Goal: Task Accomplishment & Management: Manage account settings

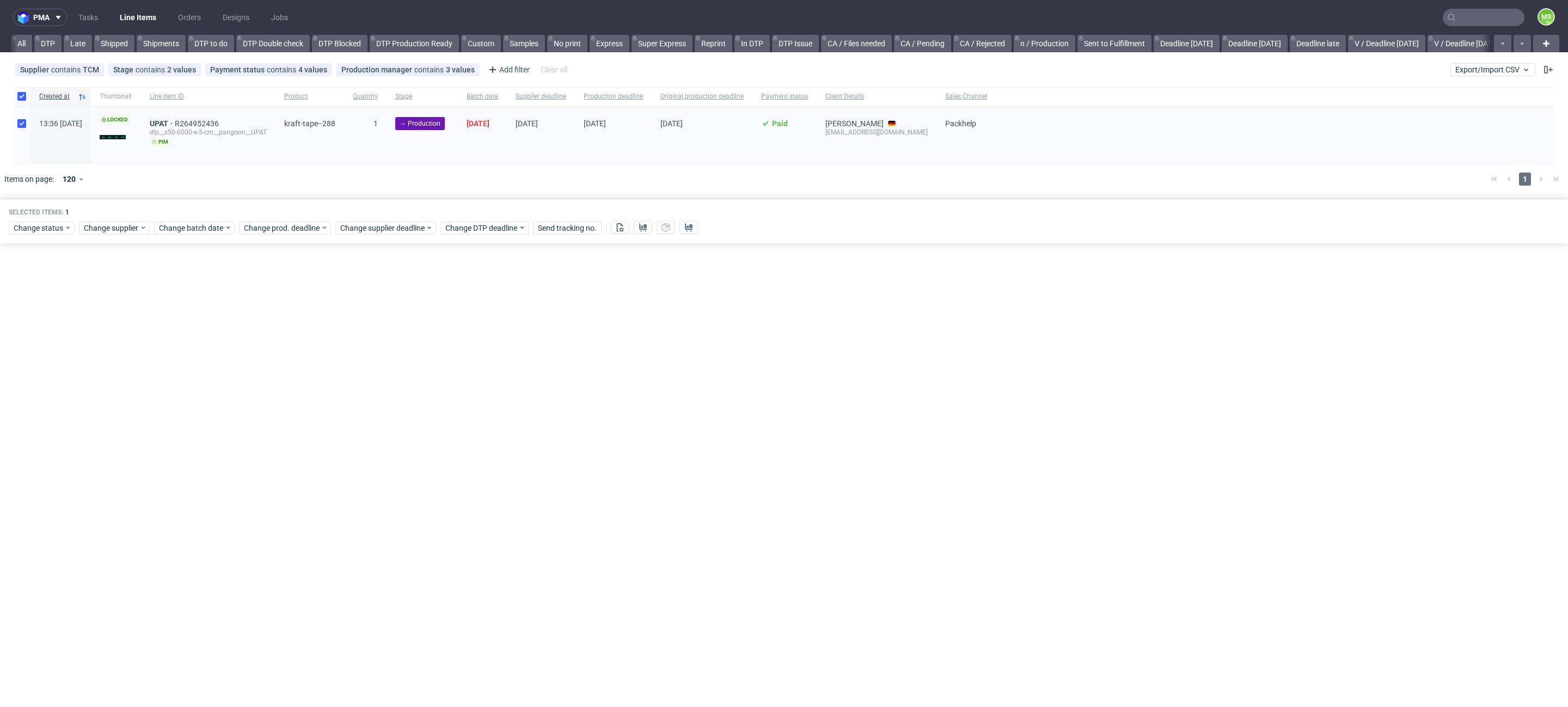
scroll to position [0, 1372]
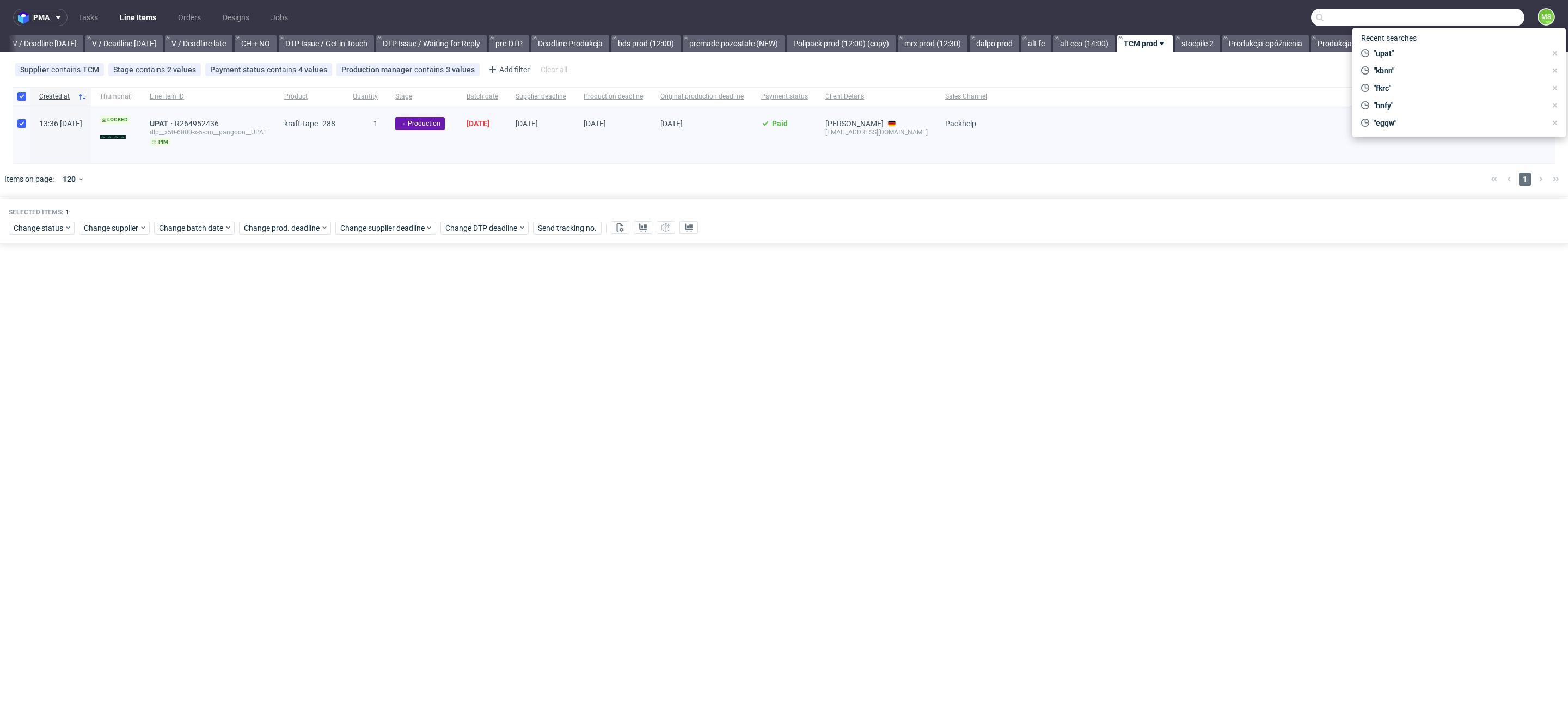
click at [1481, 18] on input "text" at bounding box center [1417, 17] width 213 height 17
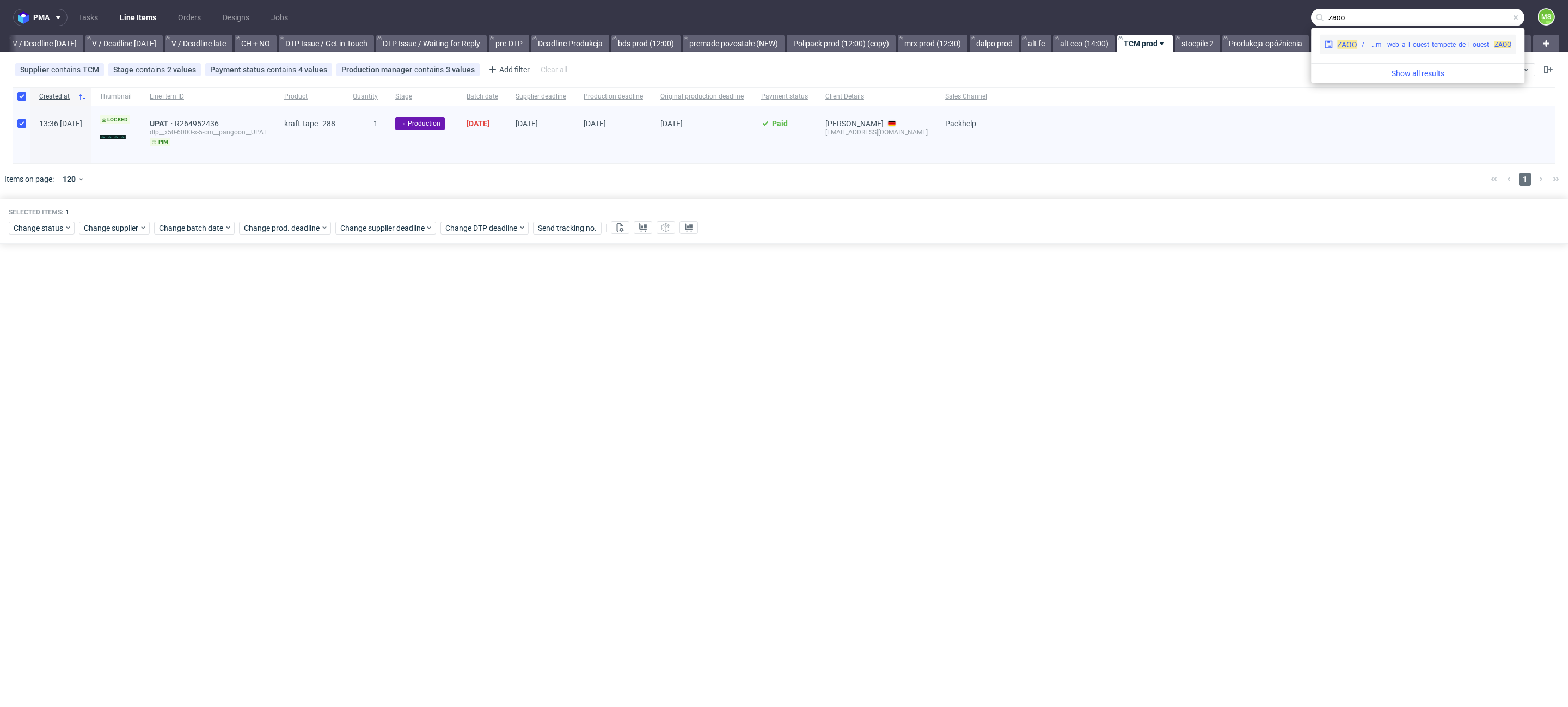
type input "zaoo"
click at [1449, 43] on div "dlp__x50-6000-x-5-cm__web_a_l_ouest_tempete_de_l_ouest__ ZAOO" at bounding box center [1439, 45] width 142 height 10
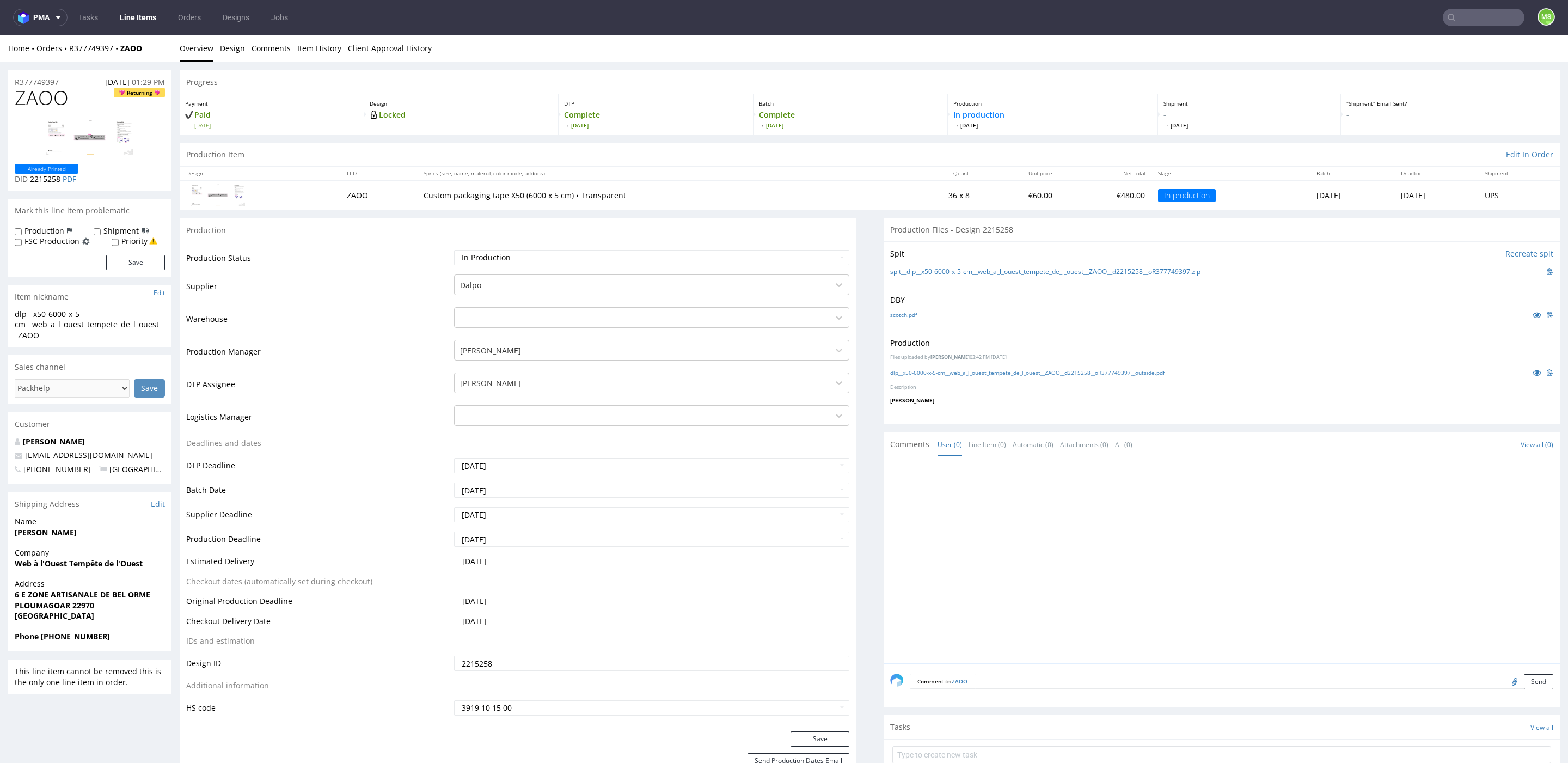
click at [1071, 379] on div "Production Files uploaded by Elżbieta Jelińska 03:42 PM September 12th, 2025 dl…" at bounding box center [1221, 371] width 676 height 80
click at [1069, 372] on link "dlp__x50-6000-x-5-cm__web_a_l_ouest_tempete_de_l_ouest__ZAOO__d2215258__oR37774…" at bounding box center [1027, 372] width 274 height 8
drag, startPoint x: 606, startPoint y: 199, endPoint x: 405, endPoint y: 192, distance: 201.1
click at [417, 192] on td "Custom packaging tape X50 (6000 x 5 cm) • Transparent" at bounding box center [658, 195] width 483 height 29
click at [119, 17] on link "Line Items" at bounding box center [138, 18] width 49 height 18
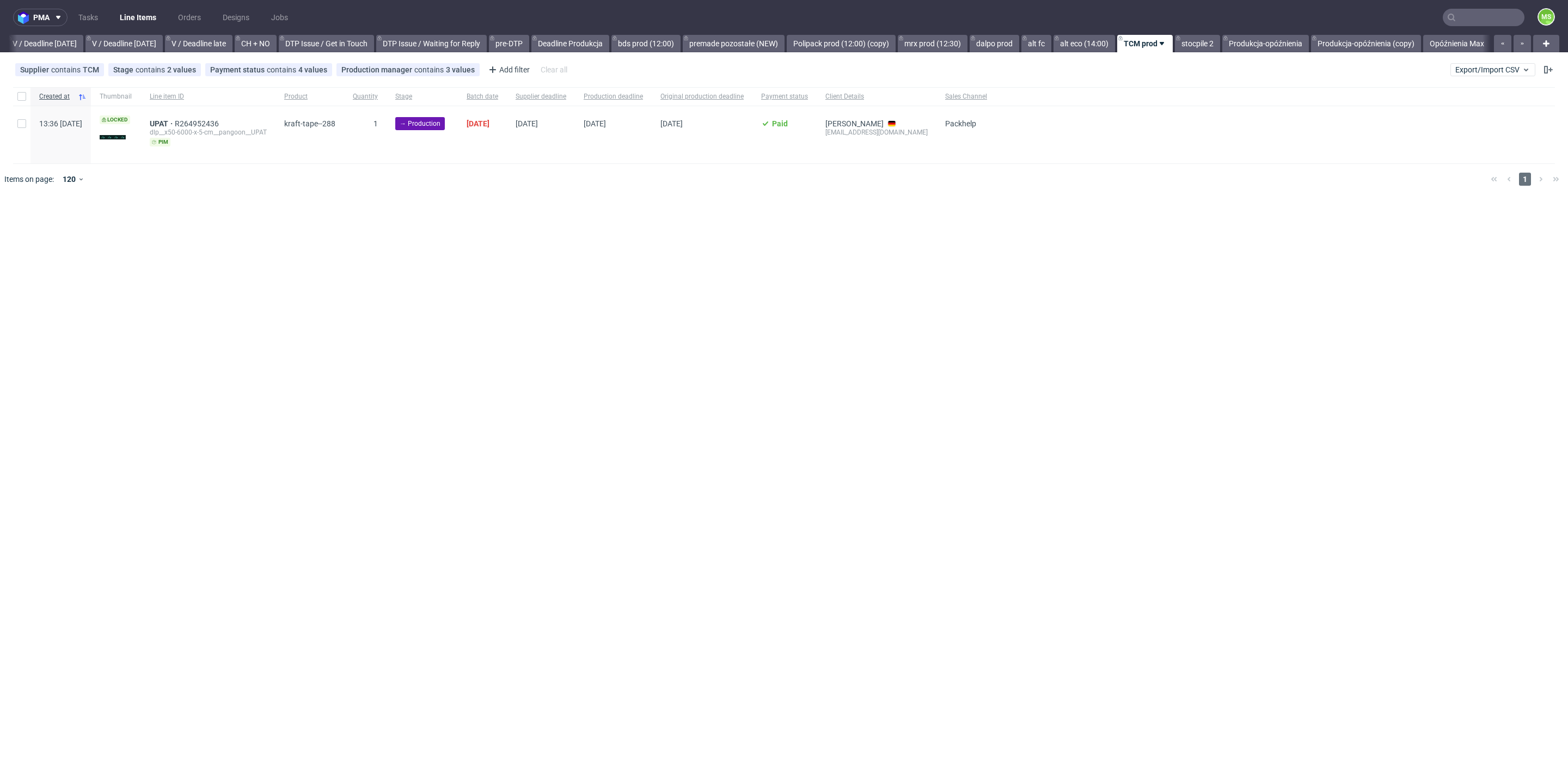
scroll to position [0, 1372]
click at [1494, 72] on span "Export/Import CSV" at bounding box center [1492, 69] width 75 height 9
click at [1484, 115] on link "Import shipments CSV" at bounding box center [1467, 114] width 127 height 18
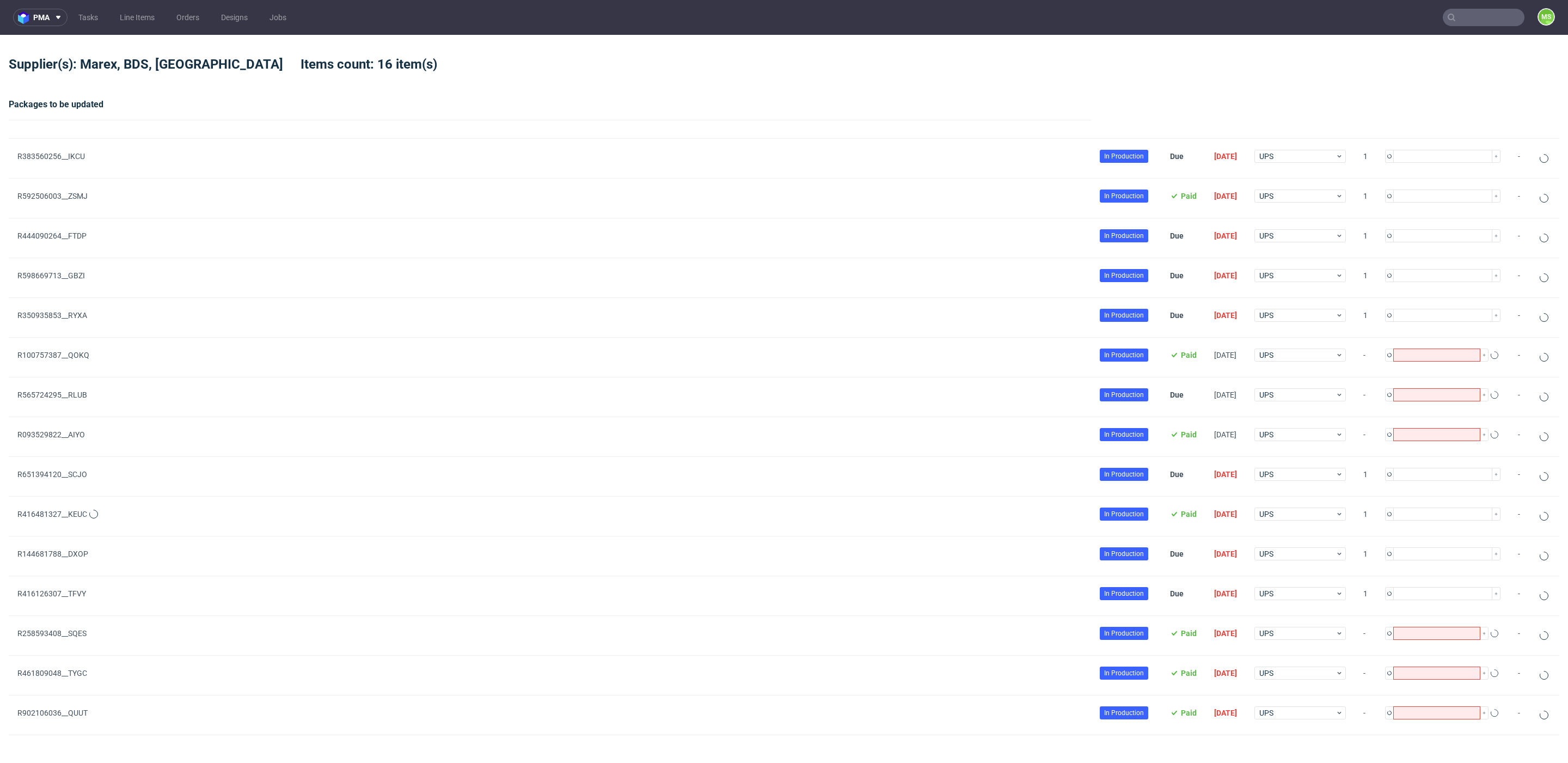
type input "1"
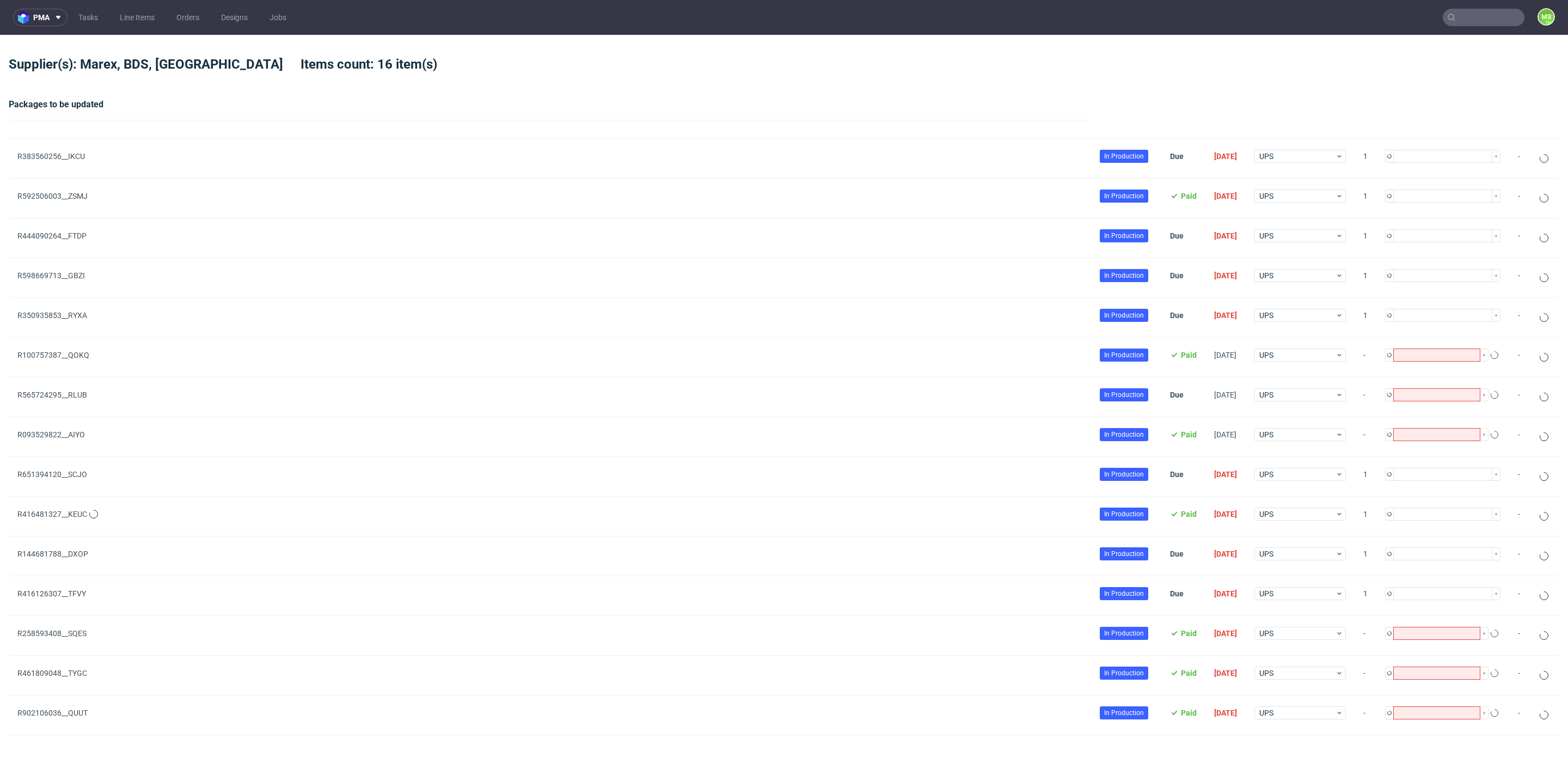
type input "1"
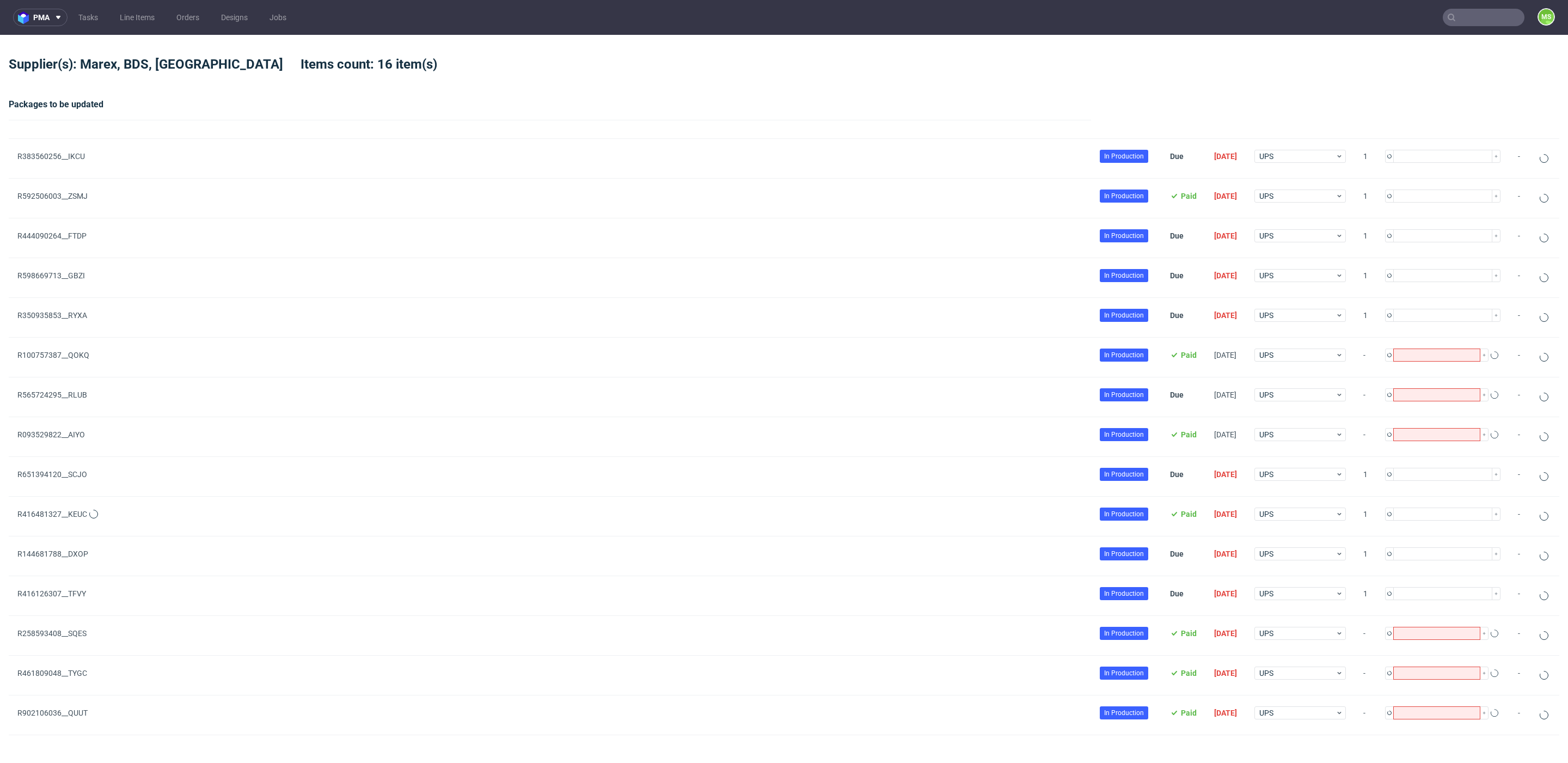
type input "1"
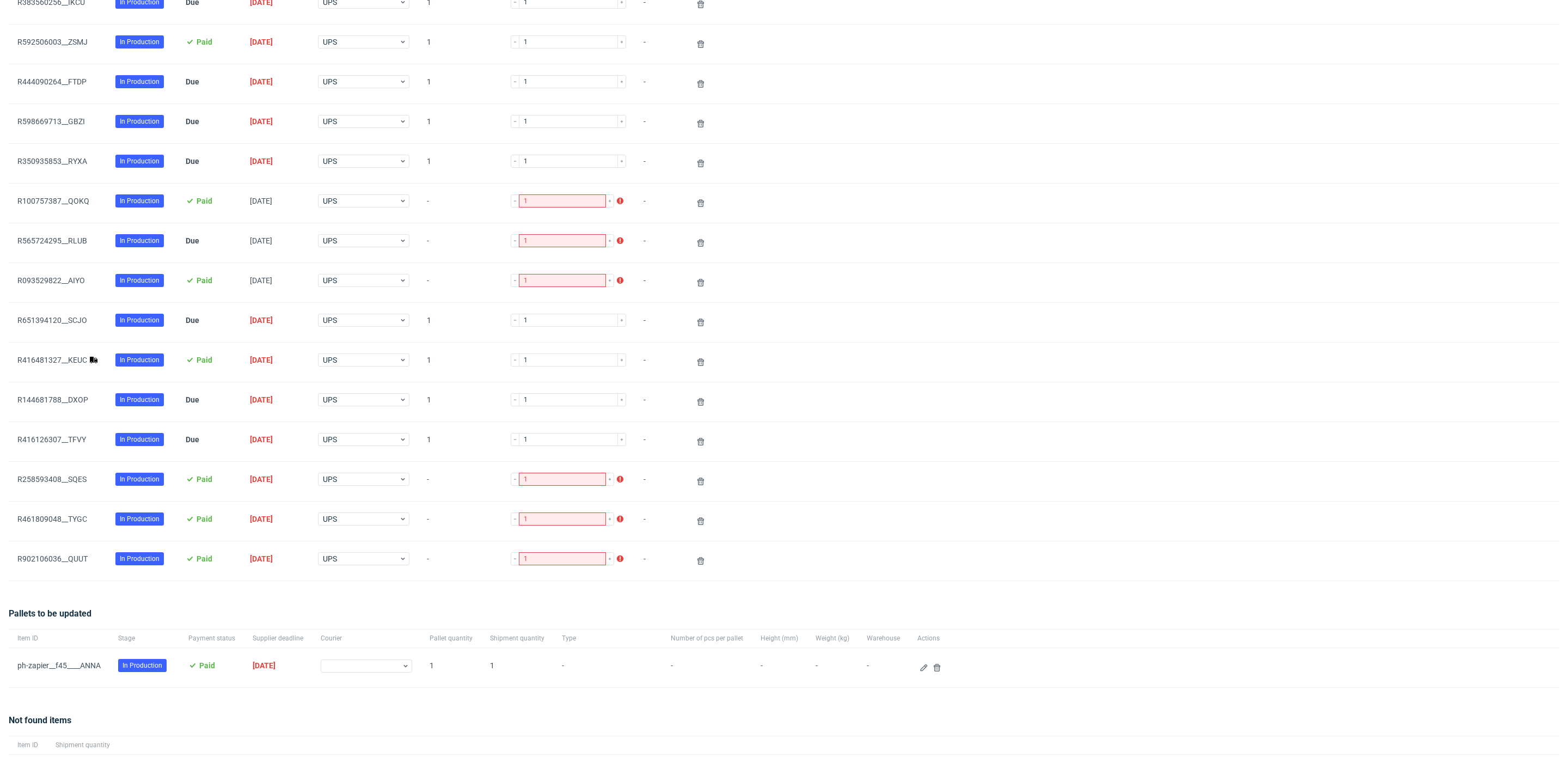
scroll to position [250, 0]
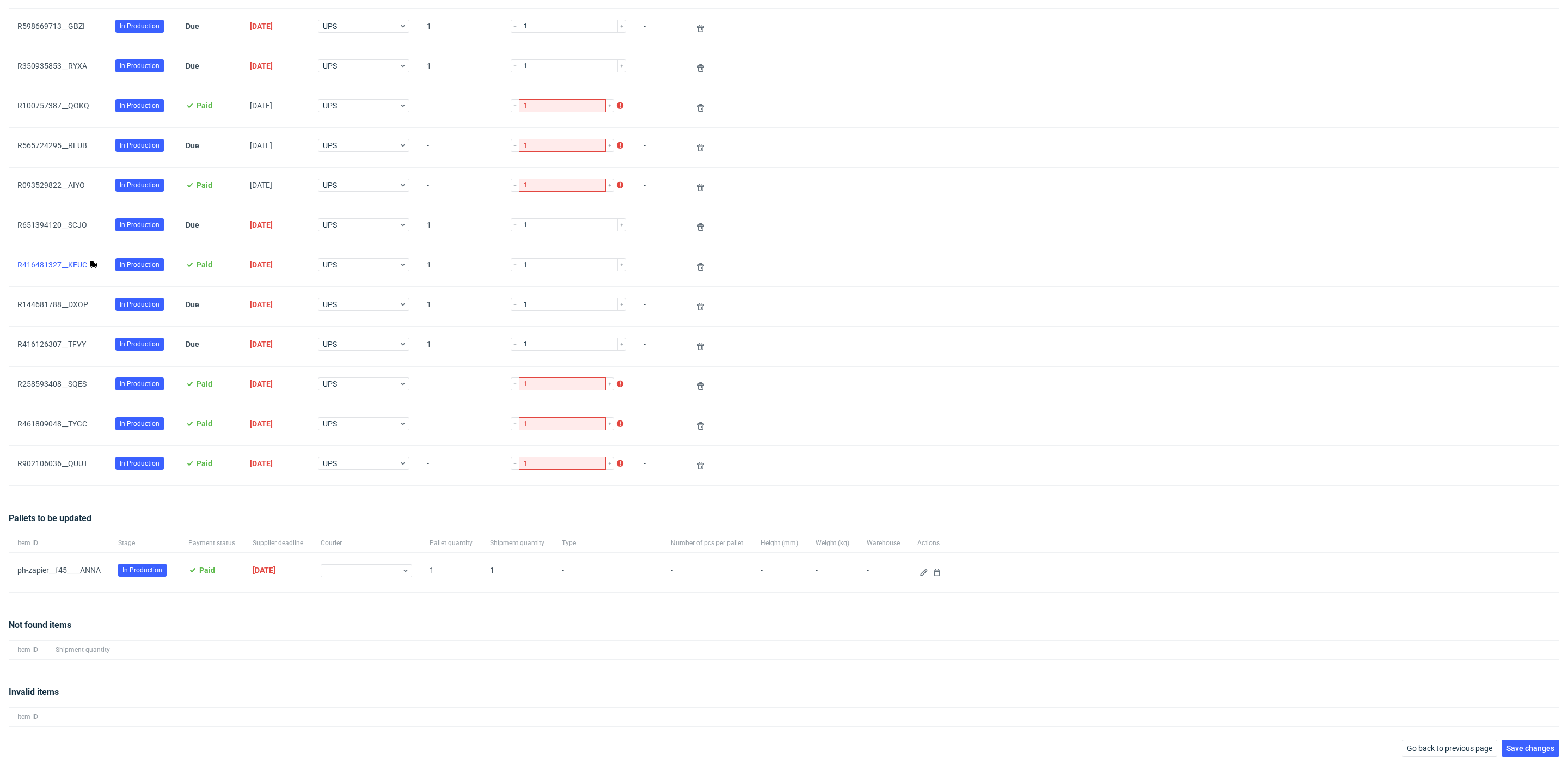
click at [80, 263] on link "R416481327__KEUC" at bounding box center [52, 264] width 70 height 9
click at [919, 572] on icon at bounding box center [923, 572] width 9 height 9
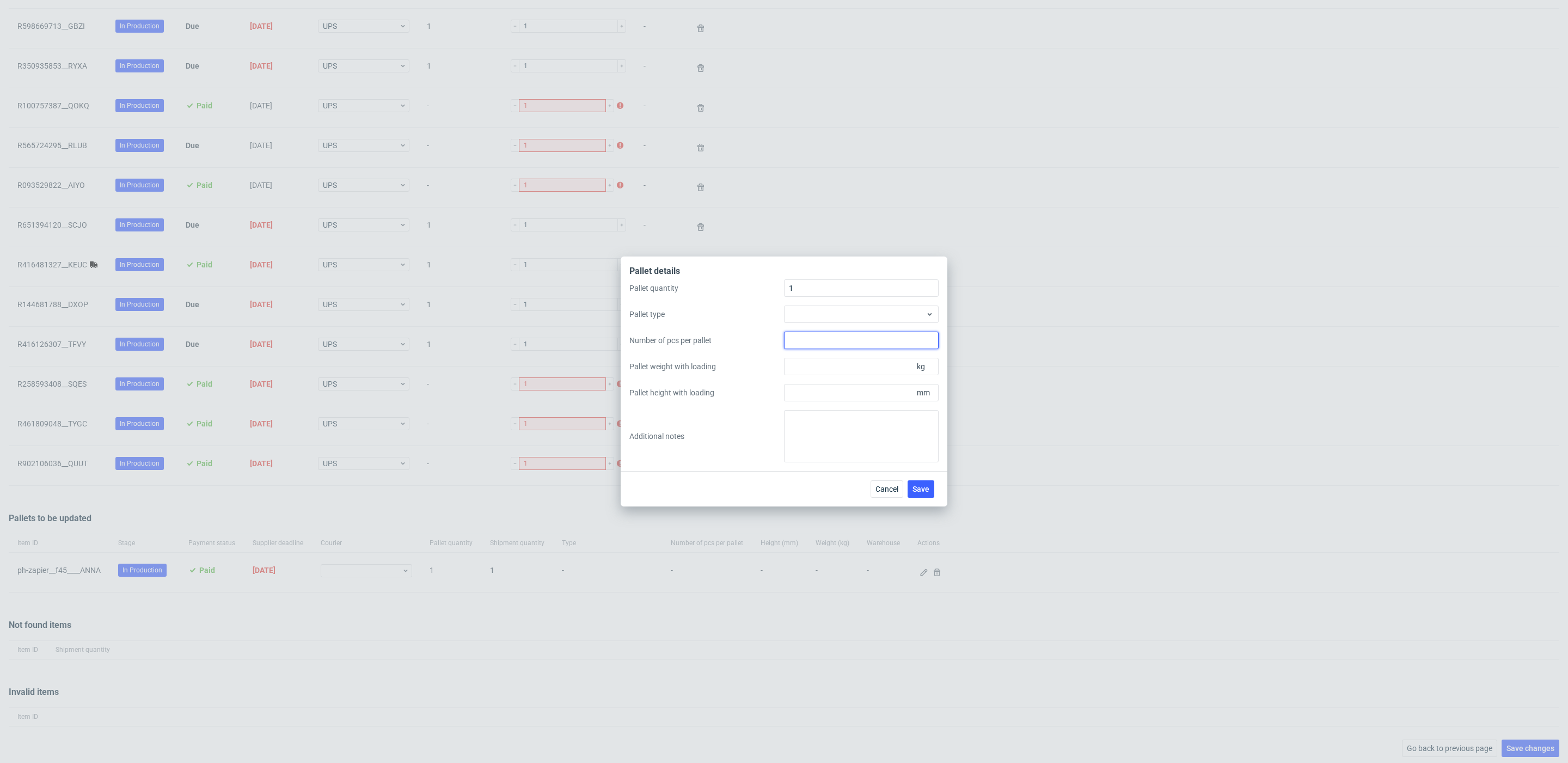
click at [860, 331] on div "Pallet quantity 1 Pallet type Number of pcs per pallet Pallet weight with loadi…" at bounding box center [783, 371] width 309 height 183
click at [871, 318] on div at bounding box center [861, 314] width 154 height 18
click at [859, 337] on div "EPAL1, 1200 x 800mm" at bounding box center [860, 339] width 146 height 20
click at [848, 367] on input "Pallet weight with loading" at bounding box center [861, 367] width 154 height 18
type input "170"
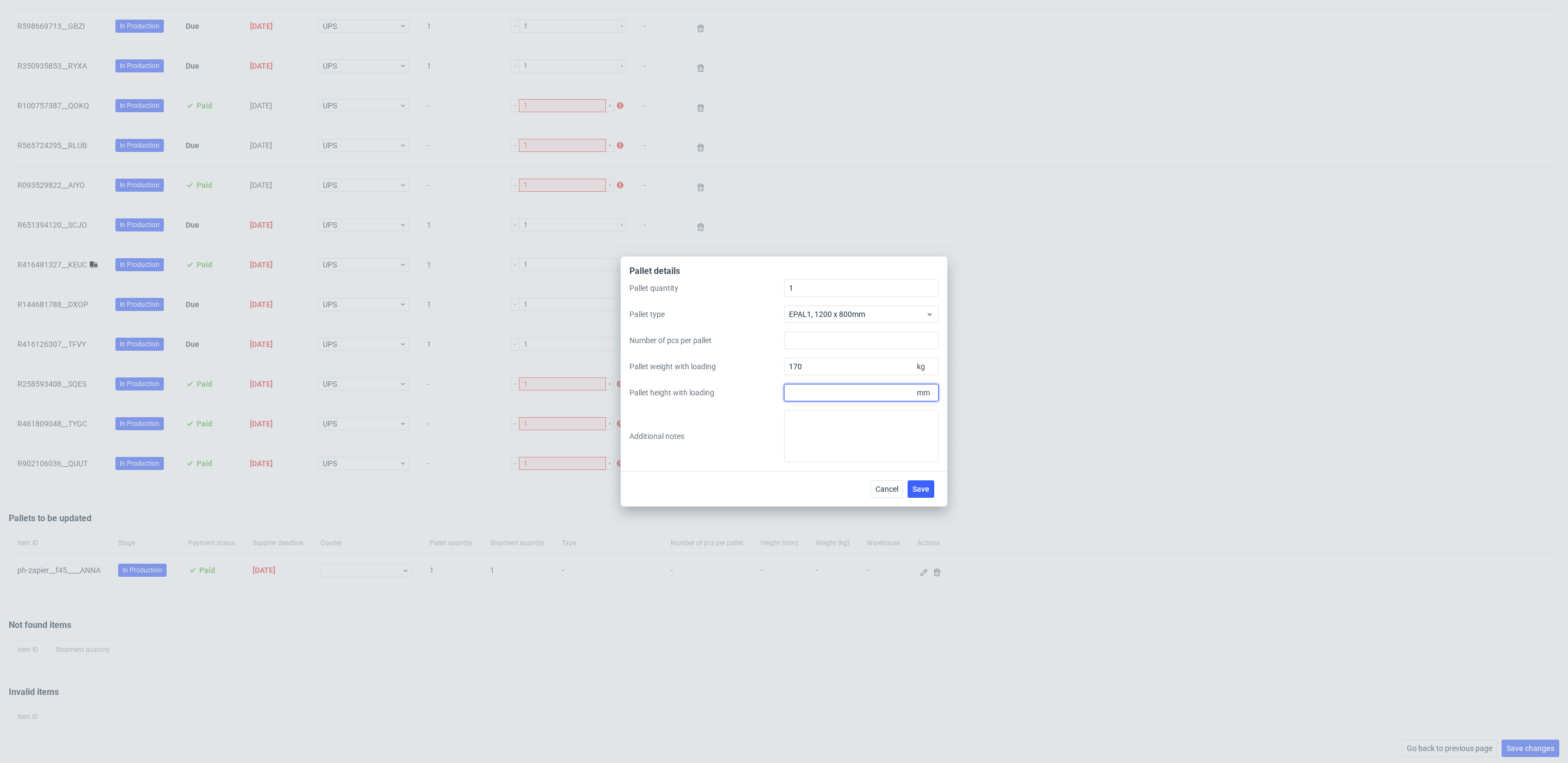
click at [833, 391] on input "Pallet height with loading" at bounding box center [861, 393] width 154 height 18
type input "1600"
click at [928, 489] on span "Save" at bounding box center [920, 489] width 17 height 8
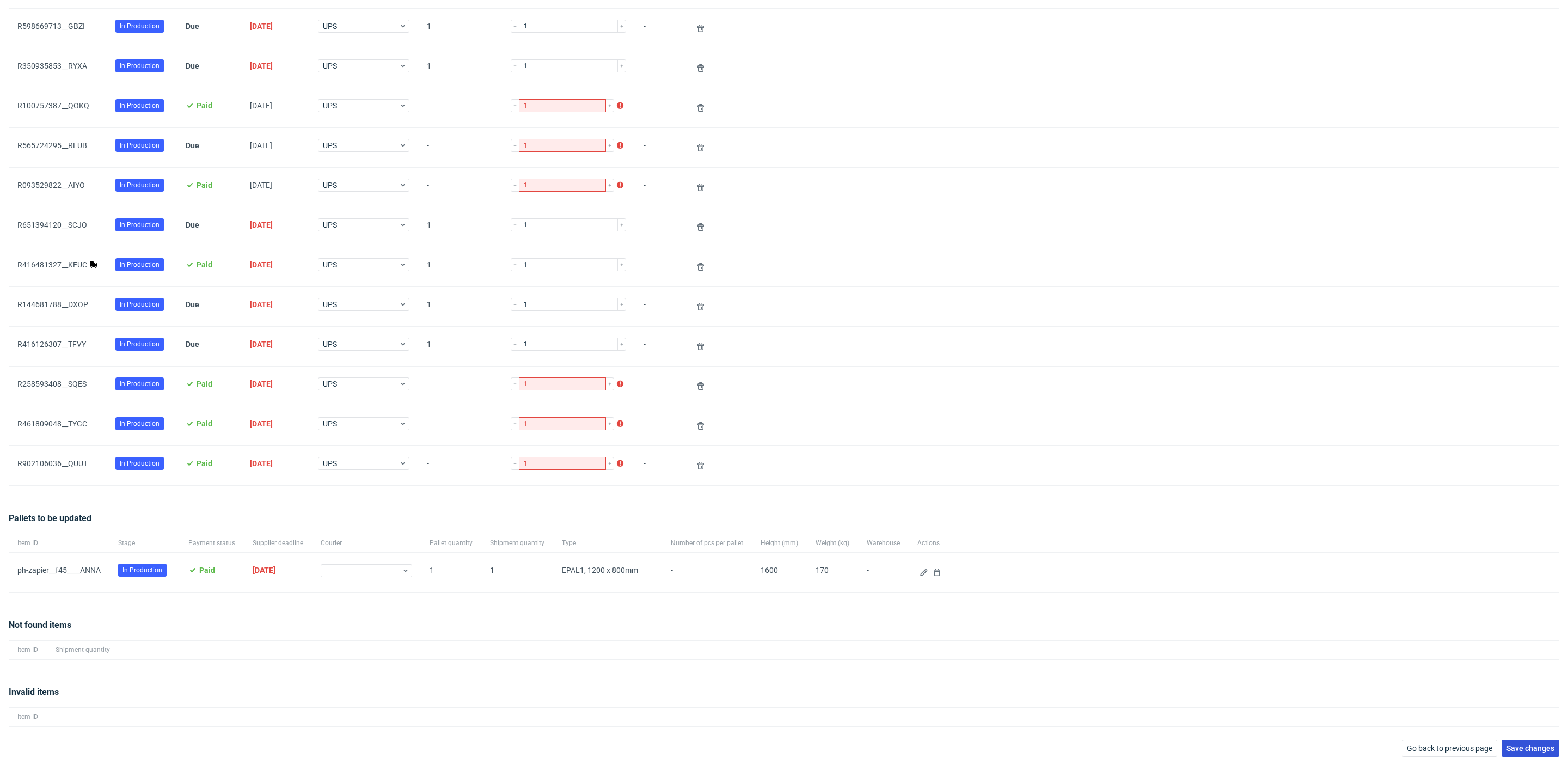
click at [1540, 707] on span "Save changes" at bounding box center [1530, 749] width 48 height 8
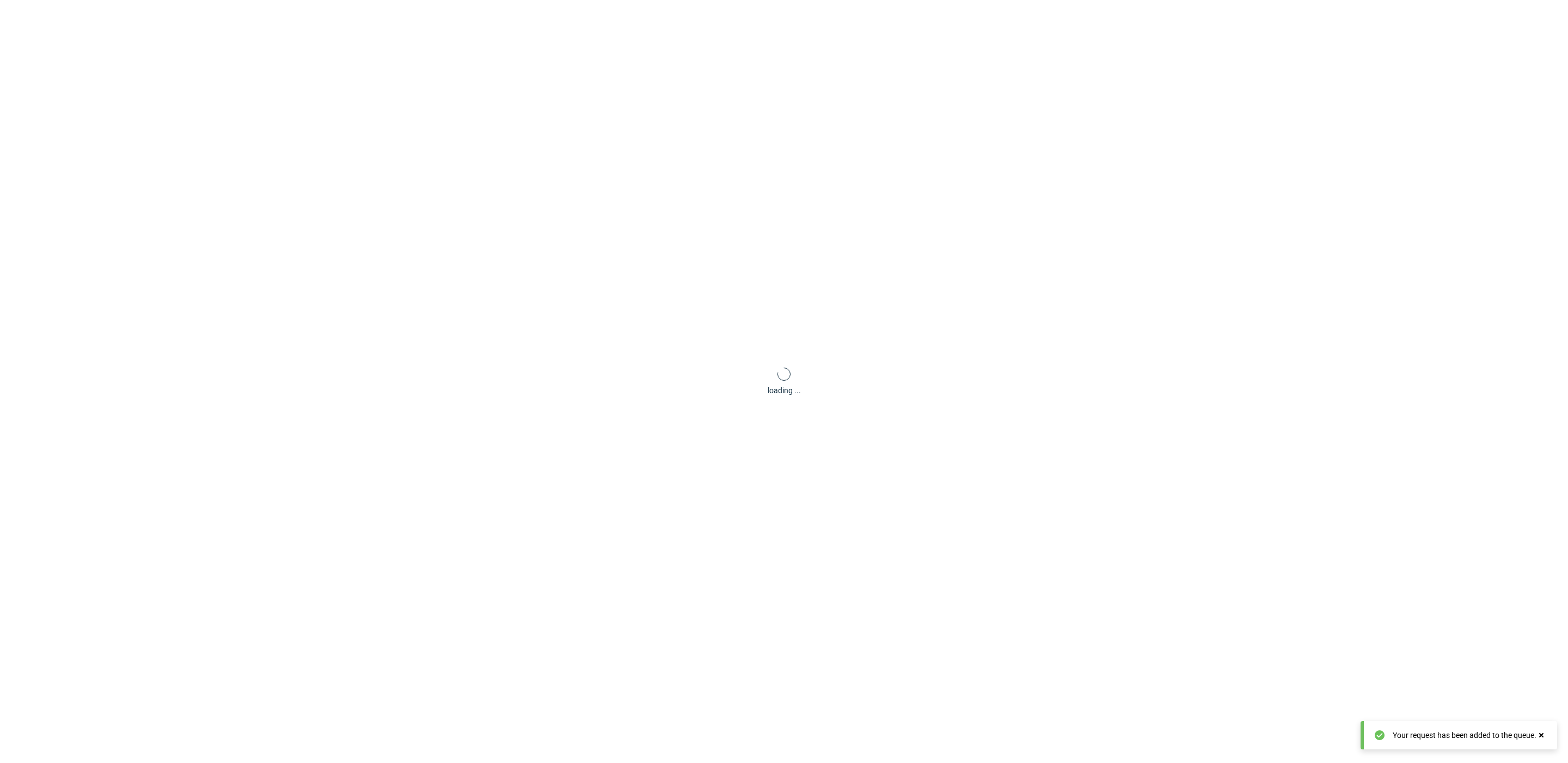
scroll to position [53, 0]
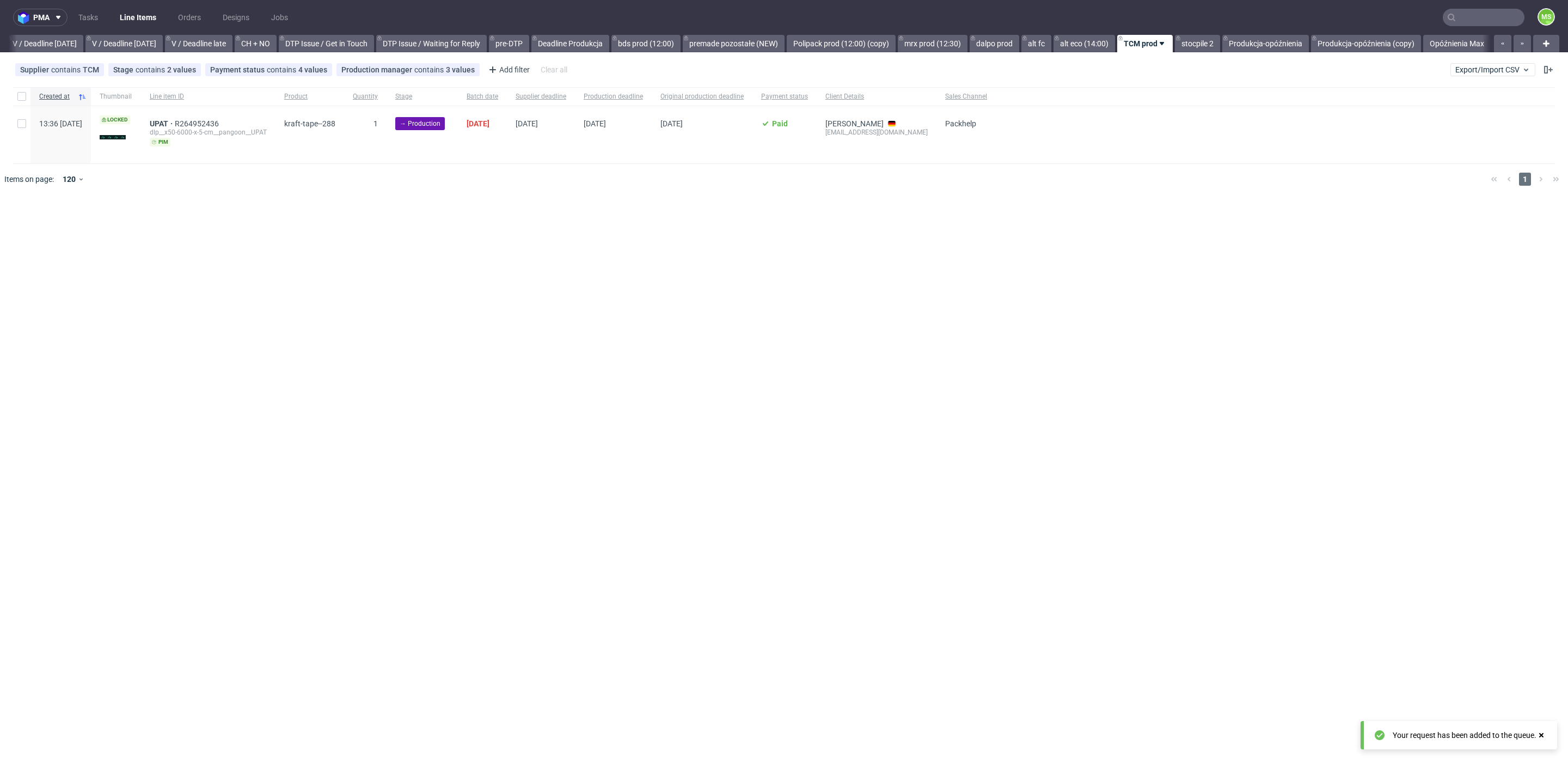
scroll to position [0, 1372]
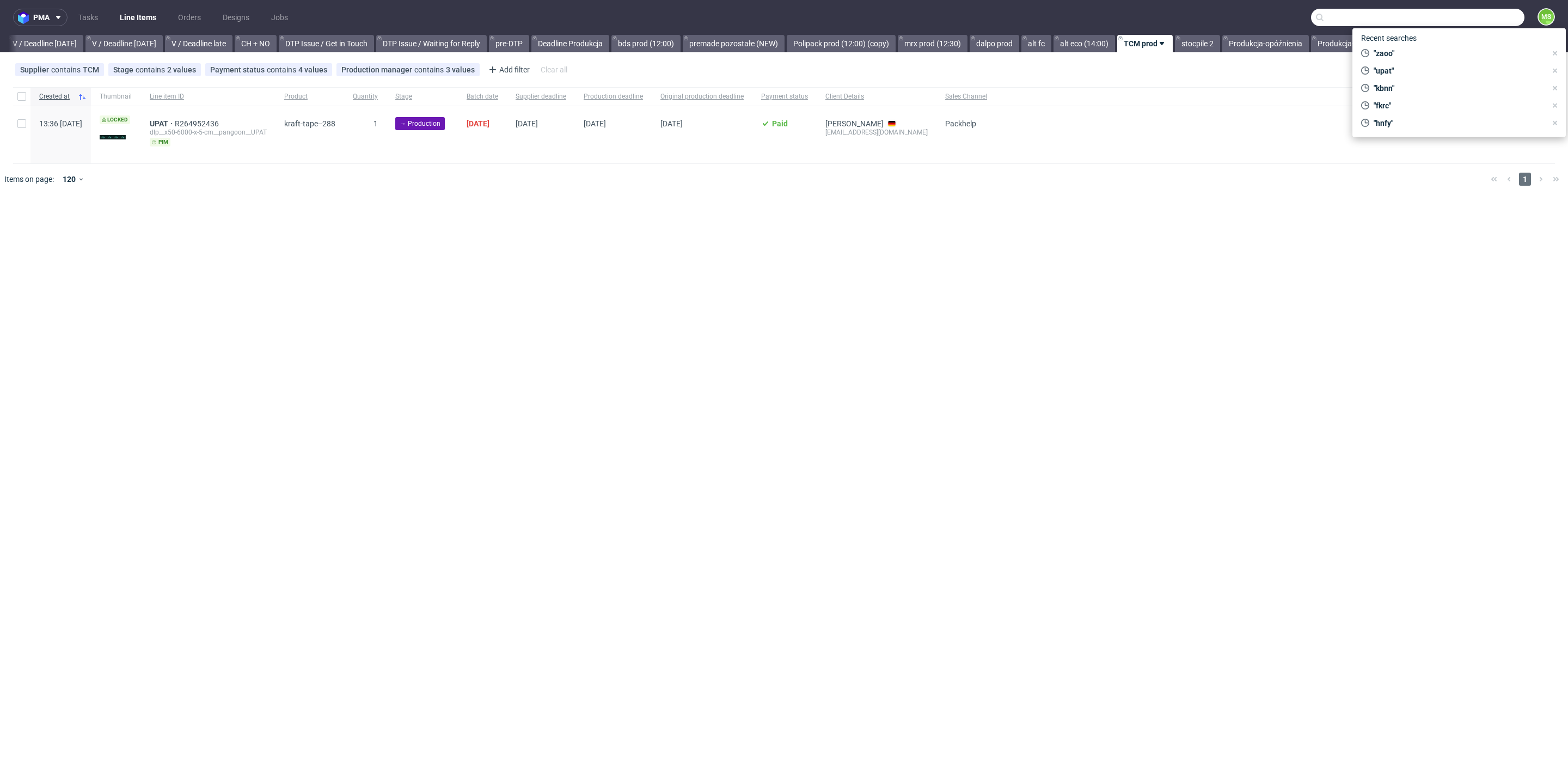
click at [1465, 25] on input "text" at bounding box center [1417, 18] width 213 height 18
type input "ofcz"
click at [1462, 61] on div "bds__b107__dtb_di_mbou_margheria_libouri__ OFCZ" at bounding box center [1439, 57] width 144 height 10
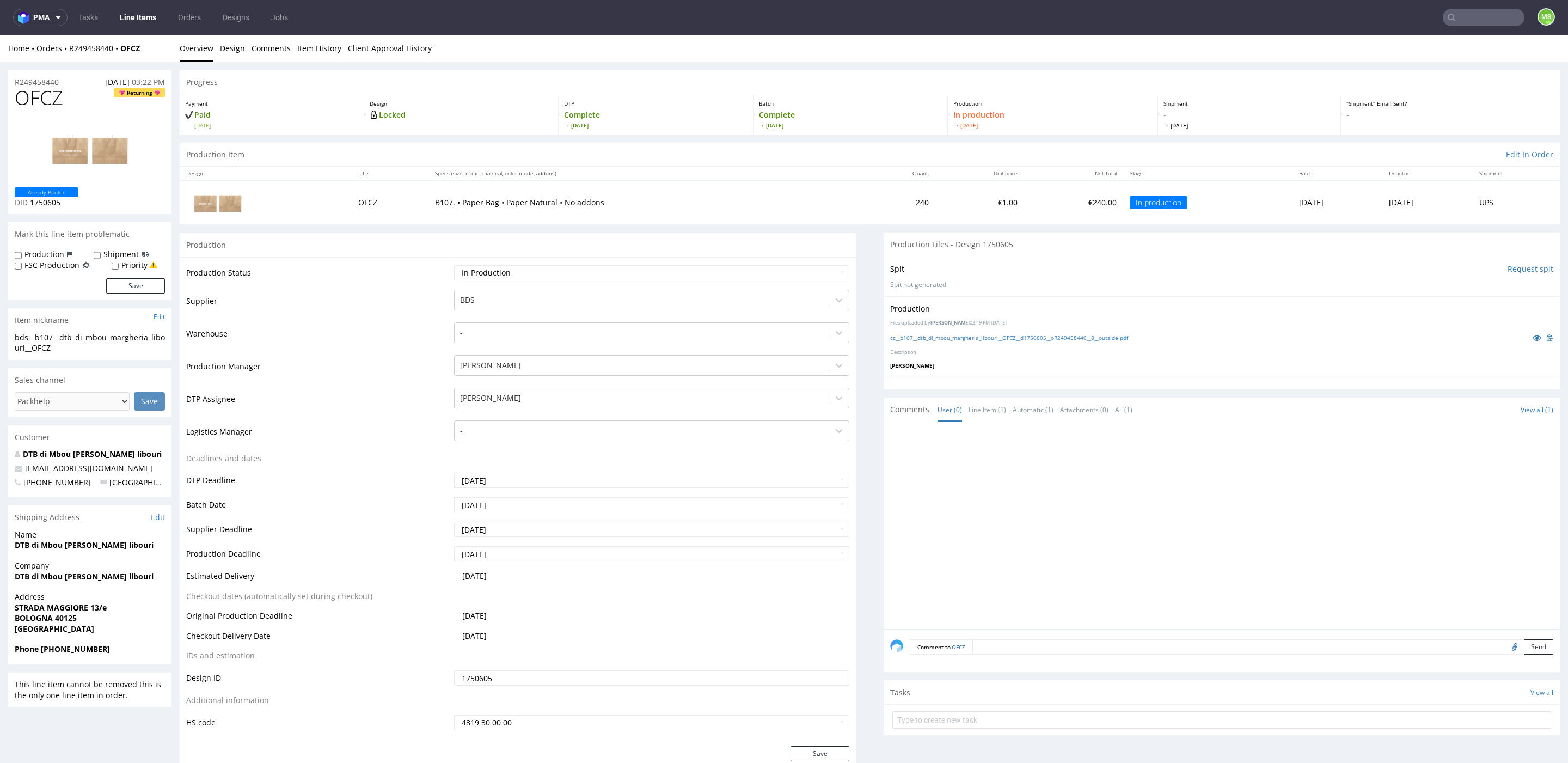
click at [151, 21] on link "Line Items" at bounding box center [138, 18] width 49 height 18
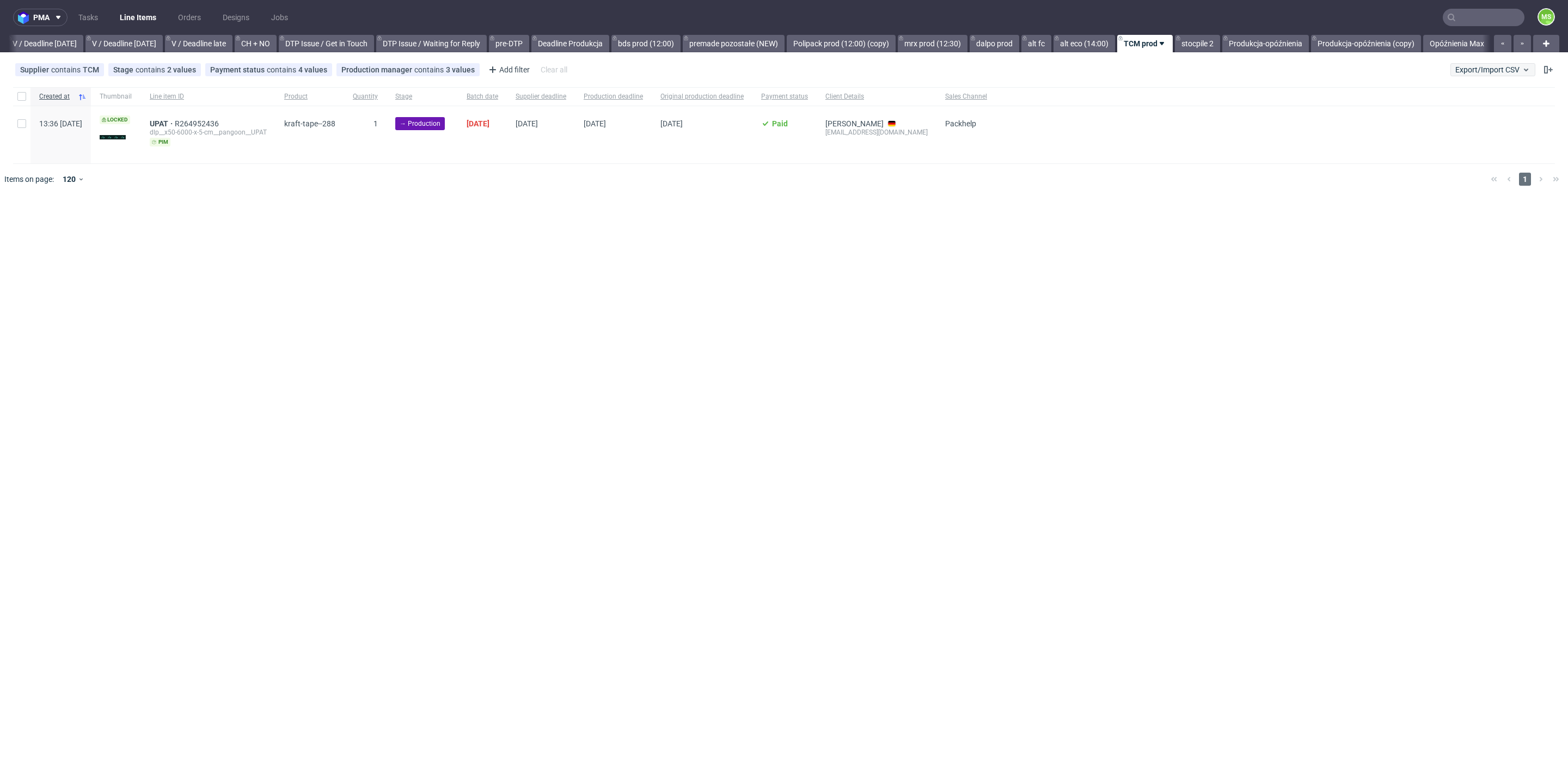
scroll to position [0, 1372]
click at [1496, 19] on input "text" at bounding box center [1483, 18] width 82 height 18
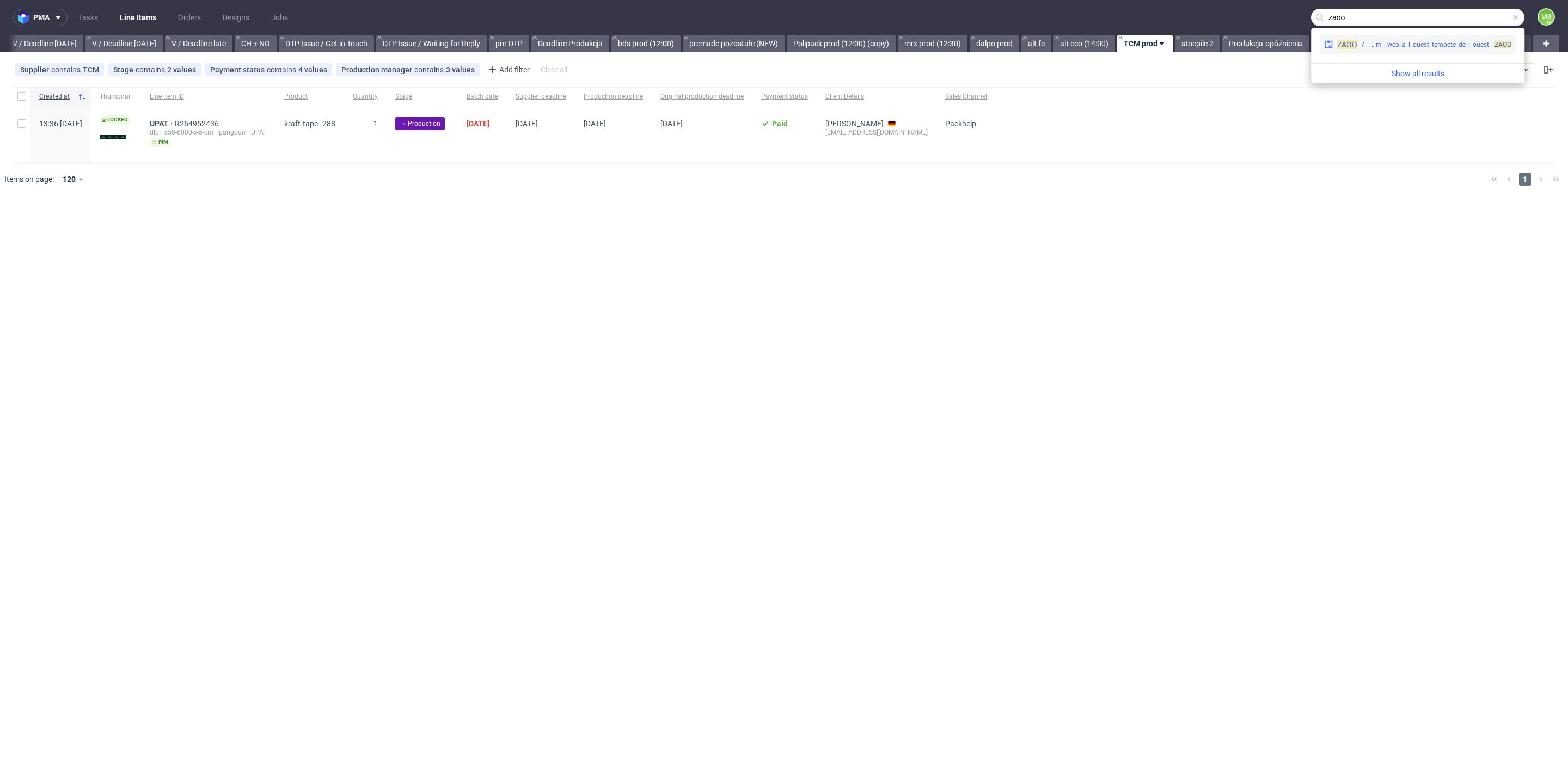
type input "zaoo"
click at [1422, 37] on div "ZAOO dlp__x50-6000-x-5-cm__web_a_l_ouest_tempete_de_l_ouest__ ZAOO" at bounding box center [1417, 45] width 196 height 20
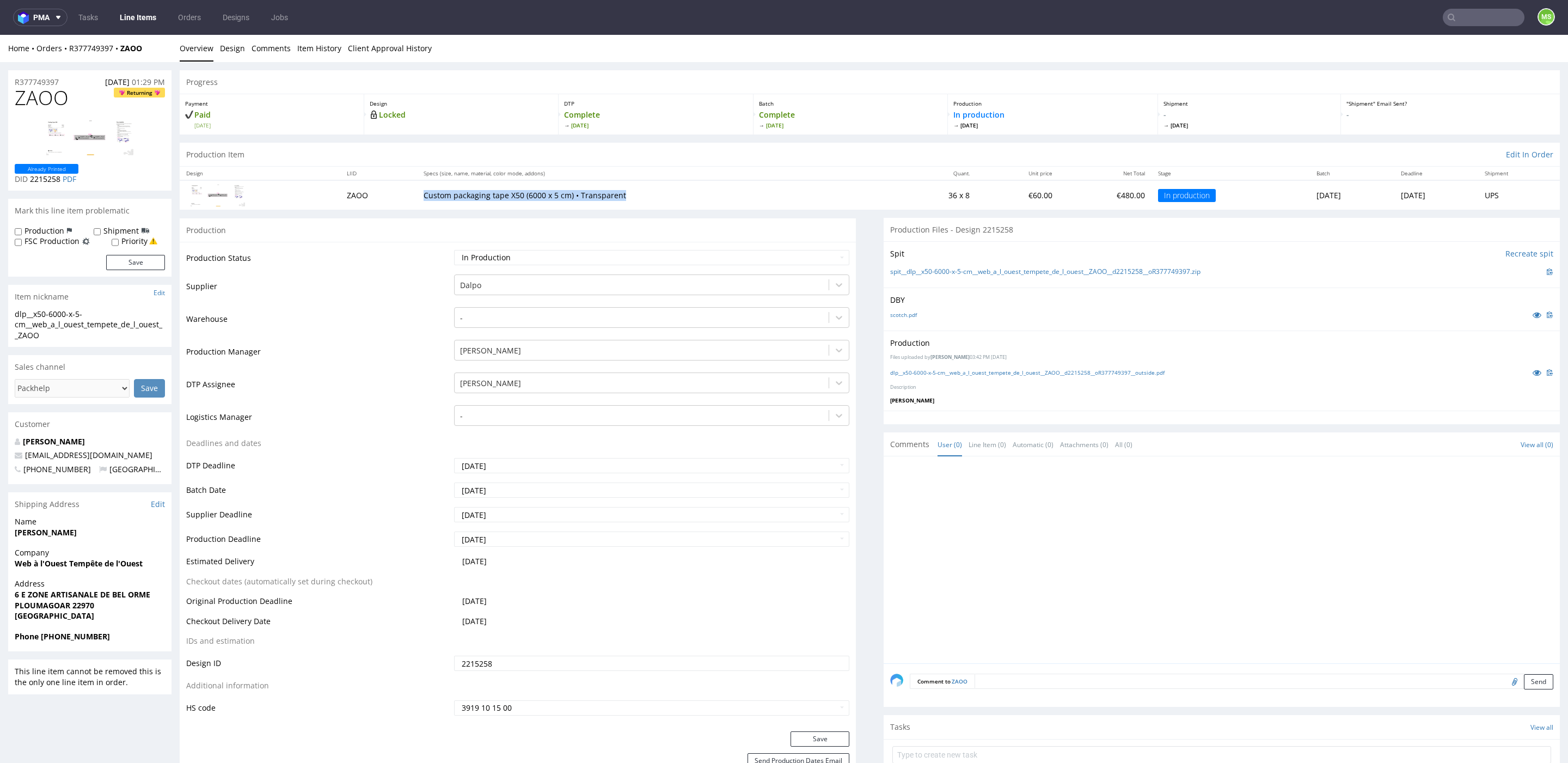
drag, startPoint x: 614, startPoint y: 195, endPoint x: 398, endPoint y: 193, distance: 216.0
click at [398, 193] on tr "ZAOO Custom packaging tape X50 (6000 x 5 cm) • Transparent 36 x 8 €60.00 €480.0…" at bounding box center [869, 195] width 1380 height 29
click at [144, 18] on link "Line Items" at bounding box center [138, 18] width 49 height 18
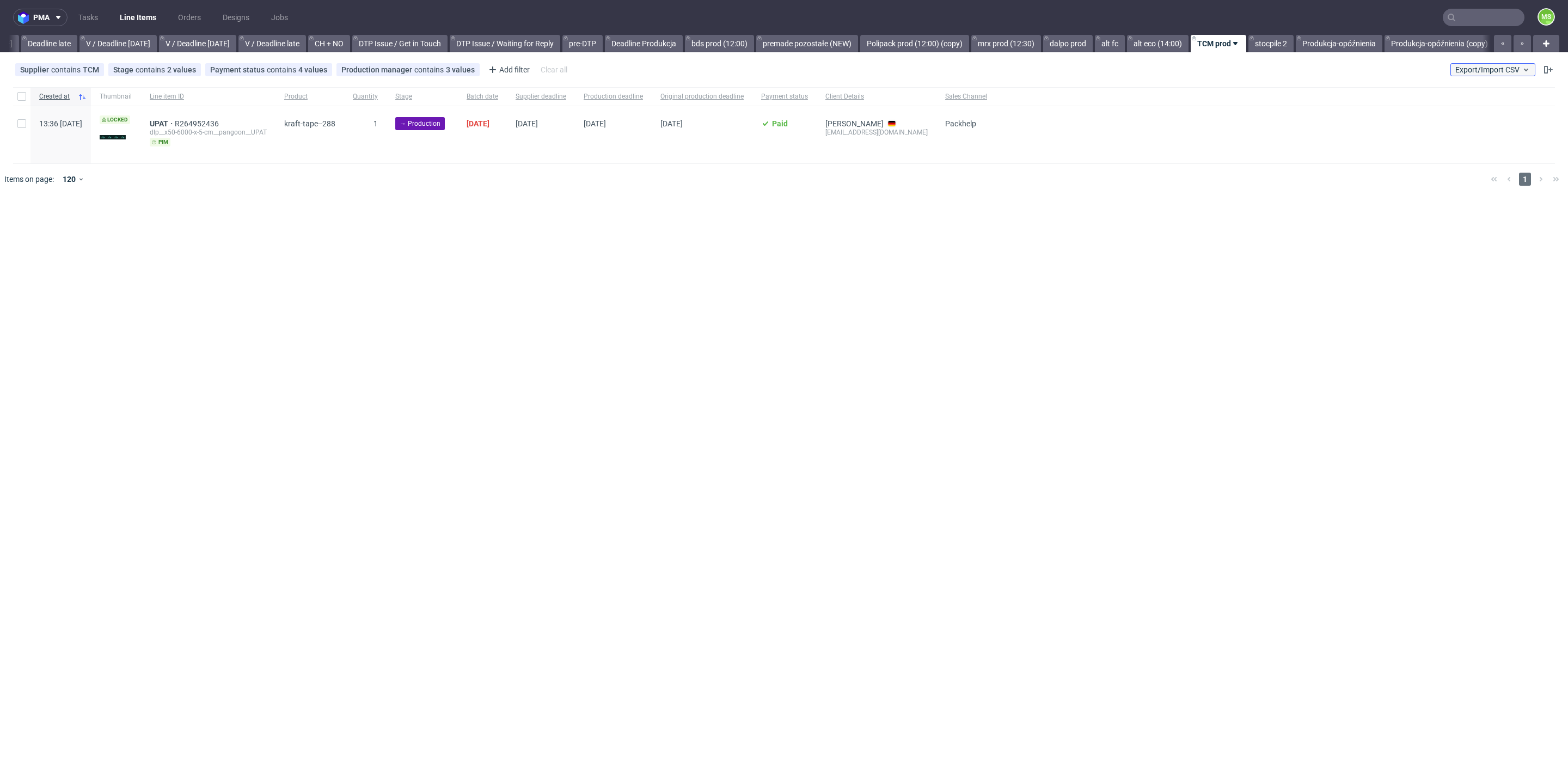
click at [1508, 68] on span "Export/Import CSV" at bounding box center [1492, 69] width 75 height 9
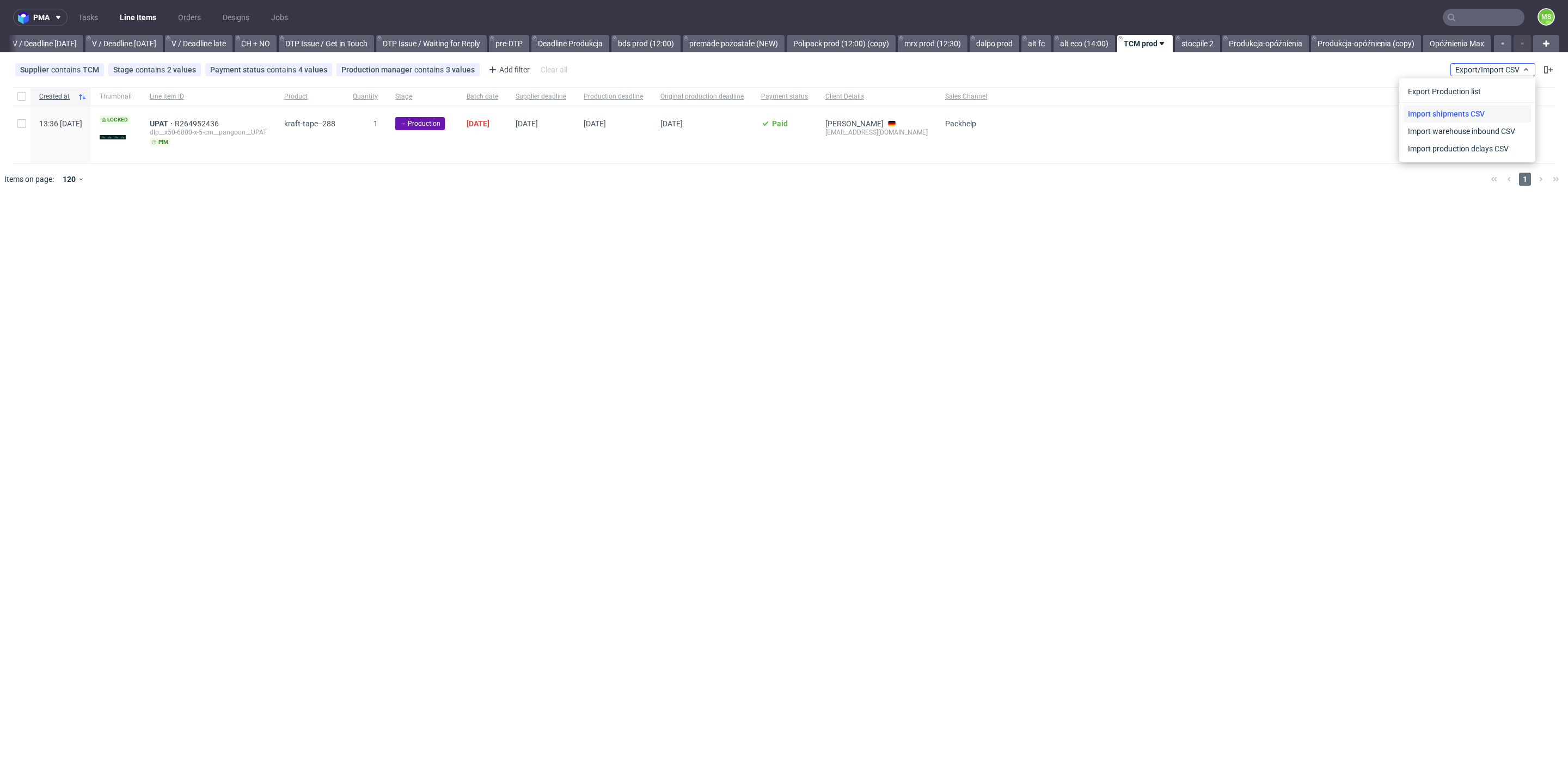
scroll to position [0, 1372]
click at [1485, 108] on link "Import shipments CSV" at bounding box center [1467, 114] width 127 height 18
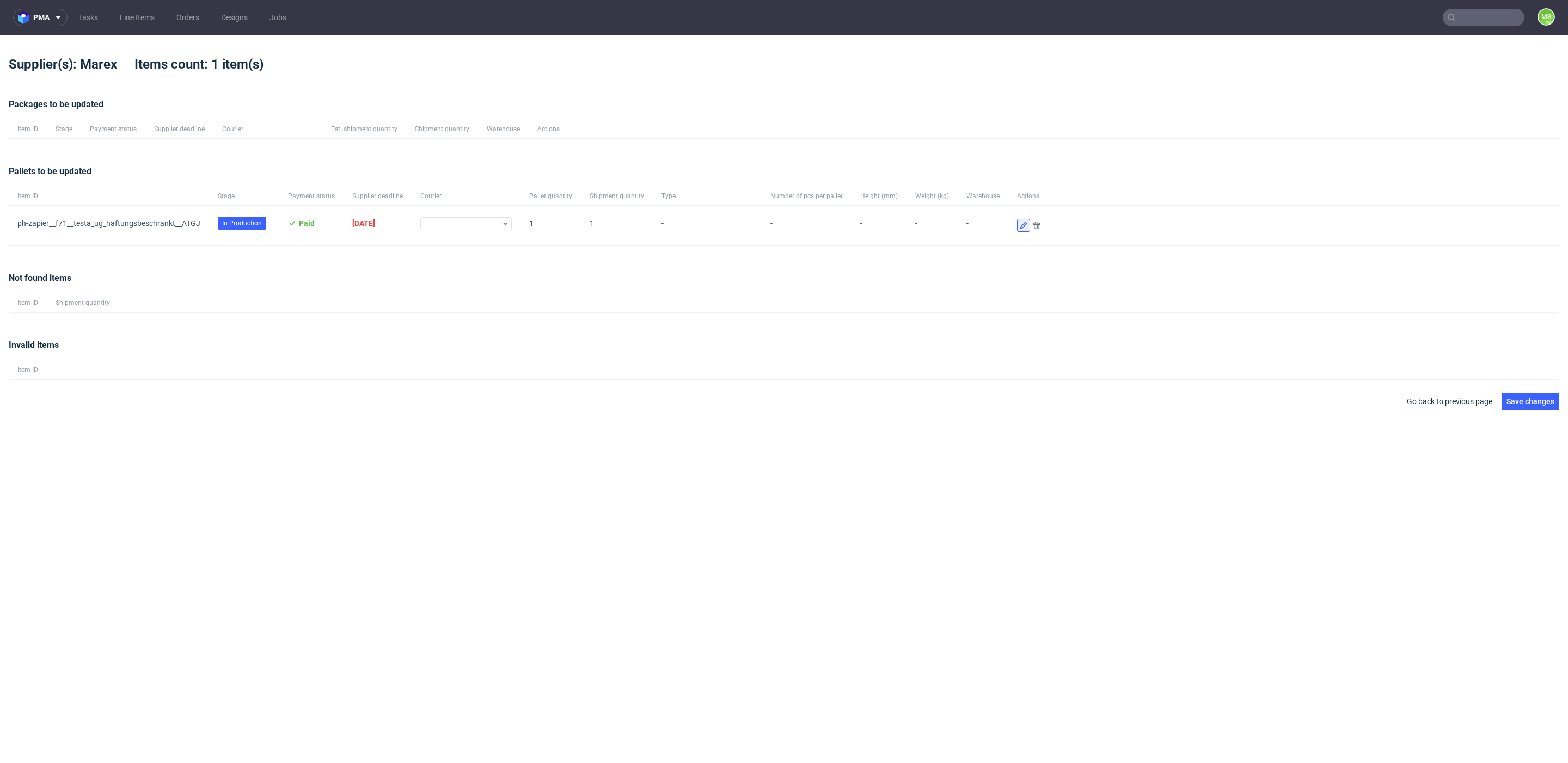
click at [1019, 224] on icon at bounding box center [1023, 225] width 9 height 9
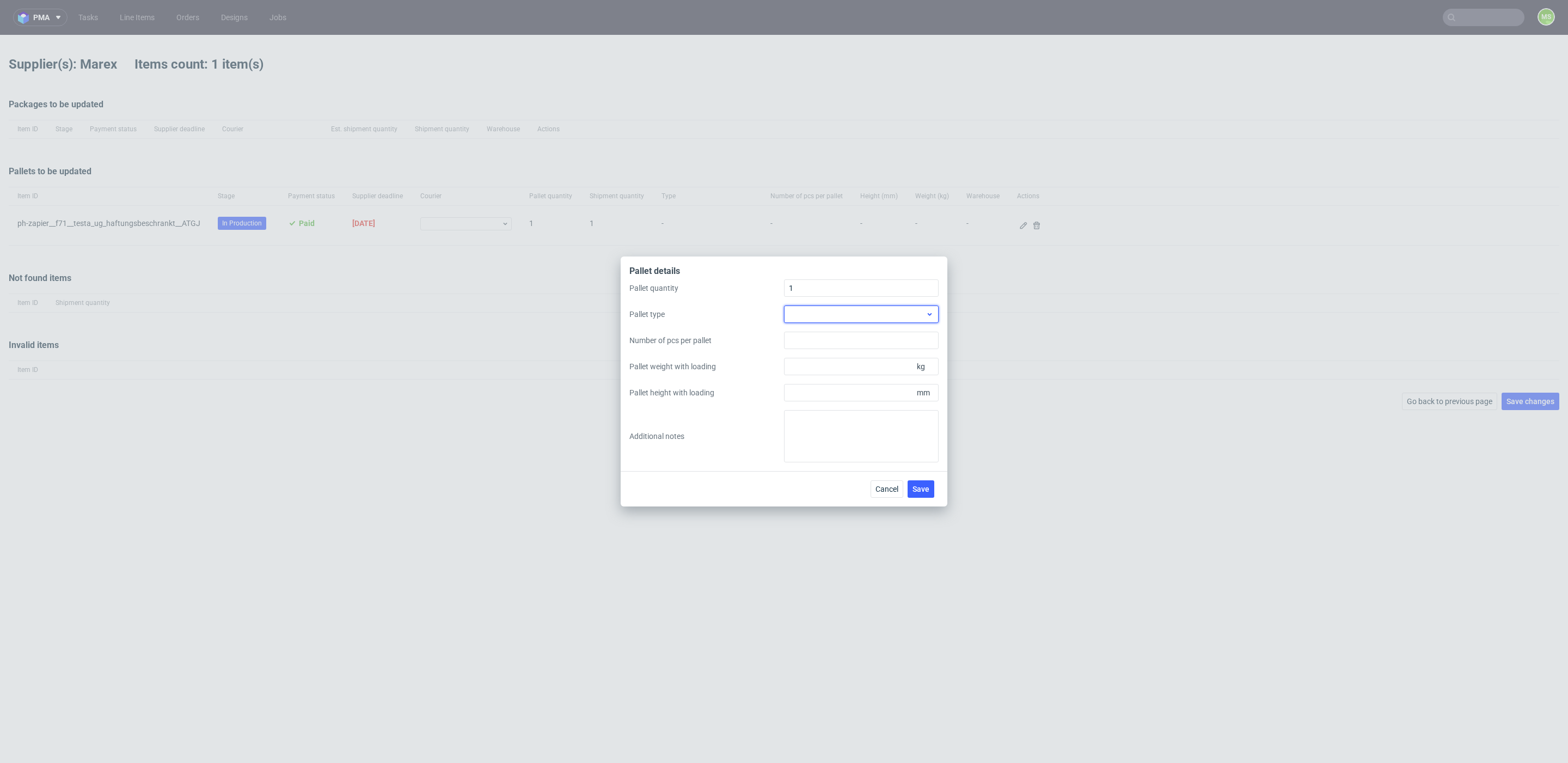
click at [837, 312] on div at bounding box center [861, 314] width 154 height 18
click at [857, 341] on div "EPAL1, 1200 x 800mm" at bounding box center [860, 339] width 146 height 20
click at [879, 369] on input "Pallet weight with loading" at bounding box center [861, 367] width 154 height 18
type input "170"
click at [874, 392] on input "Pallet height with loading" at bounding box center [861, 393] width 154 height 18
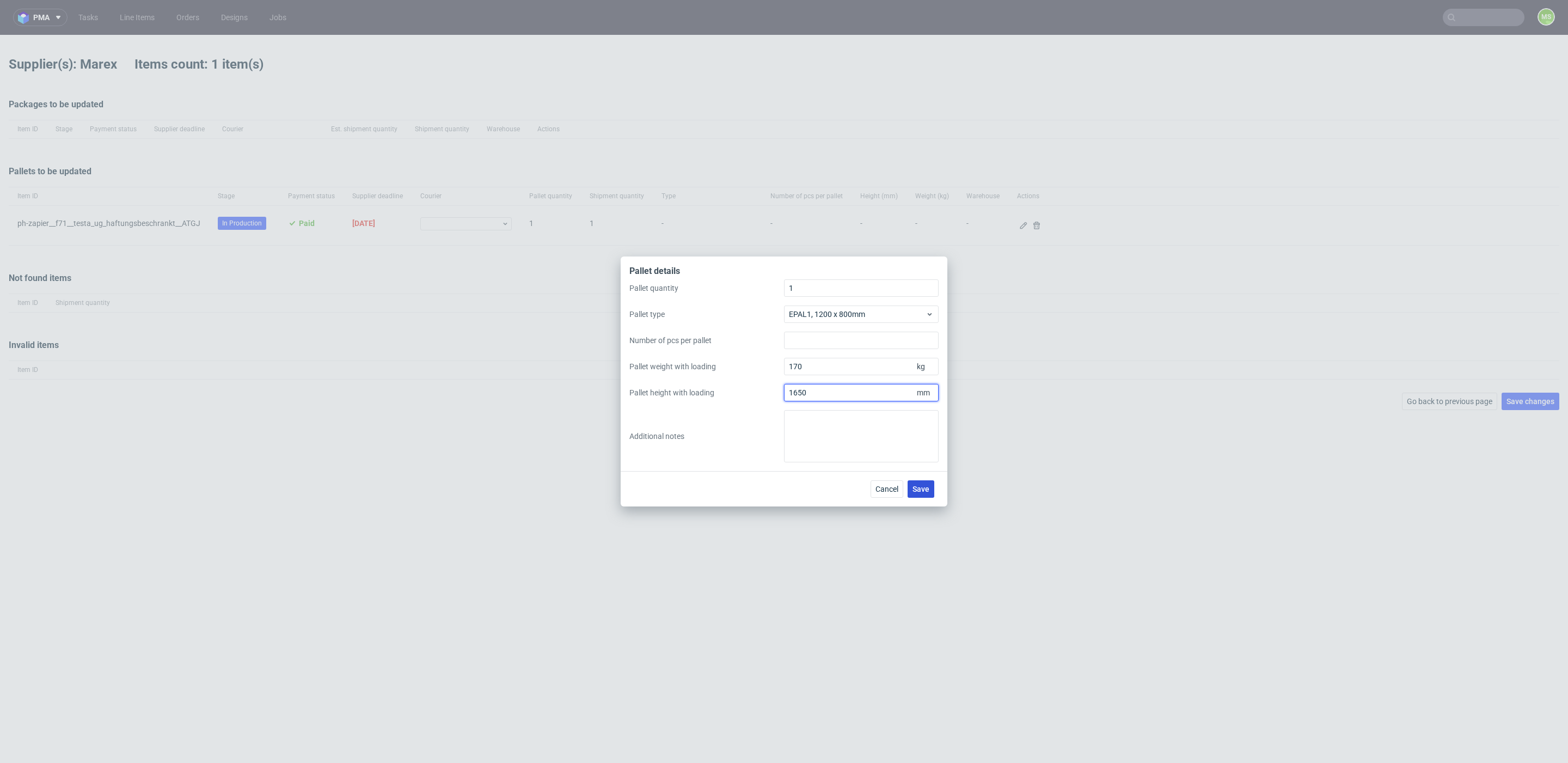
type input "1650"
click at [930, 496] on button "Save" at bounding box center [921, 489] width 27 height 18
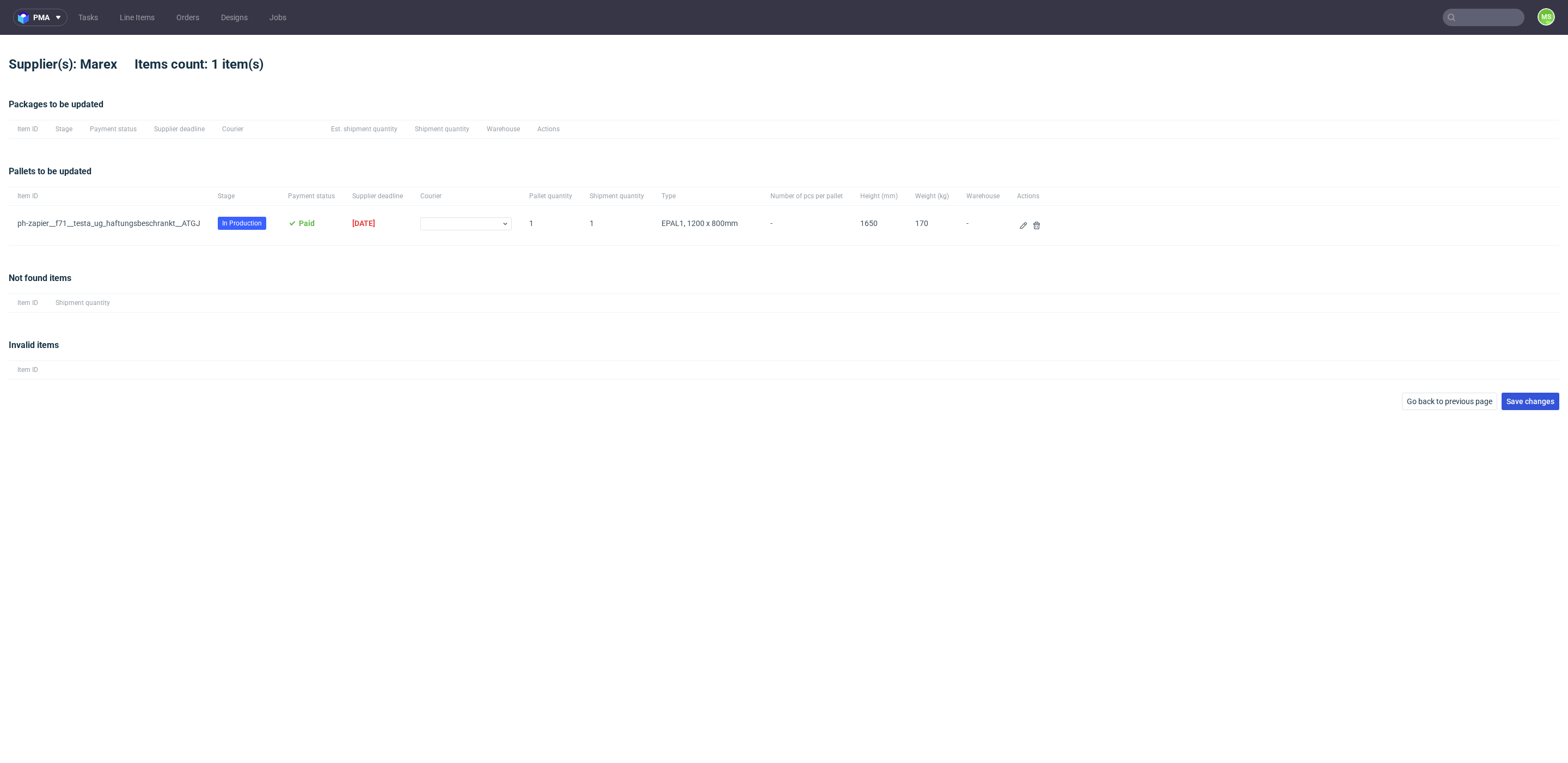
click at [1554, 407] on button "Save changes" at bounding box center [1530, 402] width 58 height 18
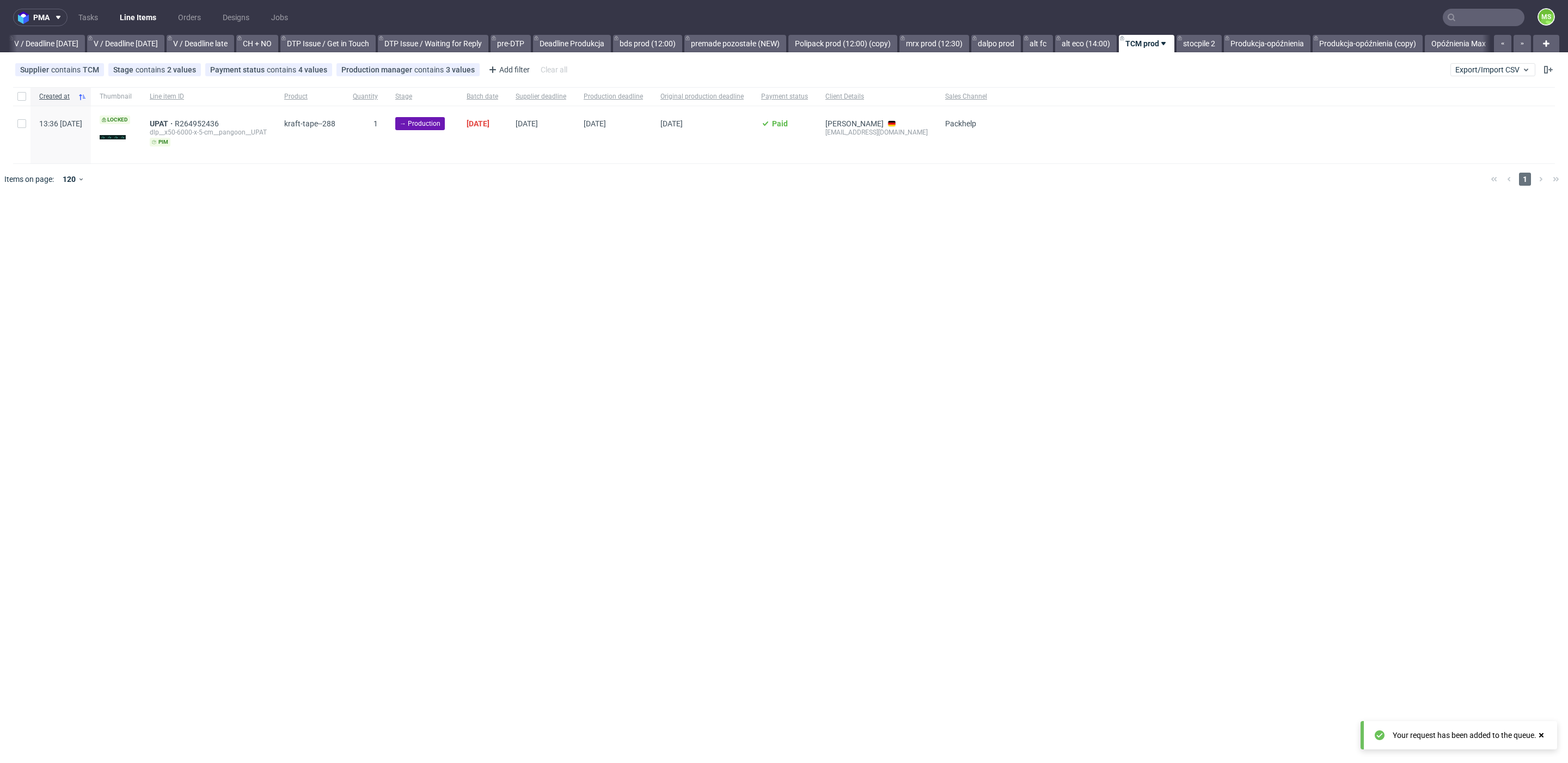
scroll to position [0, 1372]
click at [1498, 19] on input "text" at bounding box center [1483, 18] width 82 height 18
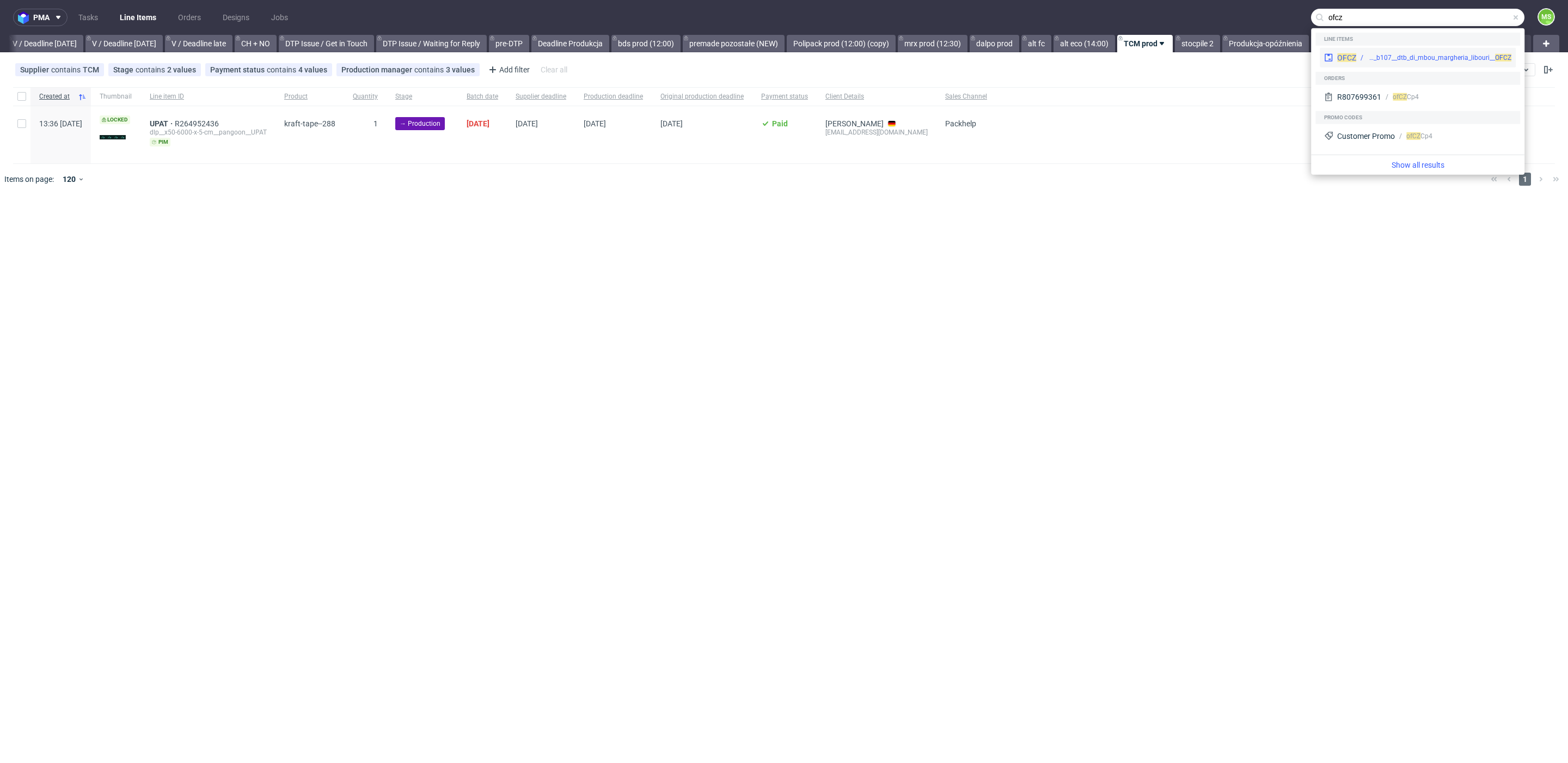
type input "ofcz"
click at [1454, 58] on div "bds__b107__dtb_di_mbou_margheria_libouri__ OFCZ" at bounding box center [1439, 57] width 144 height 10
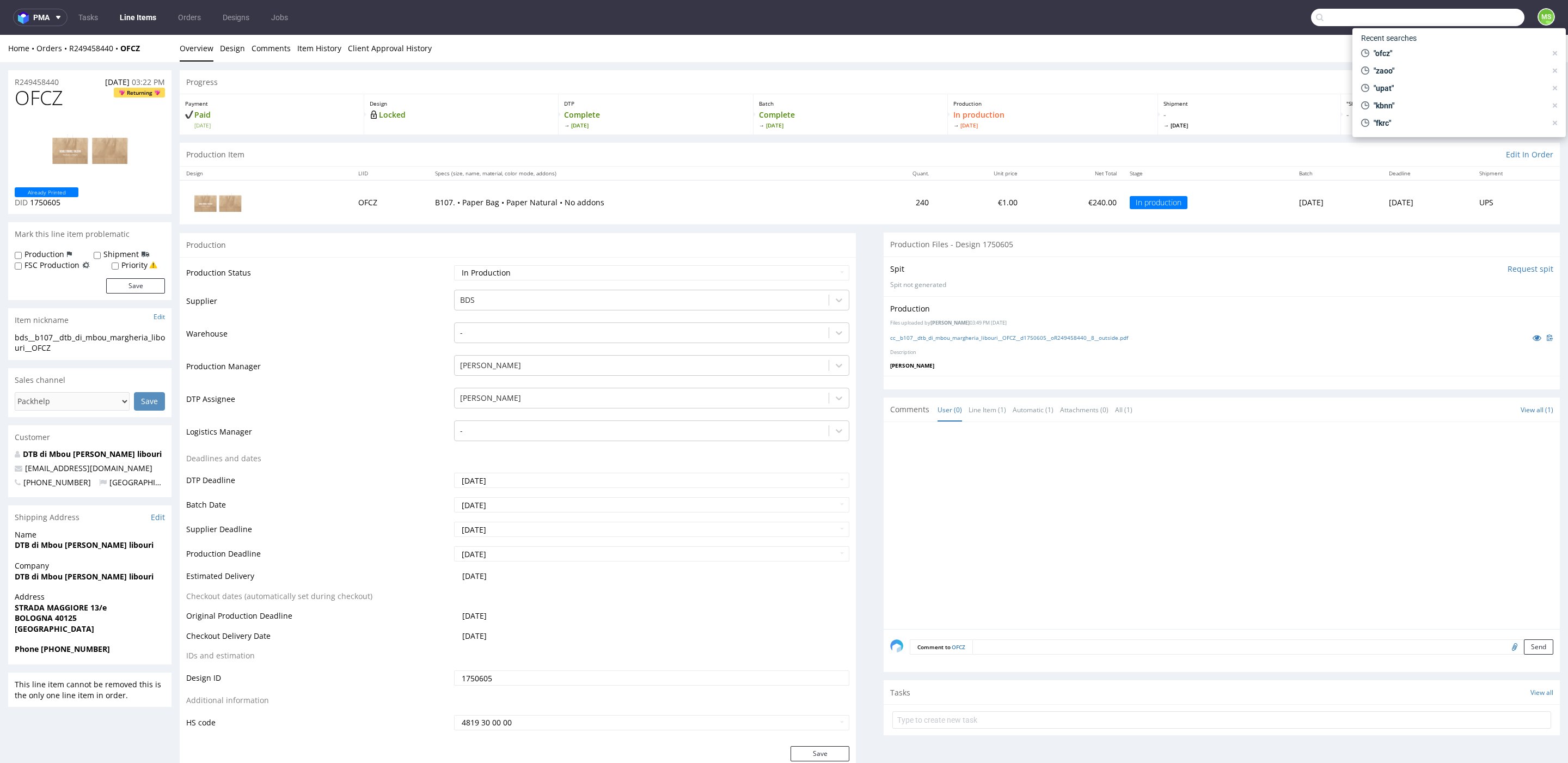
click at [1465, 22] on input "text" at bounding box center [1417, 18] width 213 height 18
type input "zaoo"
click at [1399, 45] on div "dlp__x50-6000-x-5-cm__web_a_l_ouest_tempete_de_l_ouest__ ZAOO" at bounding box center [1426, 45] width 142 height 10
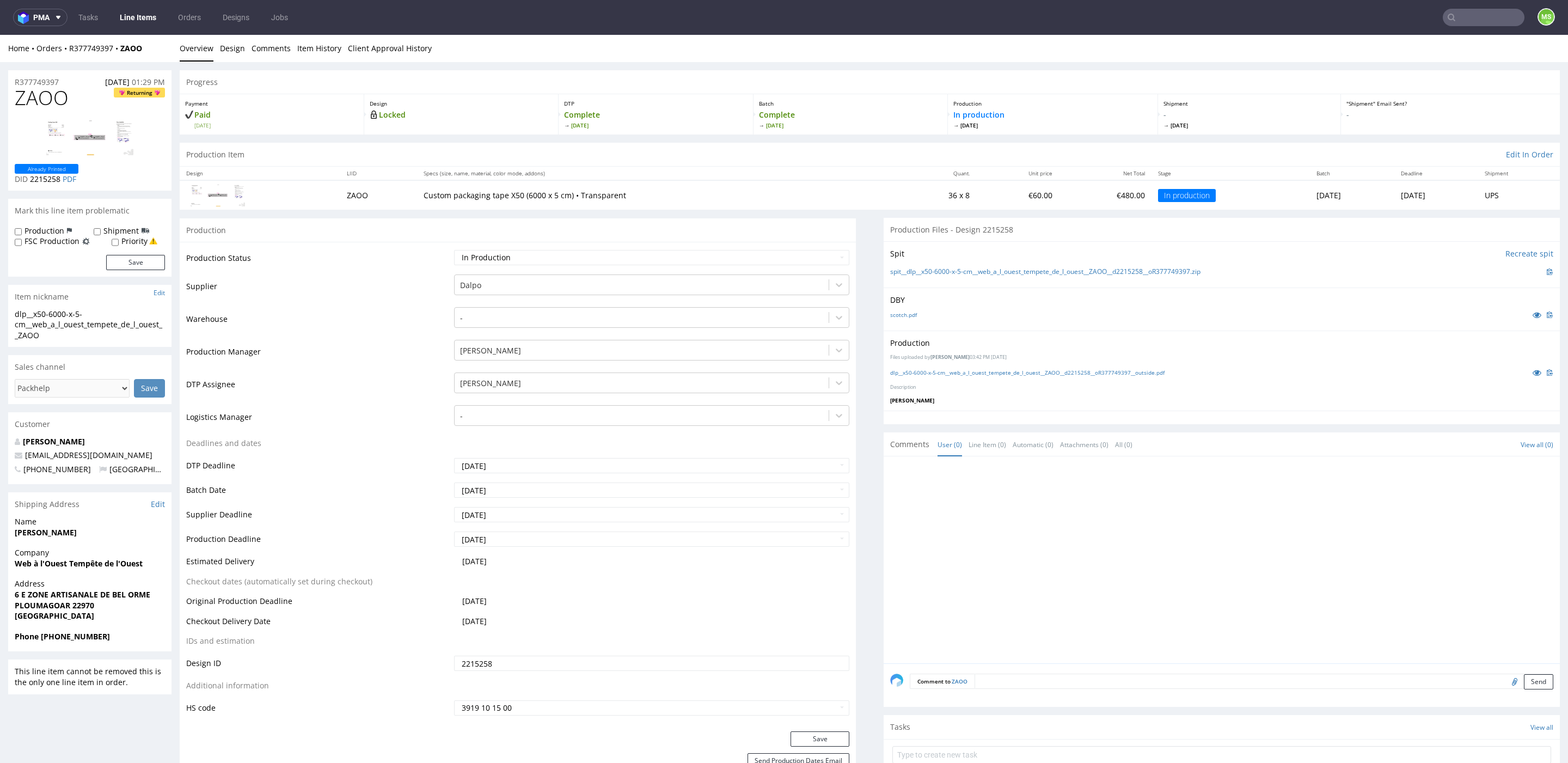
click at [1465, 20] on input "text" at bounding box center [1483, 18] width 82 height 18
click at [1349, 14] on input "J" at bounding box center [1417, 18] width 213 height 18
type input "Jkzl"
click at [1349, 49] on div "JKZL __x50____ JKZL" at bounding box center [1404, 45] width 196 height 20
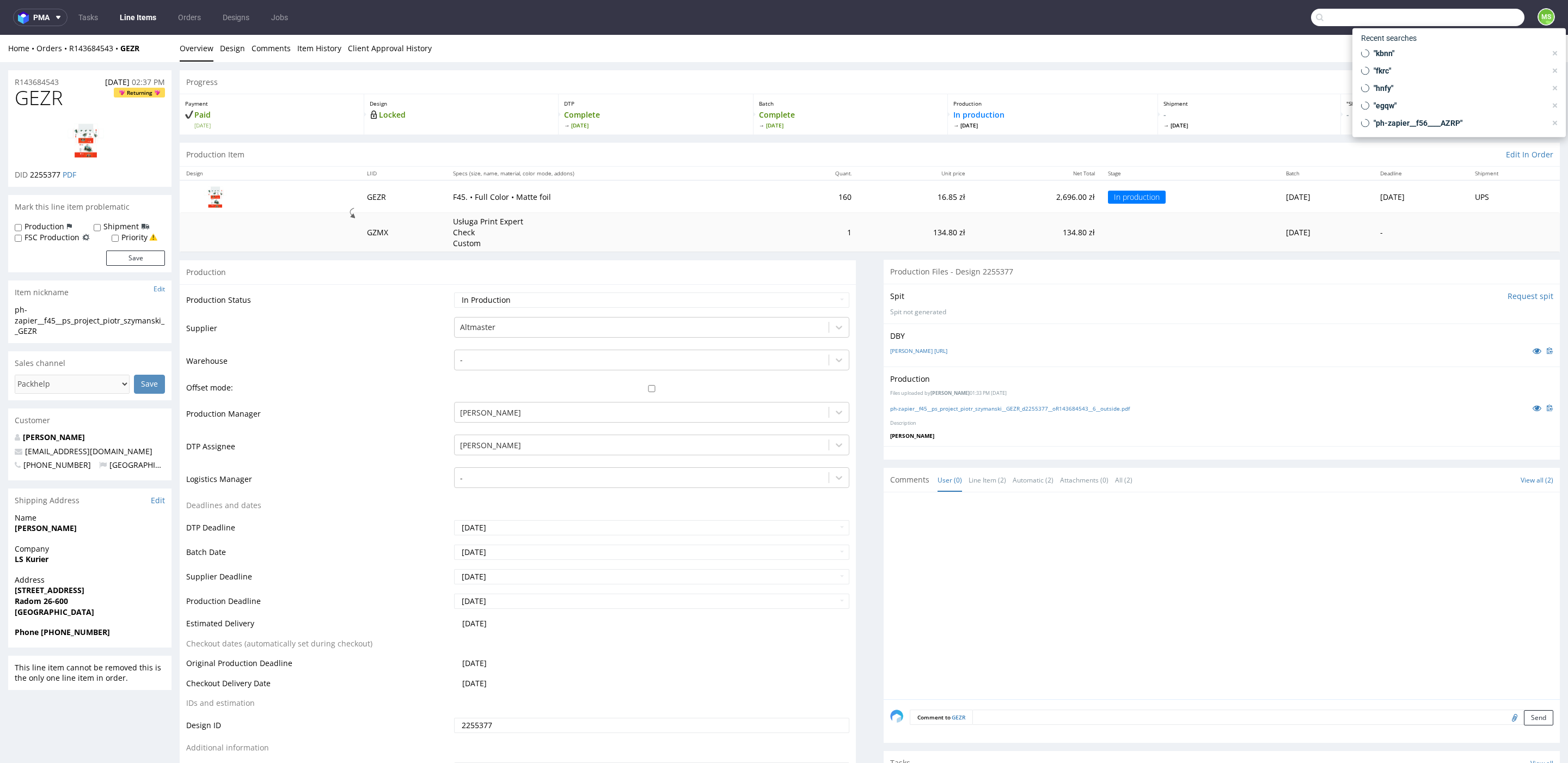
click at [1474, 21] on input "text" at bounding box center [1417, 18] width 213 height 18
type input "jkzl"
click at [1464, 46] on div "__x50____ JKZL" at bounding box center [1419, 45] width 156 height 10
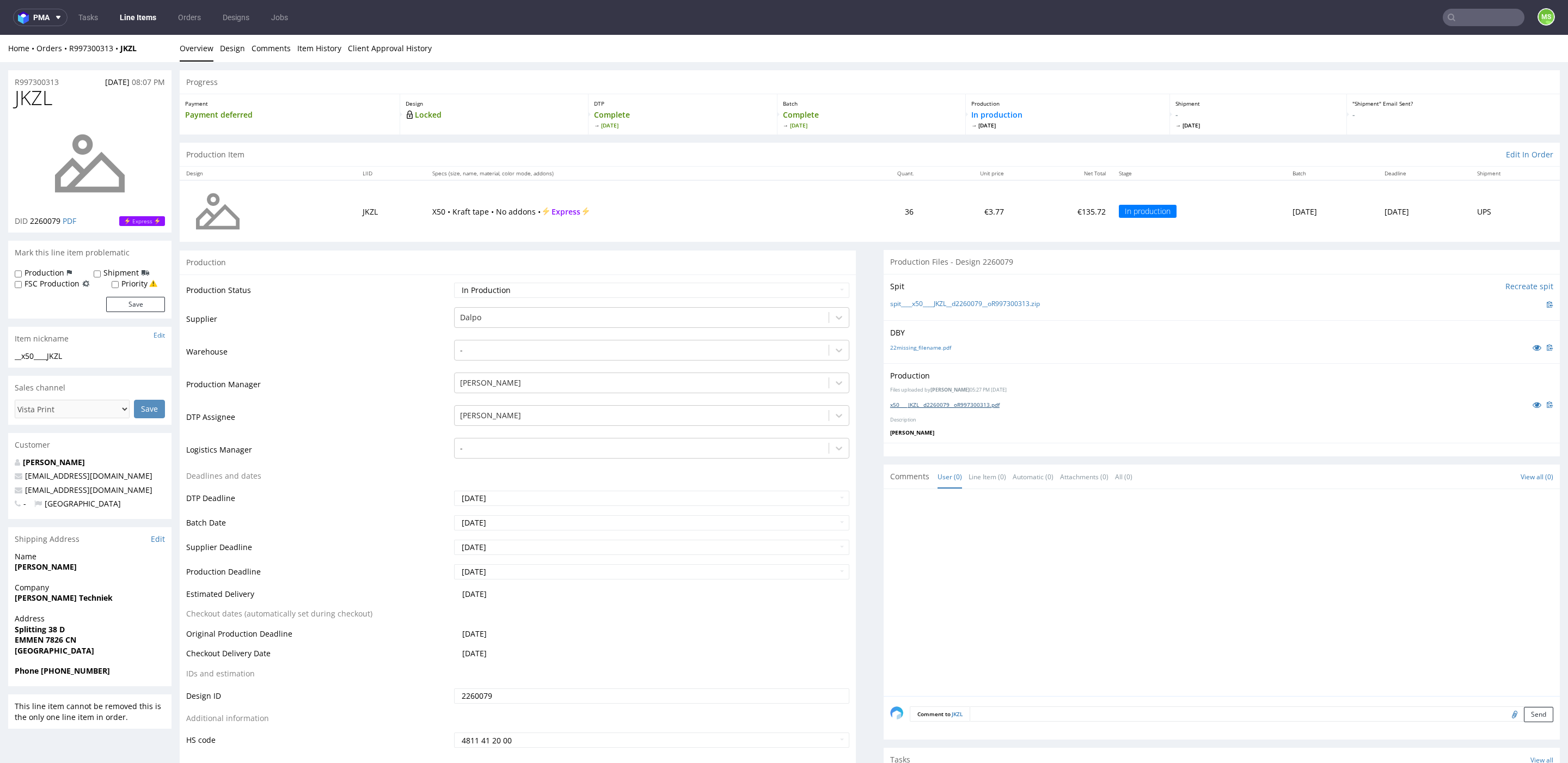
click at [973, 407] on link "x50____JKZL__d2260079__oR997300313.pdf" at bounding box center [945, 405] width 110 height 8
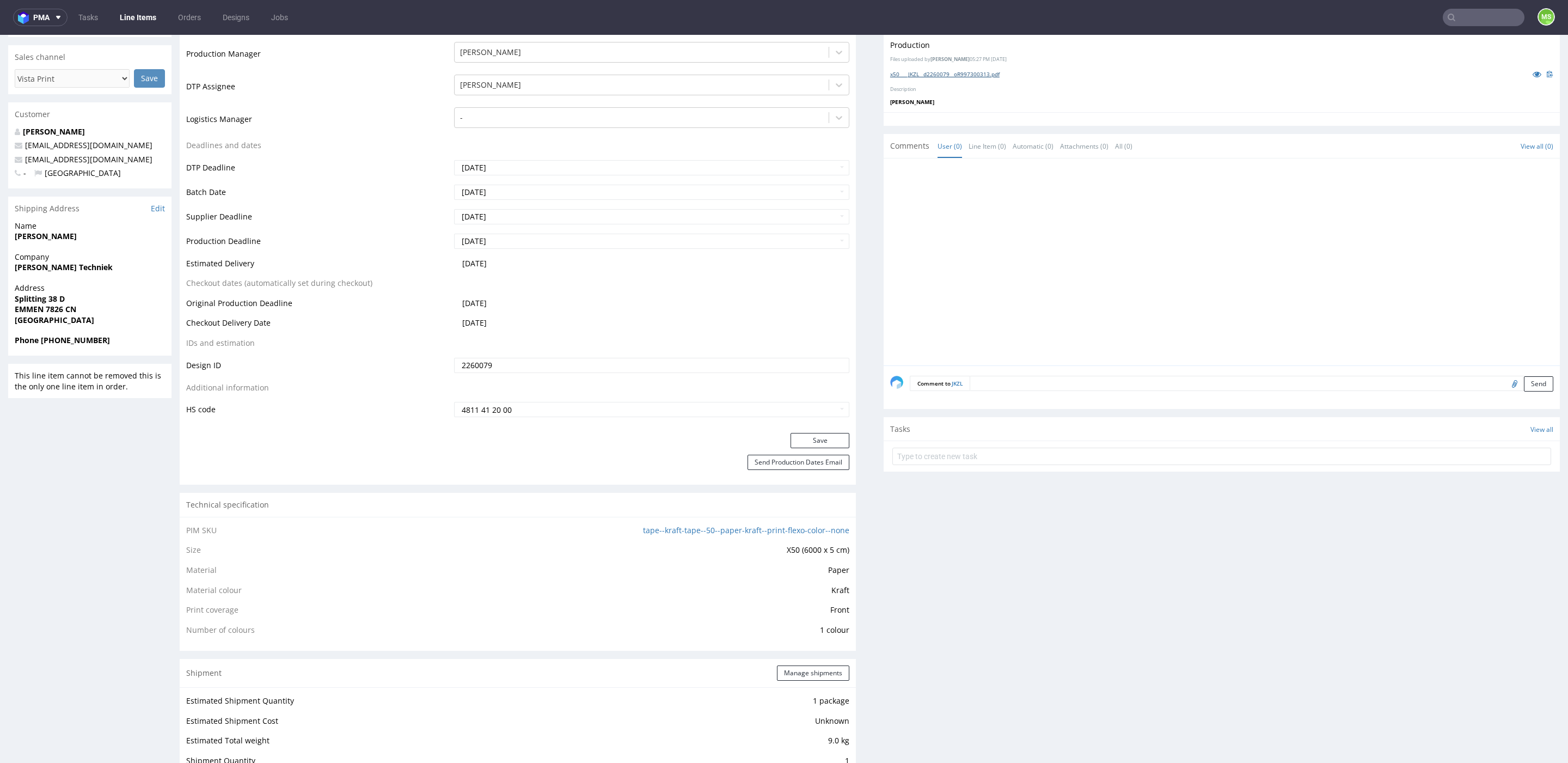
scroll to position [333, 0]
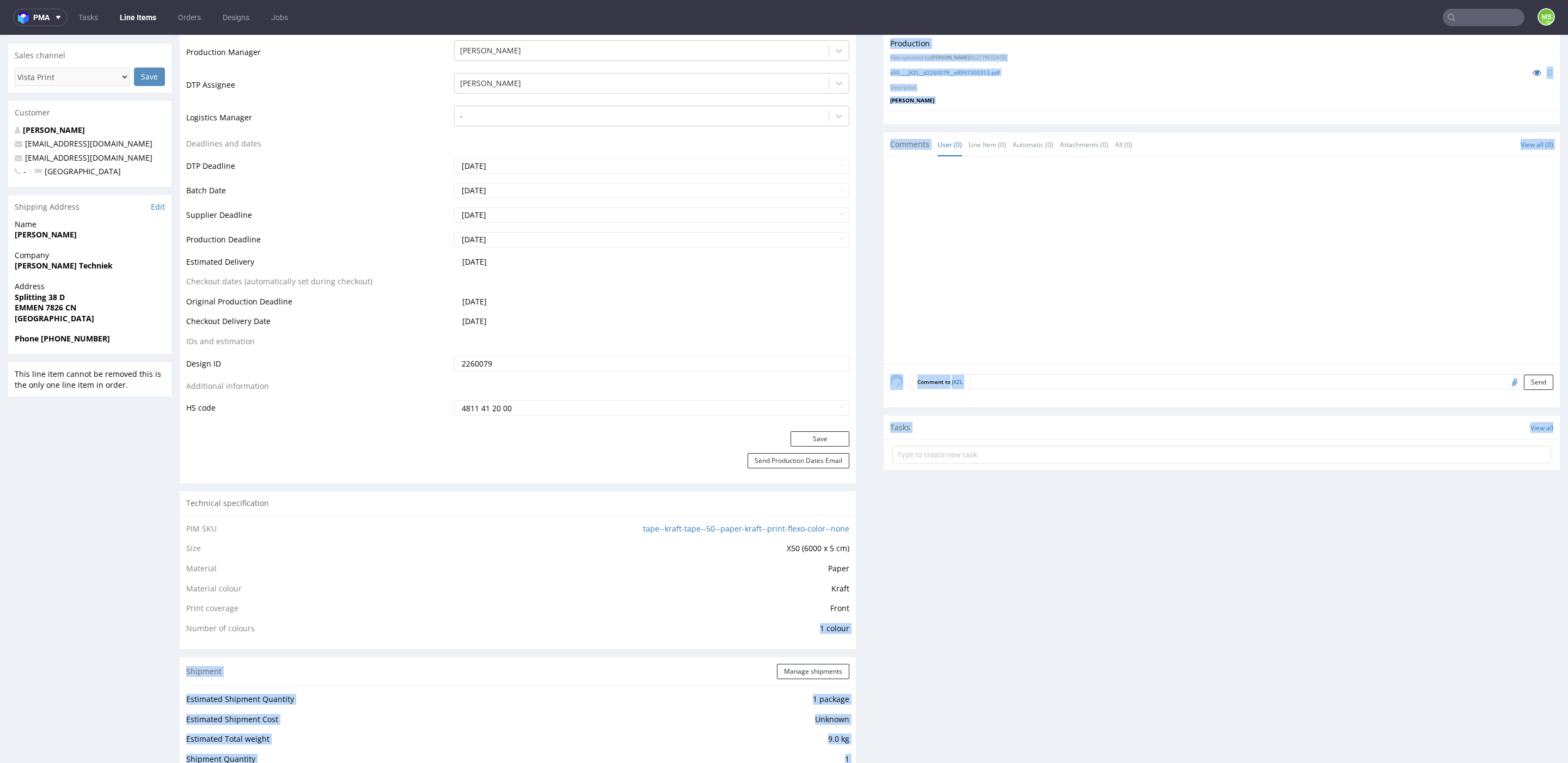
drag, startPoint x: 807, startPoint y: 625, endPoint x: 891, endPoint y: 629, distance: 84.1
click at [891, 629] on div "Progress Payment Payment deferred Design Locked DTP Complete Fri 12 Sep Batch C…" at bounding box center [869, 629] width 1380 height 1782
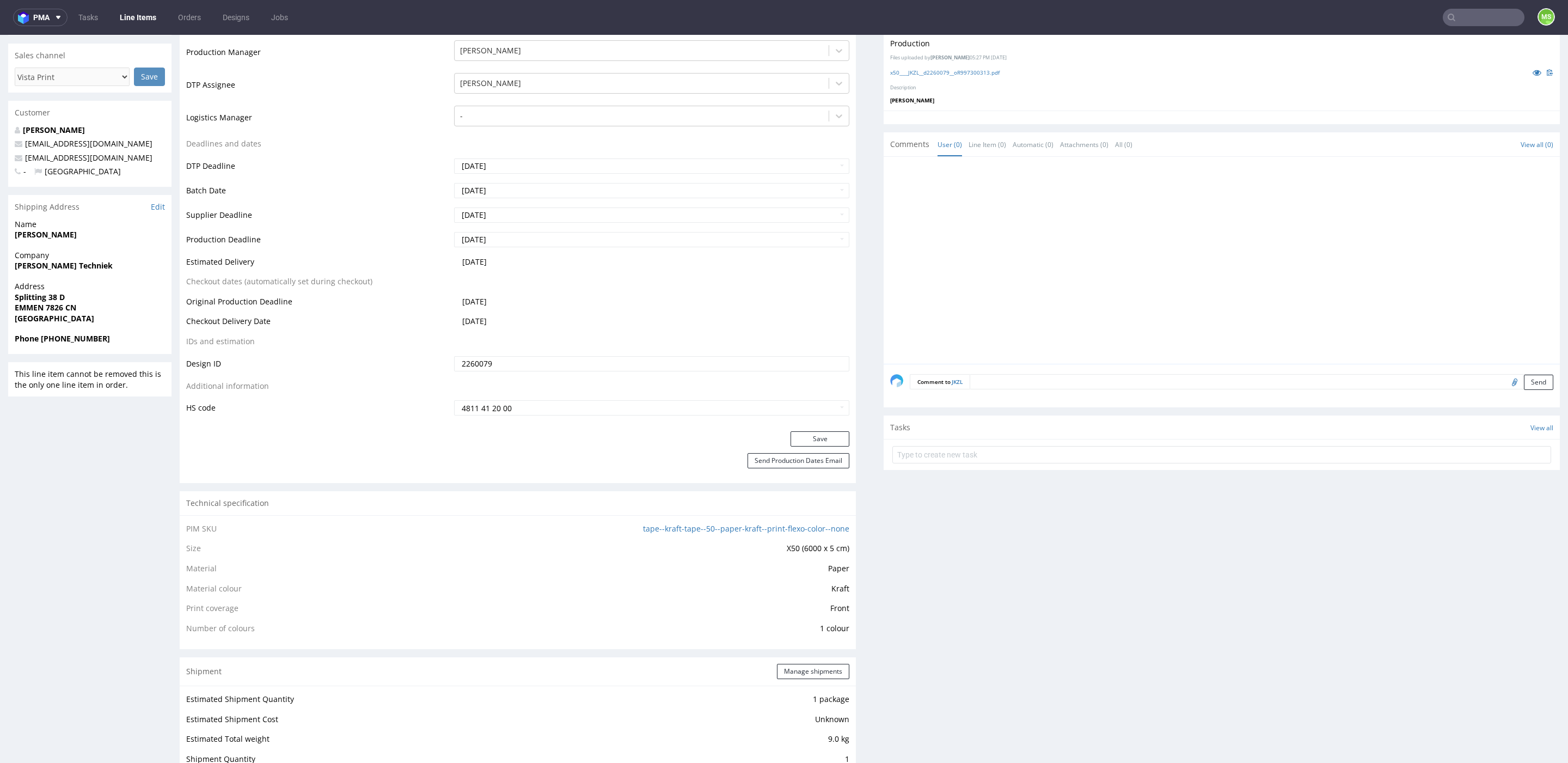
click at [884, 633] on div "Production Files - Design 2260079 Spit Recreate spit spit____x50____JKZL__d2260…" at bounding box center [1221, 674] width 676 height 1512
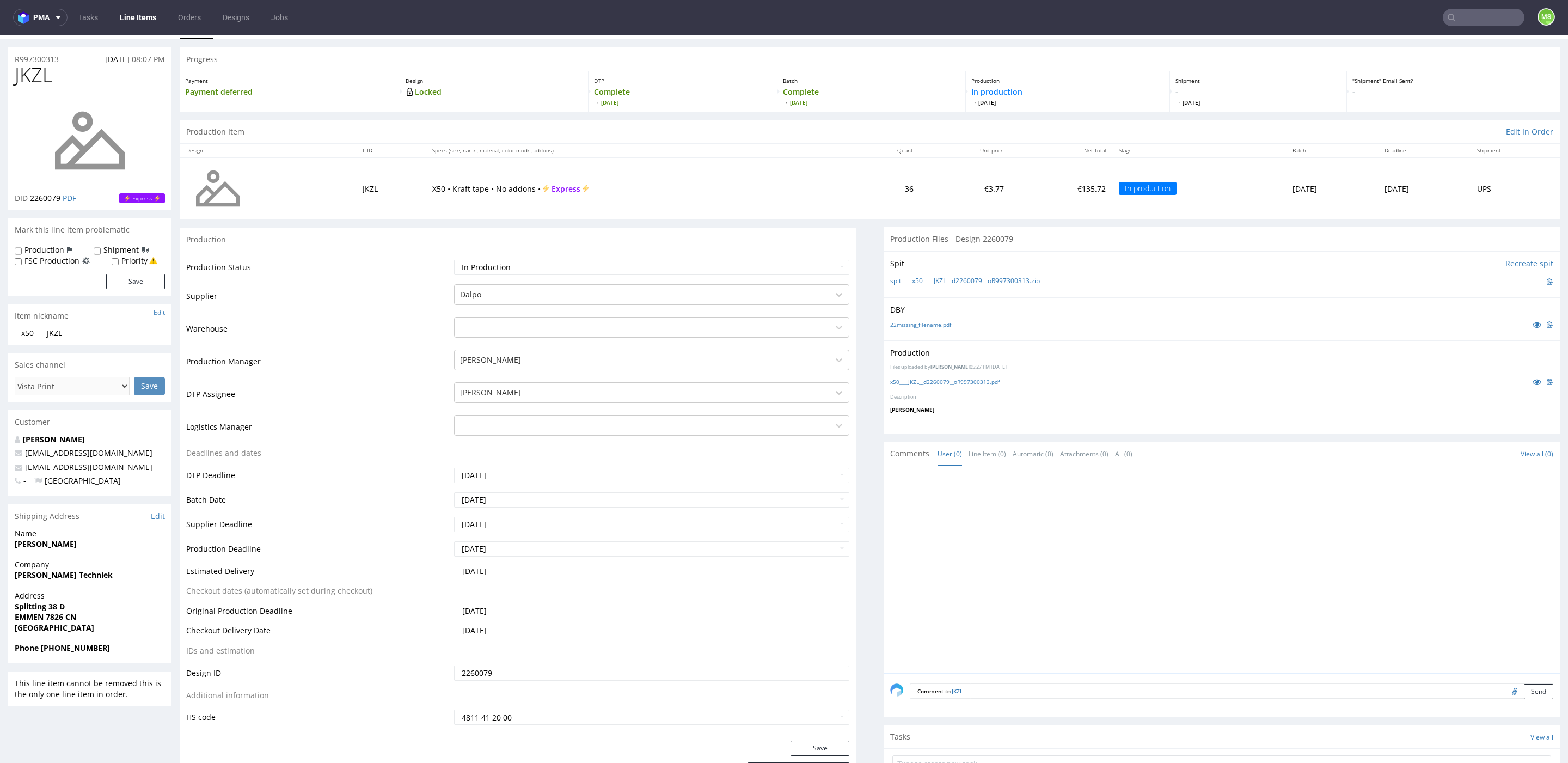
scroll to position [0, 0]
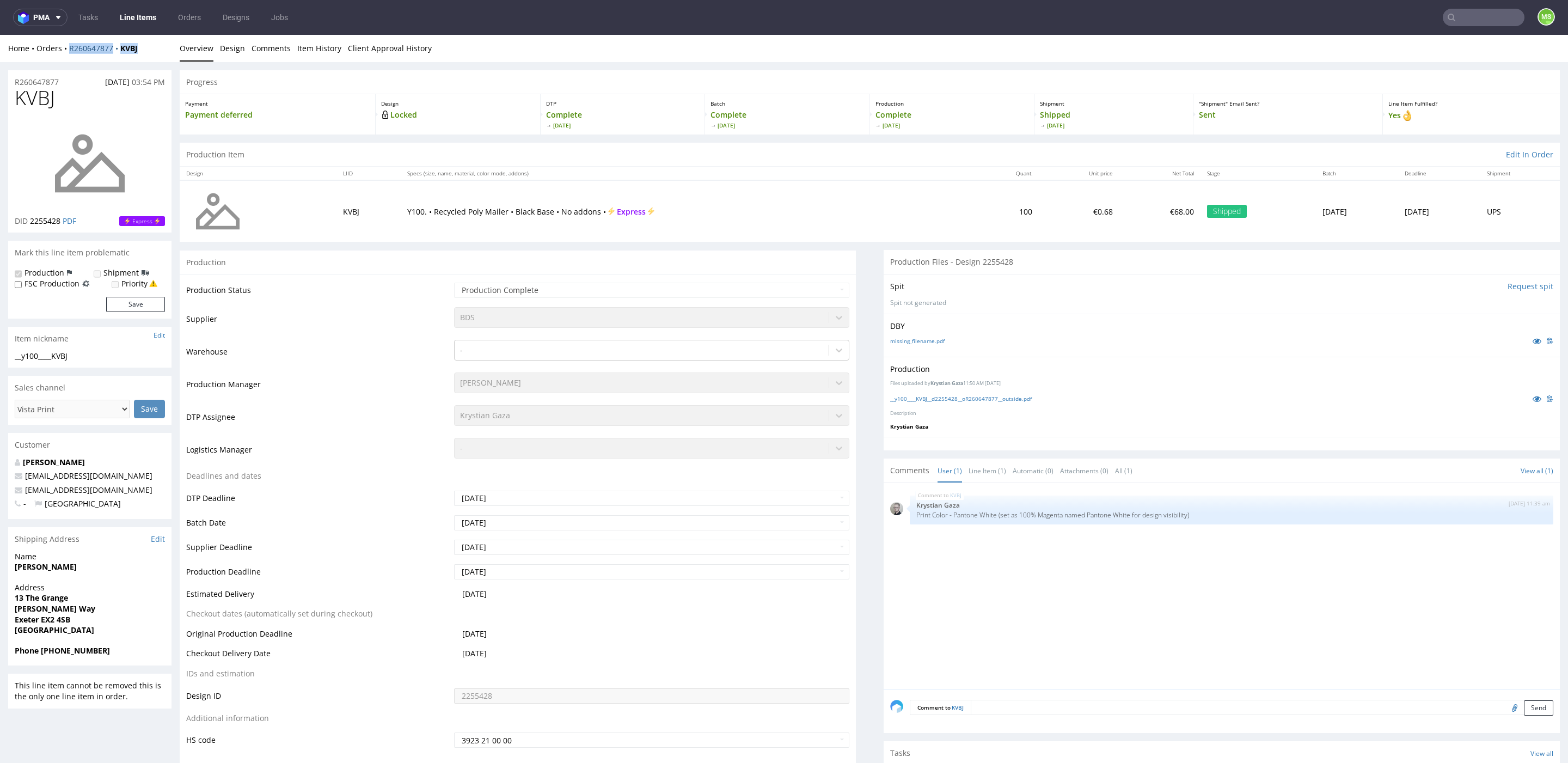
drag, startPoint x: 149, startPoint y: 45, endPoint x: 70, endPoint y: 49, distance: 79.1
click at [70, 49] on div "Home Orders R260647877 KVBJ" at bounding box center [89, 49] width 163 height 11
copy div "R260647877 KVBJ"
click at [1469, 17] on input "text" at bounding box center [1483, 18] width 82 height 18
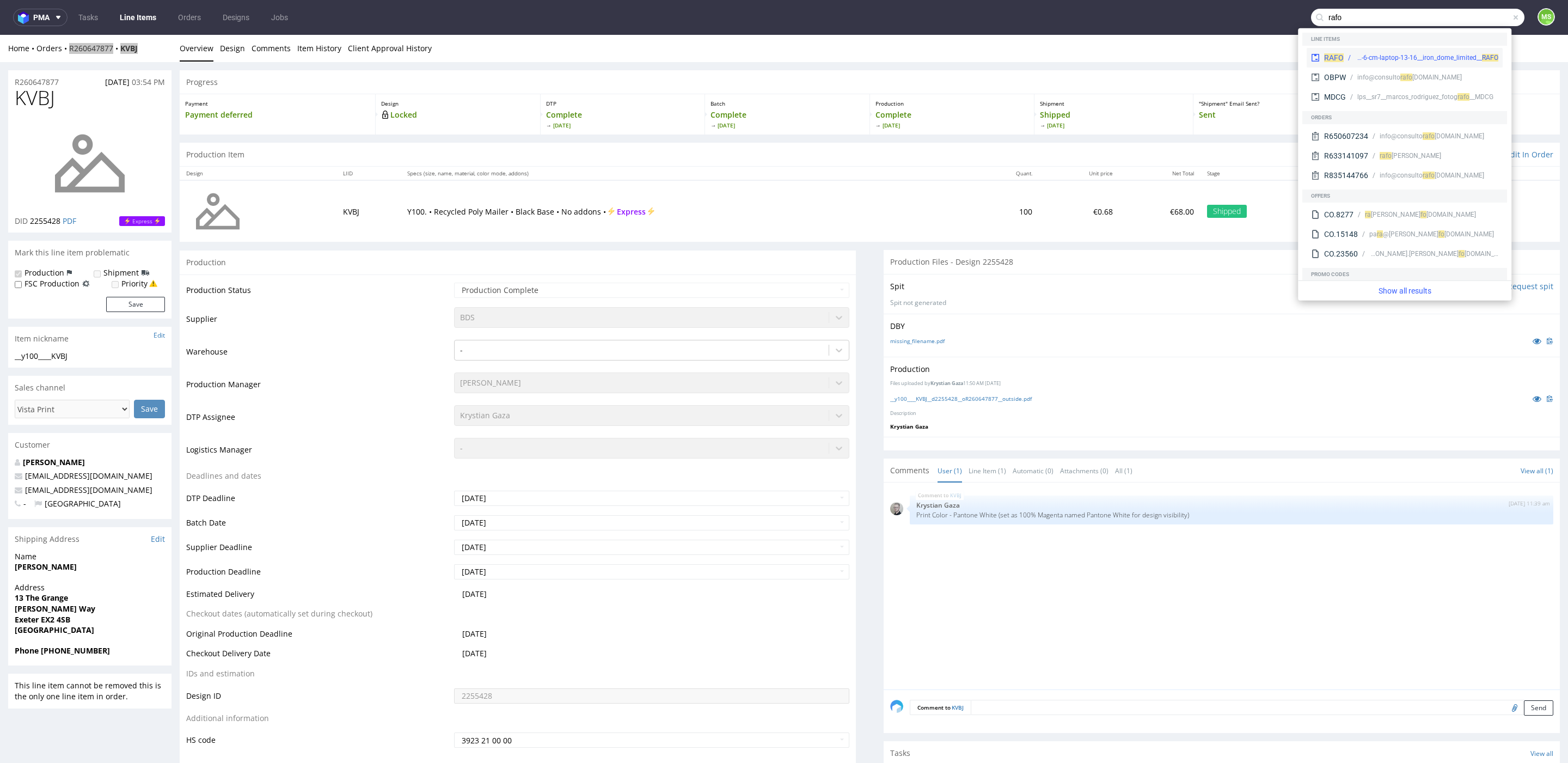
type input "rafo"
click at [1442, 56] on div "bds__42-8-cm-x-30-9-cm-x-8-6-cm-laptop-13-16__iron_dome_limited__ RAFO" at bounding box center [1426, 57] width 143 height 10
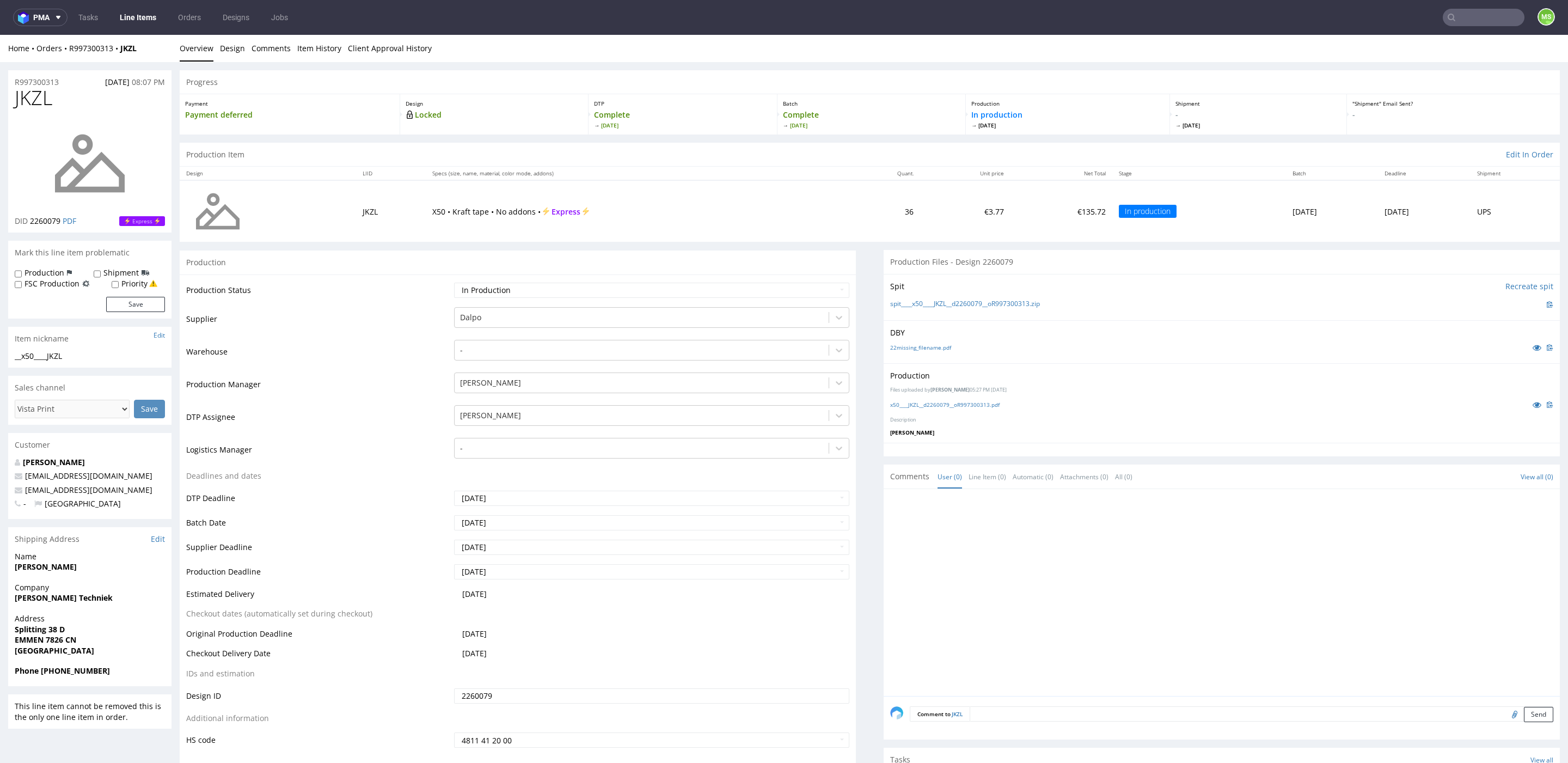
click at [1454, 27] on nav "pma Tasks Line Items Orders Designs Jobs MS" at bounding box center [784, 18] width 1568 height 35
click at [1461, 23] on input "text" at bounding box center [1417, 18] width 213 height 18
type input "zaoo"
click at [1445, 51] on div "ZAOO dlp__x50-6000-x-5-cm__web_a_l_ouest_tempete_de_l_ouest__ ZAOO" at bounding box center [1404, 45] width 196 height 20
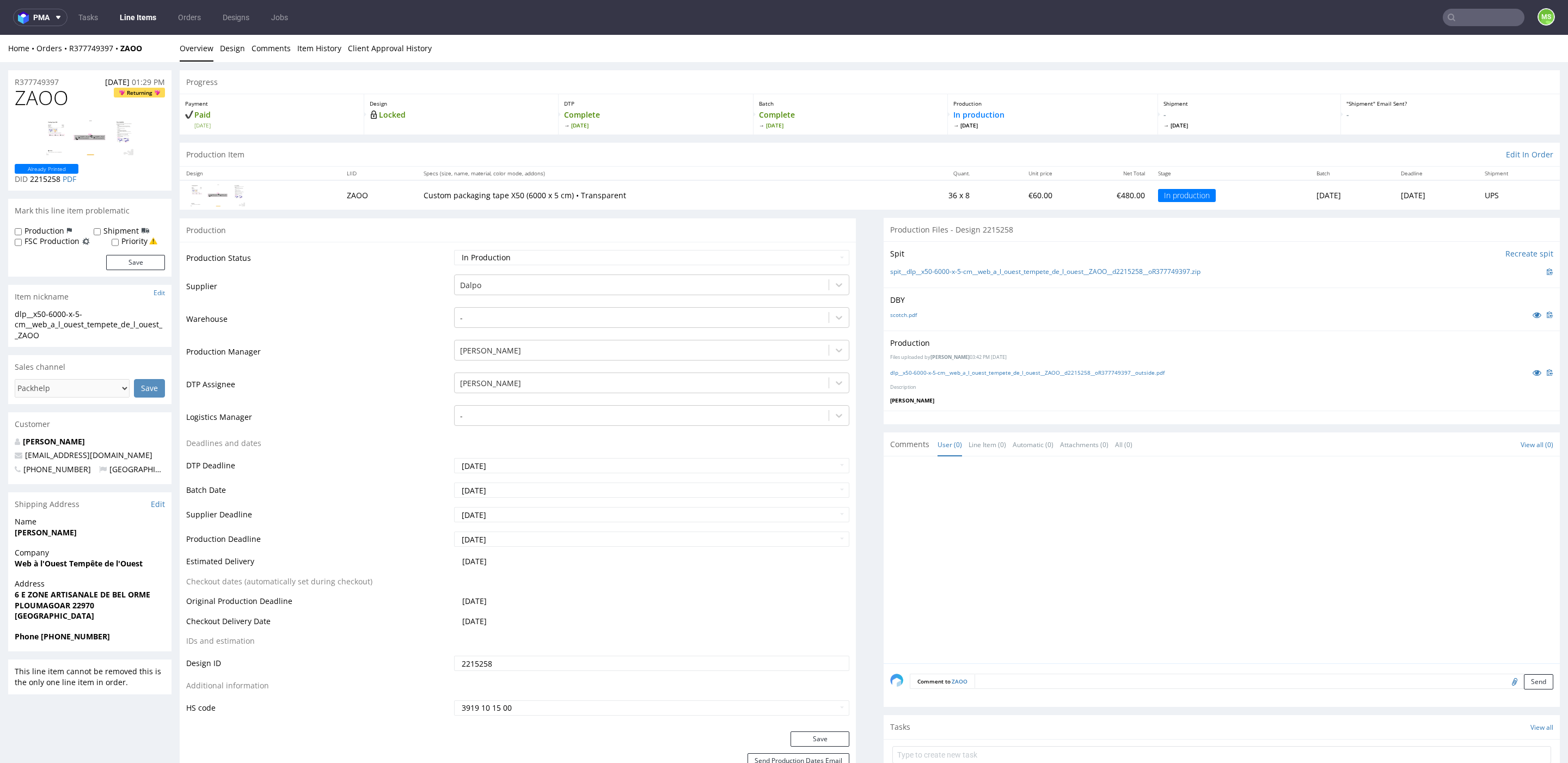
click at [142, 20] on link "Line Items" at bounding box center [138, 18] width 49 height 18
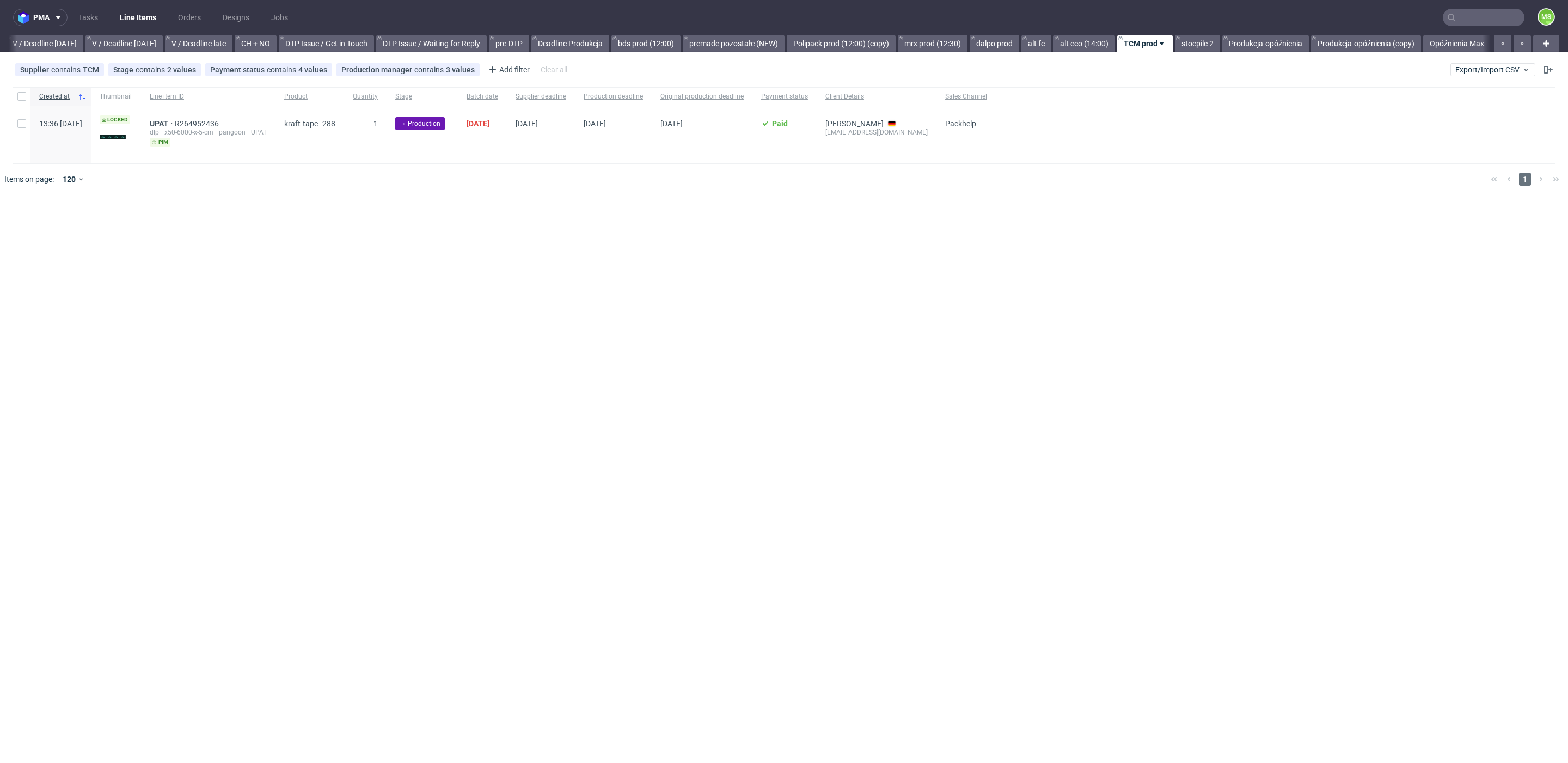
scroll to position [0, 1372]
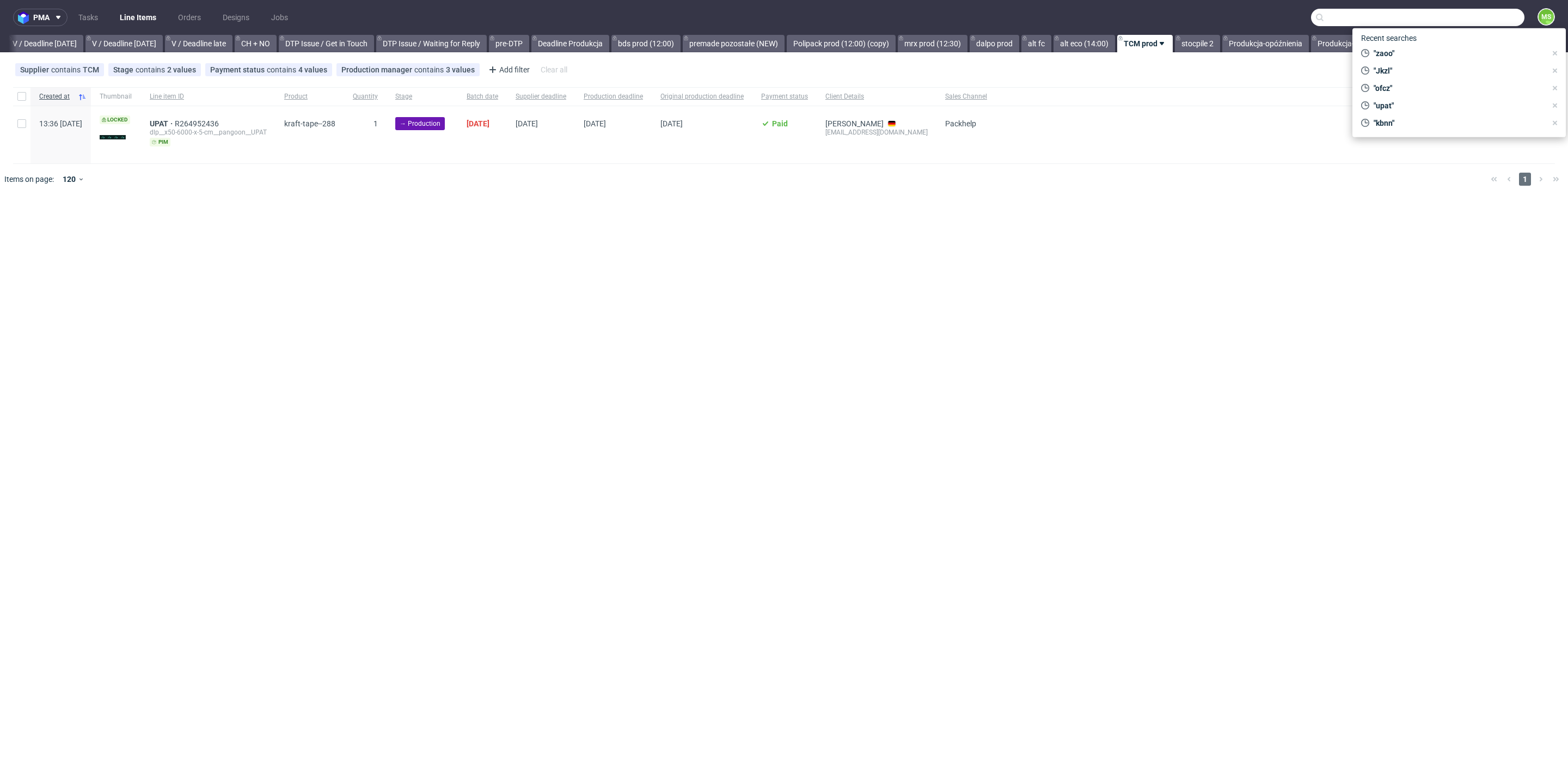
click at [1477, 18] on input "text" at bounding box center [1417, 18] width 213 height 18
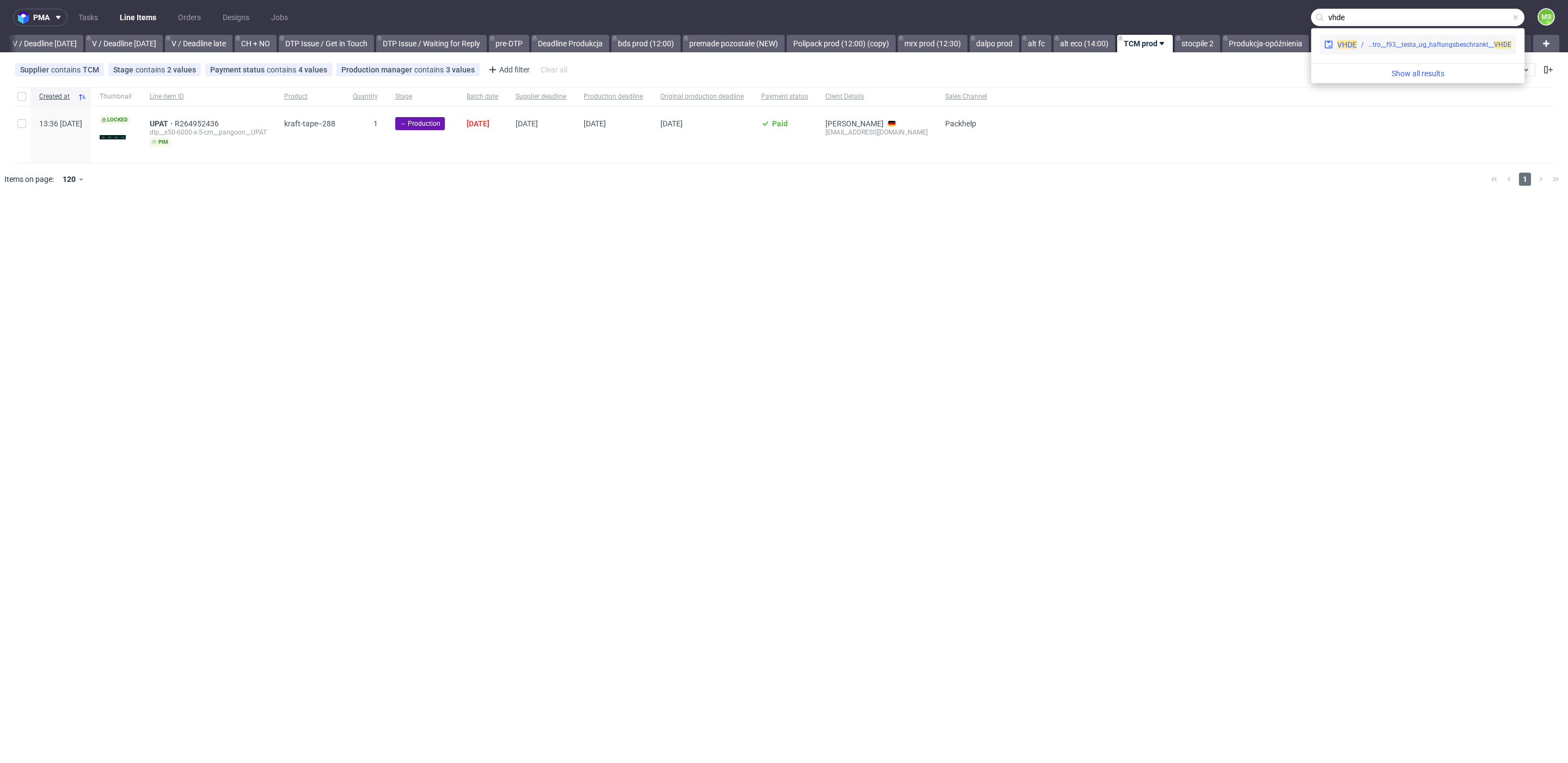
type input "vhde"
click at [1435, 48] on div "ostro__f93__testa_ug_haftungsbeschrankt__ VHDE" at bounding box center [1439, 45] width 143 height 10
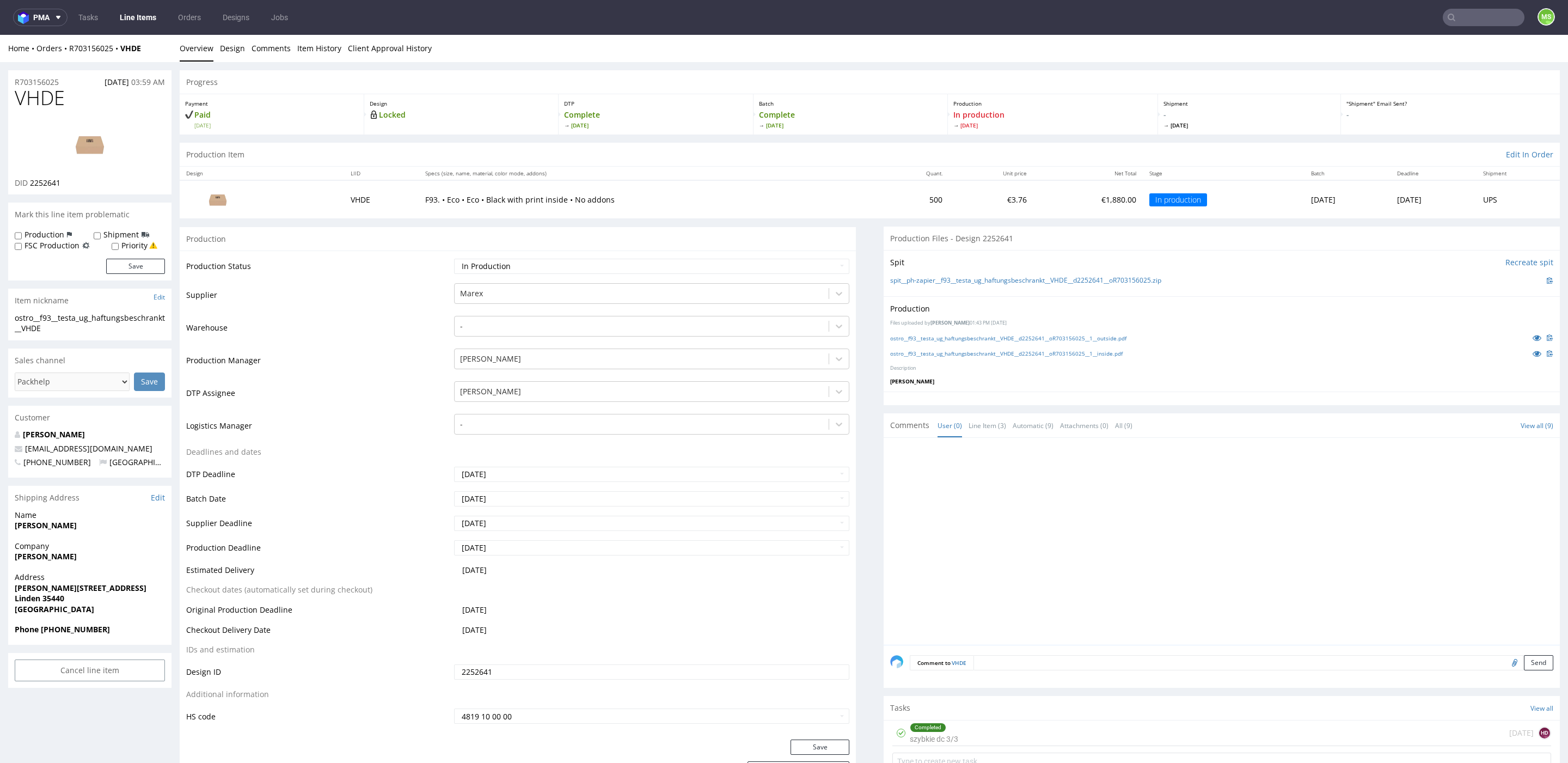
click at [1481, 18] on input "text" at bounding box center [1483, 18] width 82 height 18
type input "vhde"
click at [914, 46] on ul "Overview Design Comments Item History Client Approval History" at bounding box center [869, 49] width 1380 height 11
click at [1368, 21] on input "vhde" at bounding box center [1417, 18] width 213 height 18
drag, startPoint x: 1368, startPoint y: 21, endPoint x: 1252, endPoint y: 20, distance: 116.0
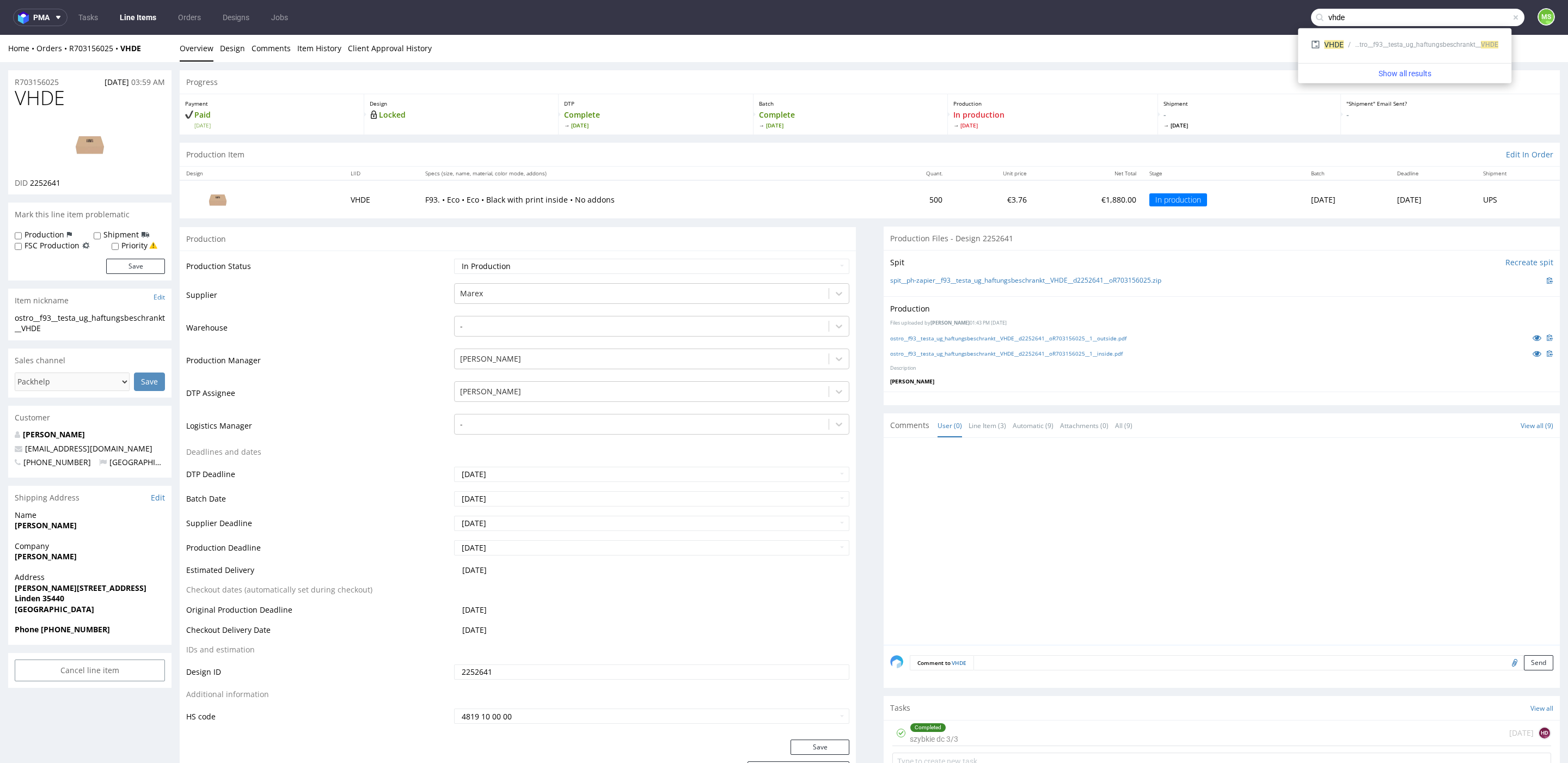
click at [1252, 20] on nav "pma Tasks Line Items Orders Designs Jobs vhde MS" at bounding box center [784, 18] width 1568 height 35
click at [1480, 21] on input "hfdd" at bounding box center [1483, 18] width 82 height 18
type input "h"
type input "hfdd"
click at [1384, 25] on nav "pma Tasks Line Items Orders Designs Jobs hfdd MS" at bounding box center [784, 18] width 1568 height 35
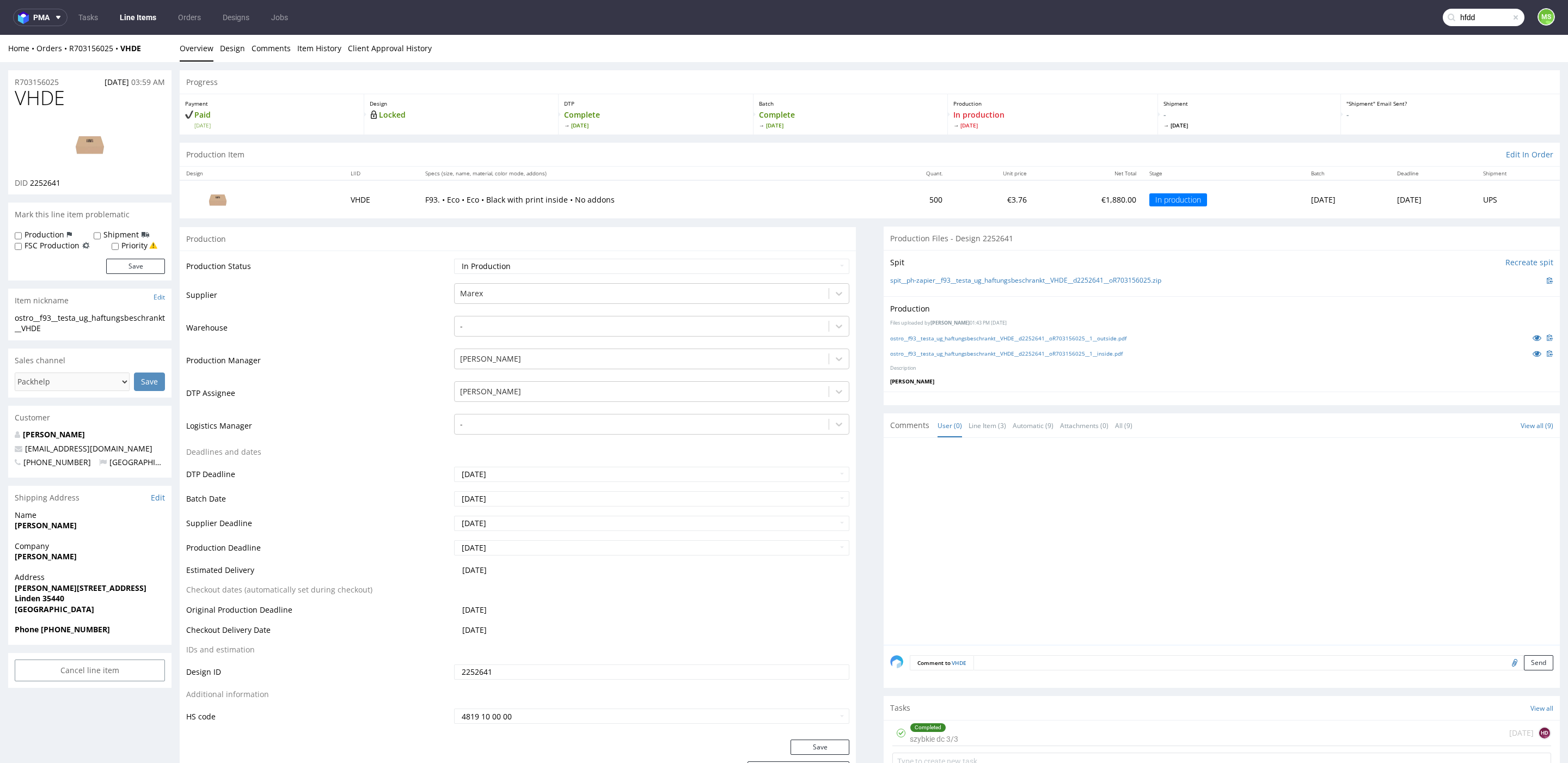
click at [1456, 24] on input "hfdd" at bounding box center [1483, 18] width 82 height 18
drag, startPoint x: 1454, startPoint y: 41, endPoint x: 1454, endPoint y: 6, distance: 35.0
click at [1454, 41] on div "warehouse__ascustom-size-39-x-39-x-15-cm__chirayou_gmbh__ HFDD" at bounding box center [1481, 45] width 143 height 10
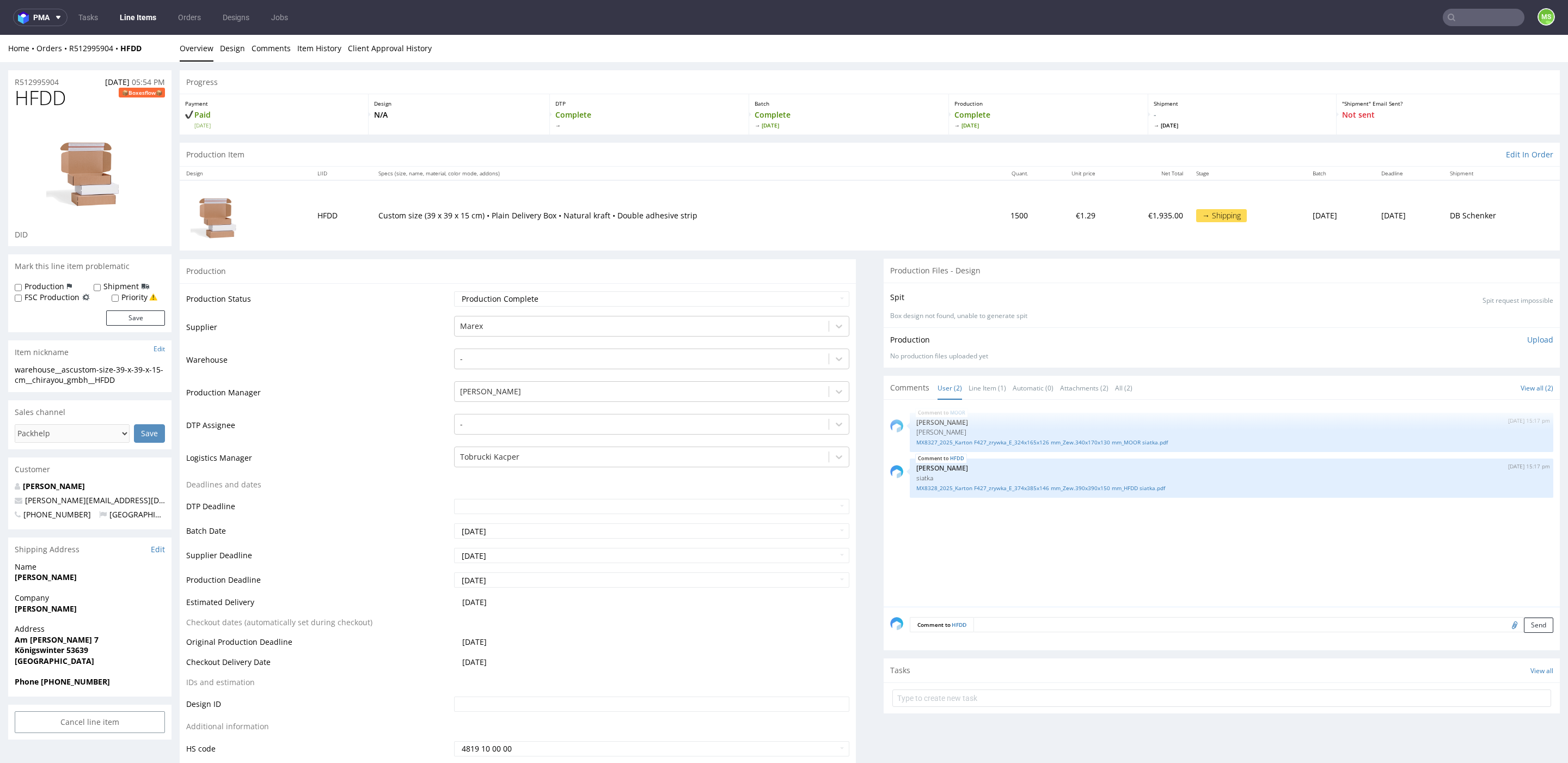
click at [1478, 21] on input "text" at bounding box center [1483, 18] width 82 height 18
type input "vhde"
click at [1432, 42] on div "ostro__f93__testa_ug_haftungsbeschrankt__ VHDE" at bounding box center [1426, 45] width 143 height 10
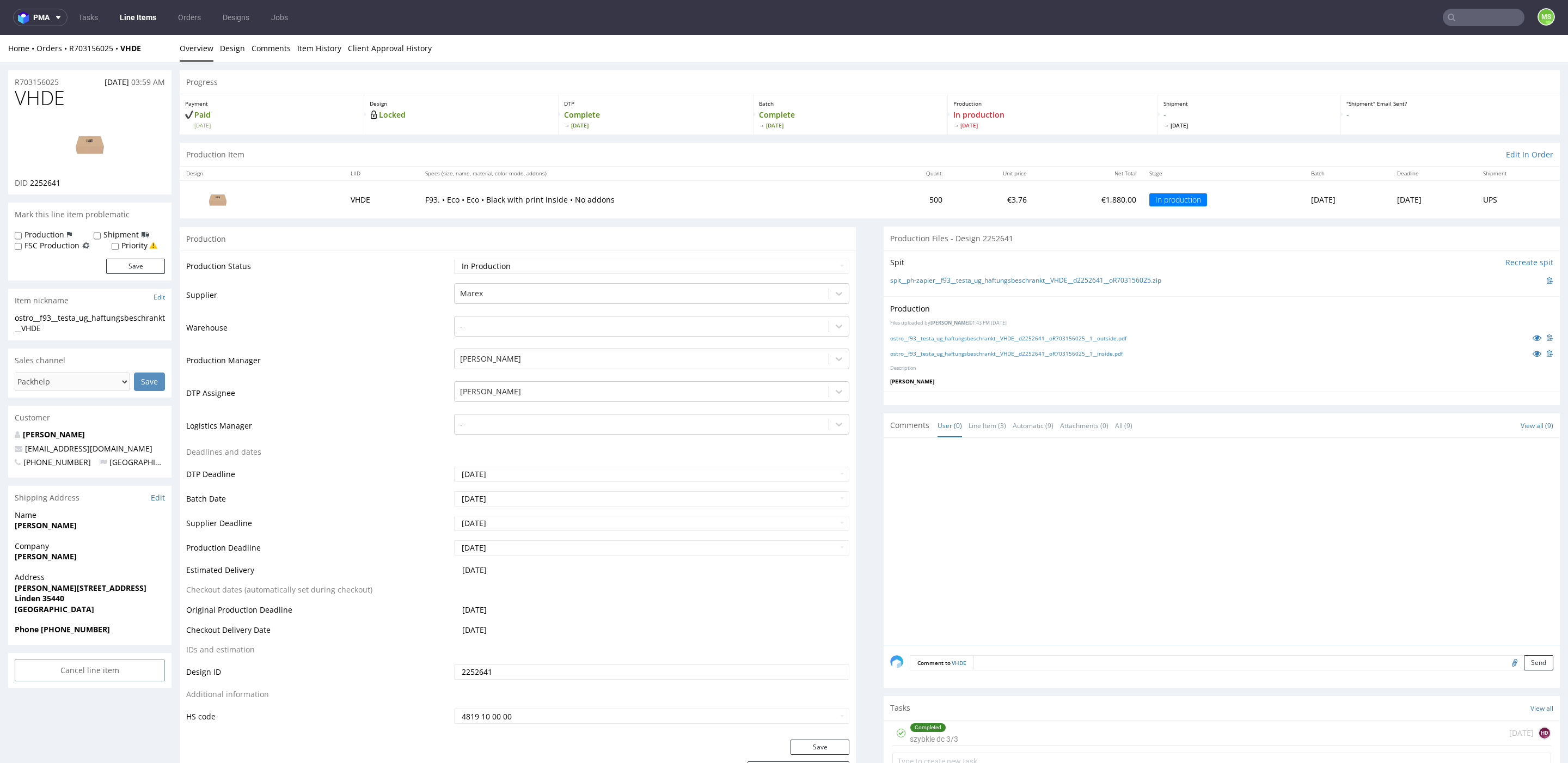
scroll to position [20, 0]
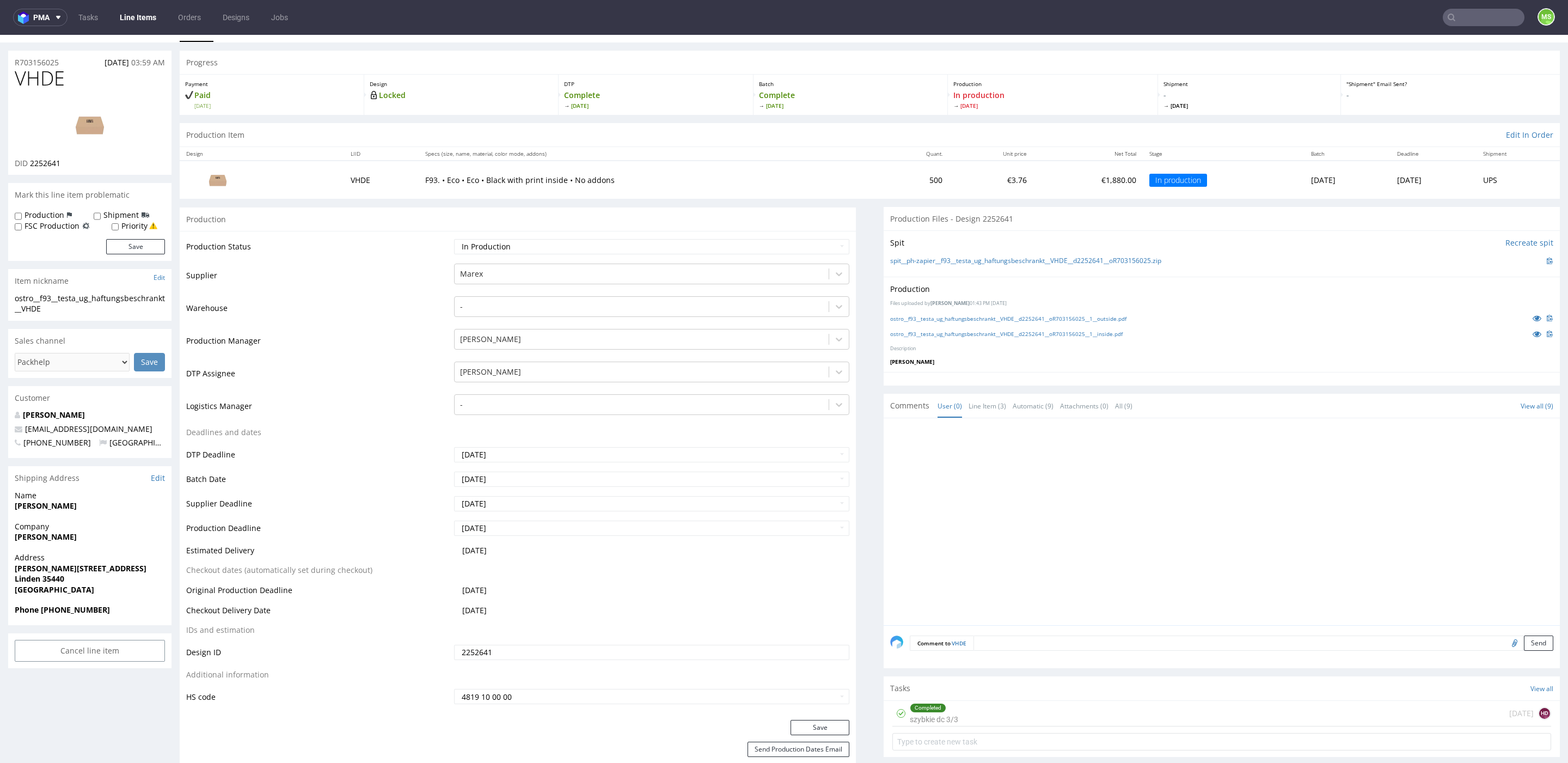
click at [149, 20] on link "Line Items" at bounding box center [138, 18] width 49 height 18
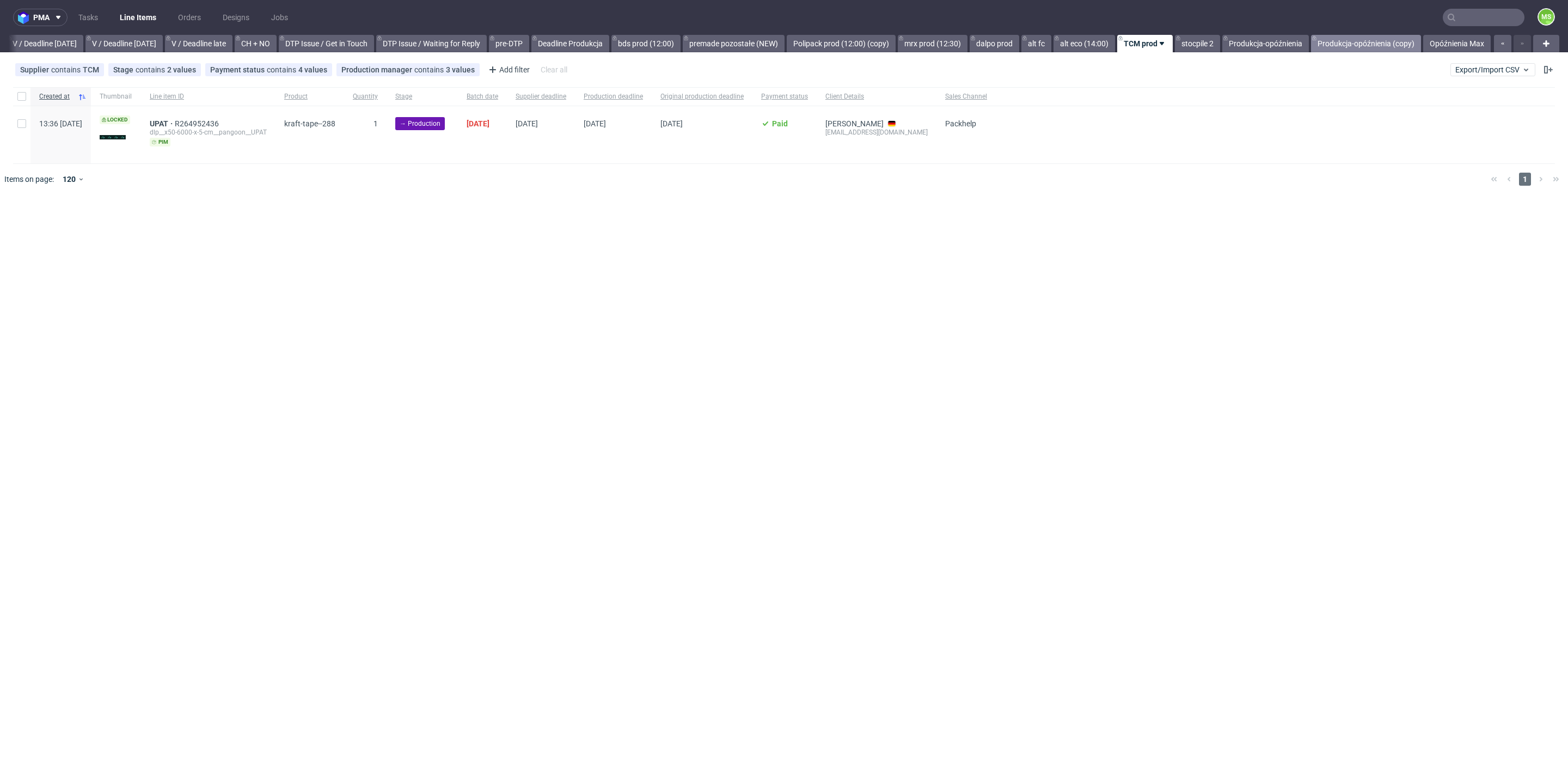
scroll to position [0, 1372]
click at [1434, 43] on link "Opóźnienia Max" at bounding box center [1456, 44] width 68 height 18
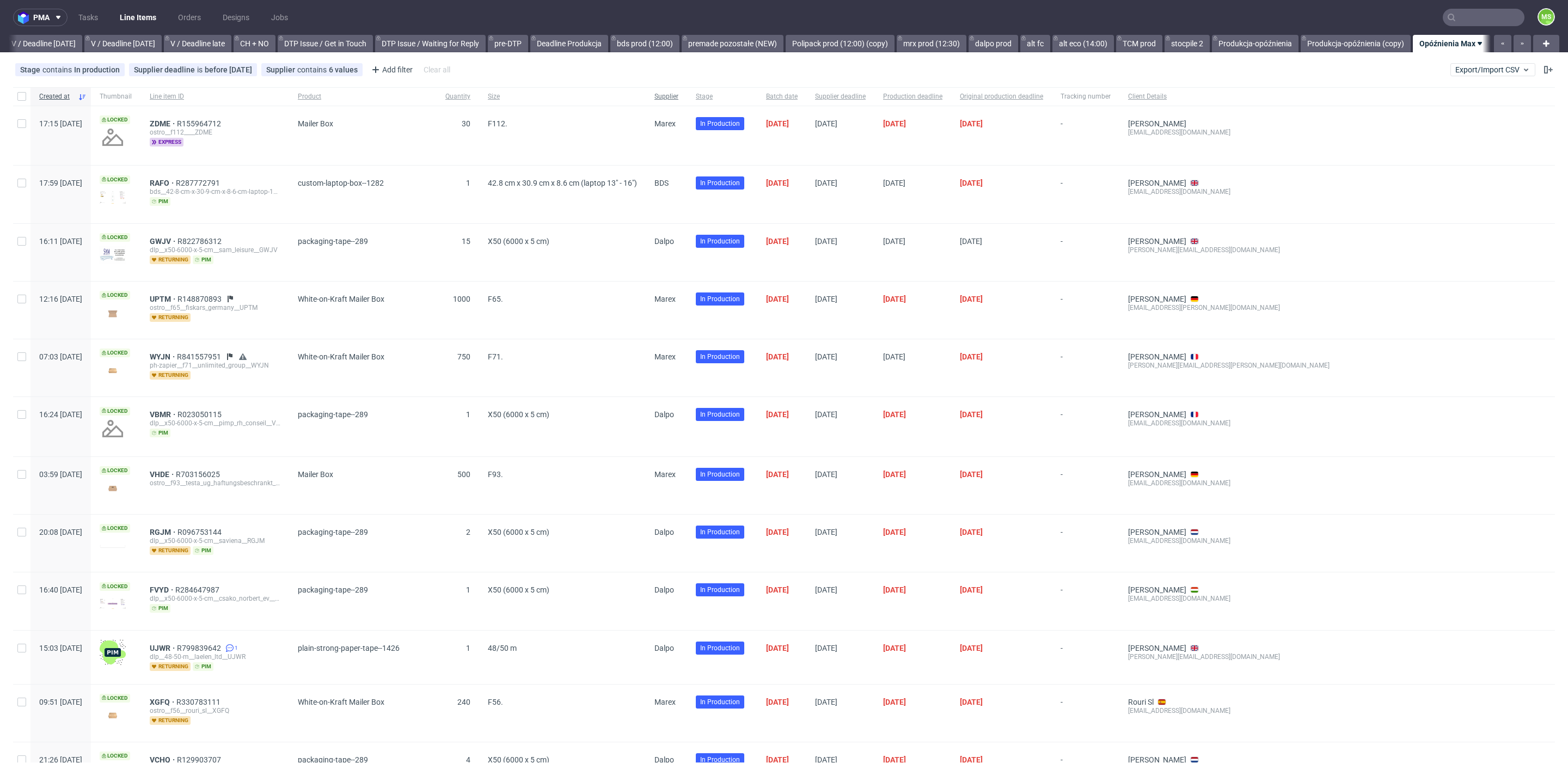
click at [687, 88] on div "Supplier" at bounding box center [666, 96] width 41 height 18
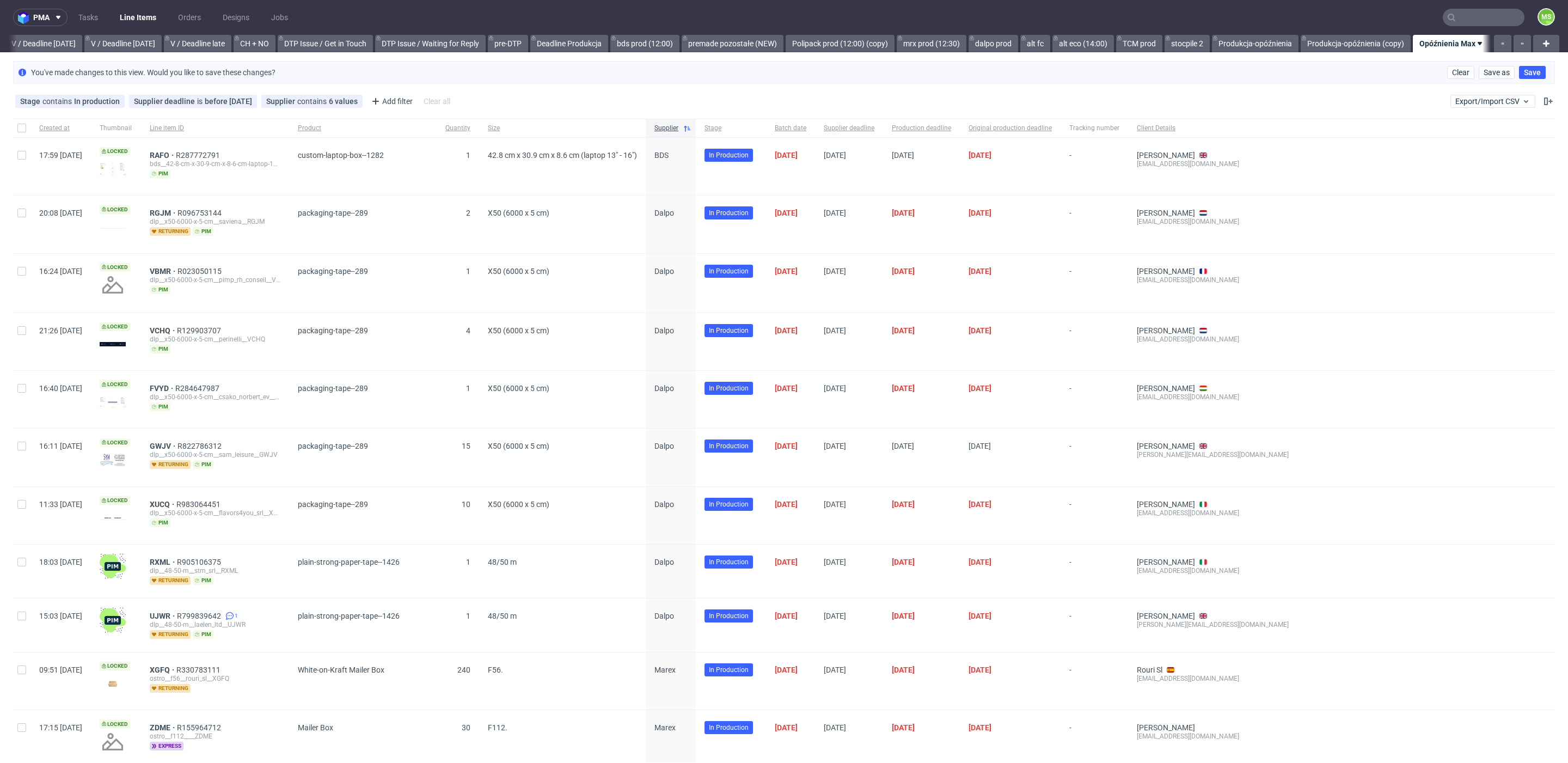
click at [1473, 24] on input "text" at bounding box center [1483, 18] width 82 height 18
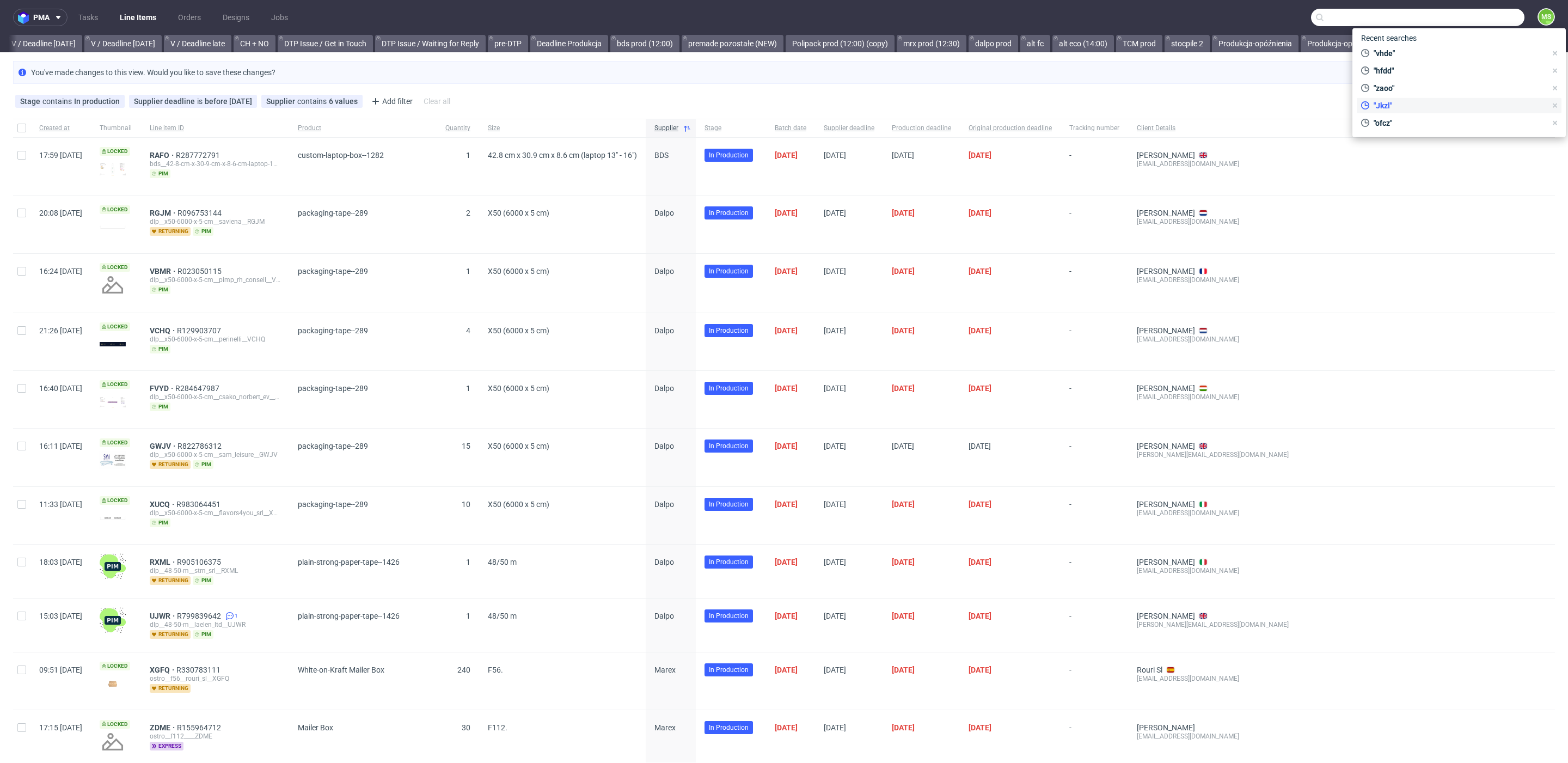
click at [1430, 99] on div ""Jkzl"" at bounding box center [1454, 105] width 194 height 15
type input "Jkzl"
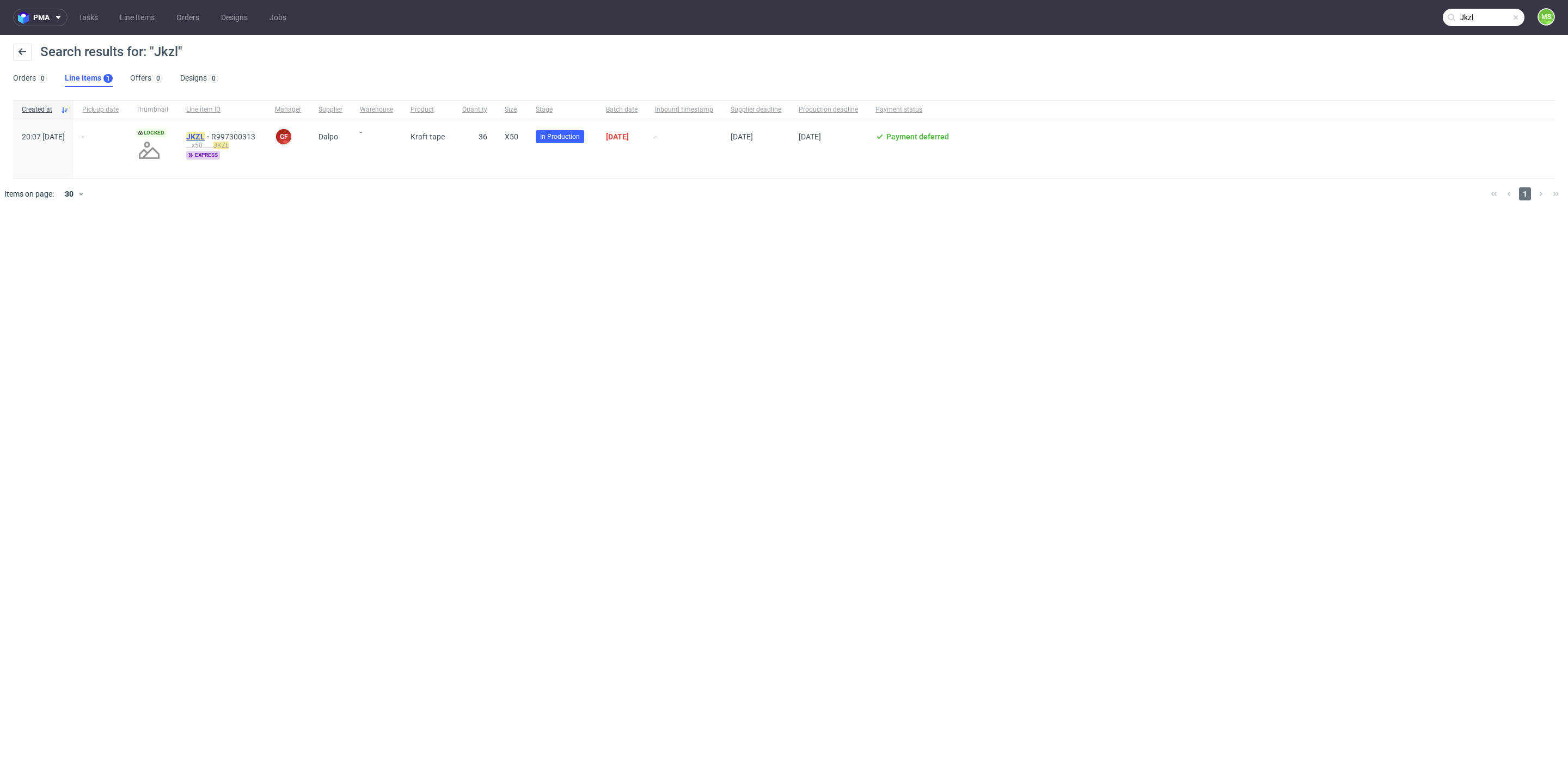
click at [204, 134] on mark "JKZL" at bounding box center [195, 136] width 18 height 9
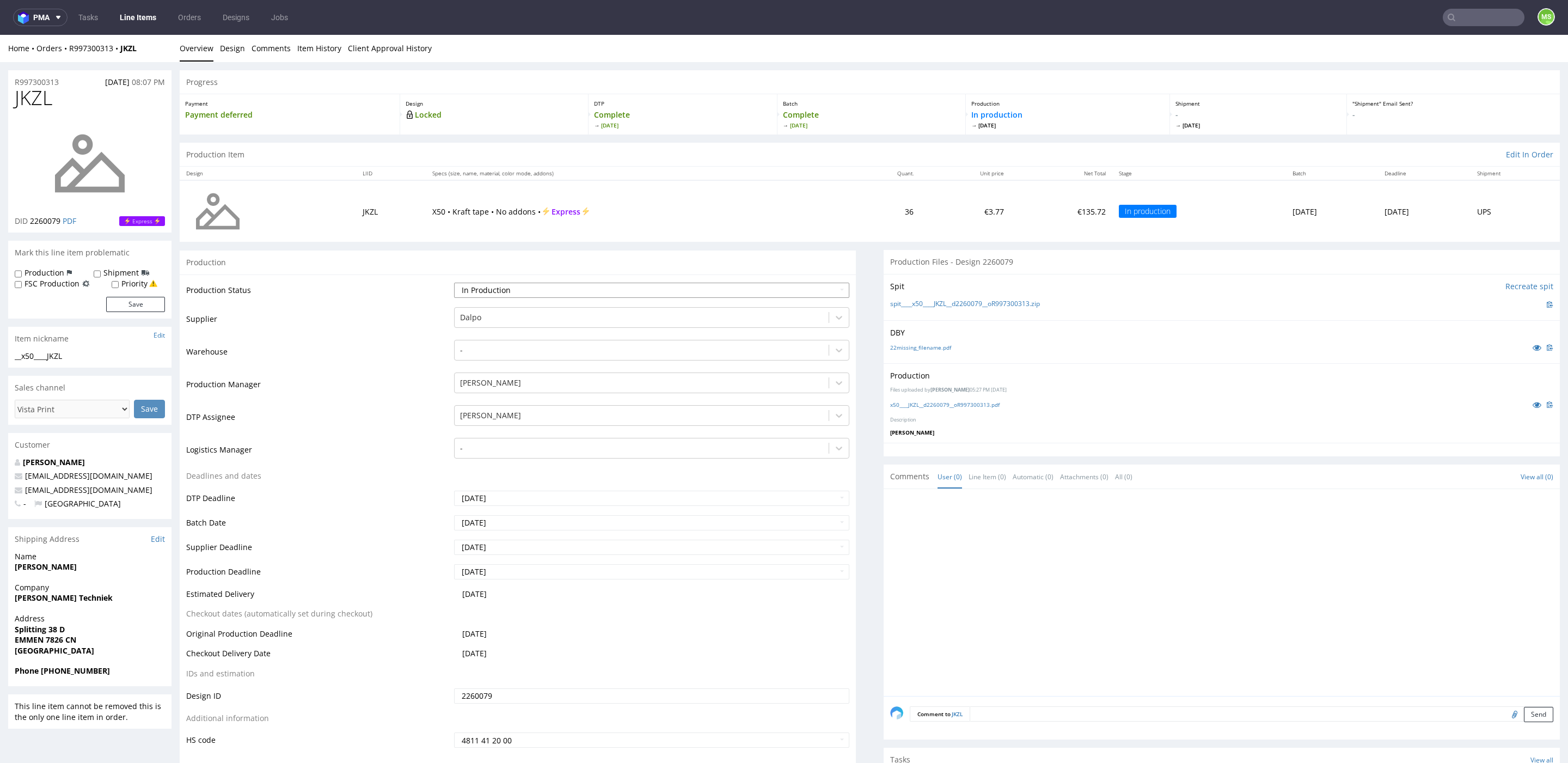
click at [556, 291] on select "Waiting for Artwork Waiting for Diecut Waiting for Mockup Waiting for DTP Waiti…" at bounding box center [651, 290] width 395 height 15
select select "dtp_production_ready"
click at [454, 282] on select "Waiting for Artwork Waiting for Diecut Waiting for Mockup Waiting for DTP Waiti…" at bounding box center [651, 290] width 395 height 15
click at [541, 314] on div at bounding box center [641, 317] width 363 height 13
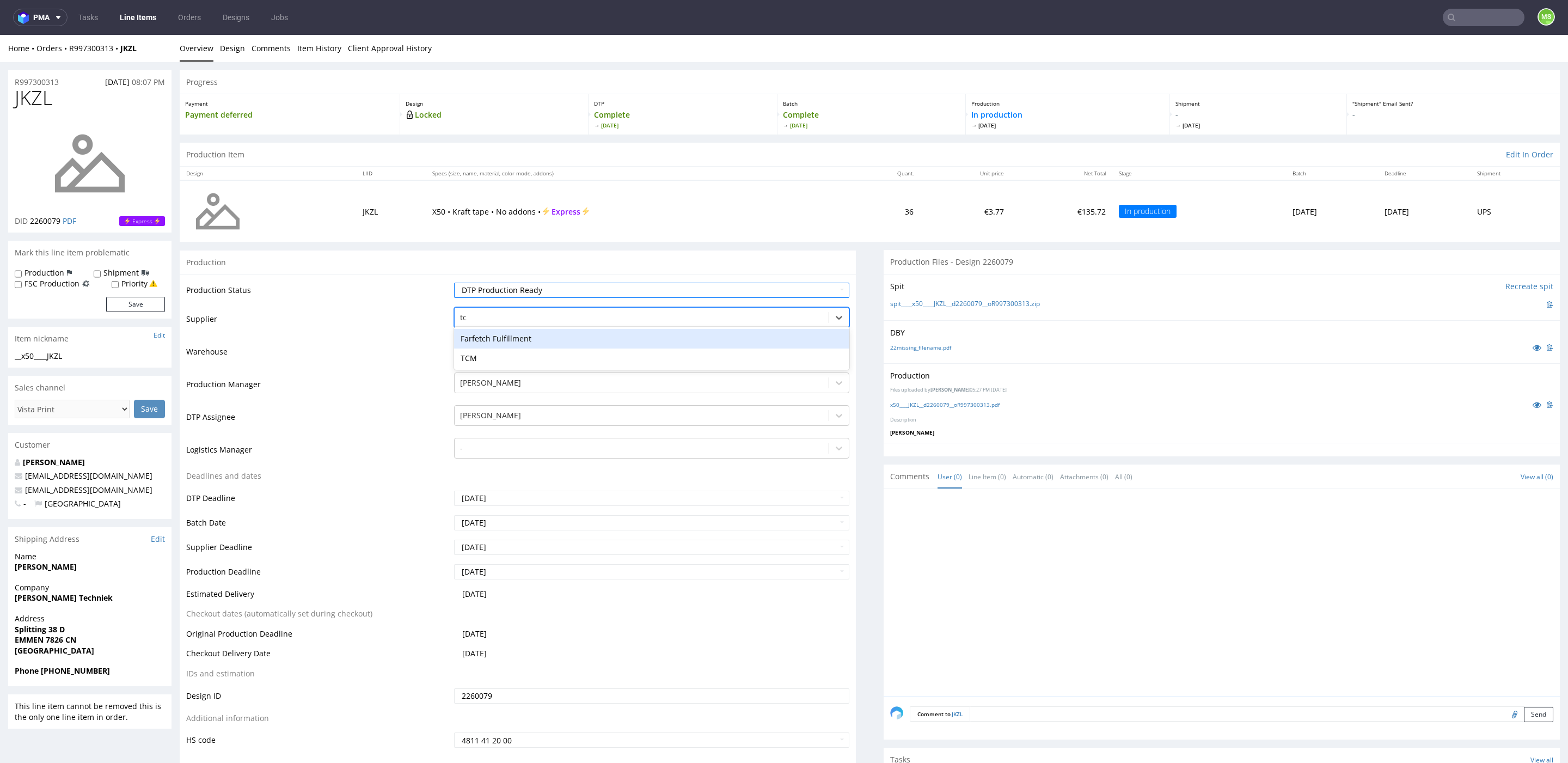
type input "tcm"
click at [487, 339] on div "TCM" at bounding box center [651, 338] width 395 height 20
click at [149, 17] on link "Line Items" at bounding box center [138, 18] width 49 height 18
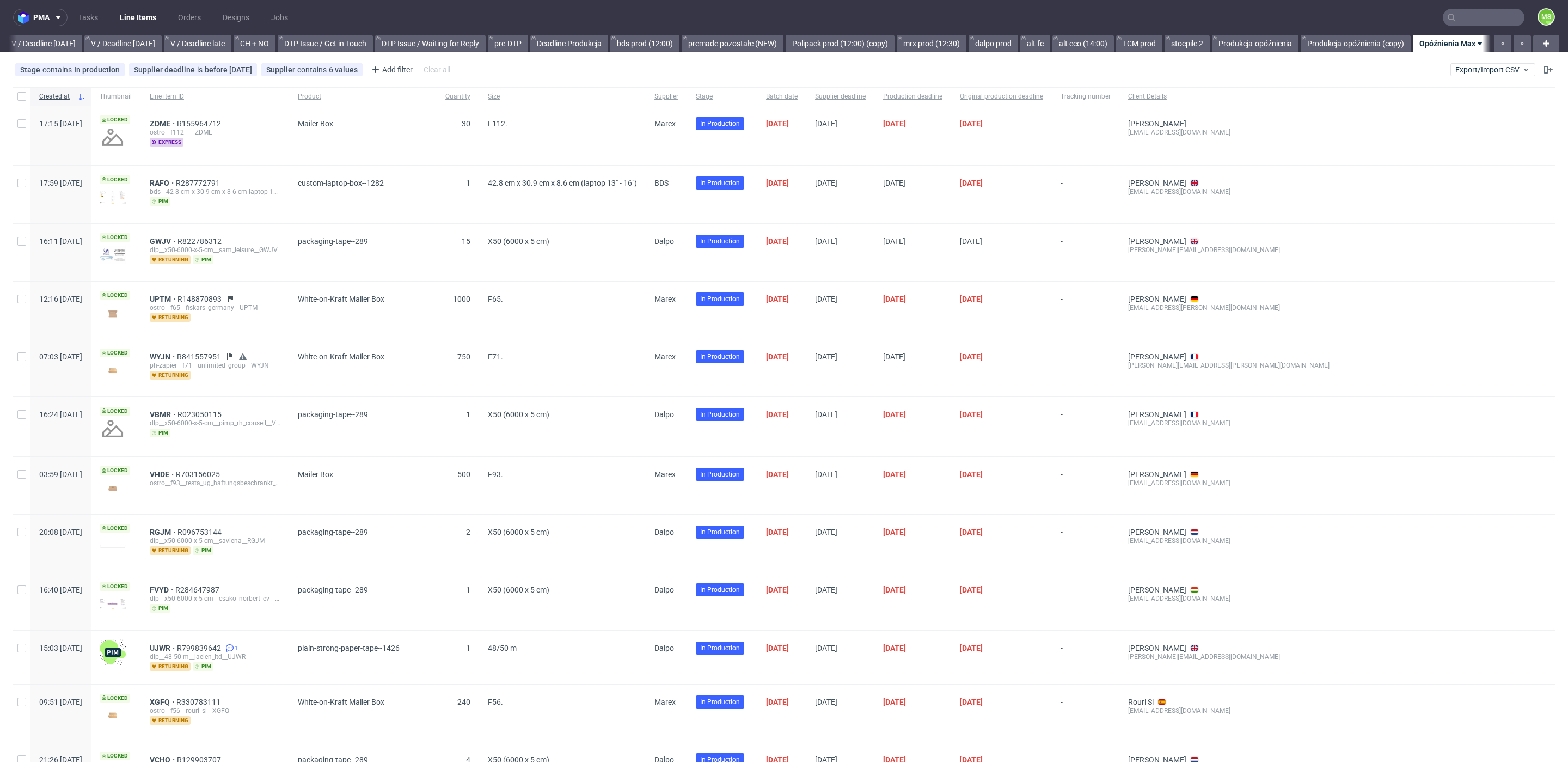
scroll to position [0, 1385]
click at [1460, 72] on span "Export/Import CSV" at bounding box center [1492, 69] width 75 height 9
click at [1441, 110] on link "Import shipments CSV" at bounding box center [1454, 114] width 127 height 18
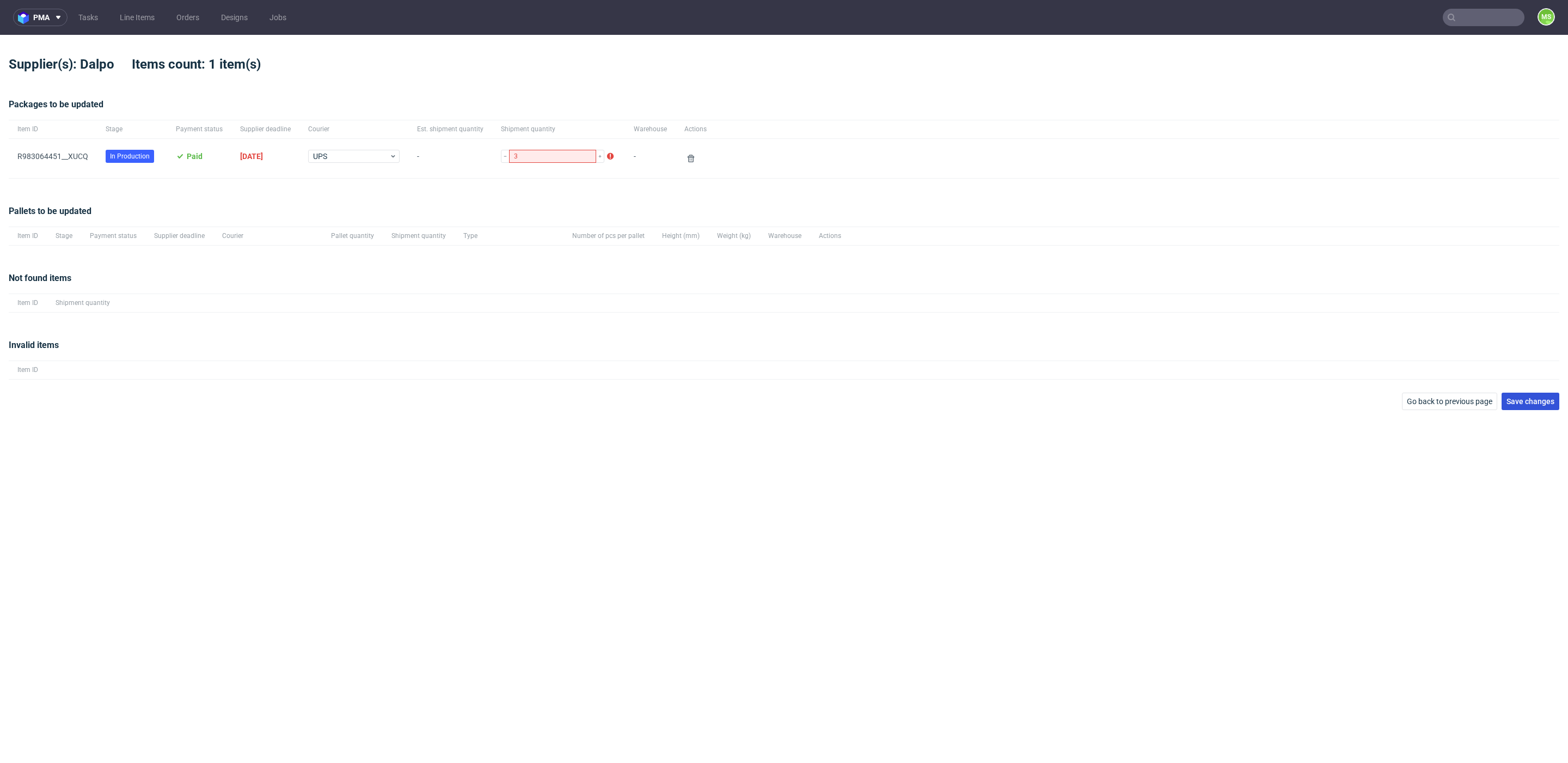
click at [1535, 401] on span "Save changes" at bounding box center [1530, 402] width 48 height 8
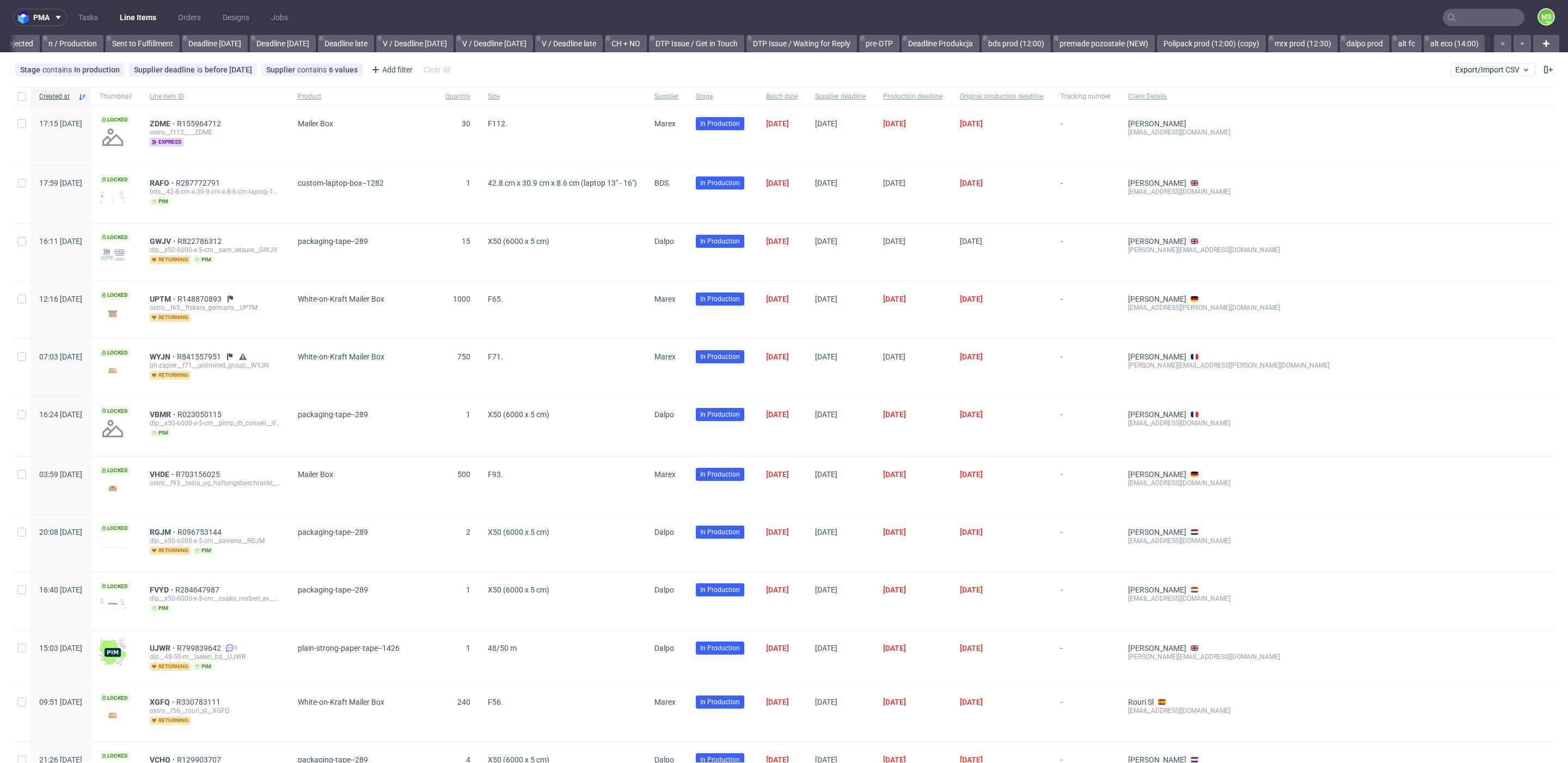
scroll to position [0, 1385]
click at [984, 49] on link "dalpo prod" at bounding box center [993, 44] width 49 height 18
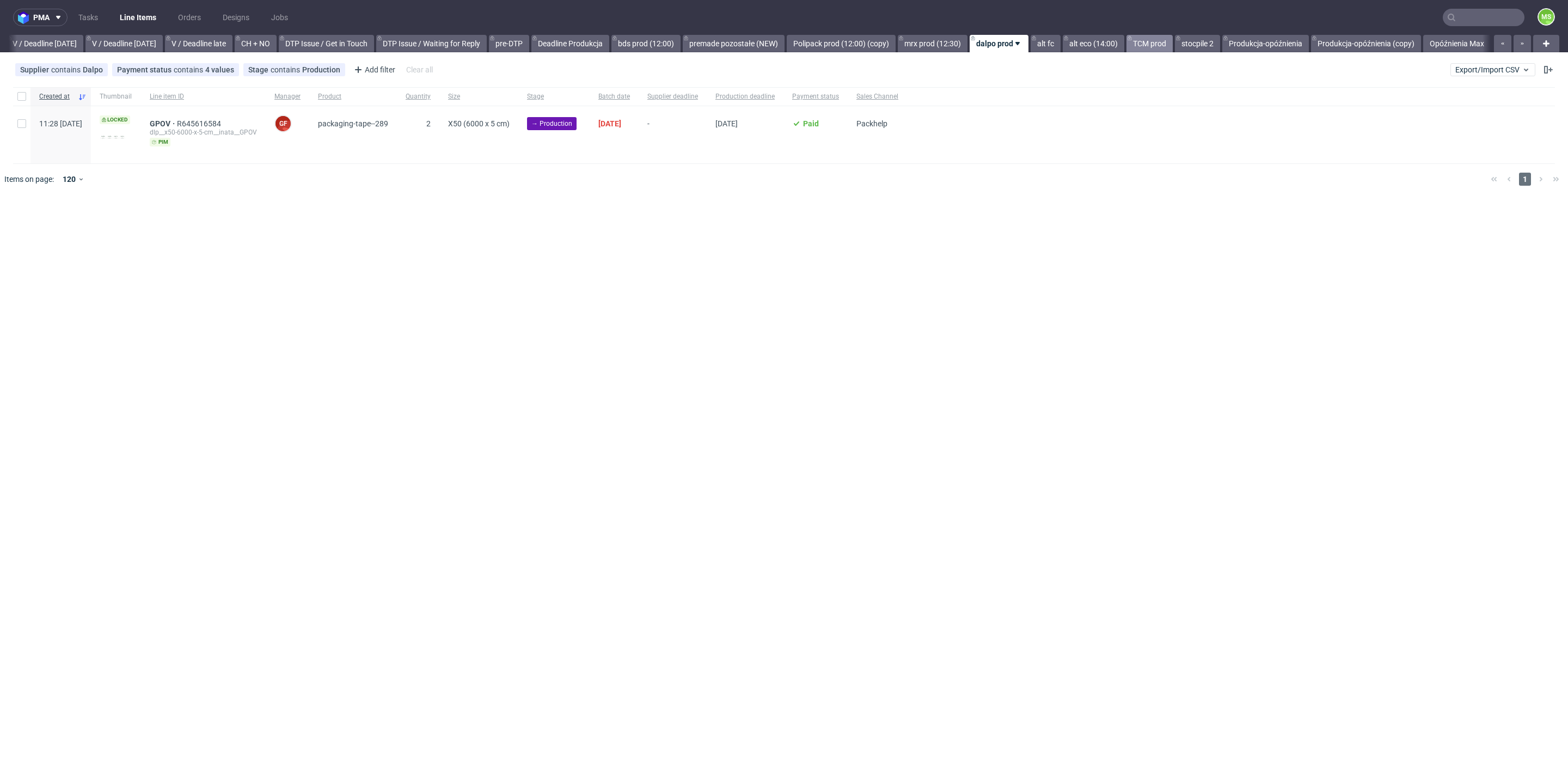
click at [1153, 45] on link "TCM prod" at bounding box center [1149, 44] width 46 height 18
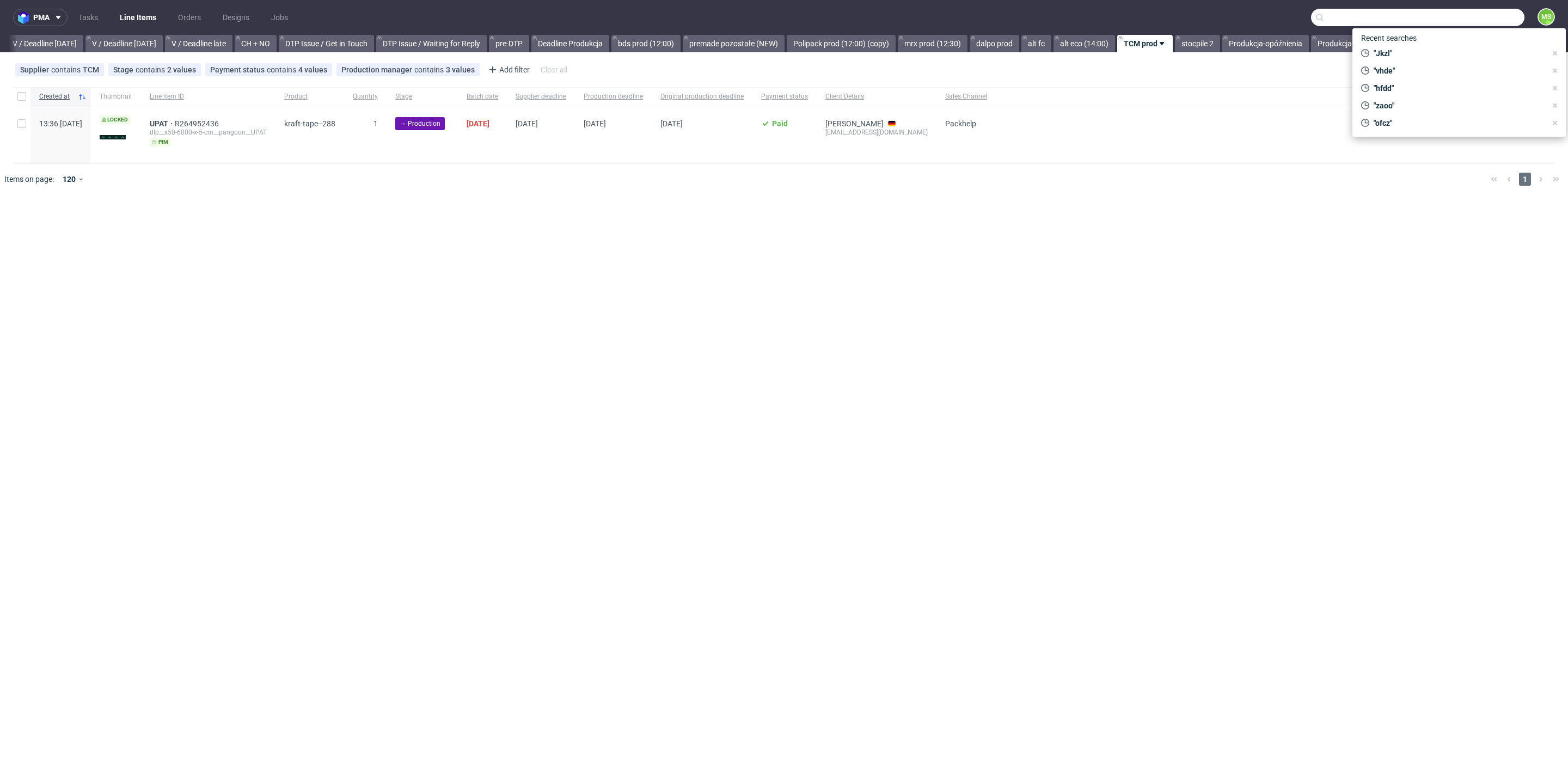
click at [1468, 21] on input "text" at bounding box center [1417, 18] width 213 height 18
click at [1392, 60] on div ""Jkzl"" at bounding box center [1454, 53] width 194 height 15
type input "Jkzl"
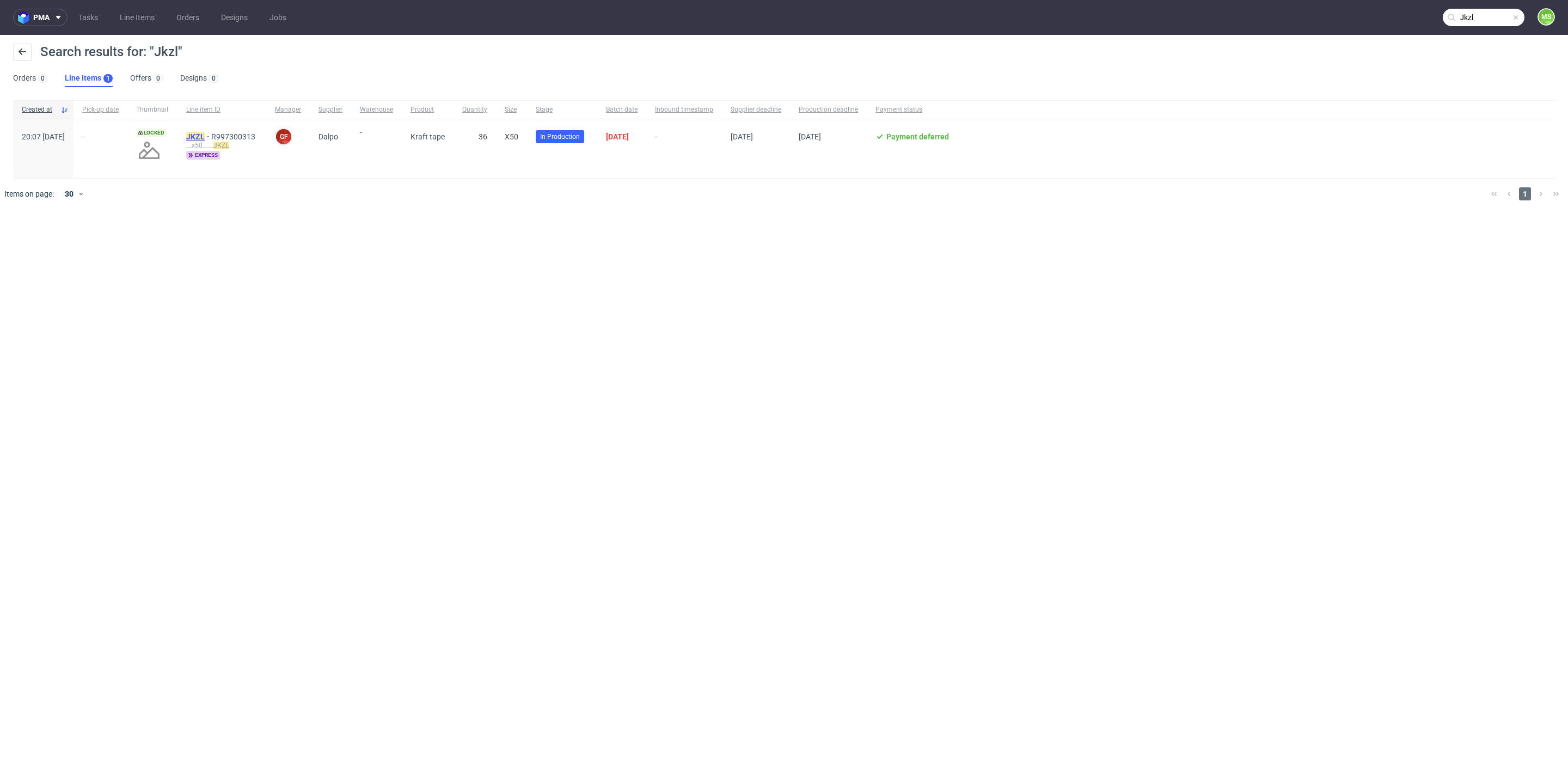
click at [204, 138] on mark "JKZL" at bounding box center [195, 136] width 18 height 9
click at [138, 18] on link "Line Items" at bounding box center [137, 18] width 48 height 18
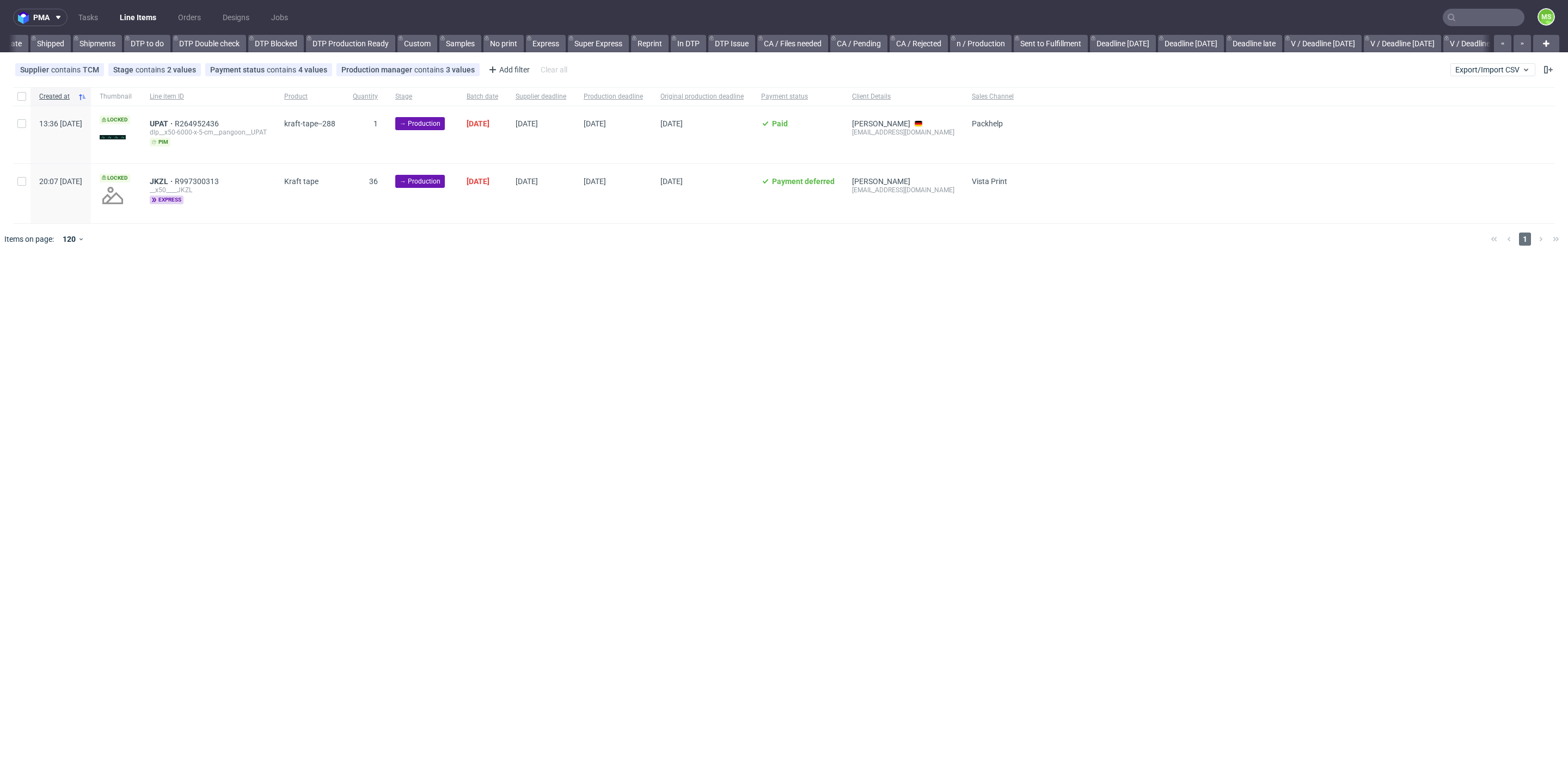
scroll to position [0, 1372]
click at [638, 47] on link "bds prod (12:00)" at bounding box center [646, 44] width 69 height 18
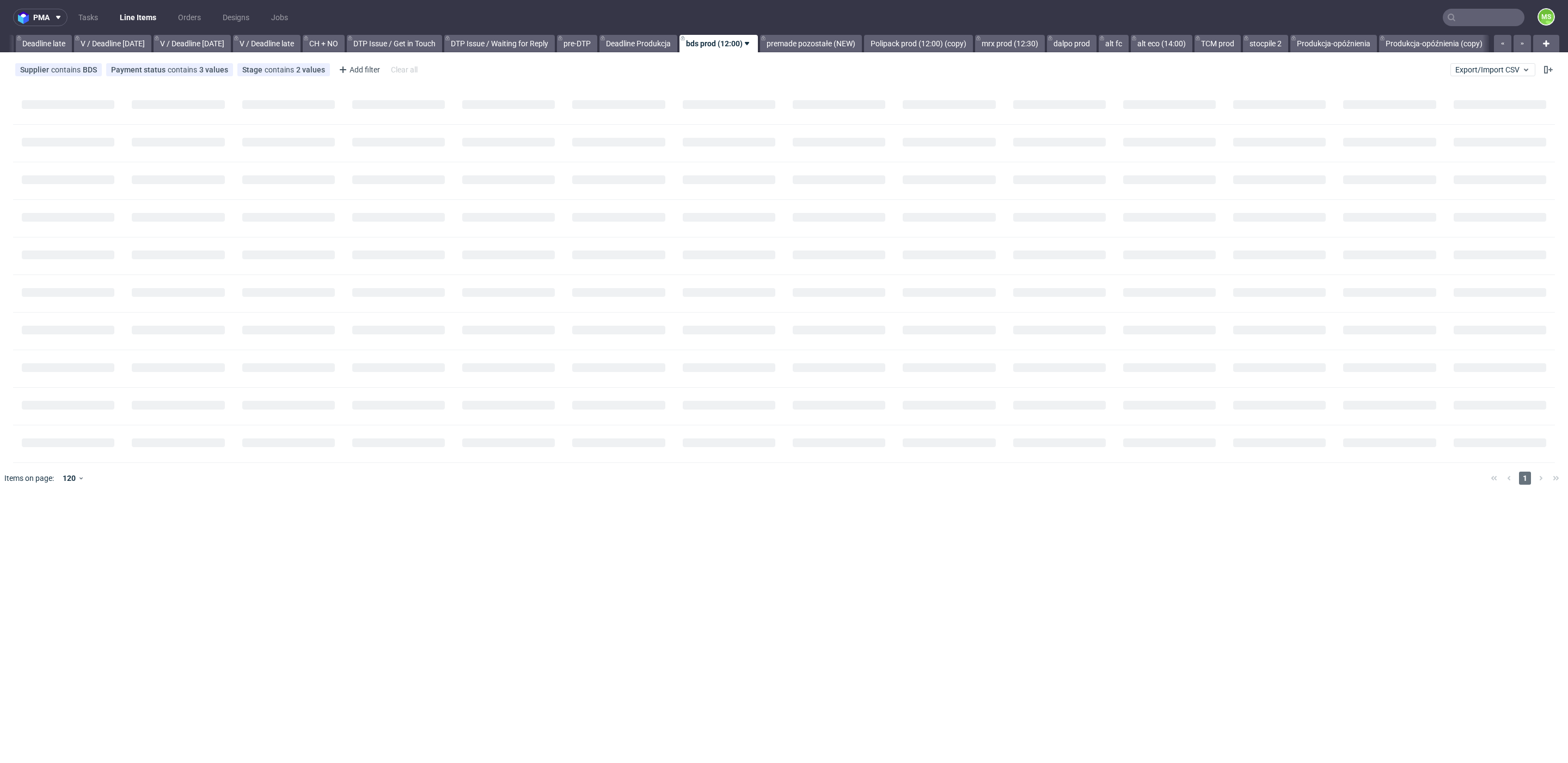
scroll to position [0, 1273]
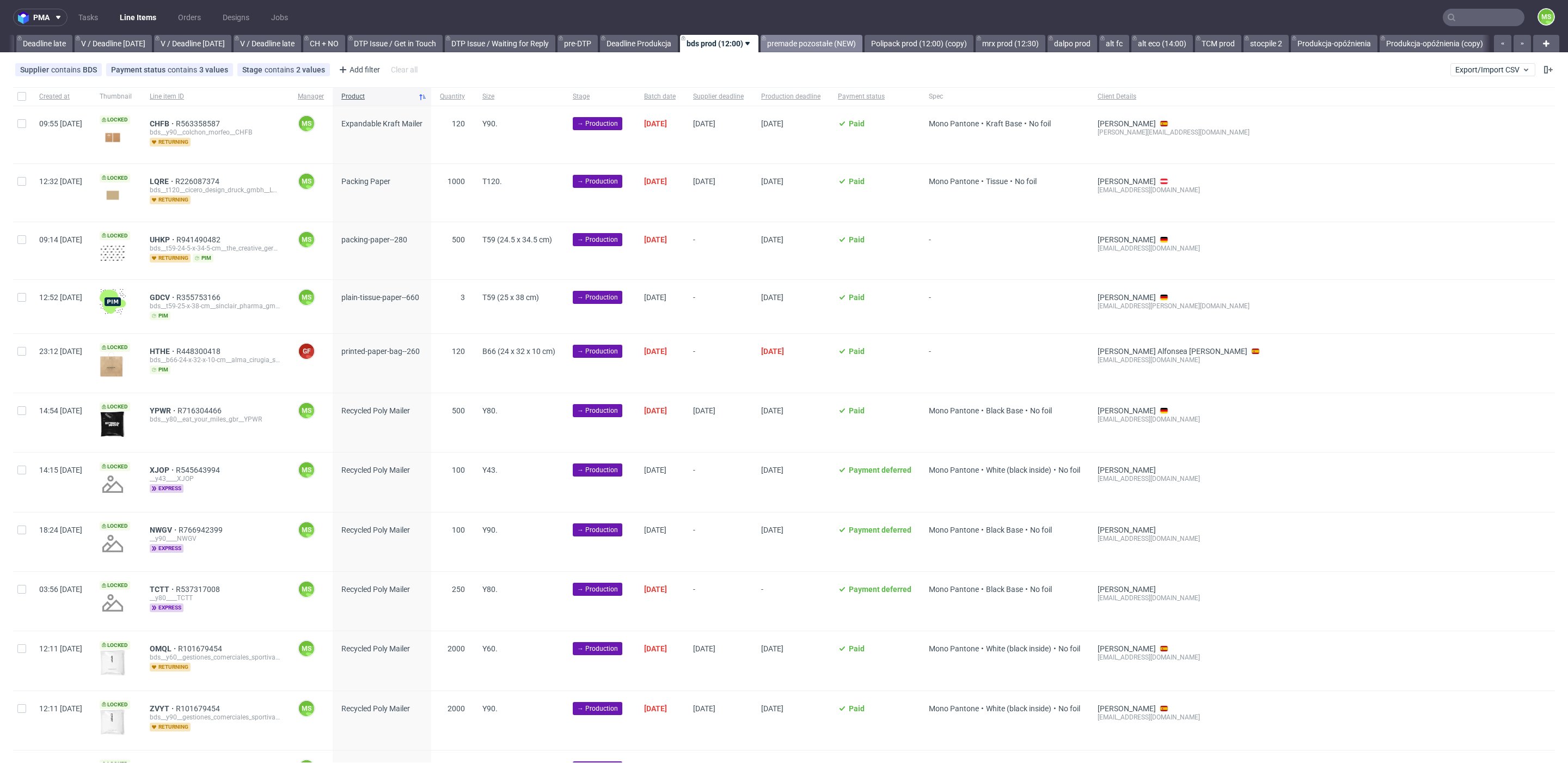
drag, startPoint x: 844, startPoint y: 48, endPoint x: 850, endPoint y: 48, distance: 6.0
click at [844, 48] on link "premade pozostałe (NEW)" at bounding box center [811, 44] width 102 height 18
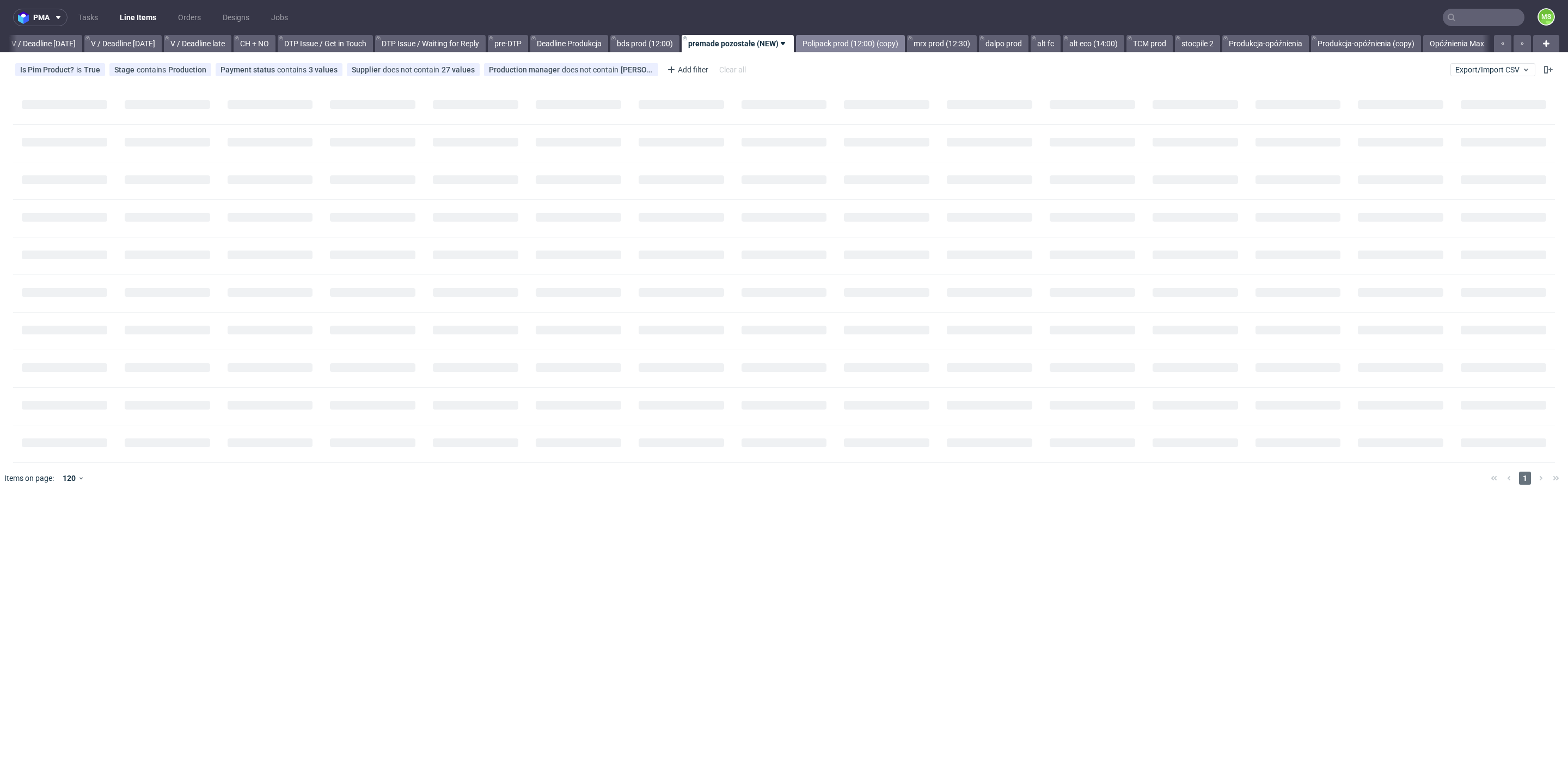
scroll to position [0, 1360]
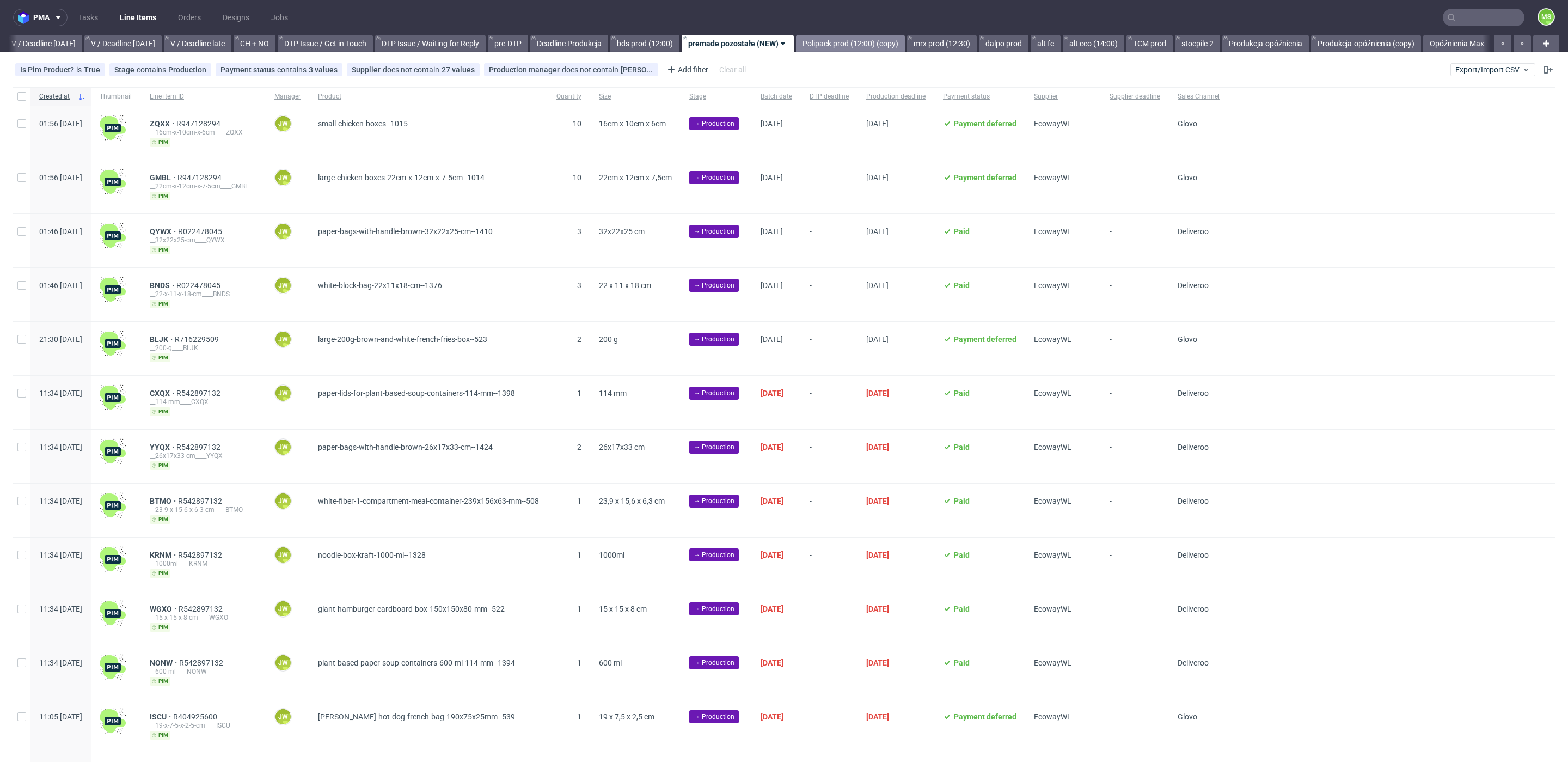
click at [869, 48] on link "Polipack prod (12:00) (copy)" at bounding box center [850, 44] width 109 height 18
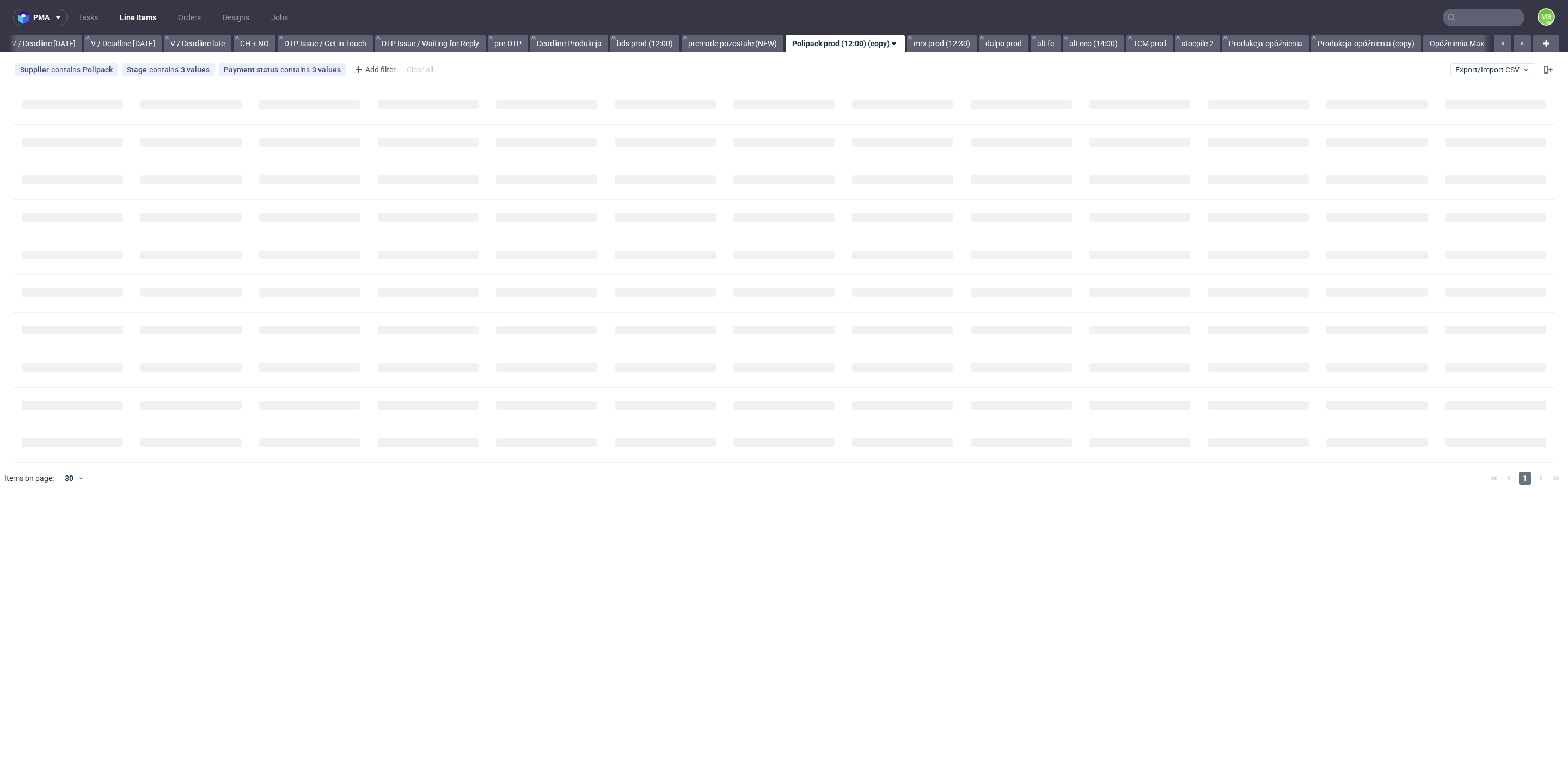
scroll to position [0, 1373]
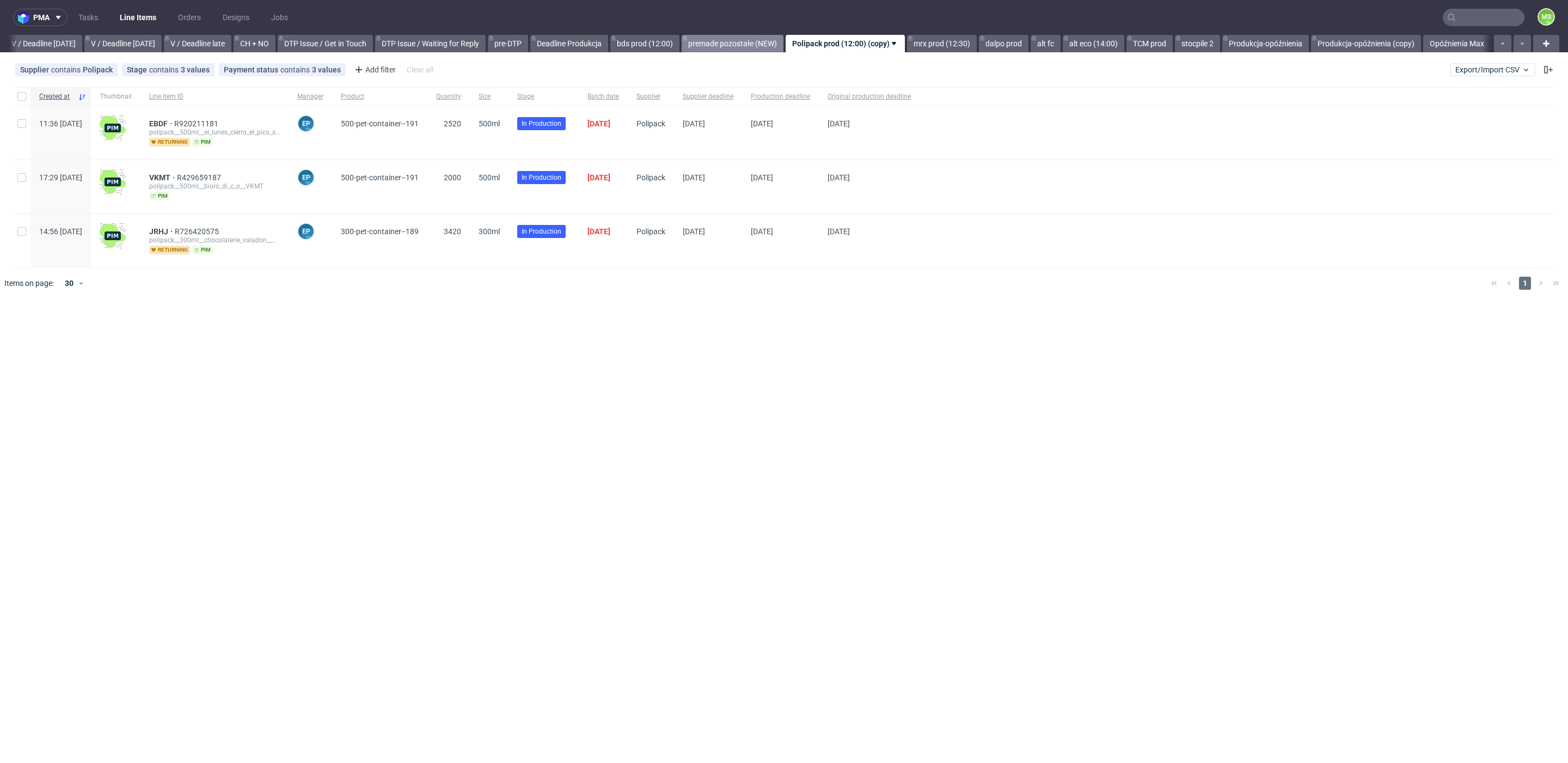
click at [735, 43] on link "premade pozostałe (NEW)" at bounding box center [732, 44] width 102 height 18
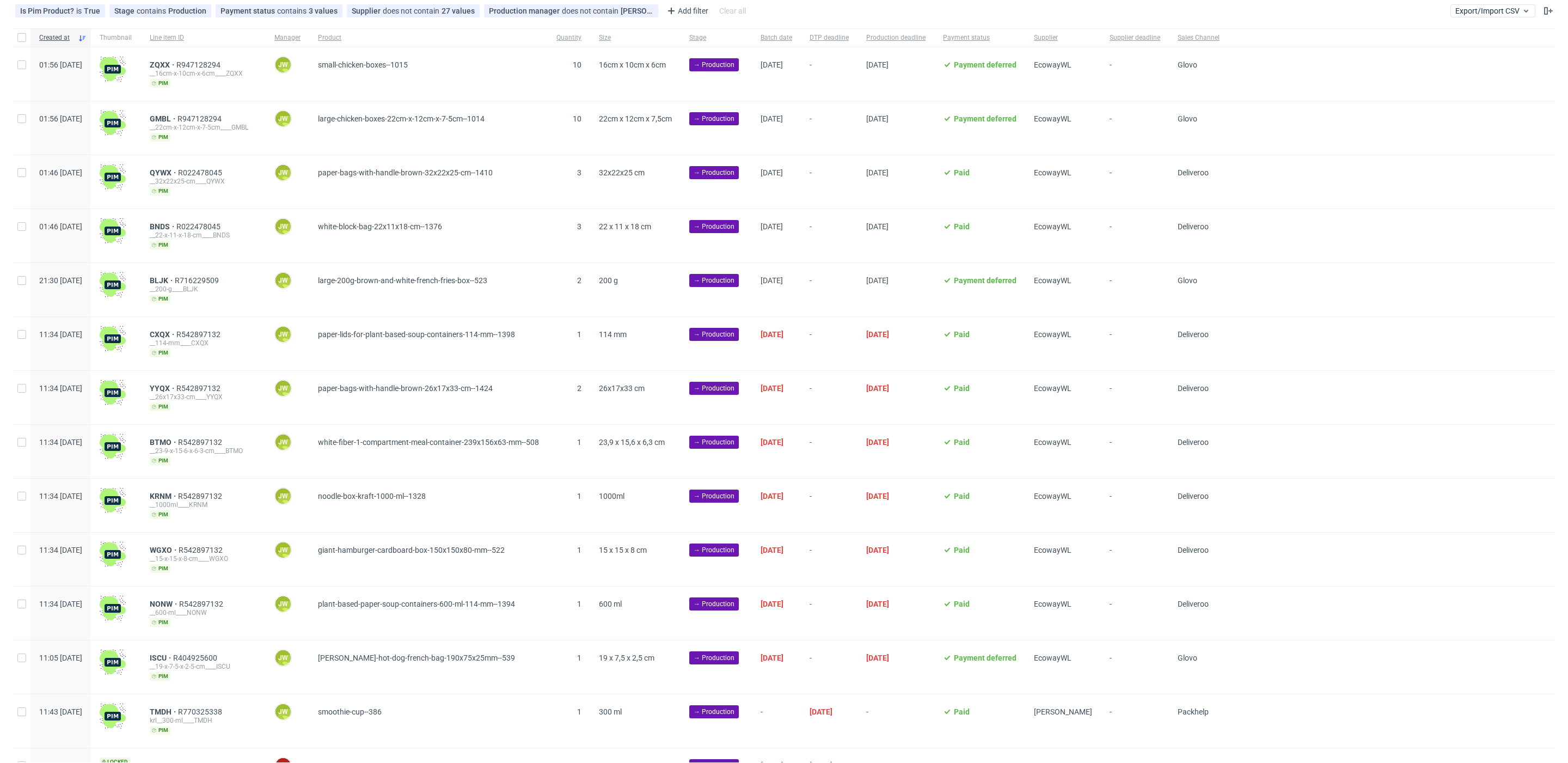
scroll to position [62, 0]
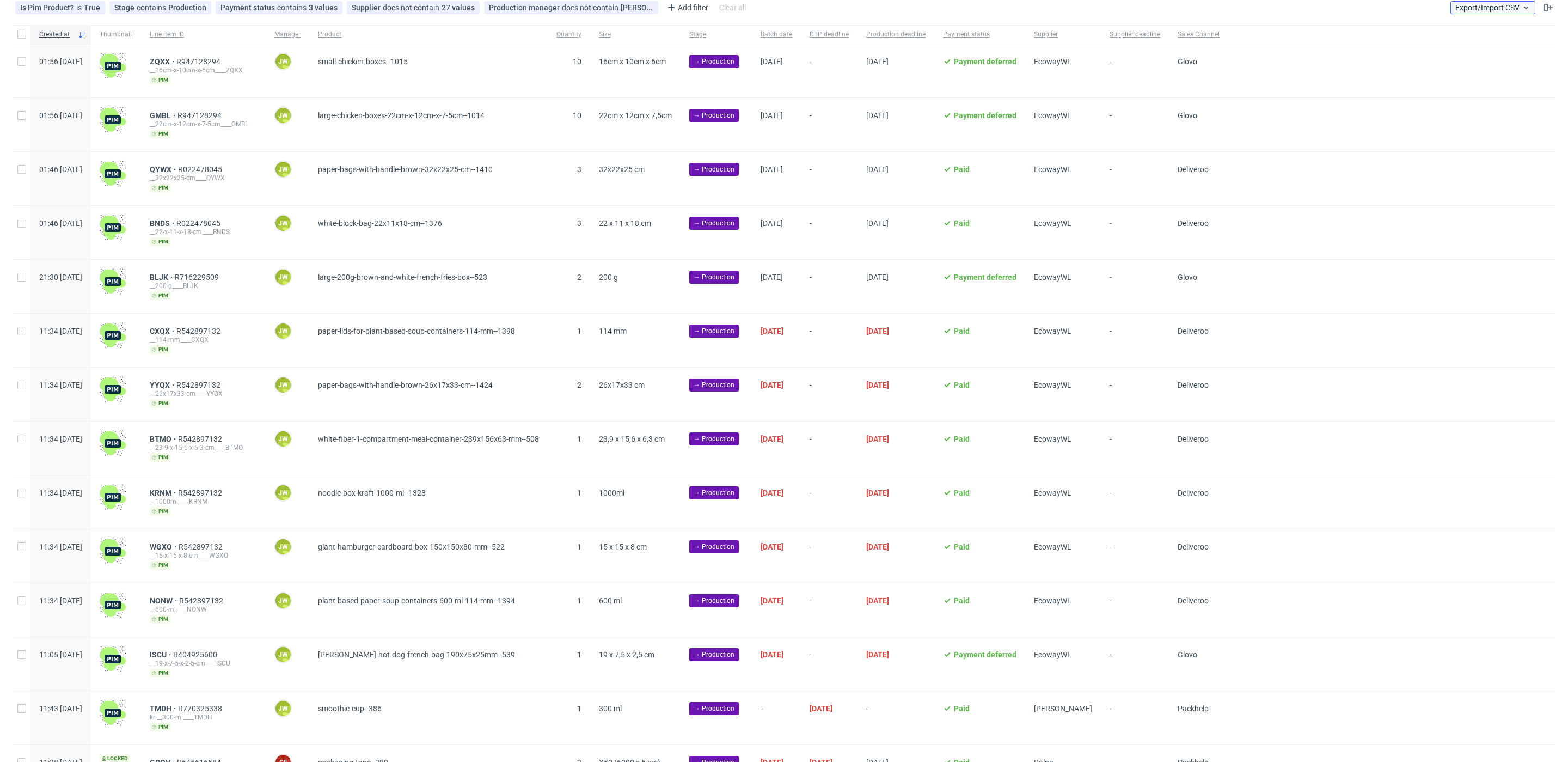
click at [1469, 9] on span "Export/Import CSV" at bounding box center [1492, 7] width 75 height 9
click at [1459, 54] on link "Import shipments CSV" at bounding box center [1454, 52] width 127 height 18
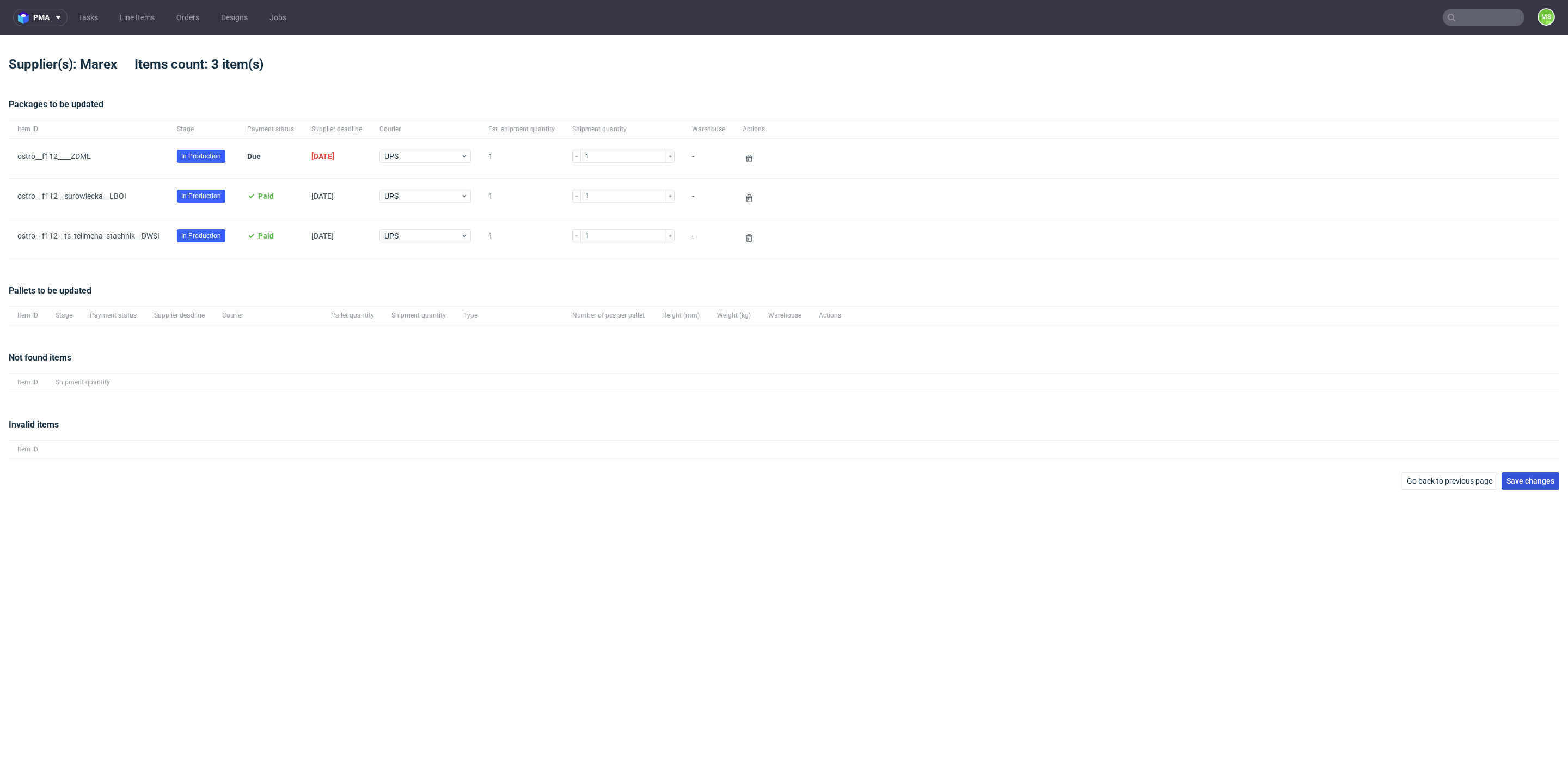
click at [1519, 479] on span "Save changes" at bounding box center [1530, 481] width 48 height 8
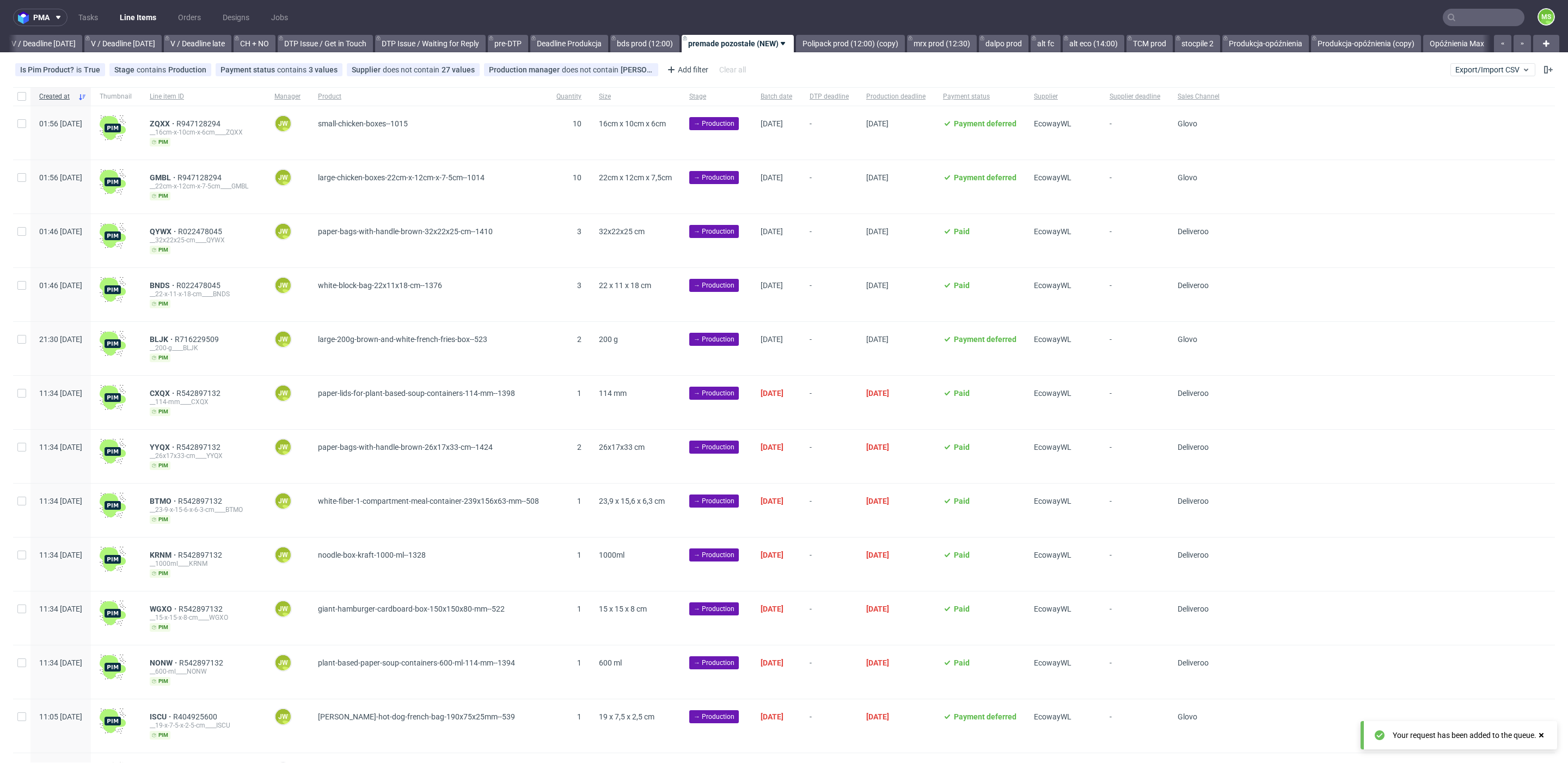
scroll to position [0, 1368]
click at [1165, 40] on link "TCM prod" at bounding box center [1149, 44] width 46 height 18
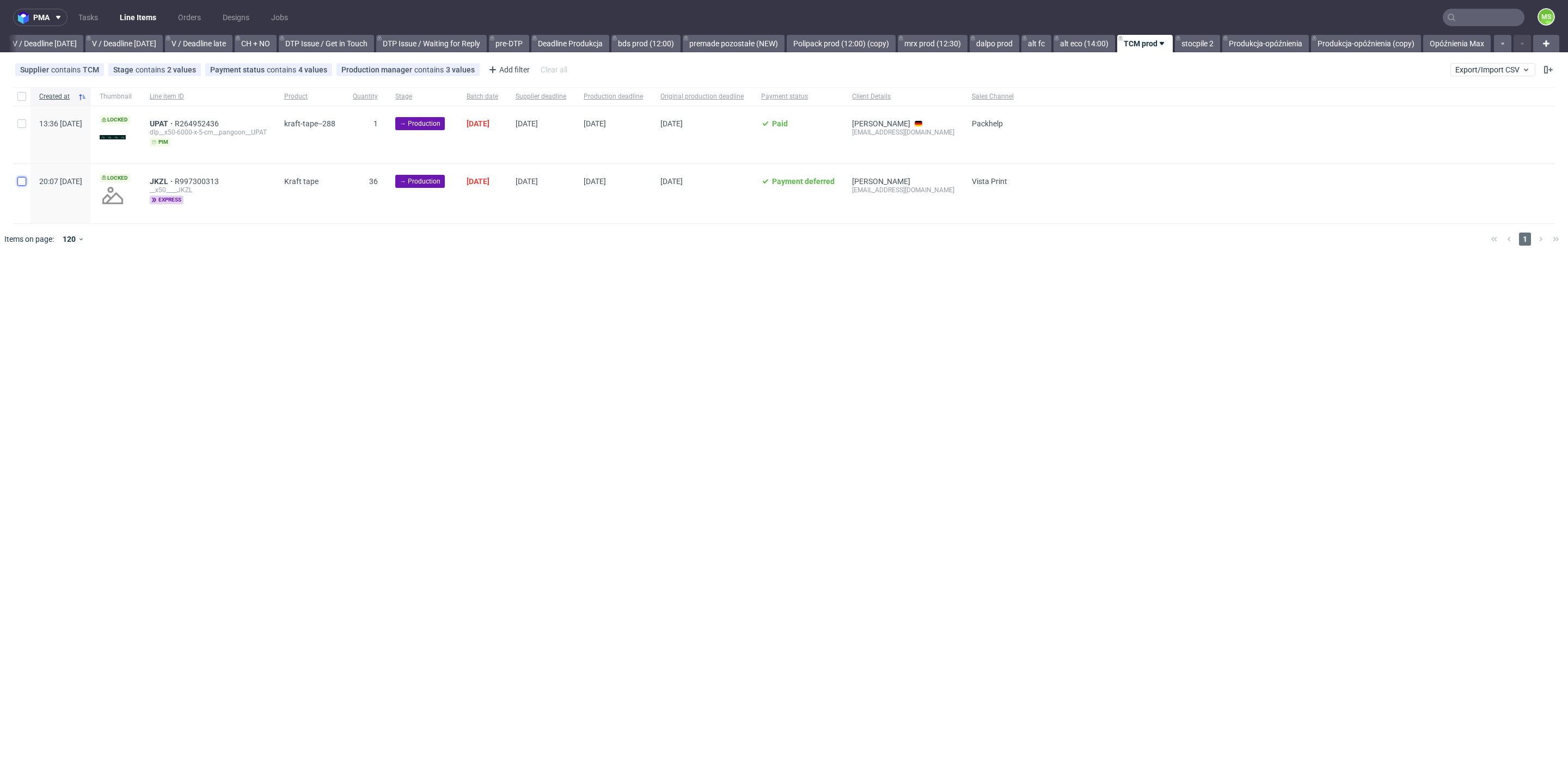
click at [18, 184] on input "checkbox" at bounding box center [21, 181] width 9 height 9
checkbox input "true"
click at [188, 291] on span "Change batch date" at bounding box center [192, 288] width 65 height 11
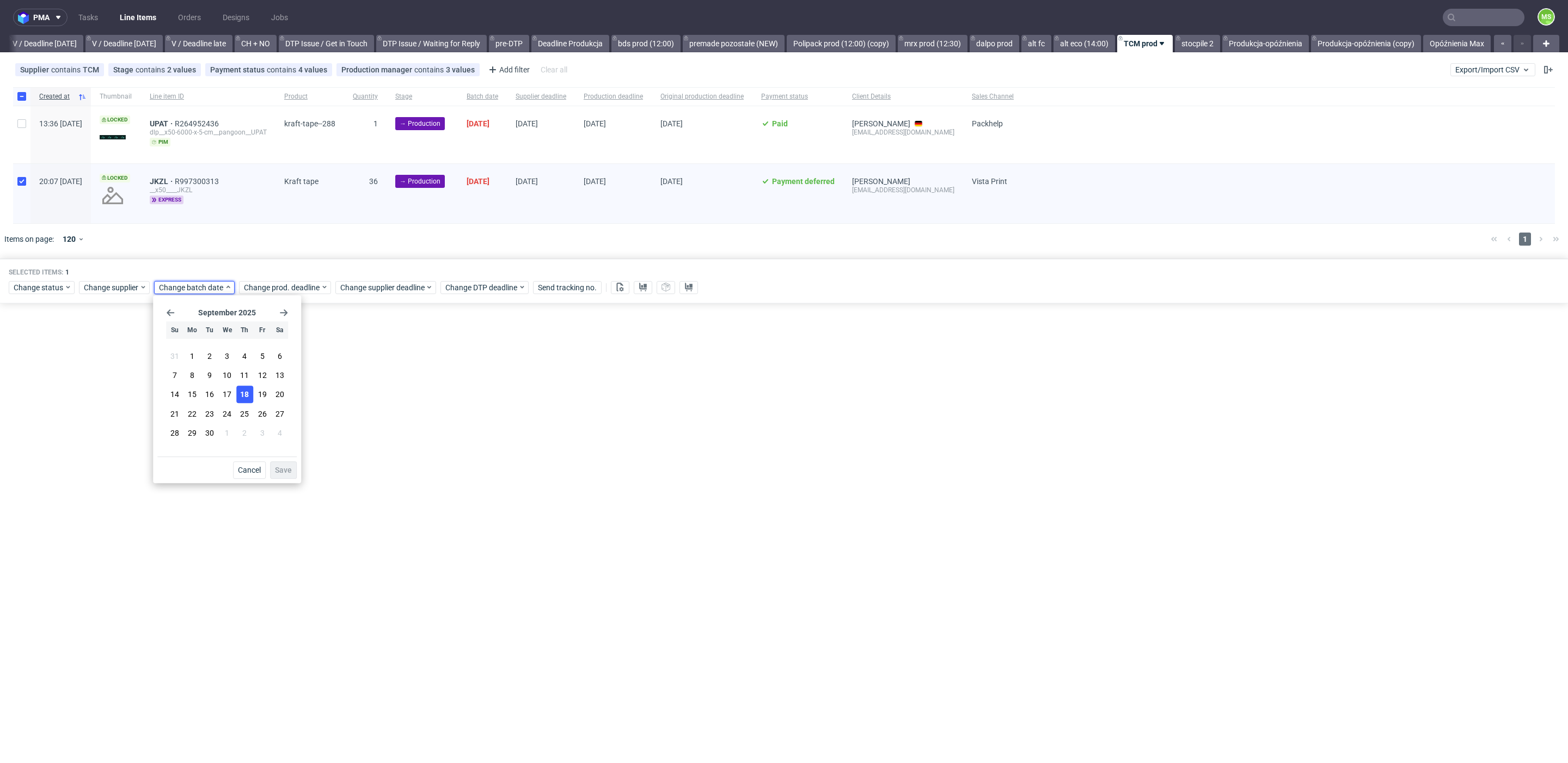
click at [247, 397] on span "18" at bounding box center [244, 395] width 9 height 11
drag, startPoint x: 281, startPoint y: 465, endPoint x: 293, endPoint y: 392, distance: 74.0
click at [282, 465] on button "Save" at bounding box center [284, 470] width 27 height 18
drag, startPoint x: 299, startPoint y: 287, endPoint x: 303, endPoint y: 292, distance: 6.4
click at [299, 287] on span "Change prod. deadline" at bounding box center [282, 288] width 77 height 11
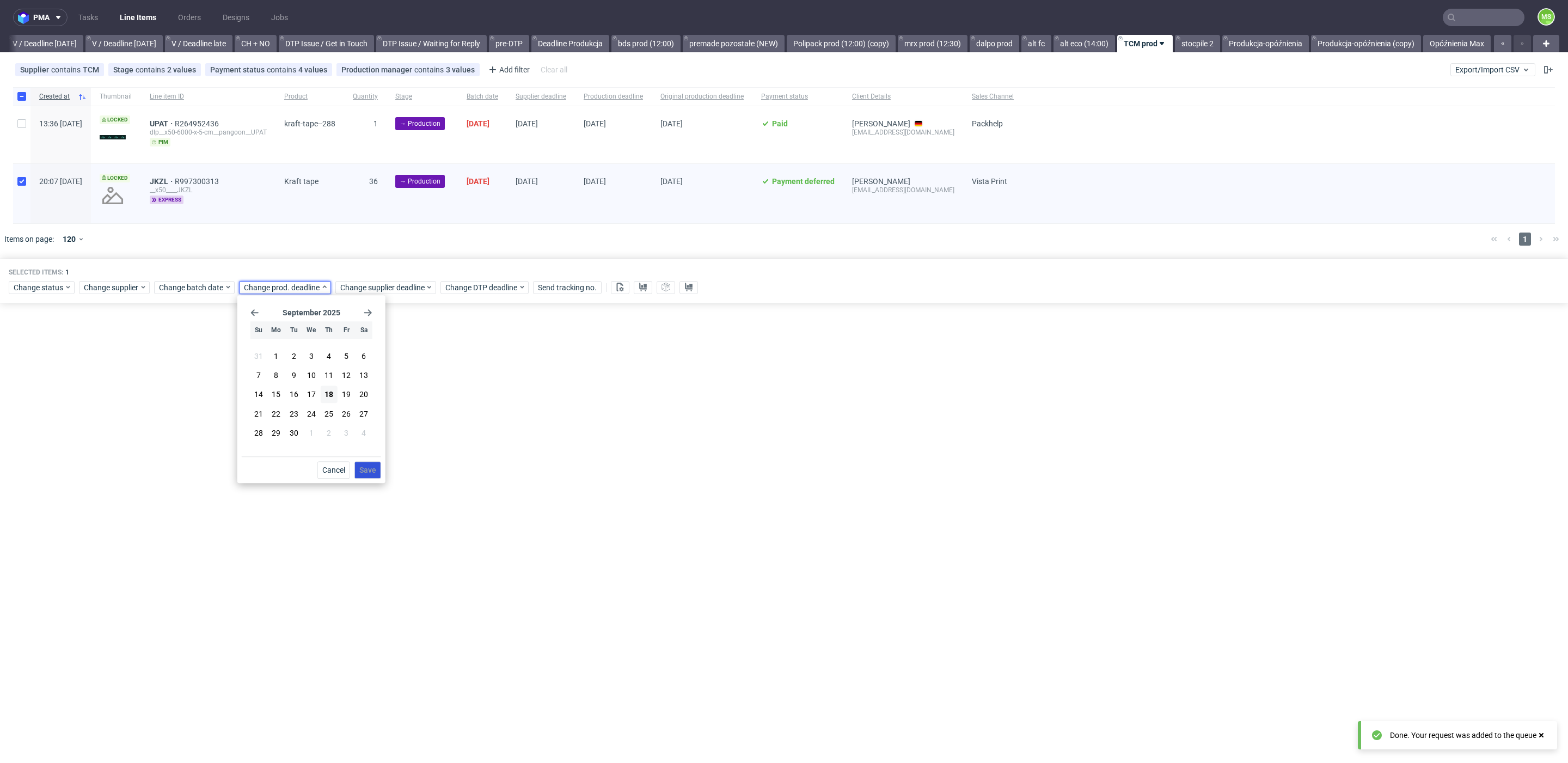
drag, startPoint x: 329, startPoint y: 434, endPoint x: 356, endPoint y: 462, distance: 38.9
click at [333, 436] on button "2" at bounding box center [328, 433] width 17 height 18
drag, startPoint x: 363, startPoint y: 470, endPoint x: 368, endPoint y: 457, distance: 13.9
click at [366, 466] on span "Save" at bounding box center [367, 470] width 17 height 8
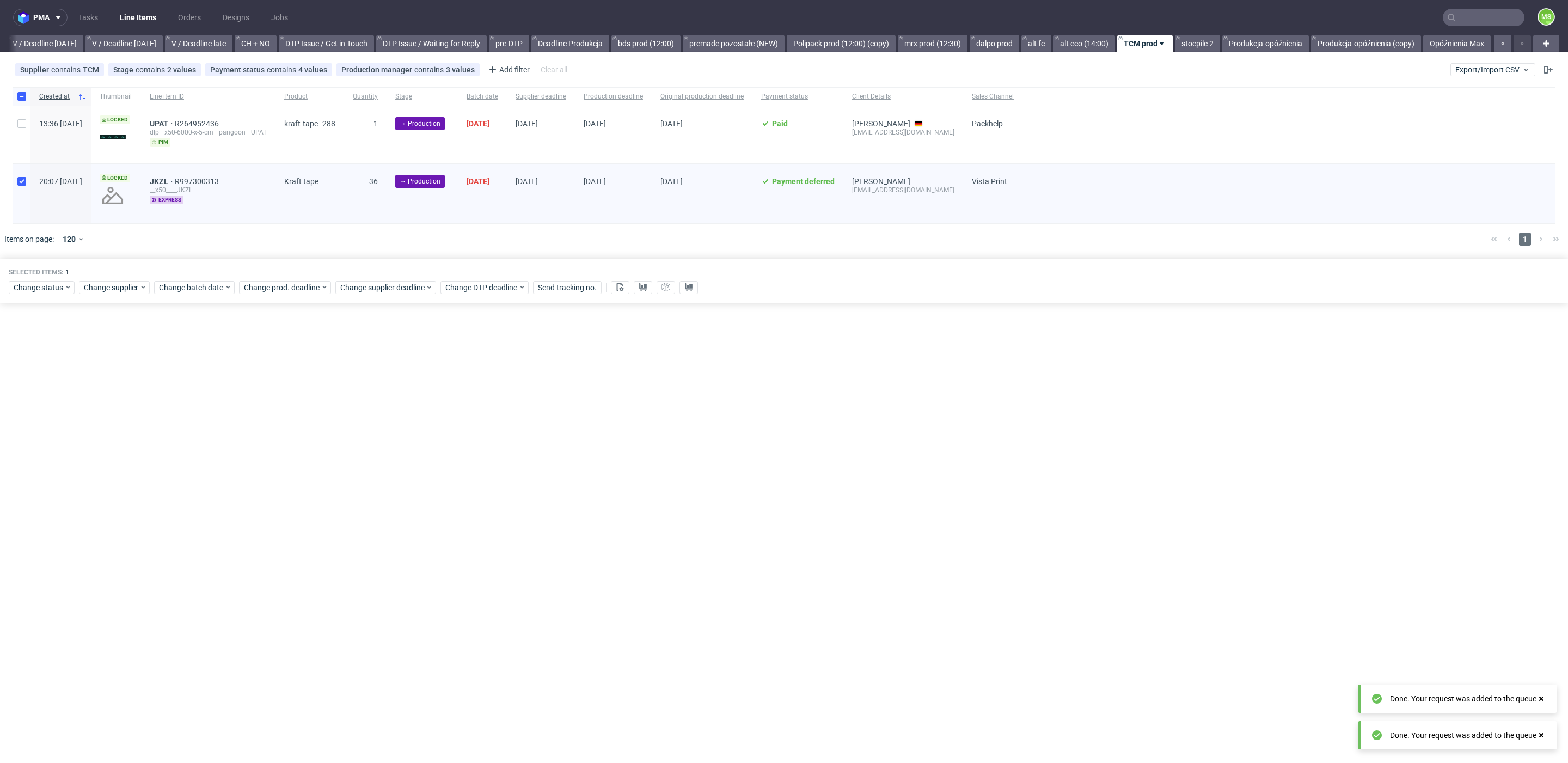
click at [369, 294] on div "Selected items: 1 Change status Change supplier Change batch date Change prod. …" at bounding box center [784, 281] width 1568 height 45
click at [370, 291] on span "Change supplier deadline" at bounding box center [382, 288] width 85 height 11
click at [428, 437] on button "2" at bounding box center [425, 433] width 17 height 18
drag, startPoint x: 473, startPoint y: 469, endPoint x: 479, endPoint y: 469, distance: 6.0
click at [474, 469] on button "Save" at bounding box center [464, 470] width 27 height 18
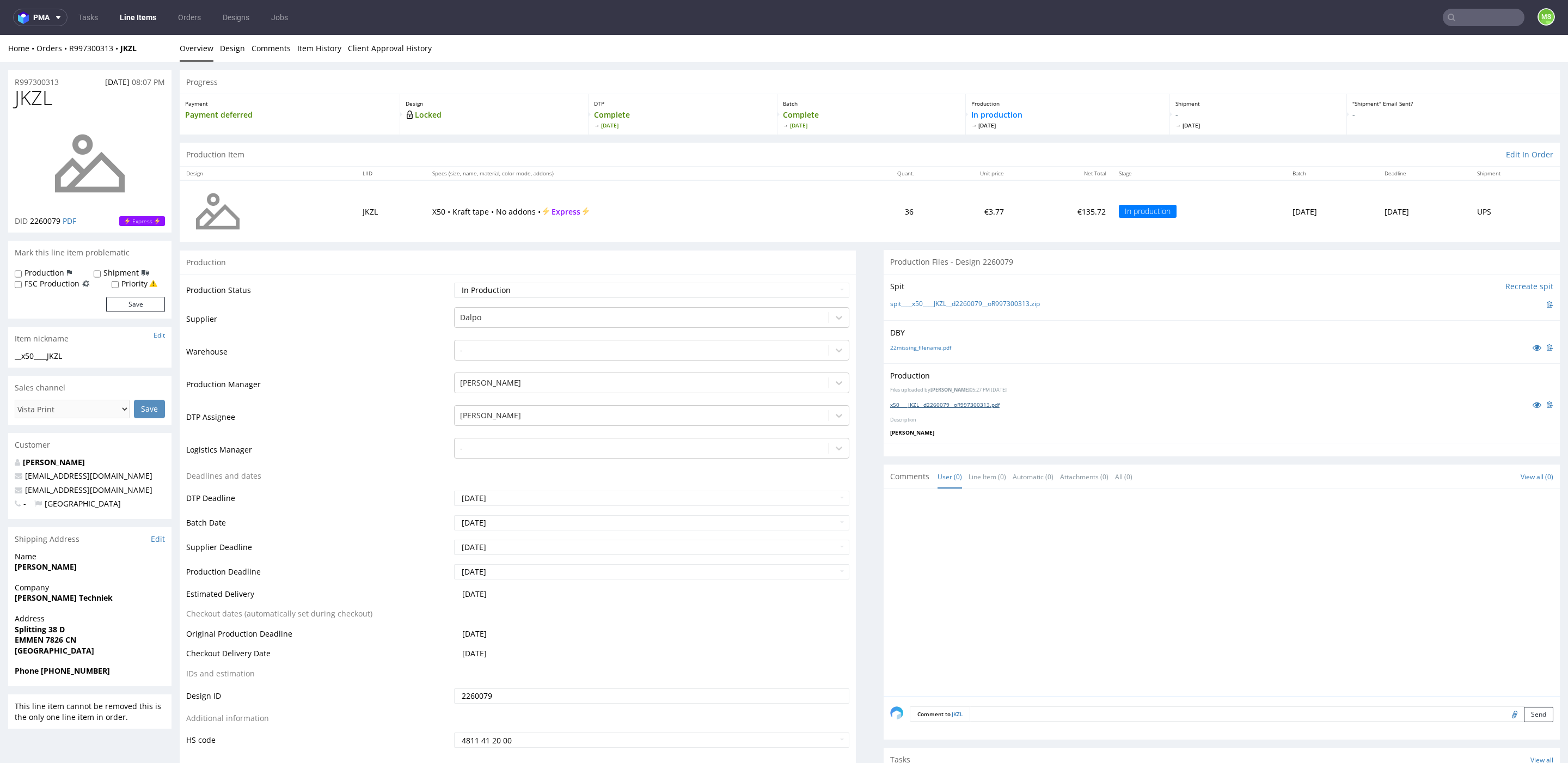
click at [945, 403] on link "x50____JKZL__d2260079__oR997300313.pdf" at bounding box center [945, 405] width 110 height 8
click at [525, 282] on select "Waiting for Artwork Waiting for Diecut Waiting for Mockup Waiting for DTP Waiti…" at bounding box center [651, 290] width 395 height 15
select select "dtp_production_ready"
click at [454, 282] on select "Waiting for Artwork Waiting for Diecut Waiting for Mockup Waiting for DTP Waiti…" at bounding box center [651, 290] width 395 height 15
click at [610, 314] on div at bounding box center [641, 317] width 363 height 13
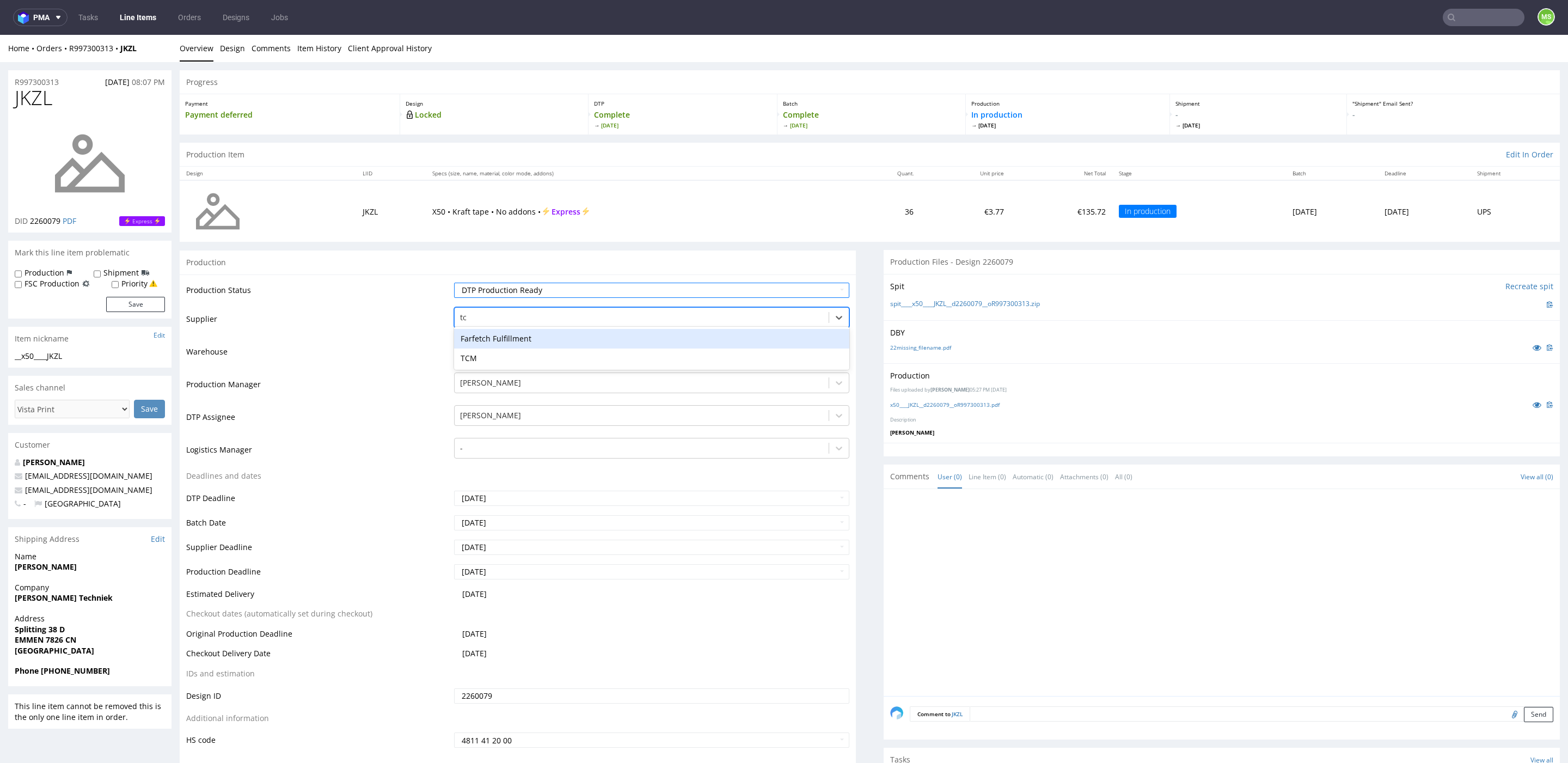
type input "tcm"
click at [553, 339] on div "TCM" at bounding box center [651, 338] width 395 height 20
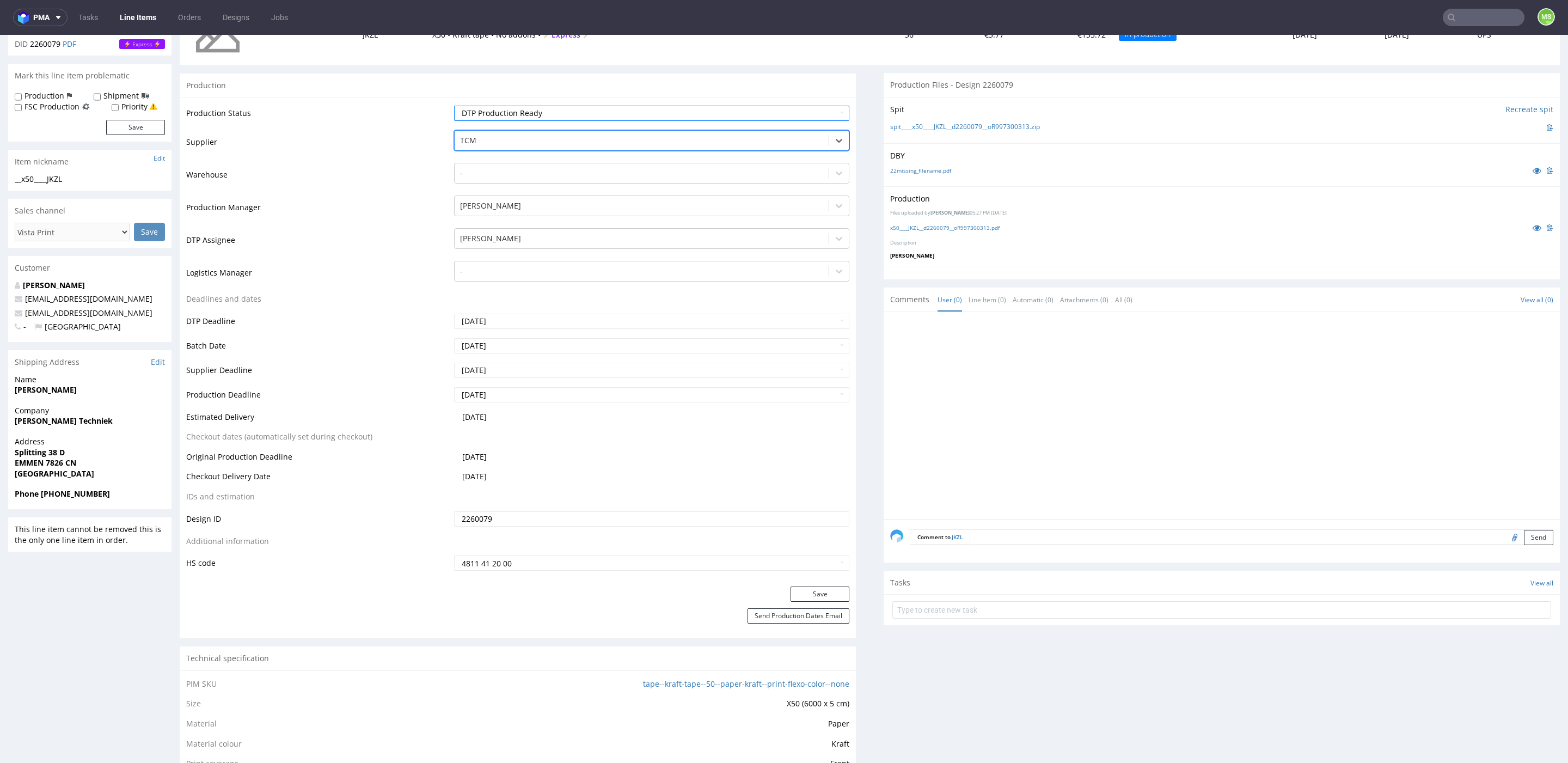
scroll to position [185, 0]
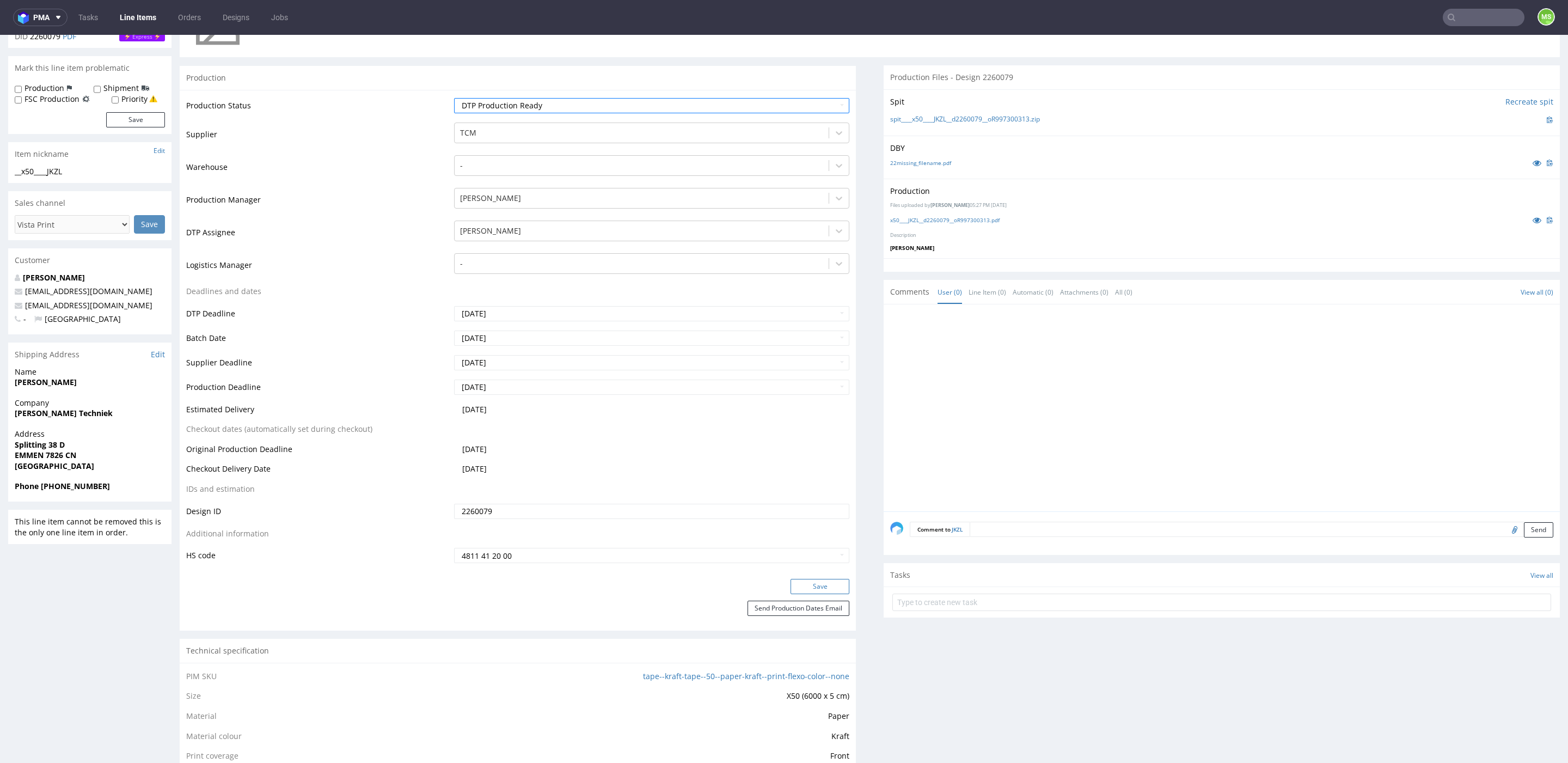
click at [815, 582] on button "Save" at bounding box center [820, 586] width 59 height 15
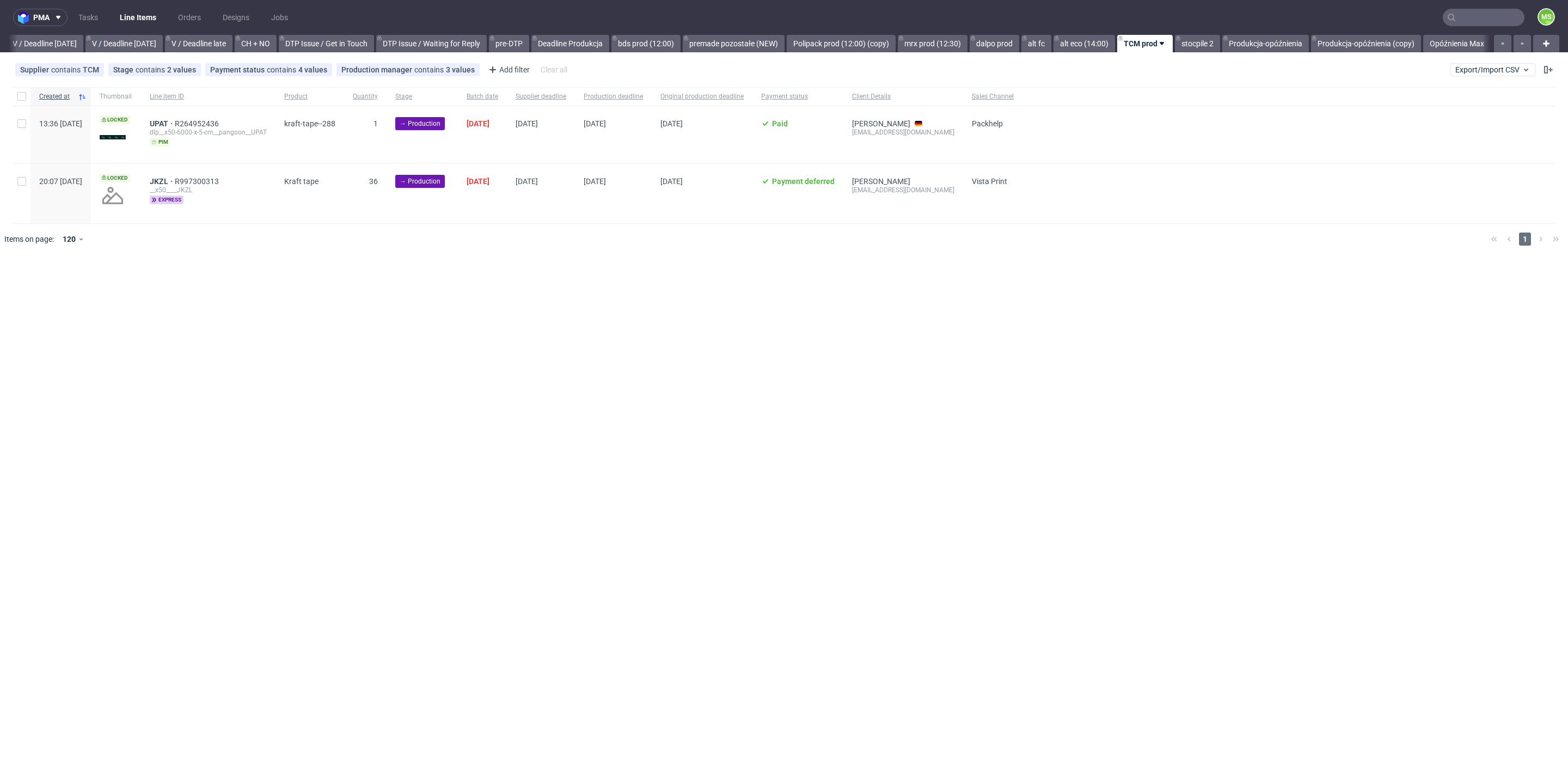
scroll to position [0, 1372]
click at [638, 45] on link "bds prod (12:00)" at bounding box center [646, 44] width 69 height 18
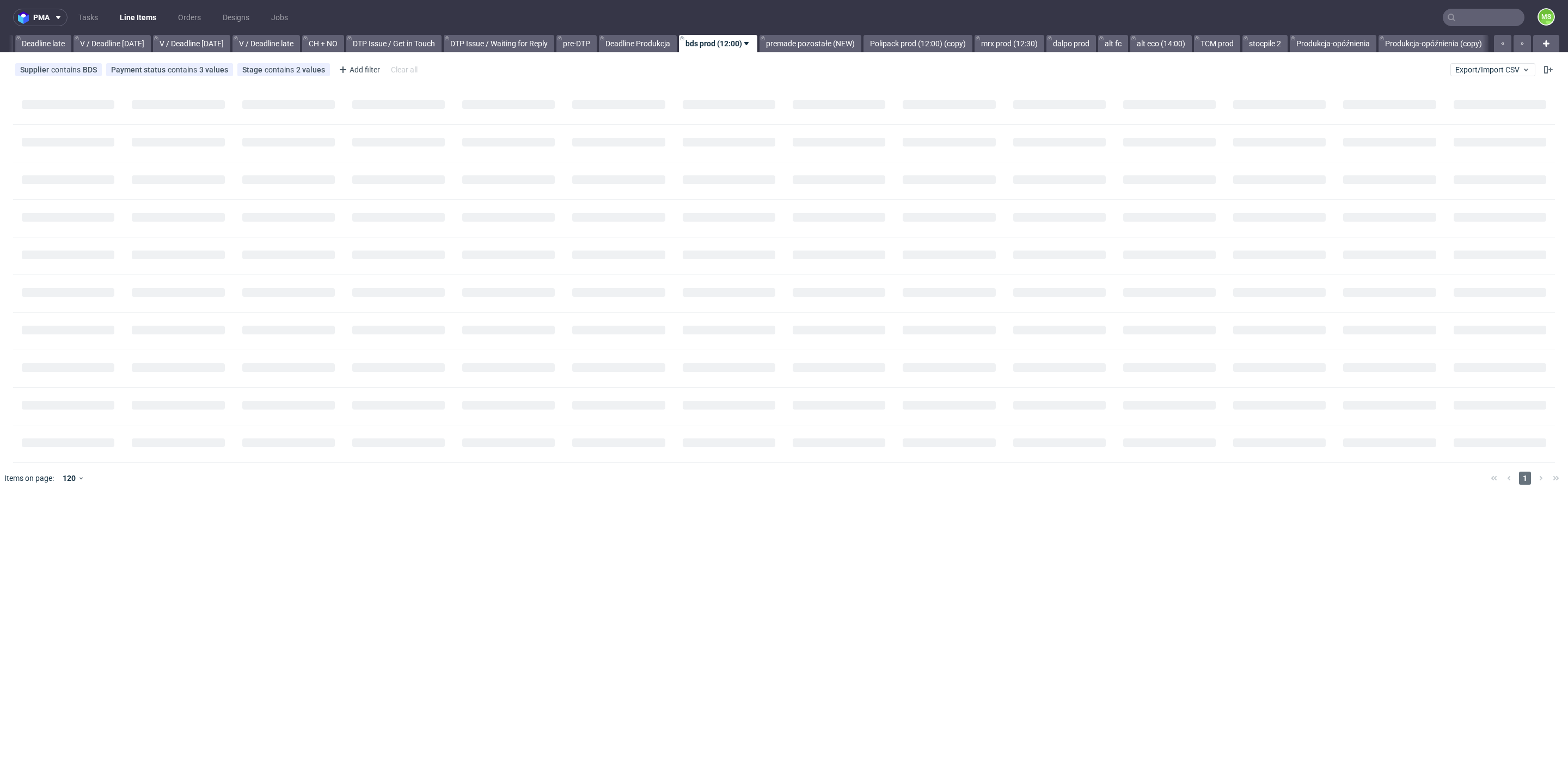
scroll to position [0, 1273]
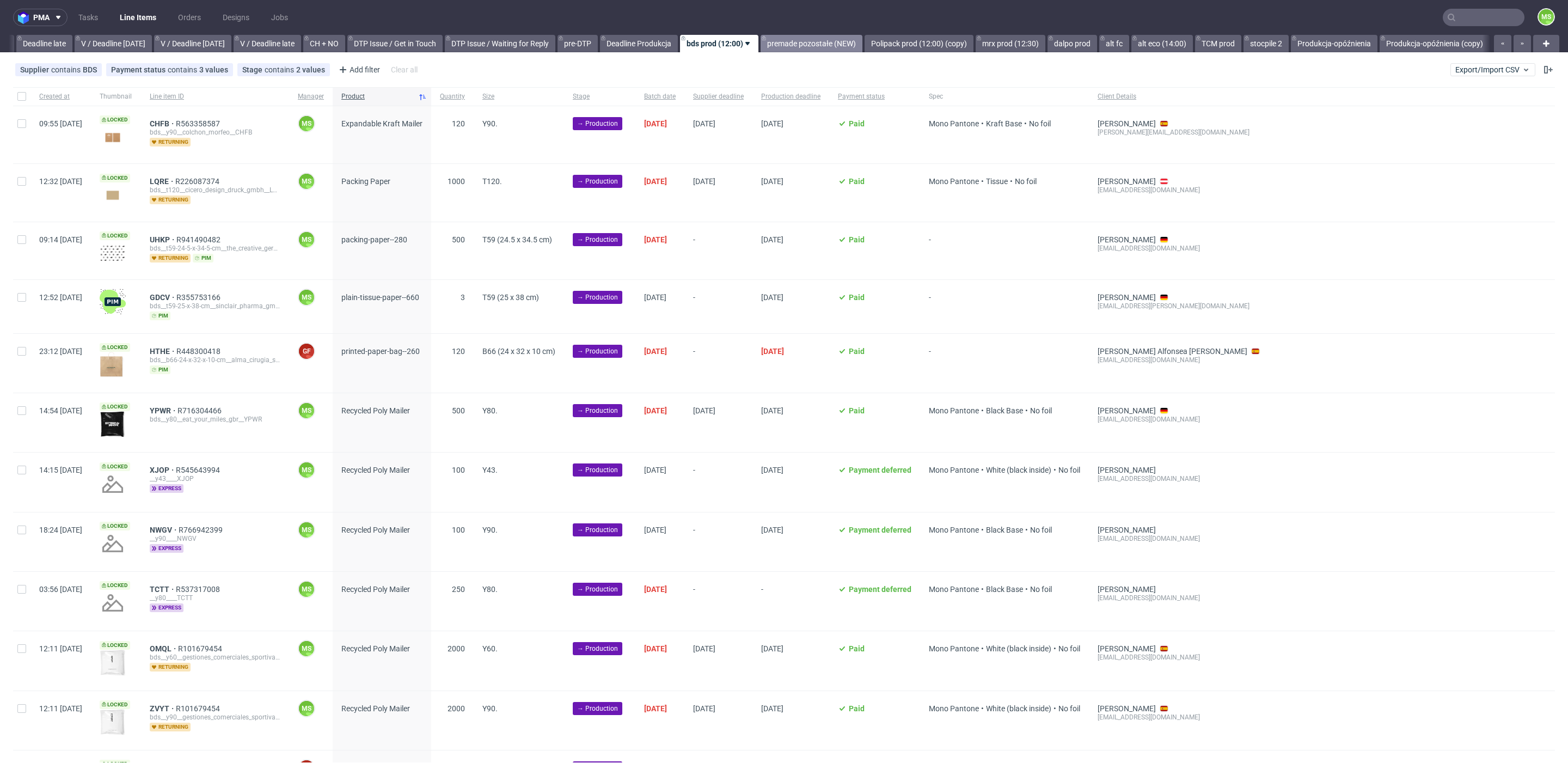
click at [844, 49] on link "premade pozostałe (NEW)" at bounding box center [811, 44] width 102 height 18
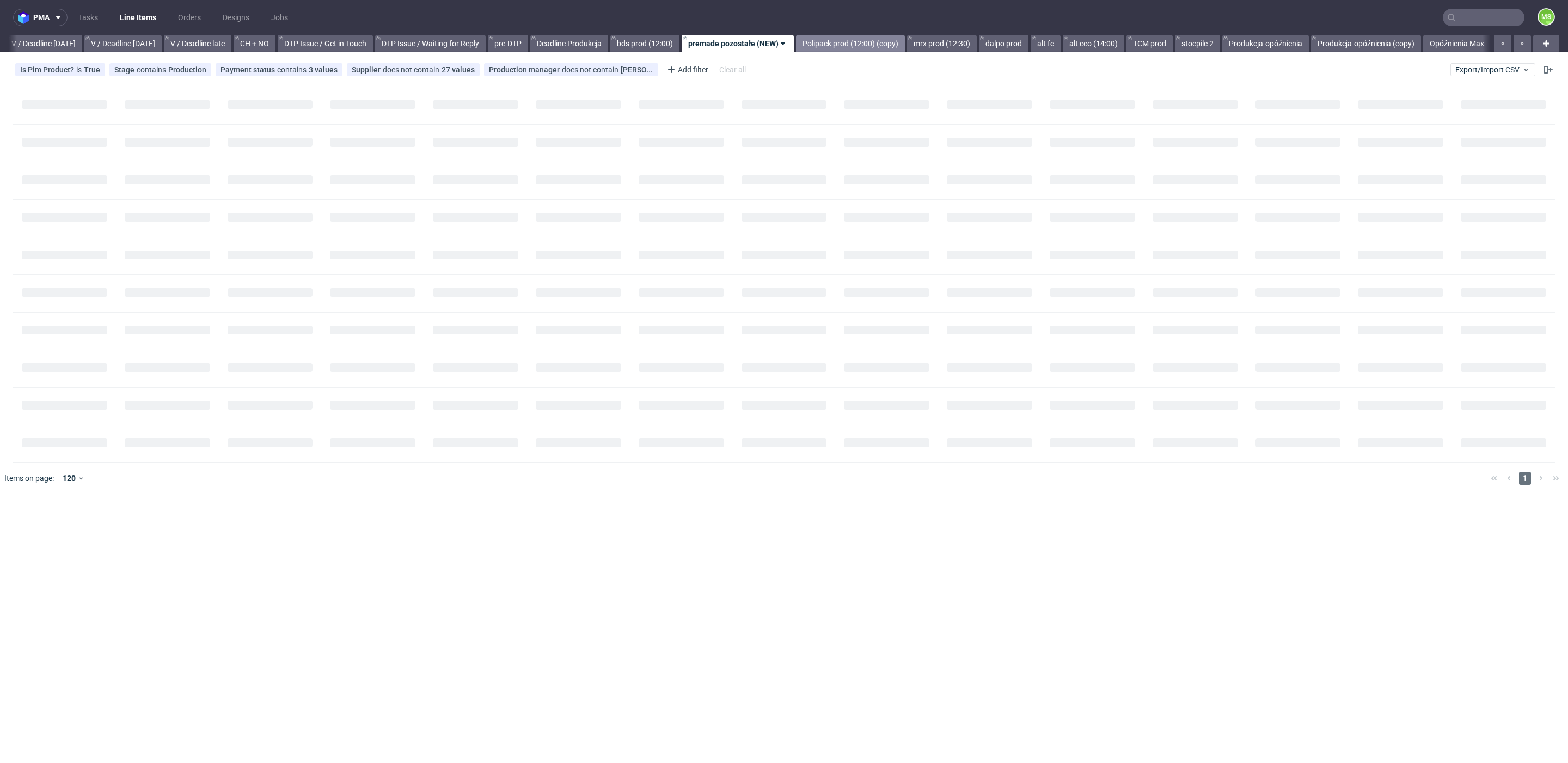
click at [884, 43] on link "Polipack prod (12:00) (copy)" at bounding box center [850, 44] width 109 height 18
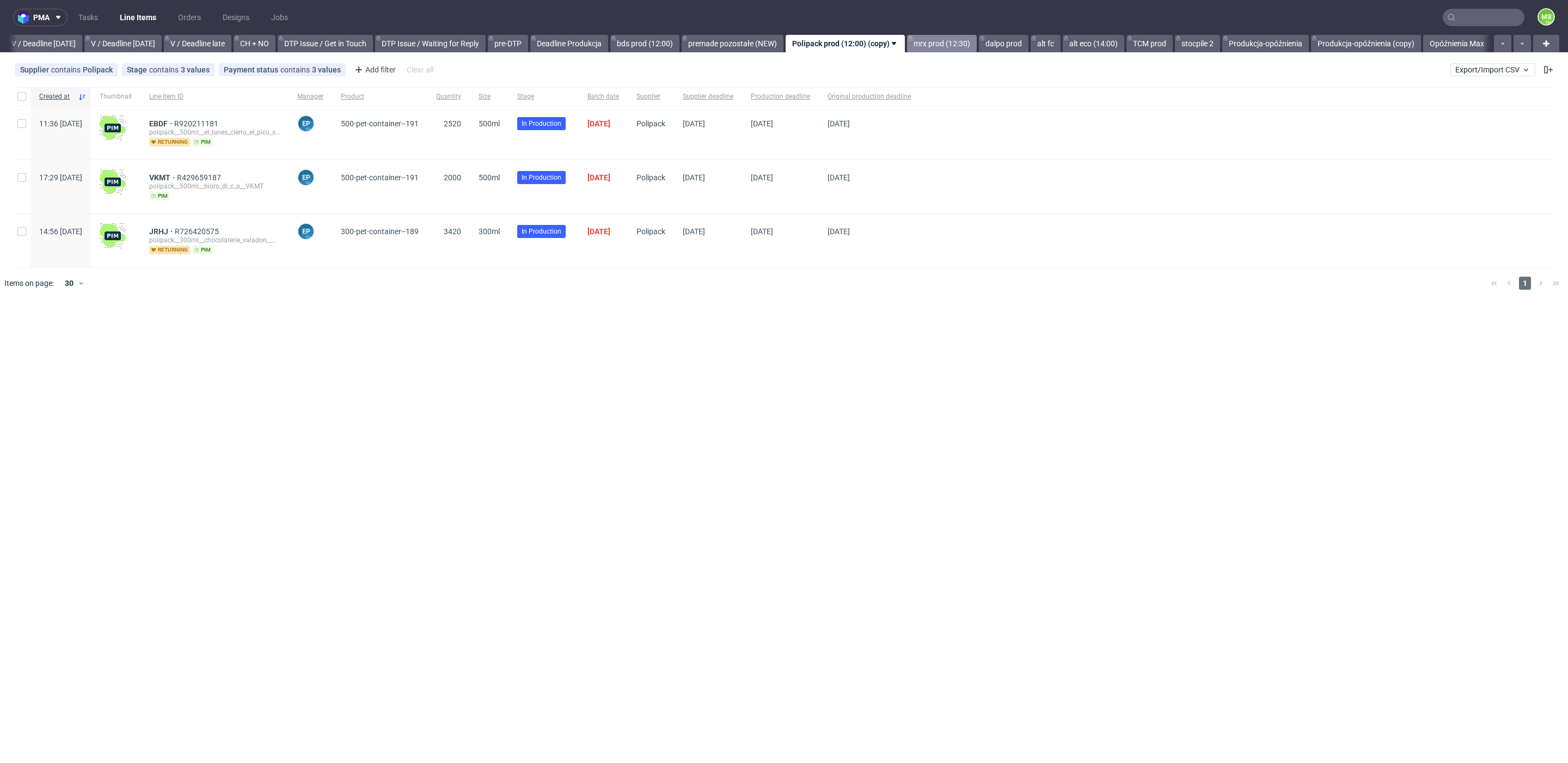
click at [938, 47] on link "mrx prod (12:30)" at bounding box center [941, 44] width 70 height 18
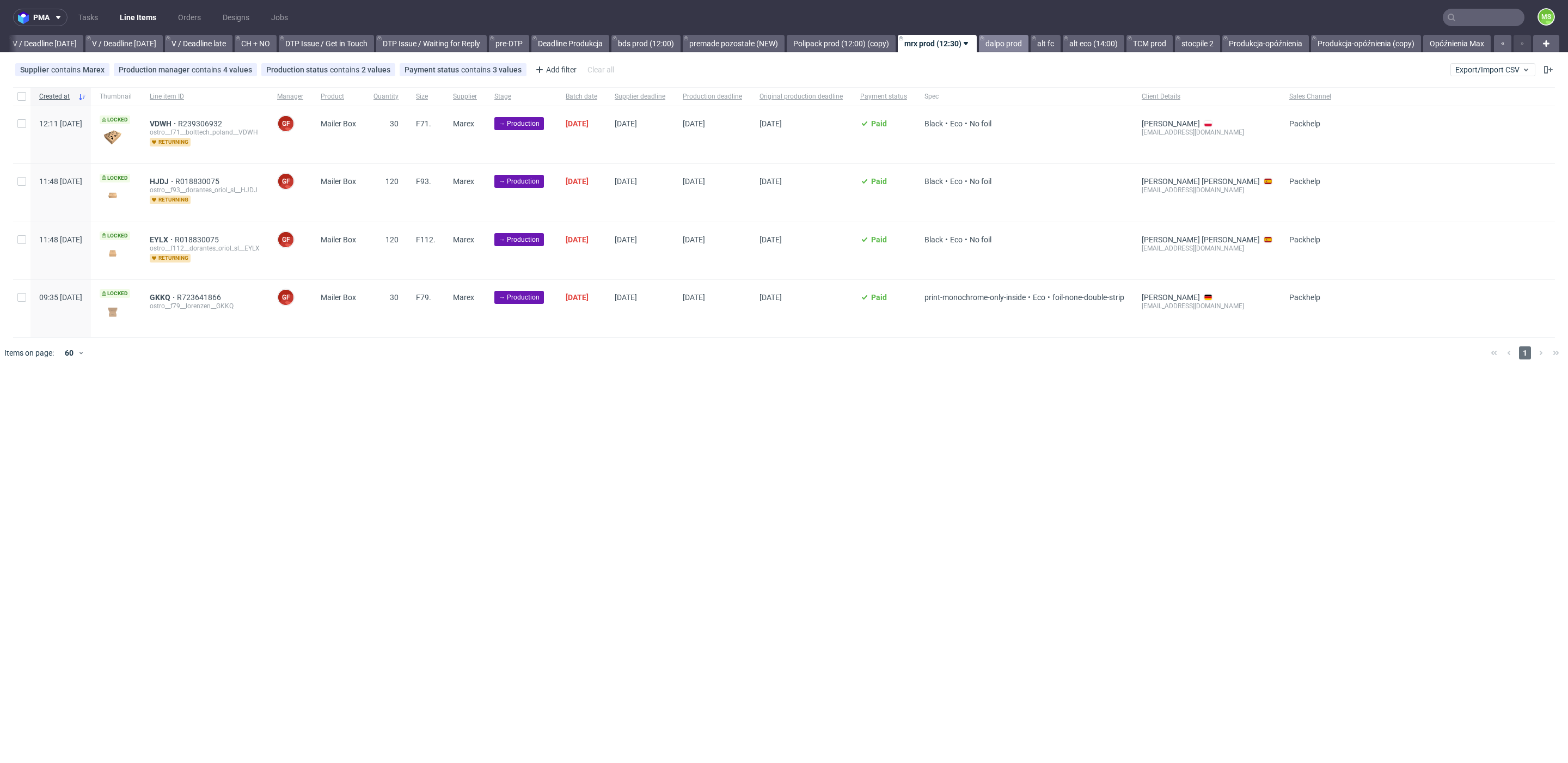
click at [1003, 51] on link "dalpo prod" at bounding box center [1003, 44] width 49 height 18
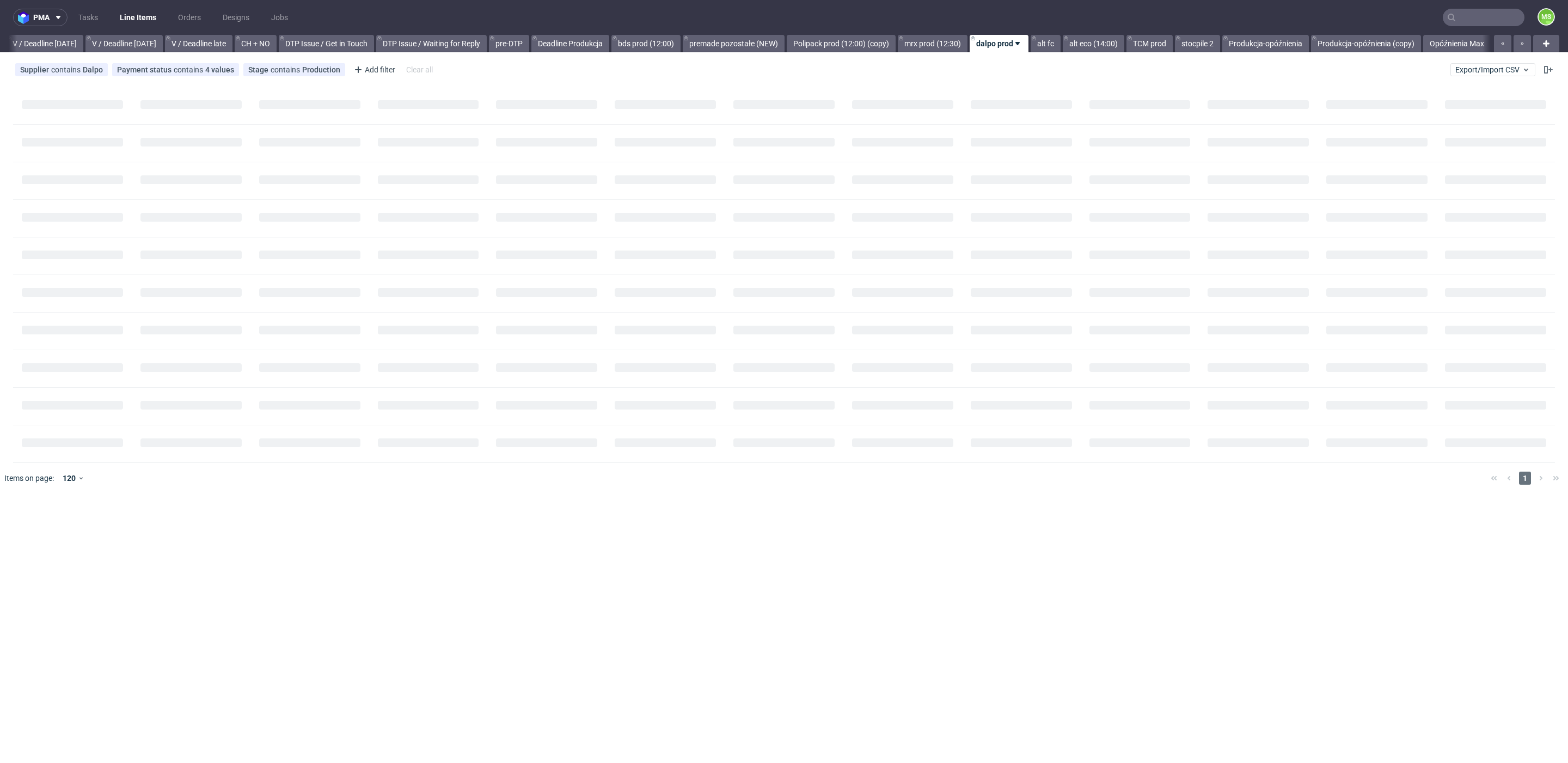
scroll to position [0, 1372]
click at [177, 123] on span "GPOV" at bounding box center [163, 123] width 27 height 9
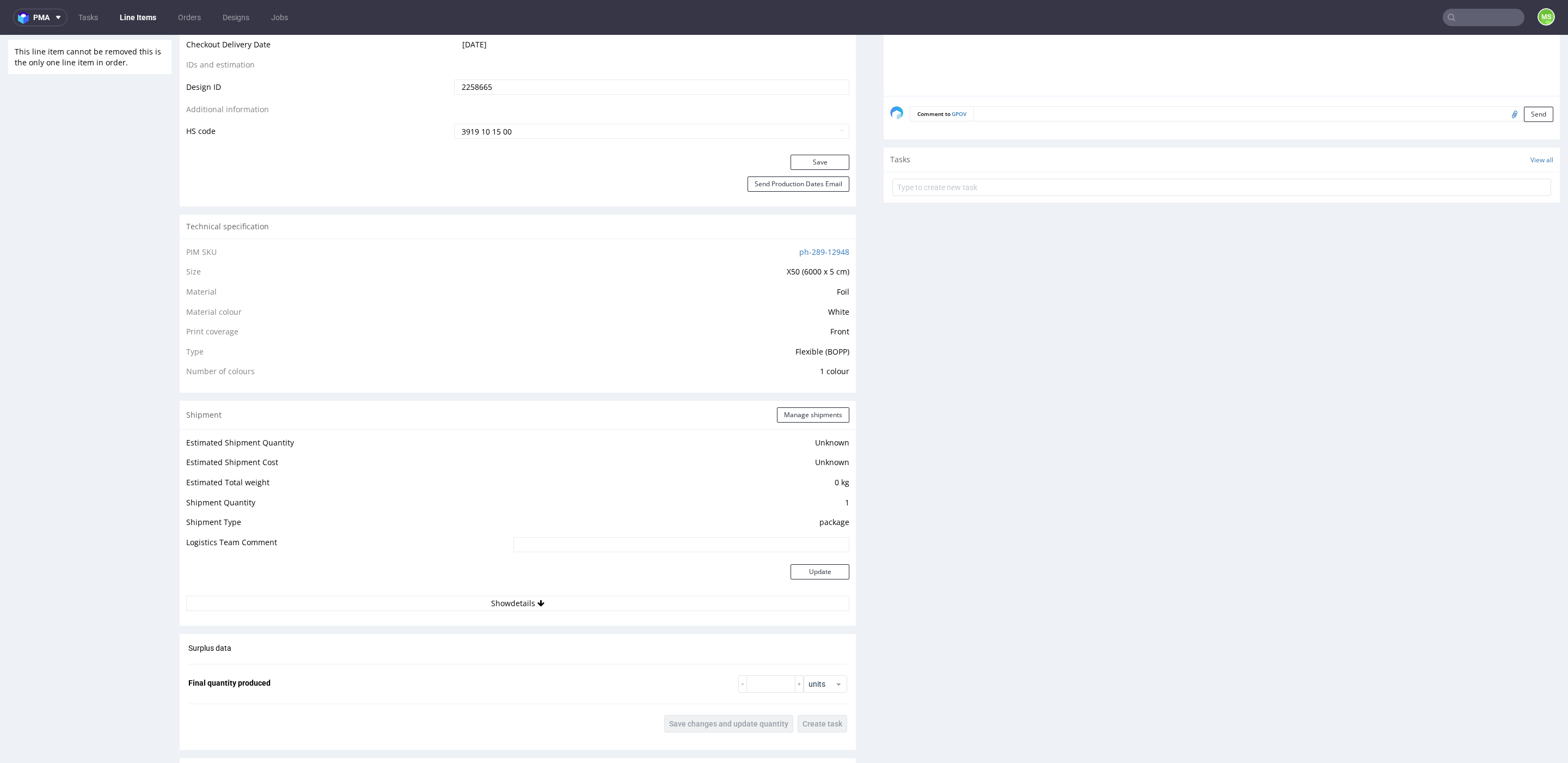
scroll to position [582, 0]
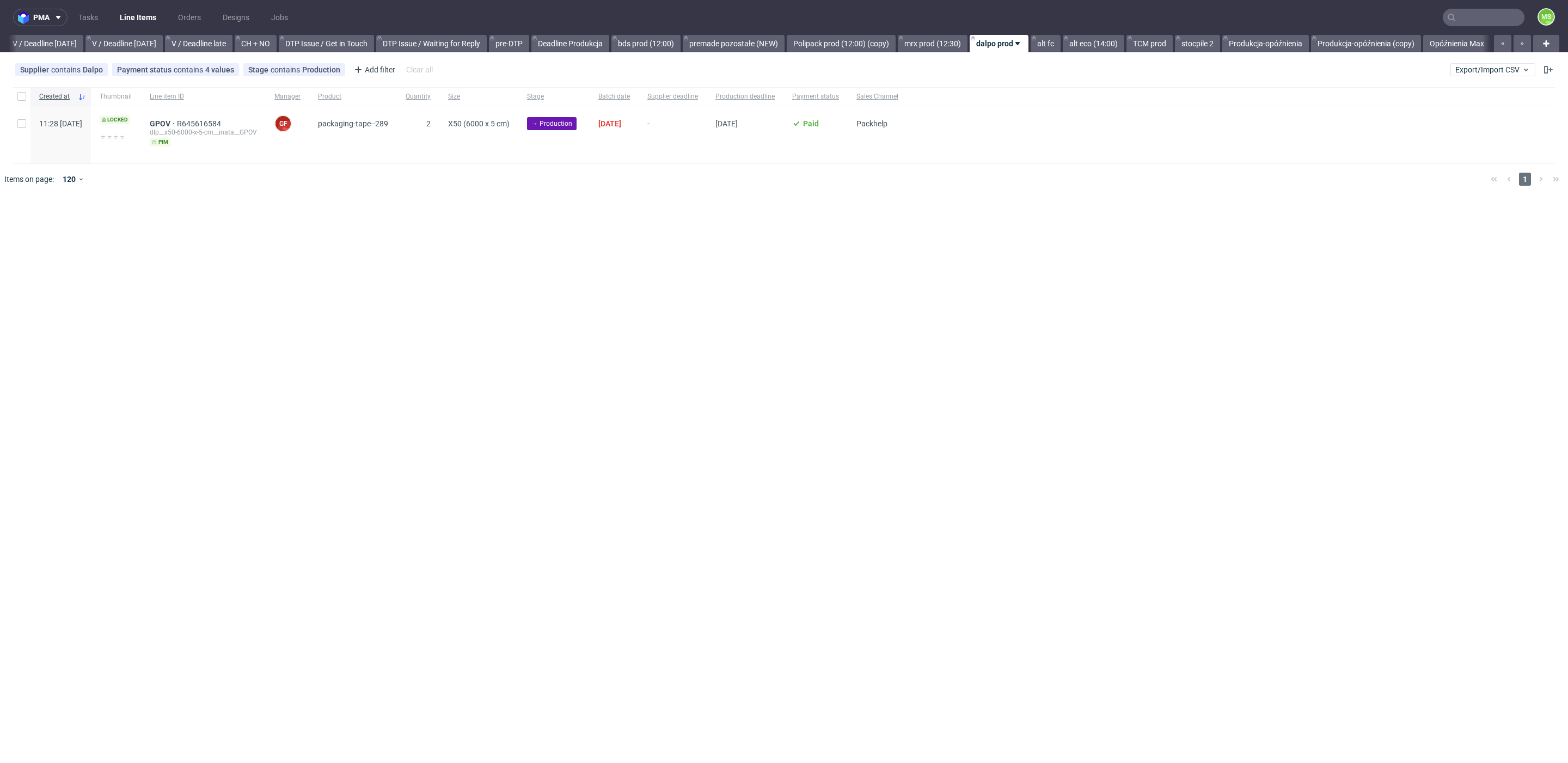
scroll to position [0, 1372]
click at [1076, 40] on link "alt eco (14:00)" at bounding box center [1093, 44] width 61 height 18
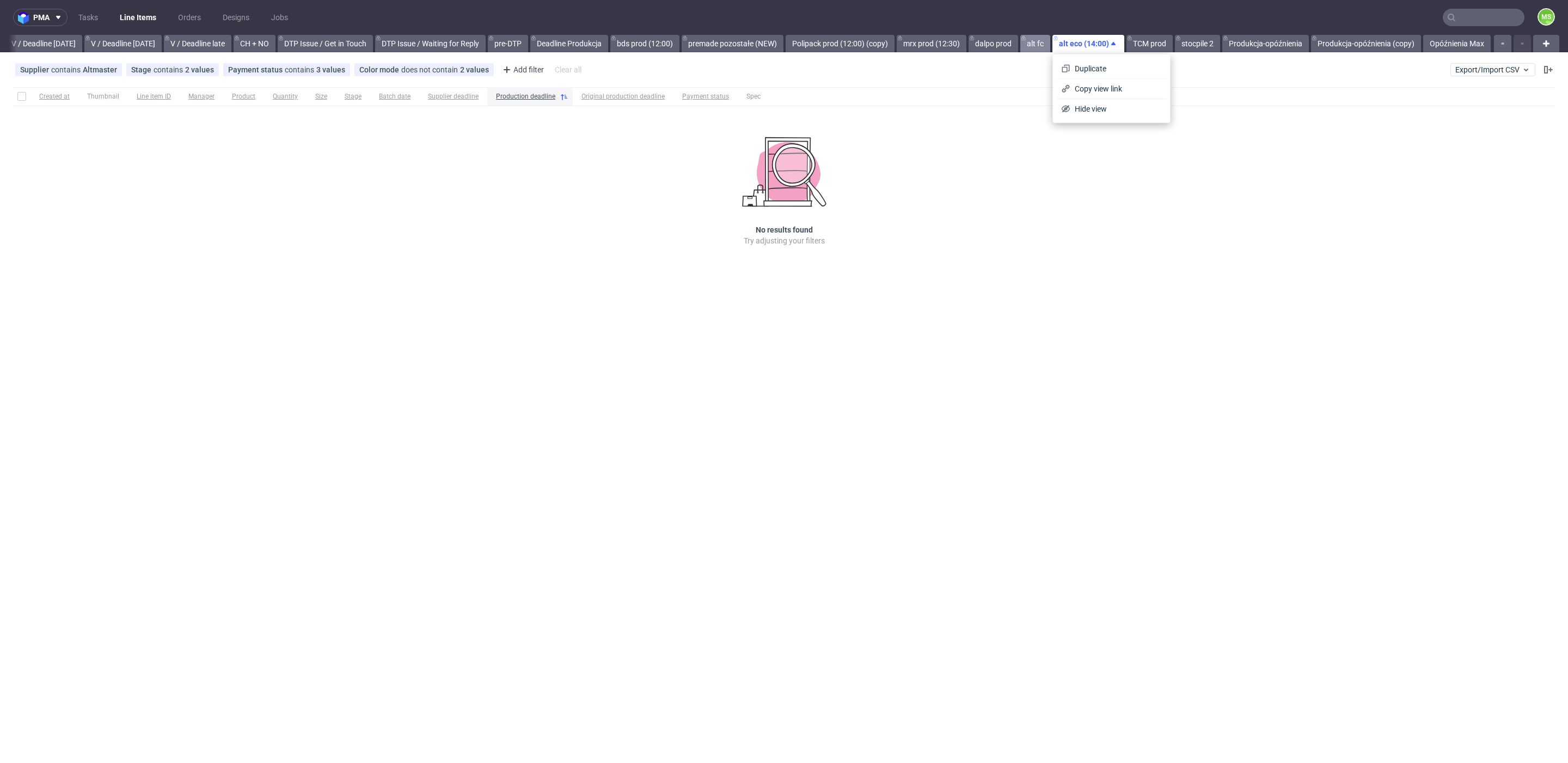
drag, startPoint x: 1036, startPoint y: 45, endPoint x: 1037, endPoint y: 37, distance: 8.1
click at [1036, 45] on link "alt fc" at bounding box center [1035, 44] width 30 height 18
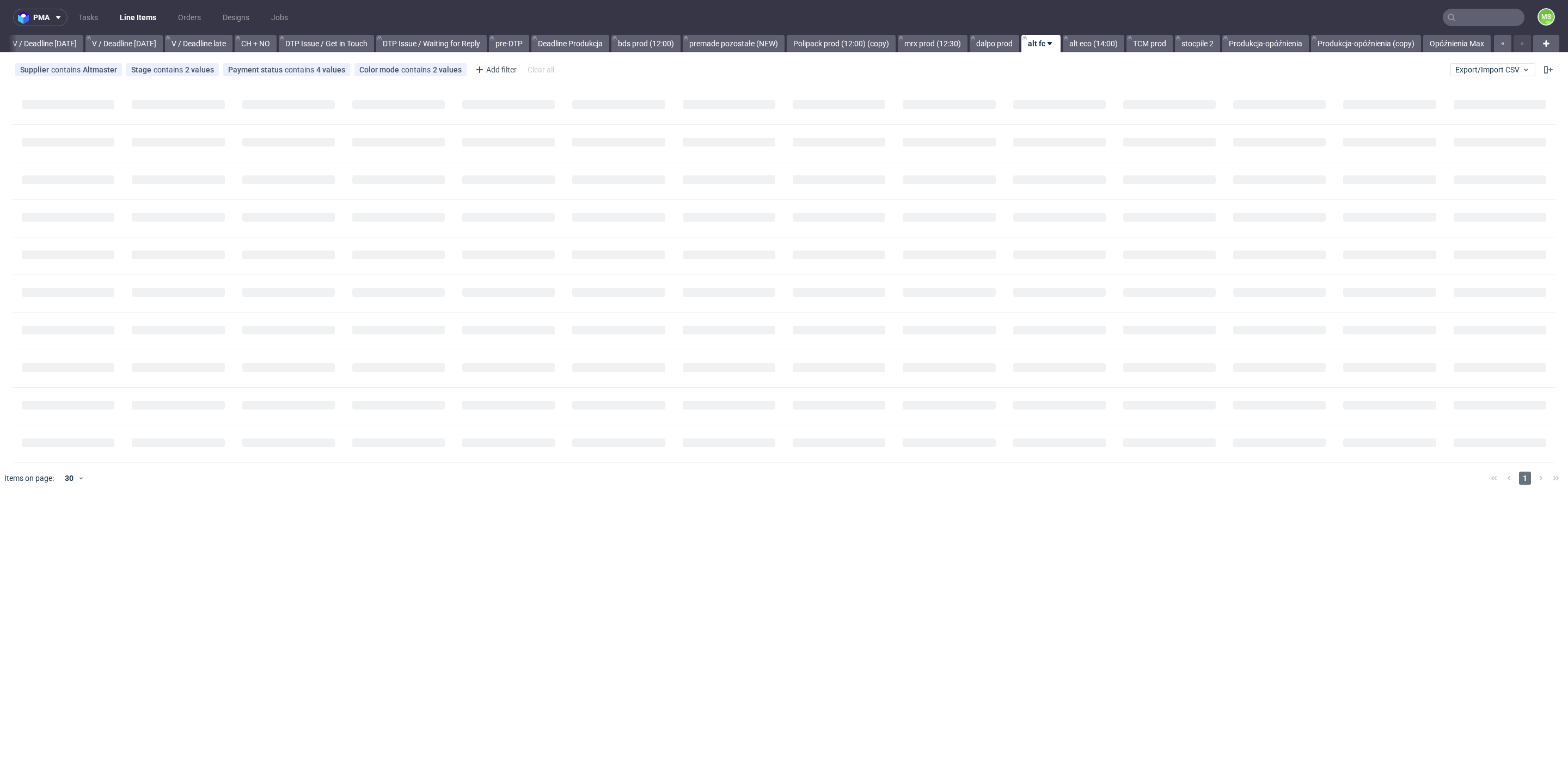
scroll to position [0, 1372]
click at [1144, 44] on link "TCM prod" at bounding box center [1149, 44] width 46 height 18
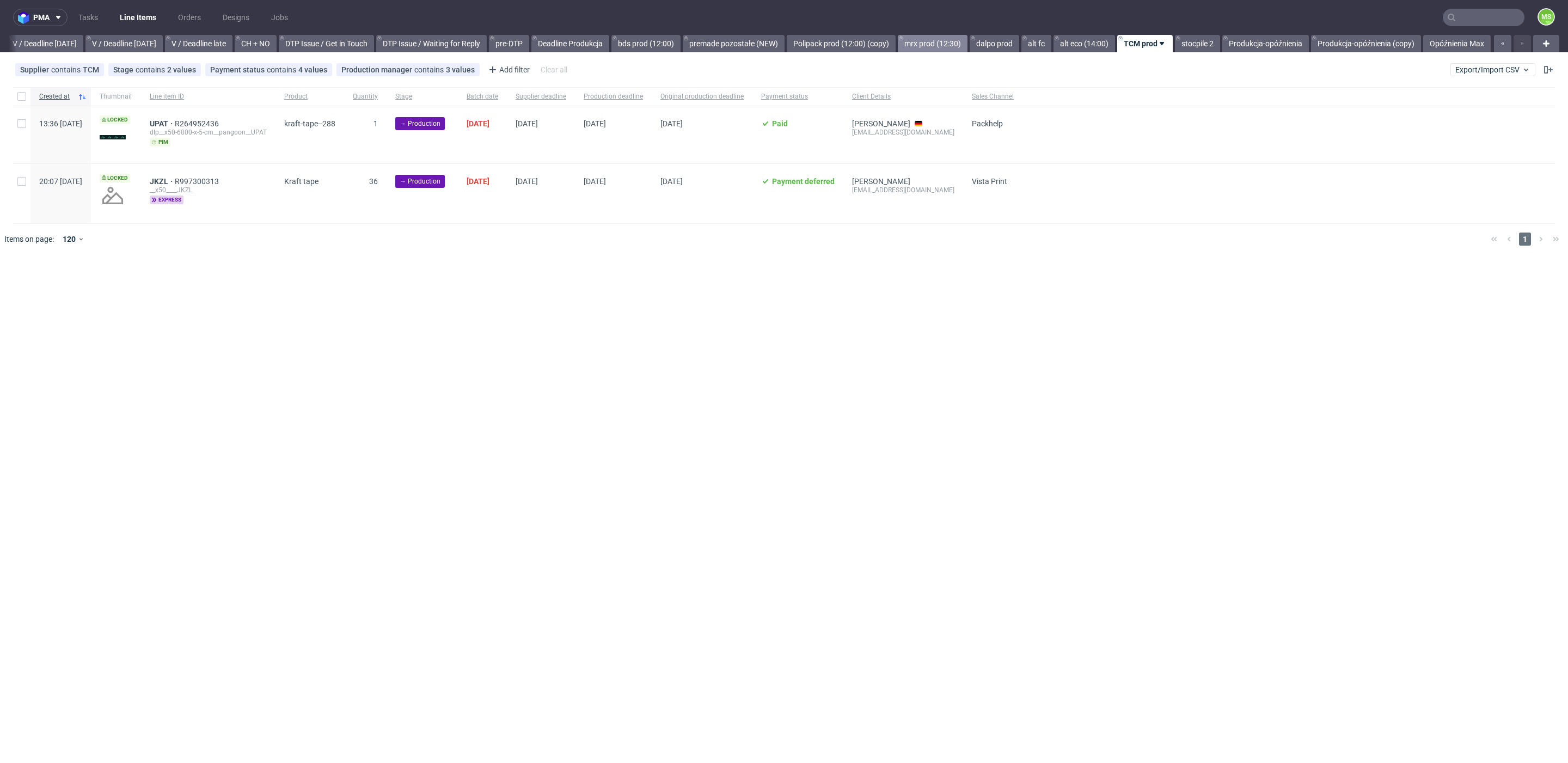
click at [924, 43] on link "mrx prod (12:30)" at bounding box center [933, 44] width 70 height 18
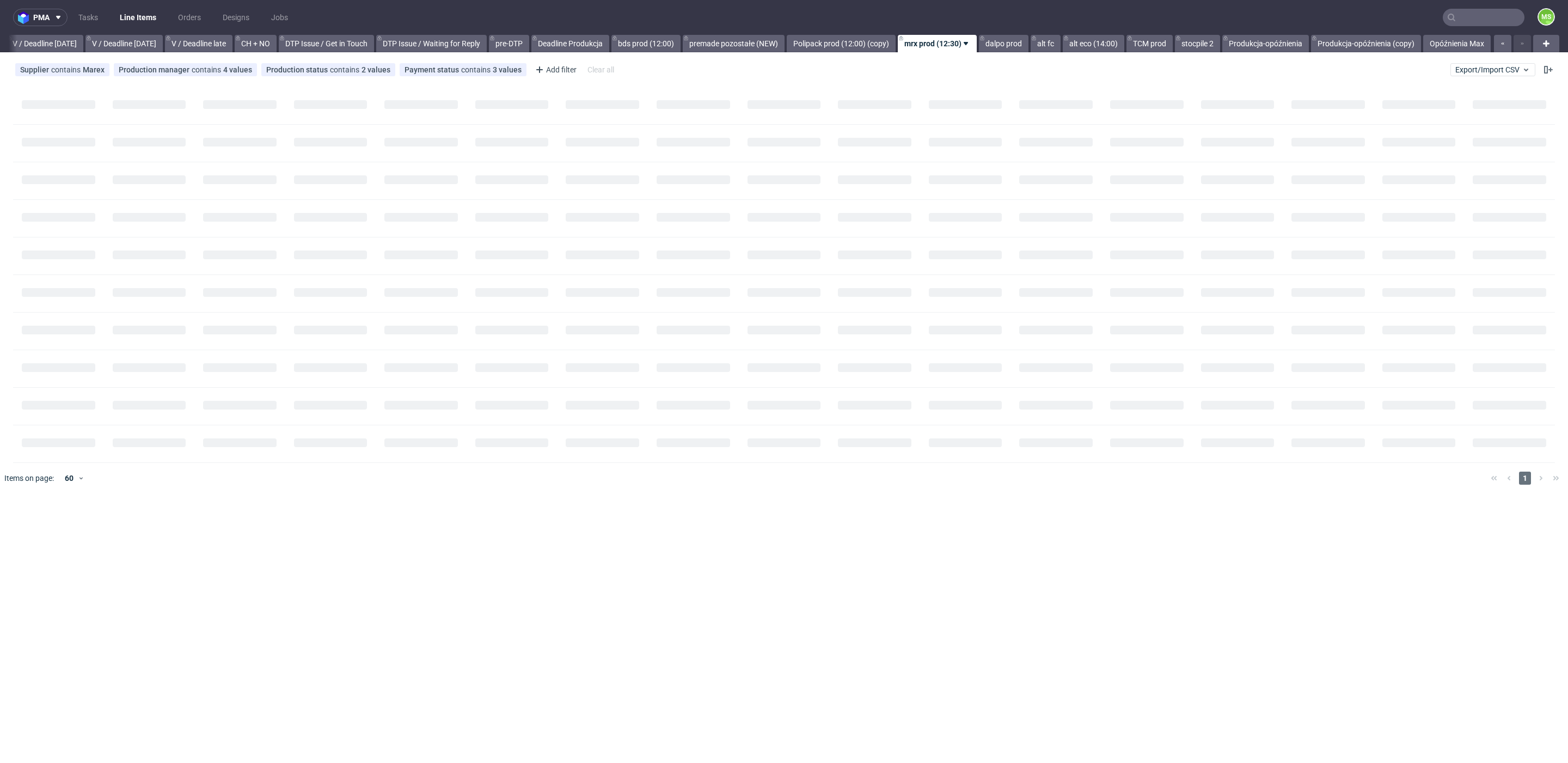
scroll to position [0, 1373]
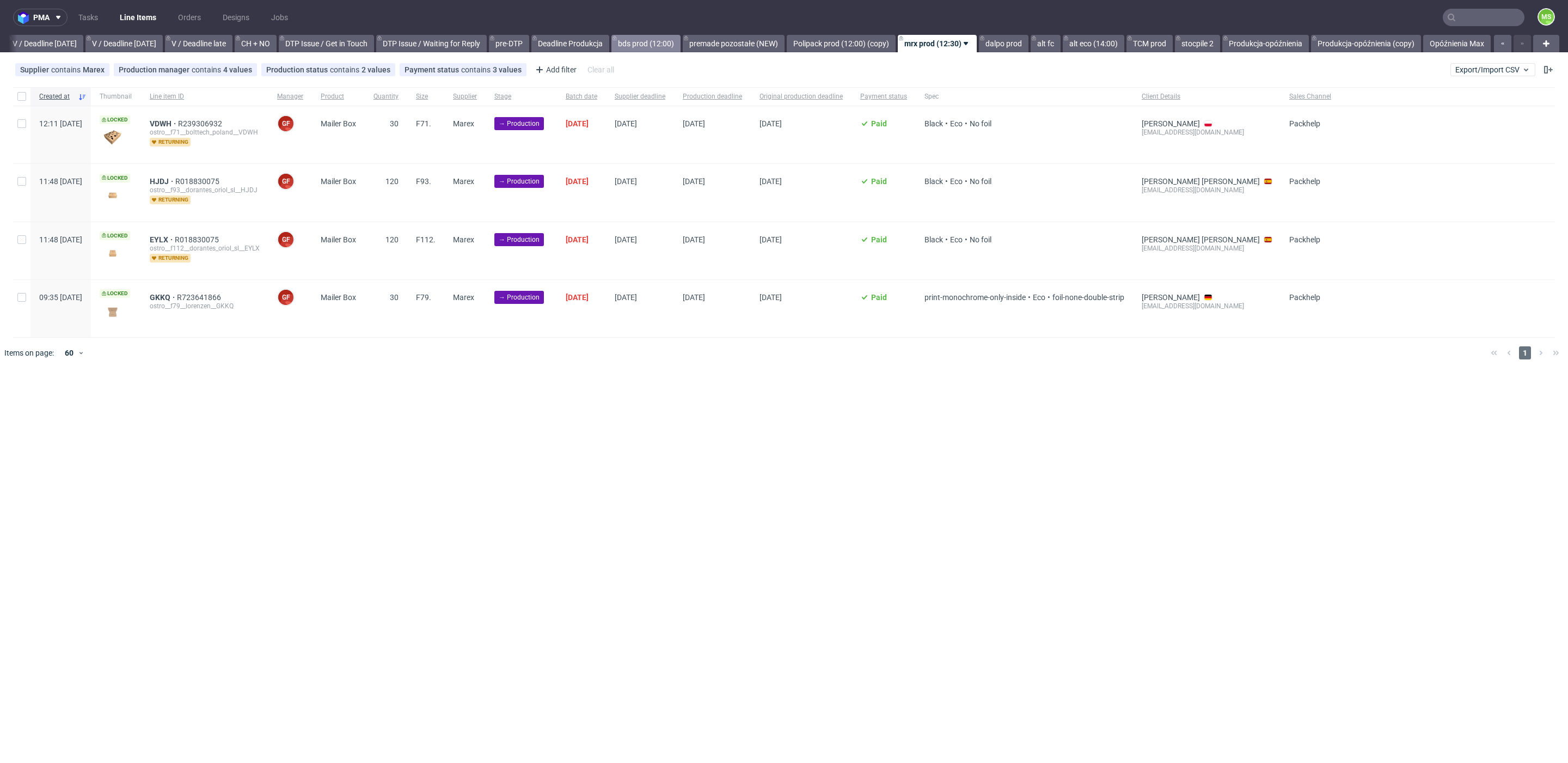
click at [637, 44] on link "bds prod (12:00)" at bounding box center [646, 44] width 69 height 18
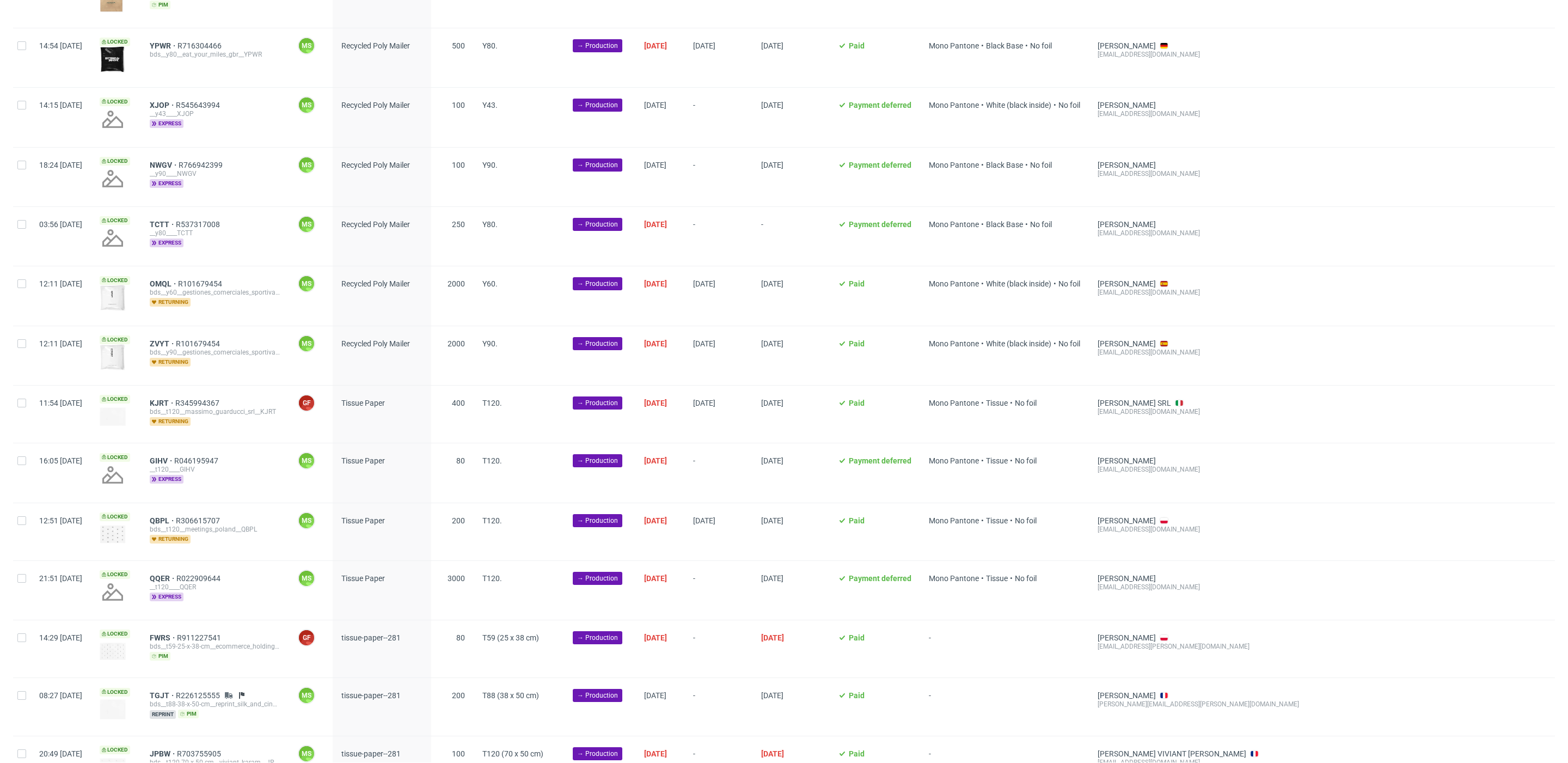
scroll to position [481, 0]
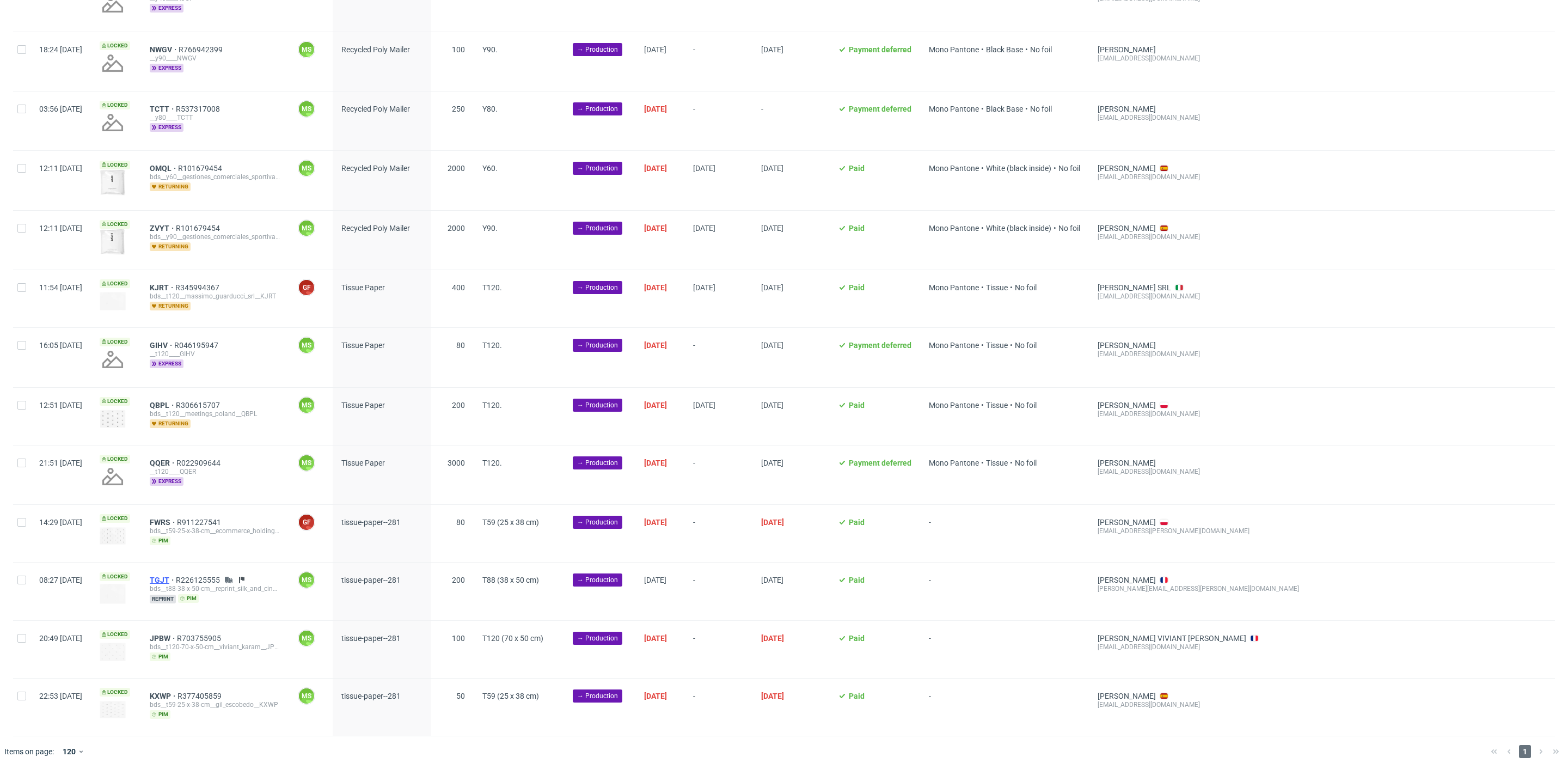
click at [176, 576] on span "TGJT" at bounding box center [162, 580] width 26 height 9
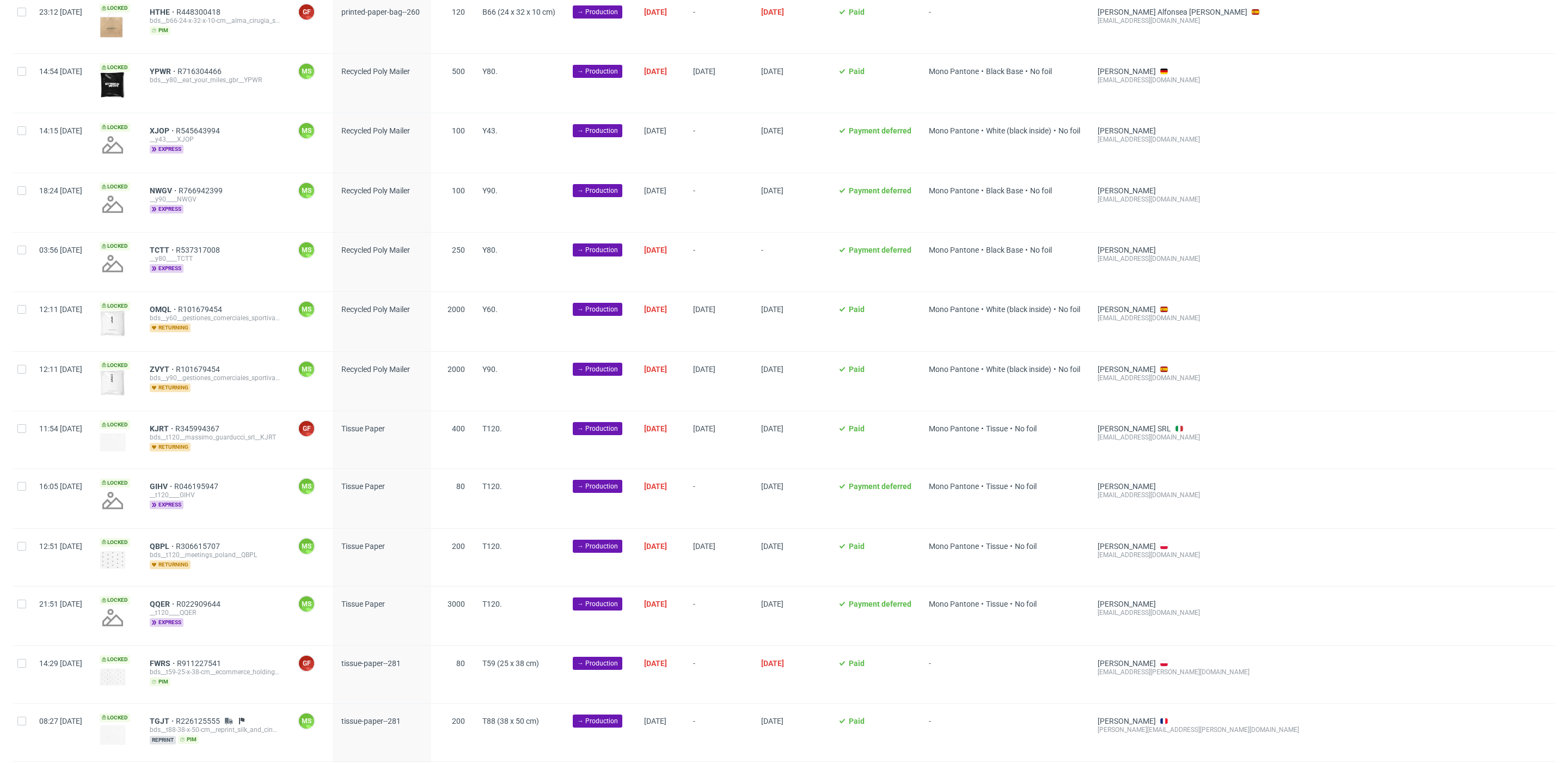
scroll to position [0, 0]
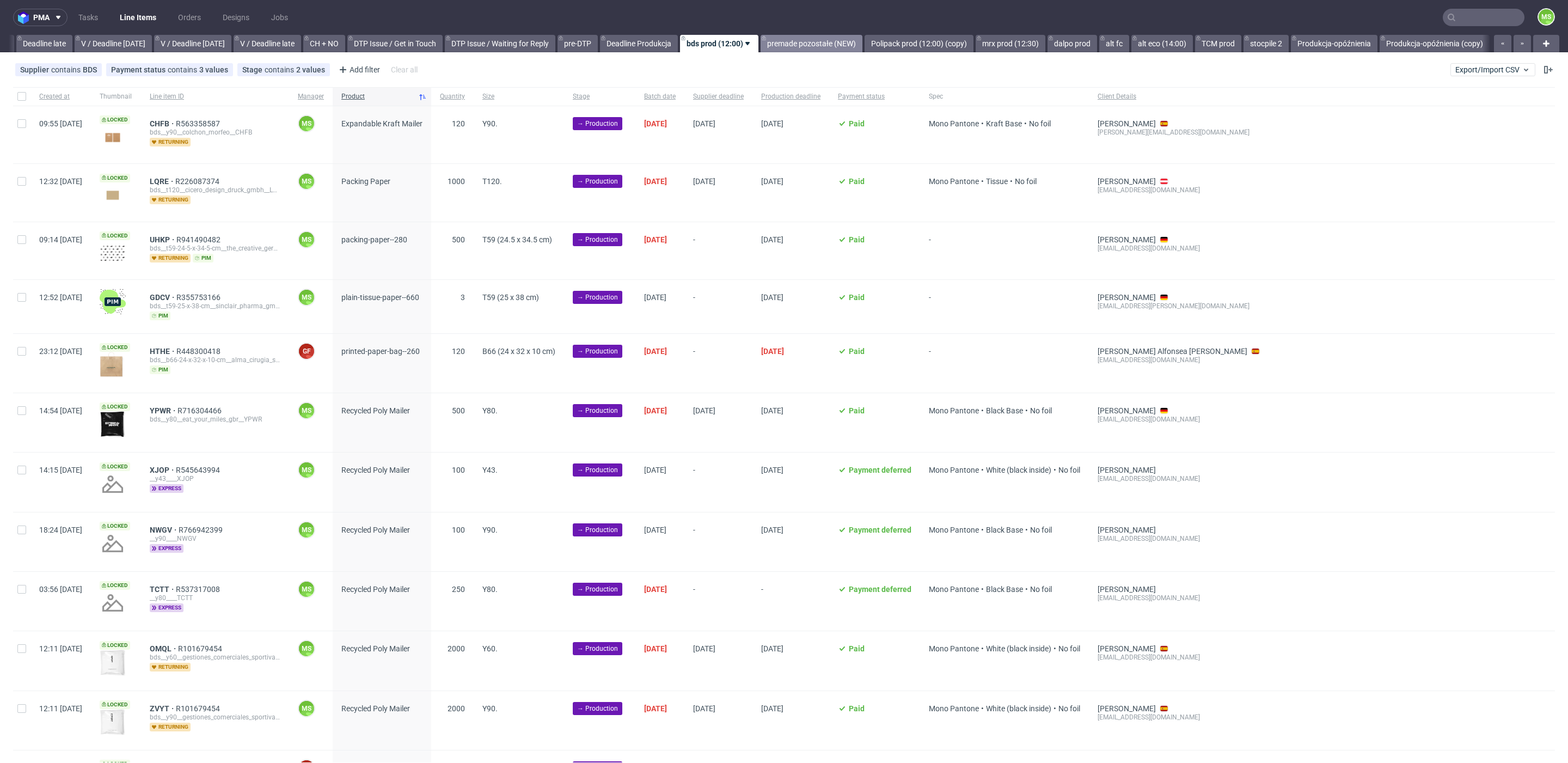
click at [841, 38] on link "premade pozostałe (NEW)" at bounding box center [811, 44] width 102 height 18
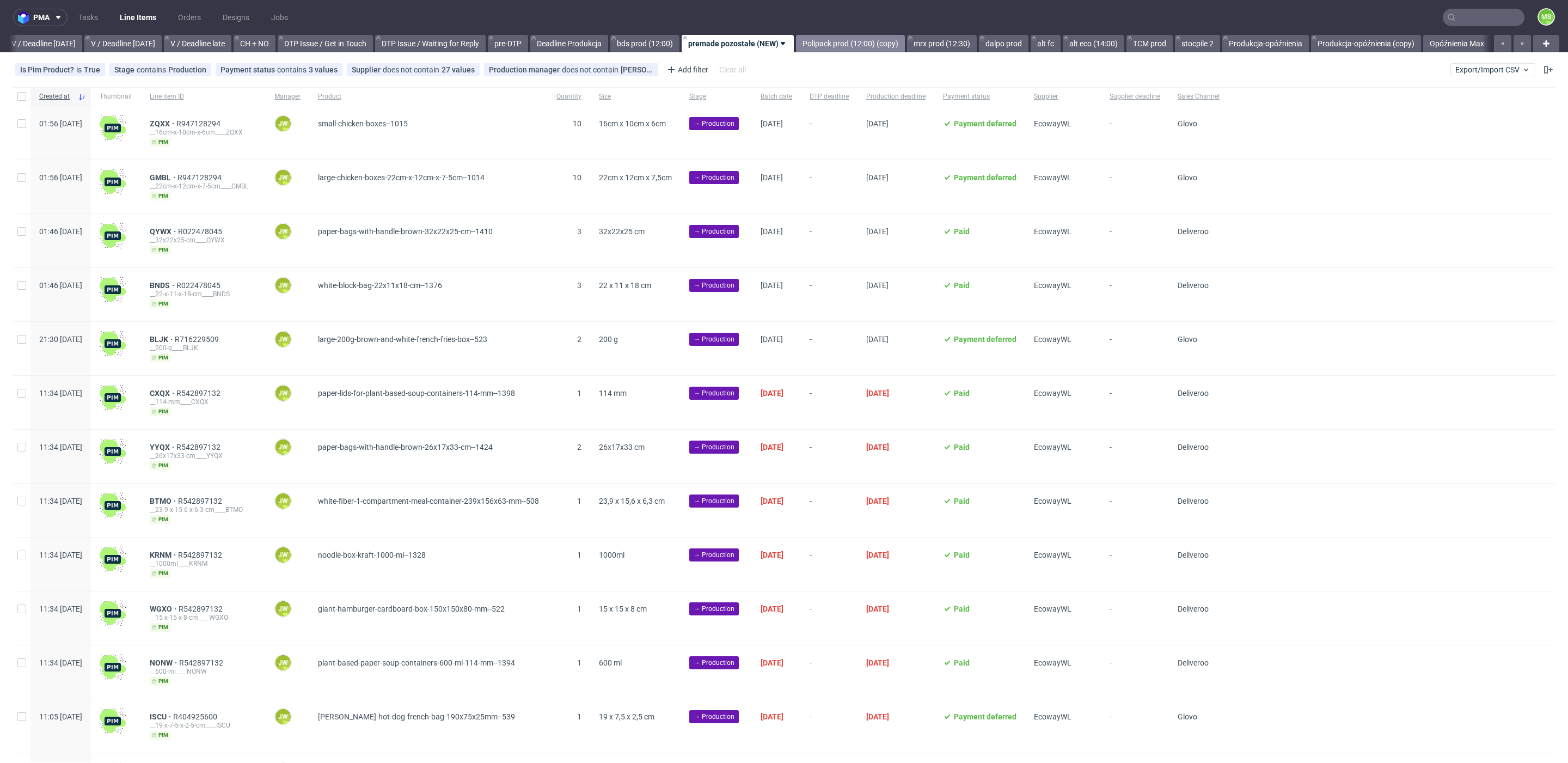
click at [844, 46] on link "Polipack prod (12:00) (copy)" at bounding box center [850, 44] width 109 height 18
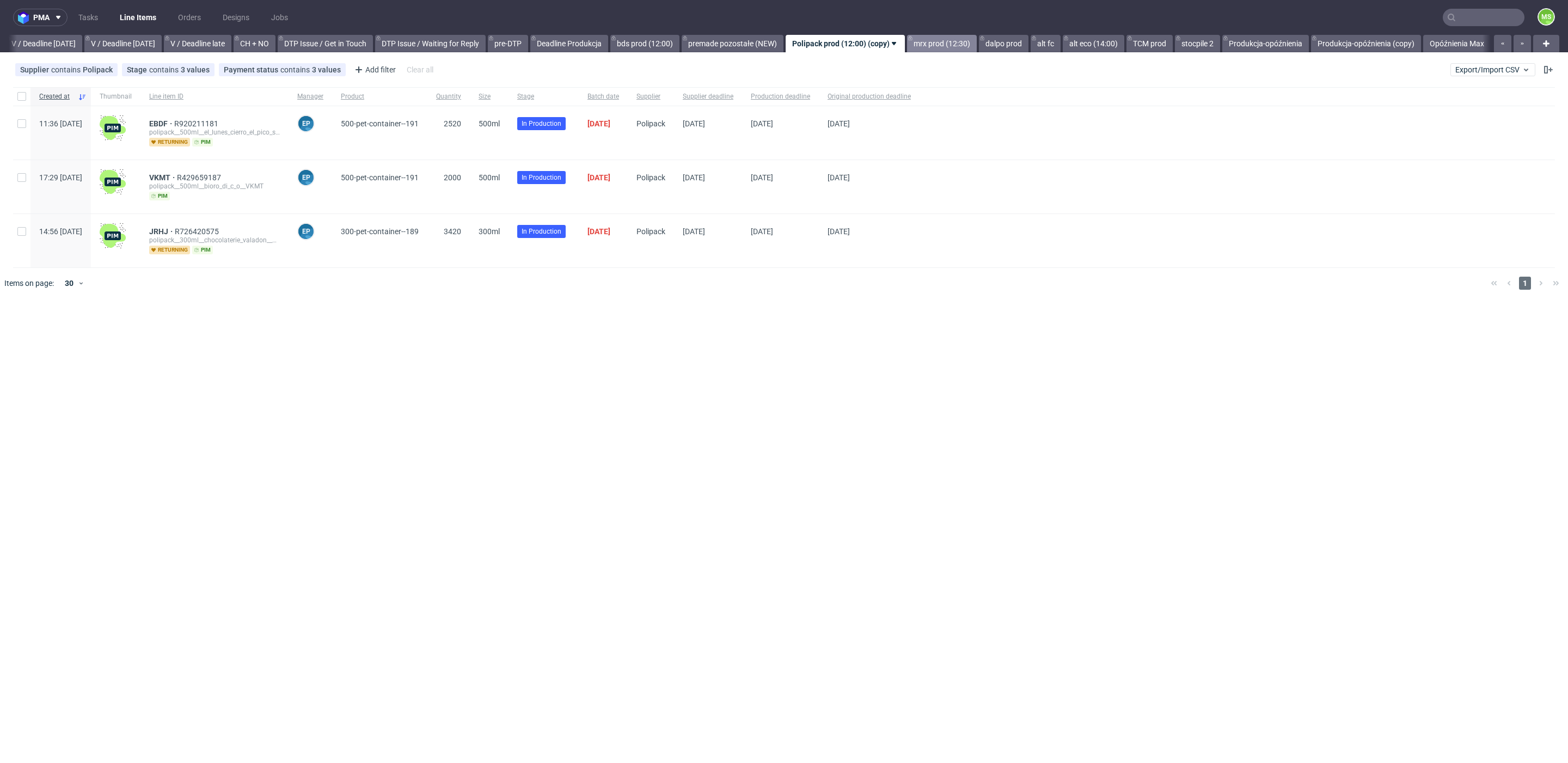
click at [941, 45] on link "mrx prod (12:30)" at bounding box center [941, 44] width 70 height 18
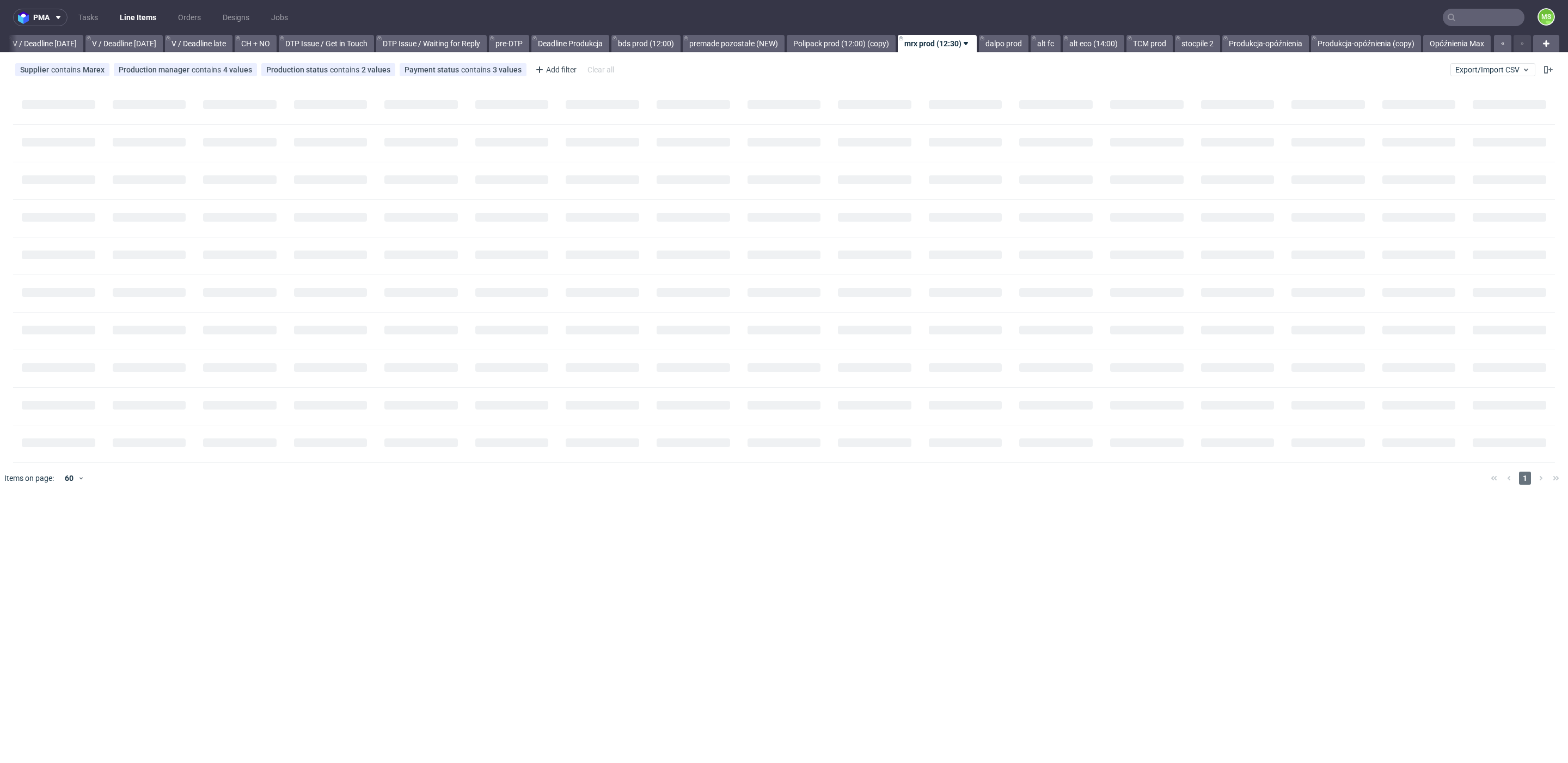
scroll to position [0, 1373]
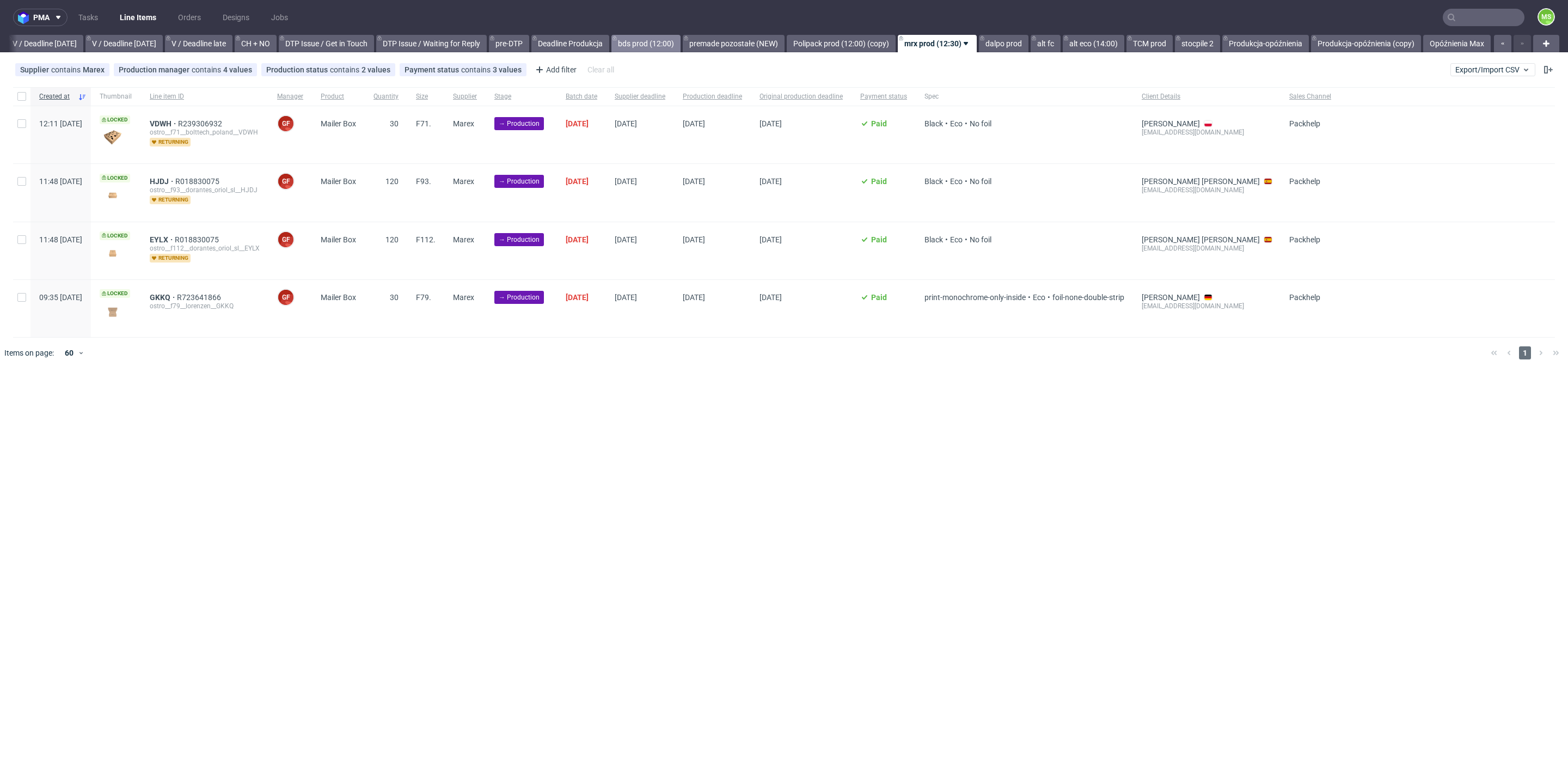
click at [657, 49] on link "bds prod (12:00)" at bounding box center [646, 44] width 69 height 18
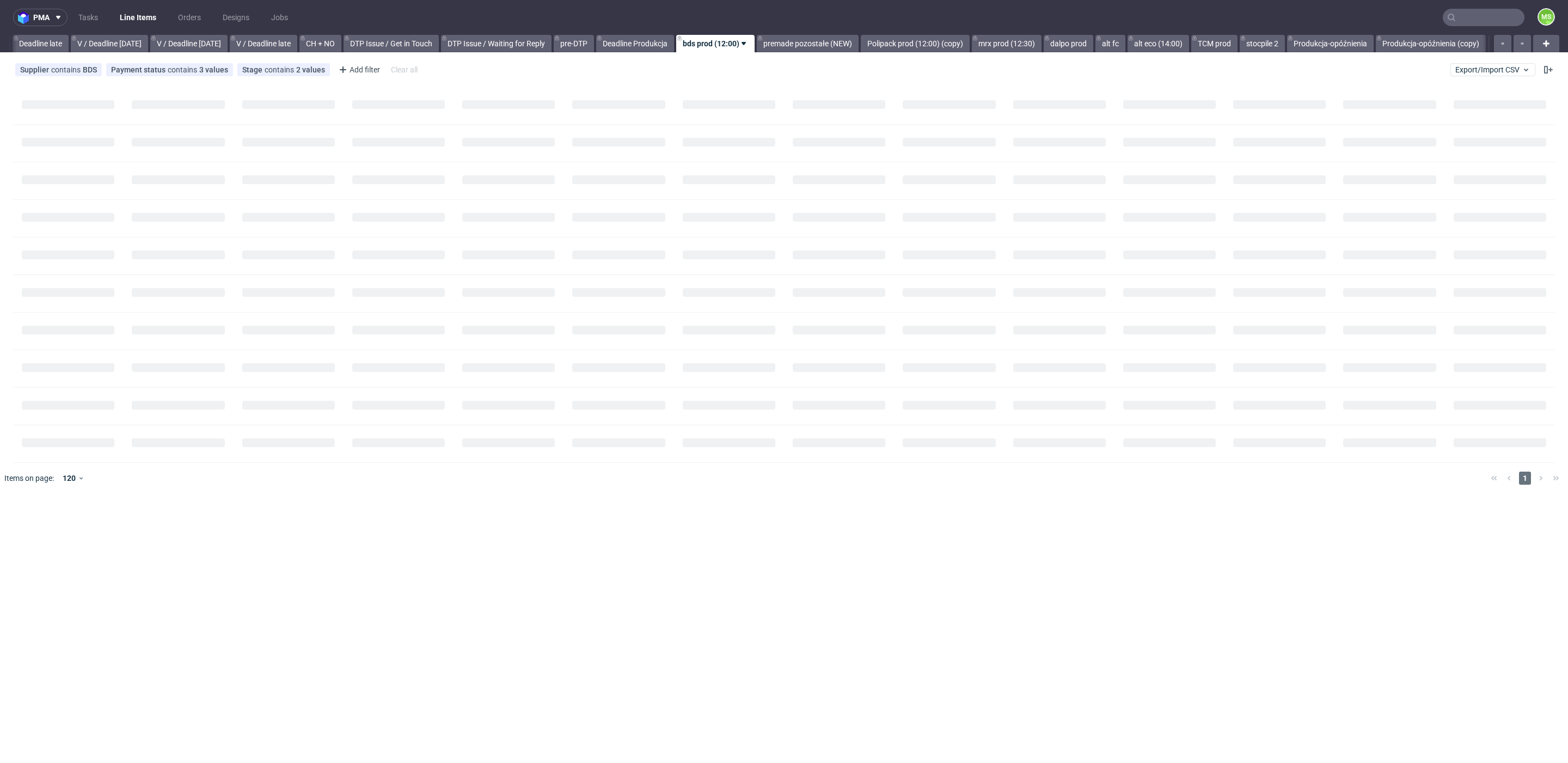
scroll to position [0, 1273]
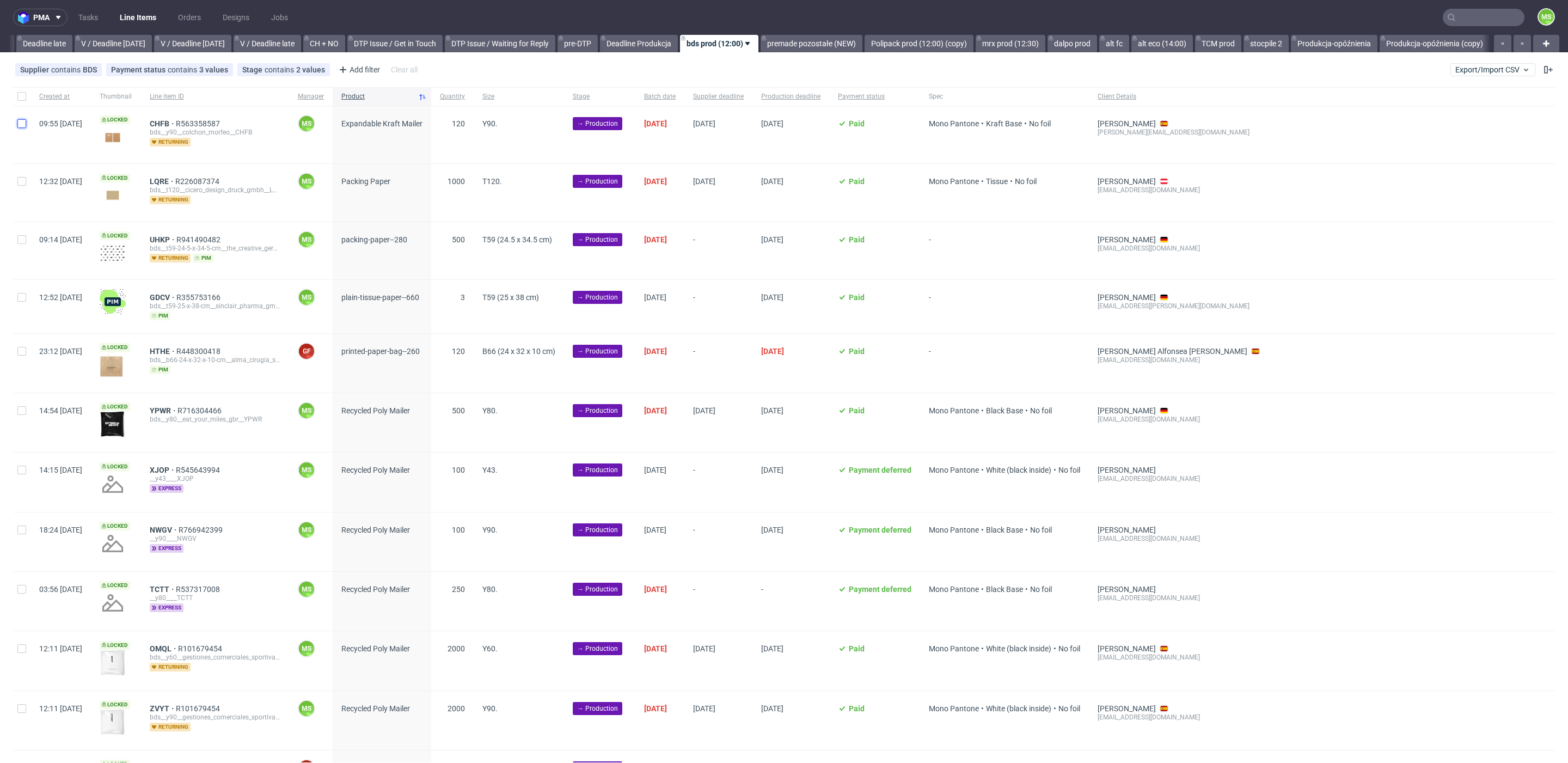
click at [22, 123] on input "checkbox" at bounding box center [21, 123] width 9 height 9
checkbox input "true"
click at [215, 748] on span "Change batch date" at bounding box center [192, 747] width 65 height 11
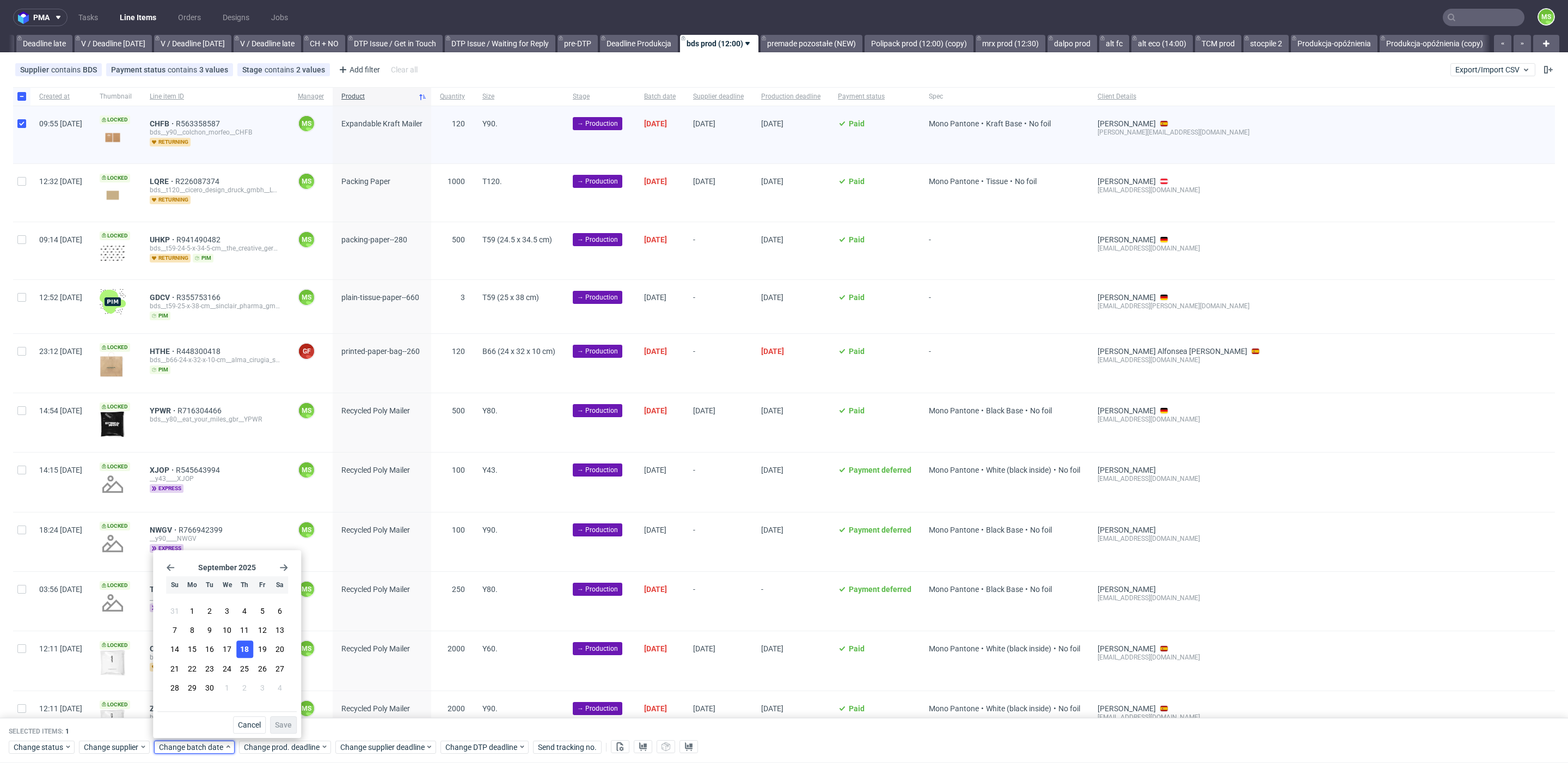
click at [248, 652] on span "18" at bounding box center [244, 650] width 9 height 11
click at [278, 722] on span "Save" at bounding box center [283, 725] width 17 height 8
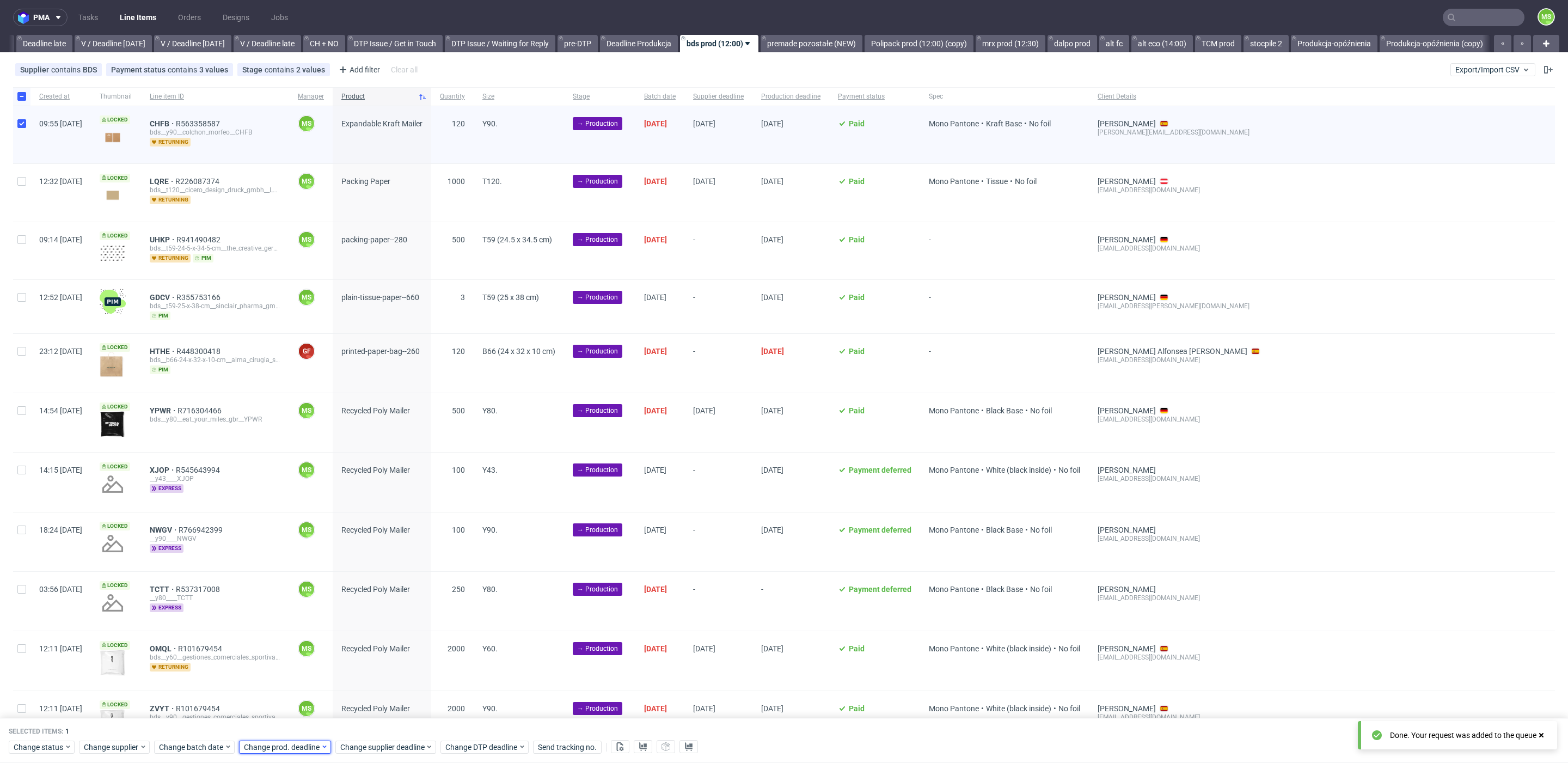
drag, startPoint x: 291, startPoint y: 753, endPoint x: 296, endPoint y: 749, distance: 6.4
click at [292, 752] on div "Change prod. deadline" at bounding box center [285, 747] width 92 height 13
click at [294, 670] on span "23" at bounding box center [293, 669] width 9 height 11
drag, startPoint x: 363, startPoint y: 719, endPoint x: 375, endPoint y: 730, distance: 16.3
click at [363, 719] on button "Save" at bounding box center [368, 725] width 27 height 18
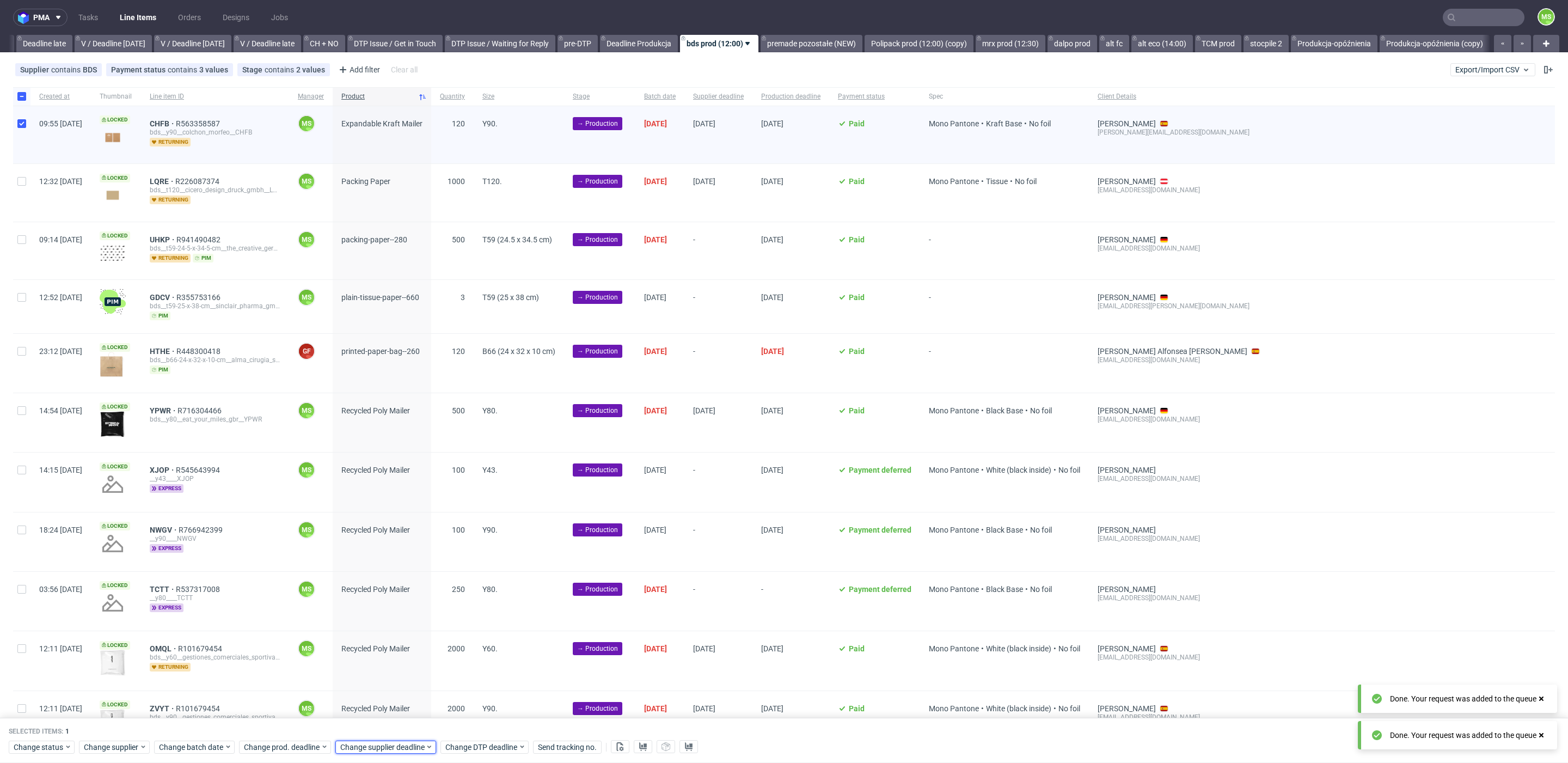
click at [375, 741] on div "Change supplier deadline" at bounding box center [386, 747] width 101 height 13
click at [392, 671] on span "23" at bounding box center [390, 669] width 9 height 11
click at [465, 723] on span "Save" at bounding box center [464, 725] width 17 height 8
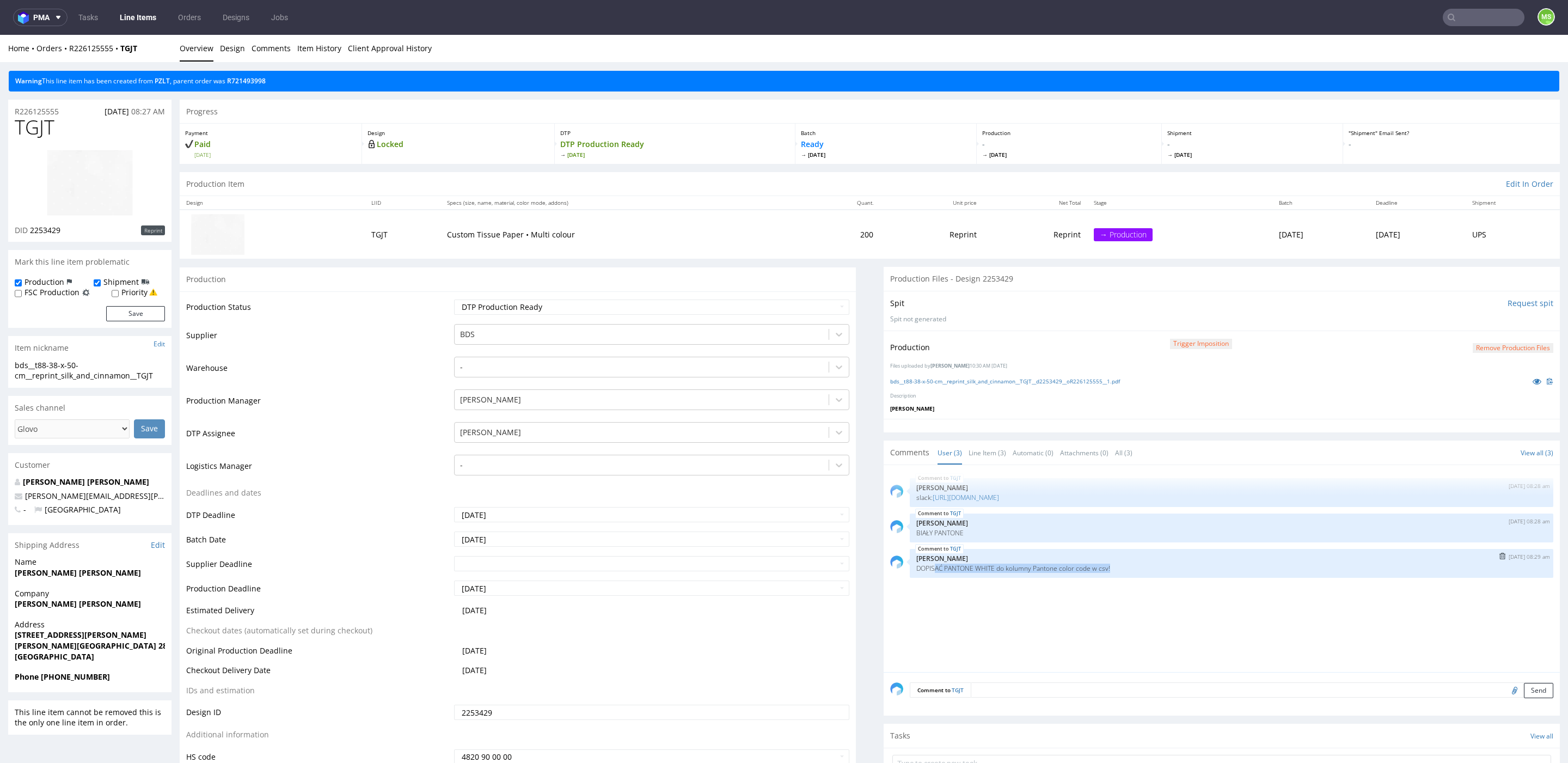
drag, startPoint x: 961, startPoint y: 569, endPoint x: 1180, endPoint y: 575, distance: 219.1
click at [1180, 575] on div "TGJT [DATE] 08:29 am [PERSON_NAME] DOPISAĆ PANTONE WHITE do kolumny Pantone col…" at bounding box center [1231, 563] width 643 height 29
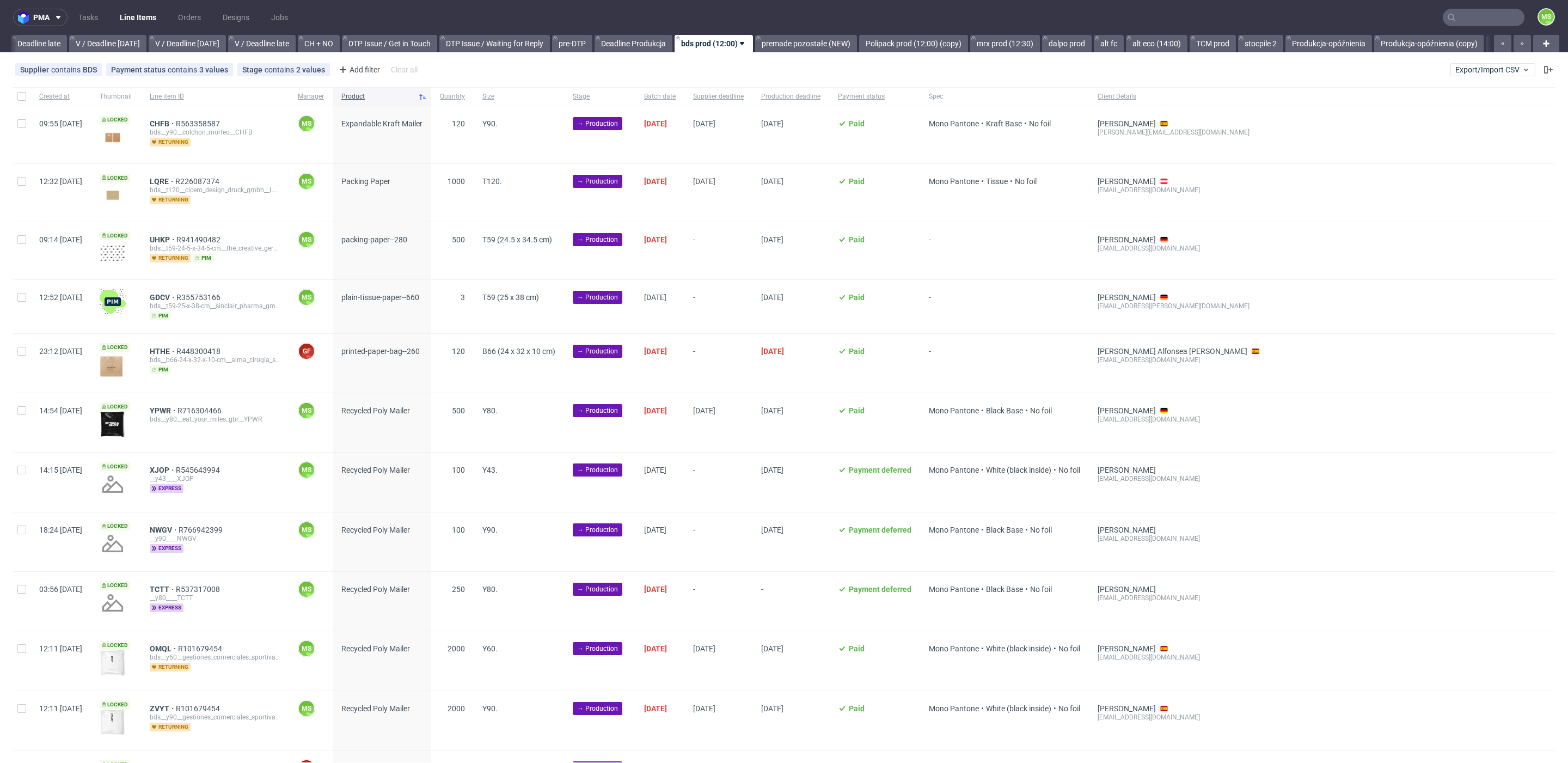
scroll to position [0, 1279]
click at [21, 180] on input "checkbox" at bounding box center [21, 181] width 9 height 9
checkbox input "true"
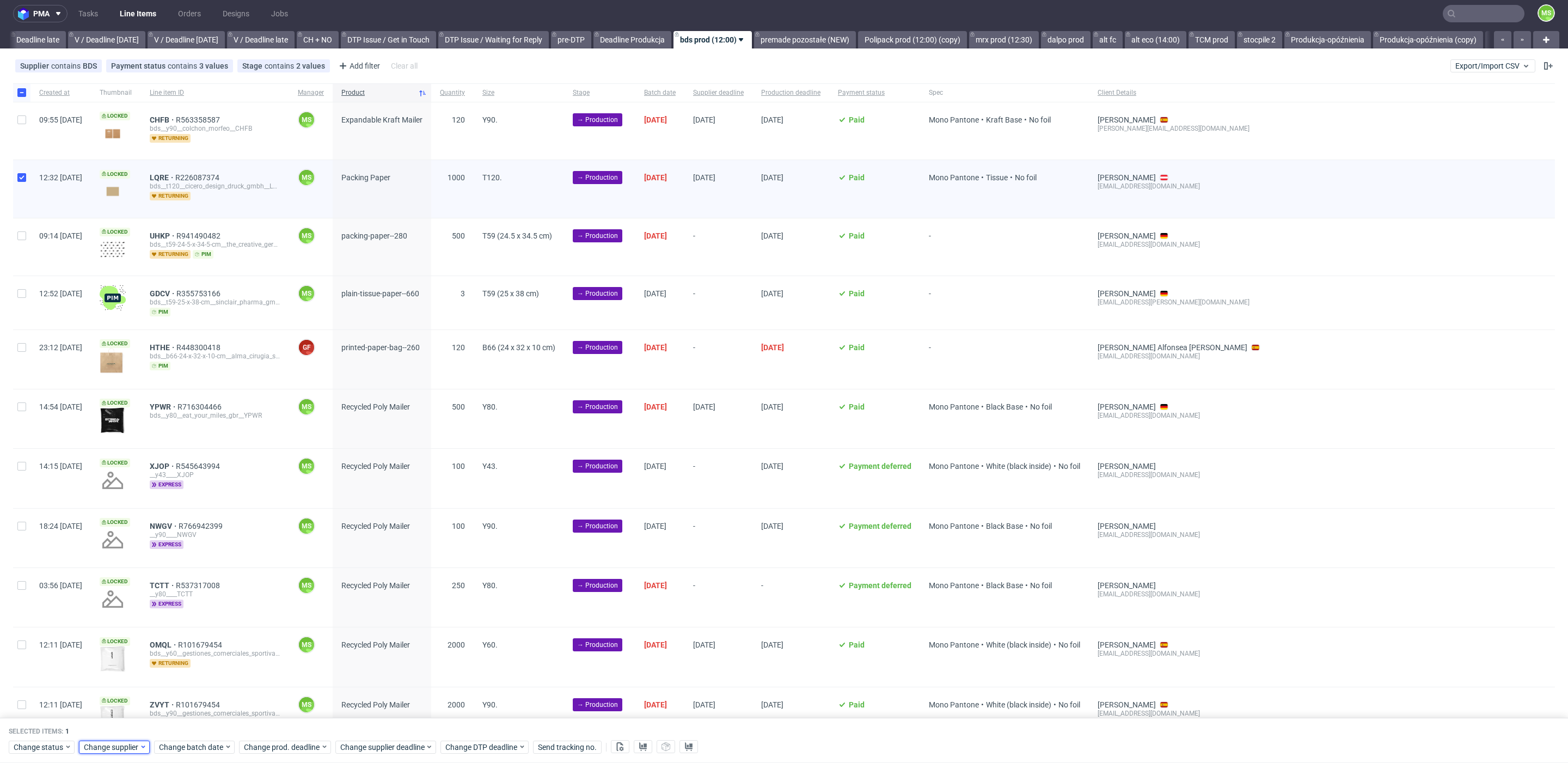
click at [130, 745] on span "Change supplier" at bounding box center [111, 747] width 56 height 11
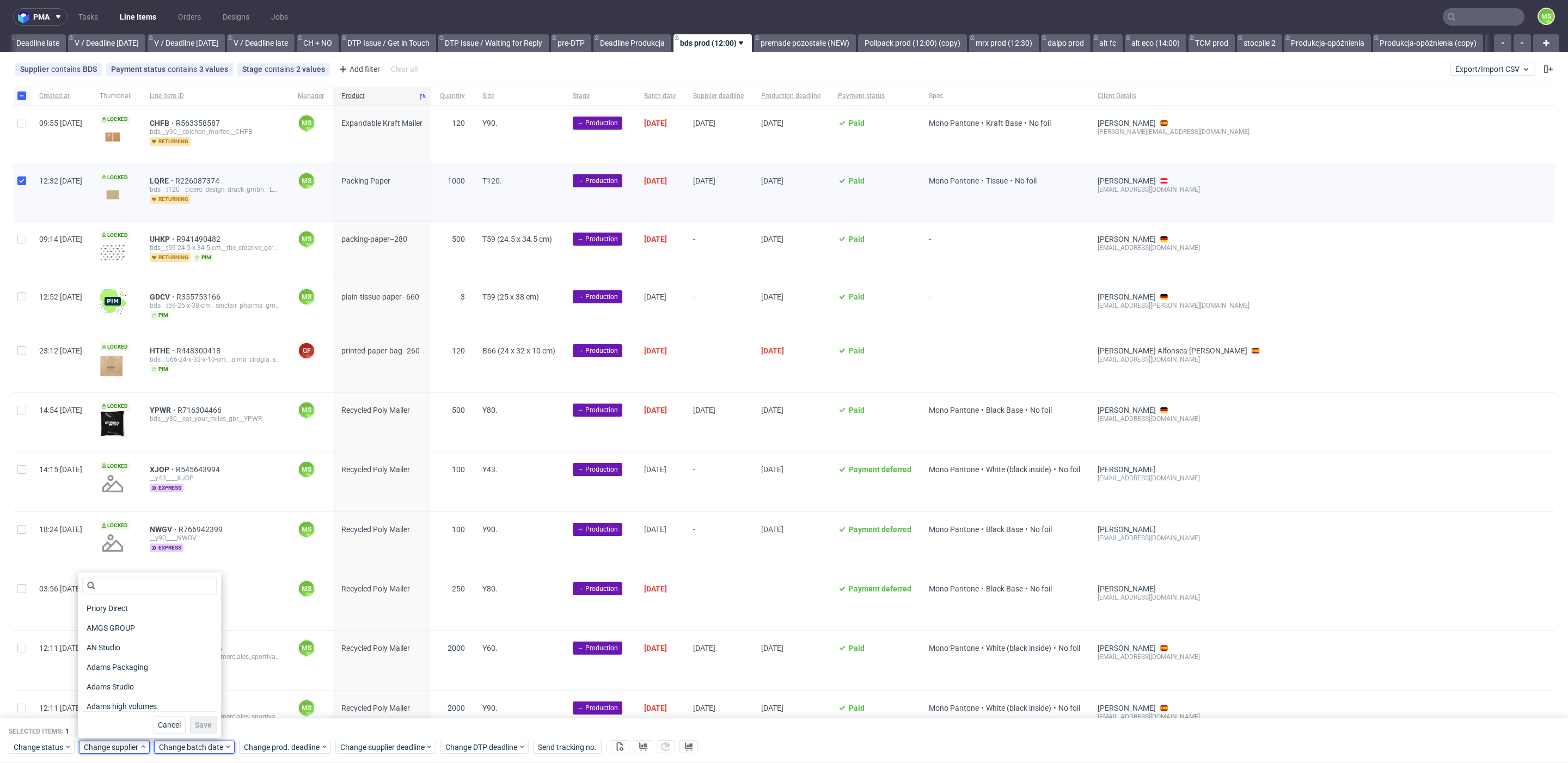
click at [182, 749] on span "Change batch date" at bounding box center [192, 747] width 65 height 11
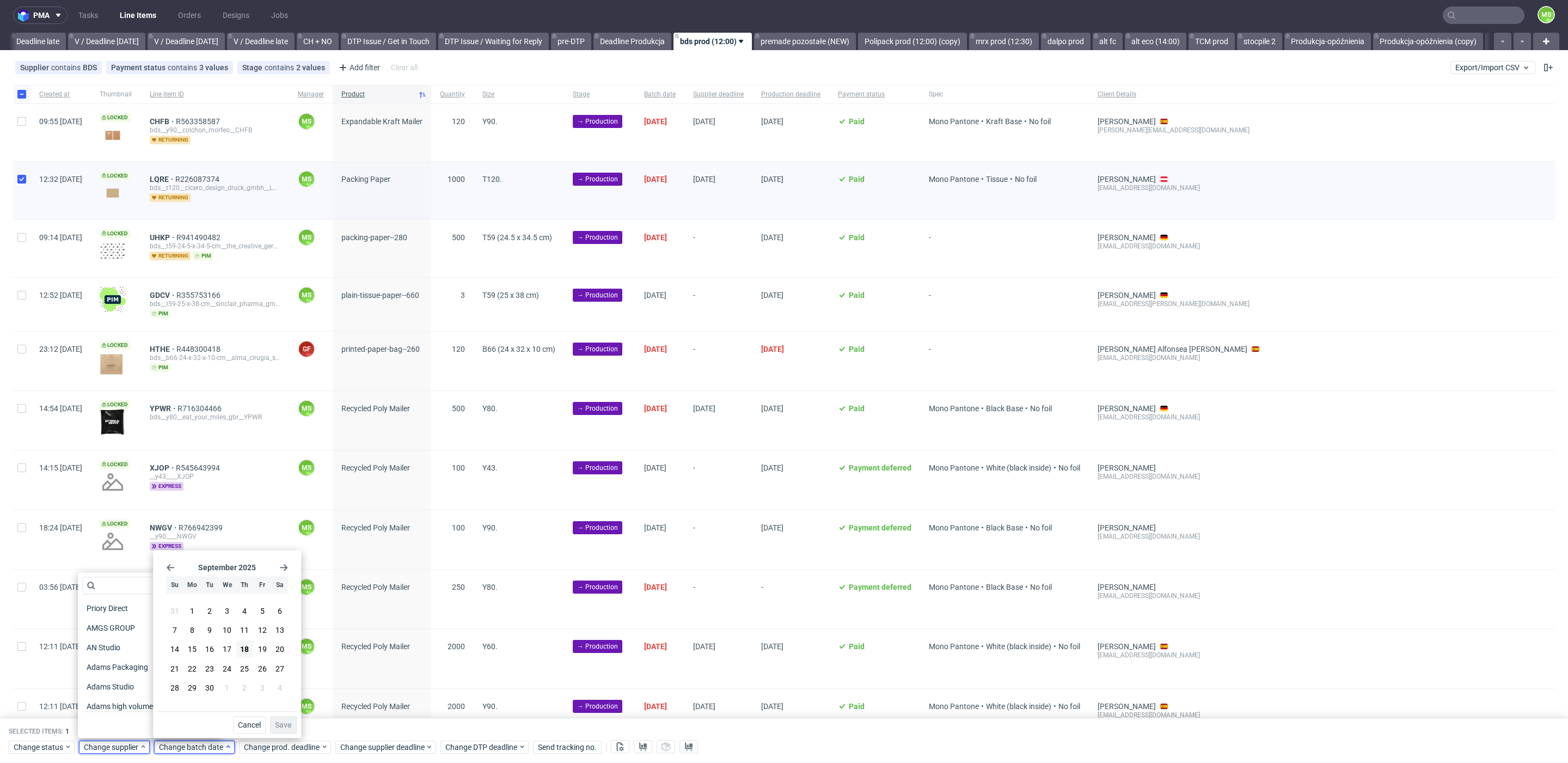
click at [181, 749] on span "Change batch date" at bounding box center [192, 747] width 65 height 11
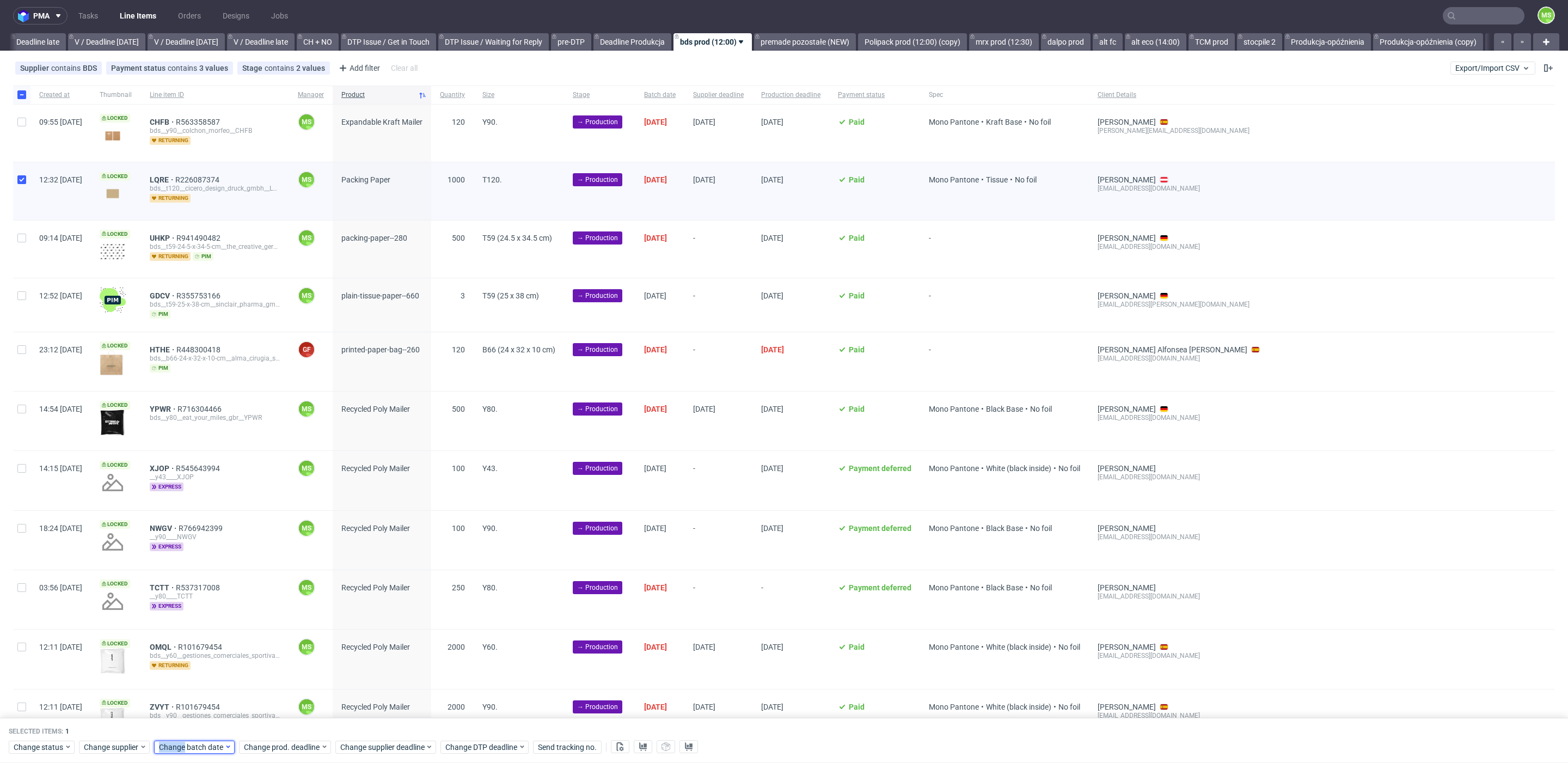
click at [181, 749] on span "Change batch date" at bounding box center [192, 747] width 65 height 11
click at [244, 650] on span "18" at bounding box center [244, 650] width 9 height 11
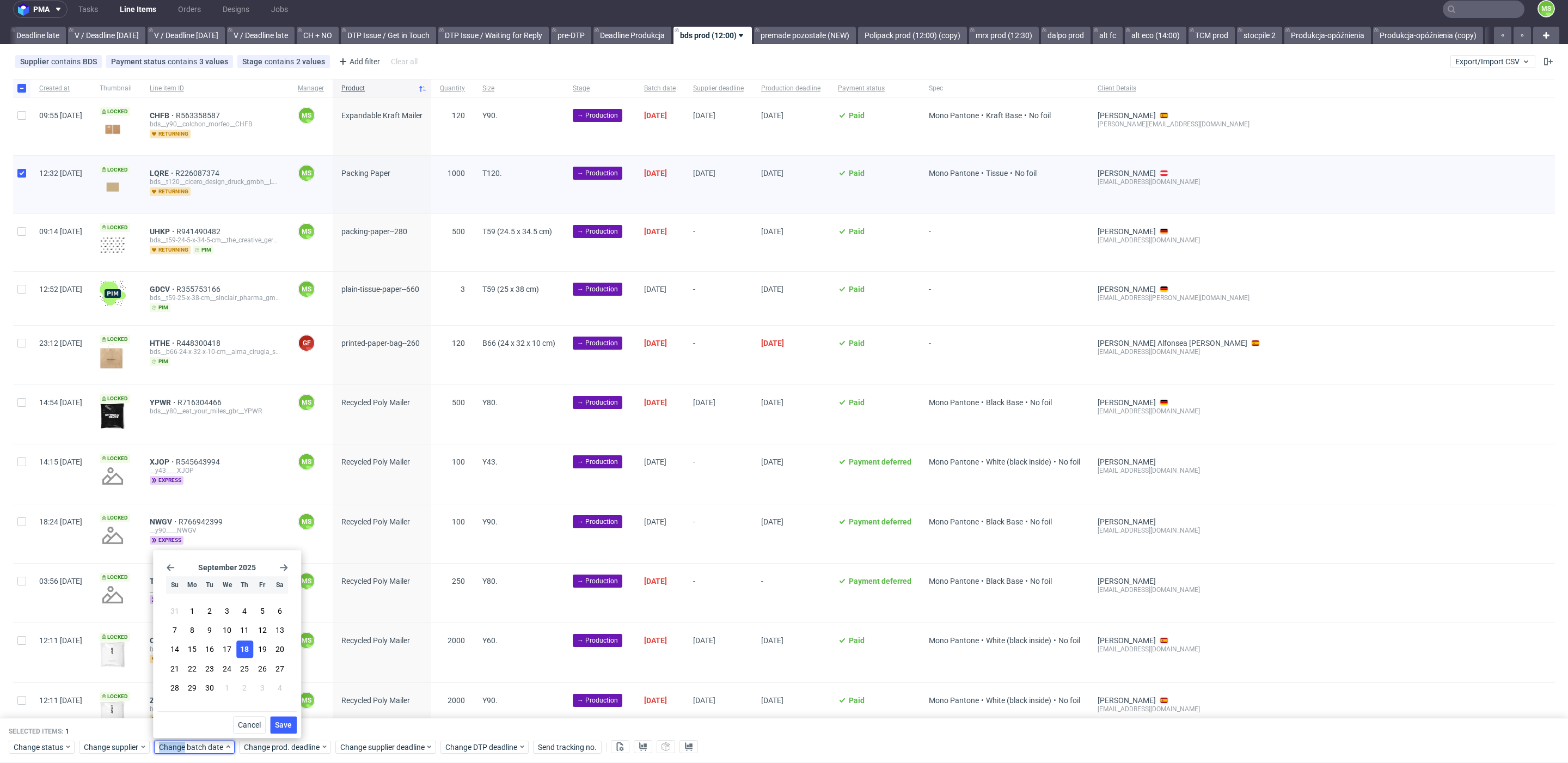
click at [289, 728] on span "Save" at bounding box center [283, 725] width 17 height 8
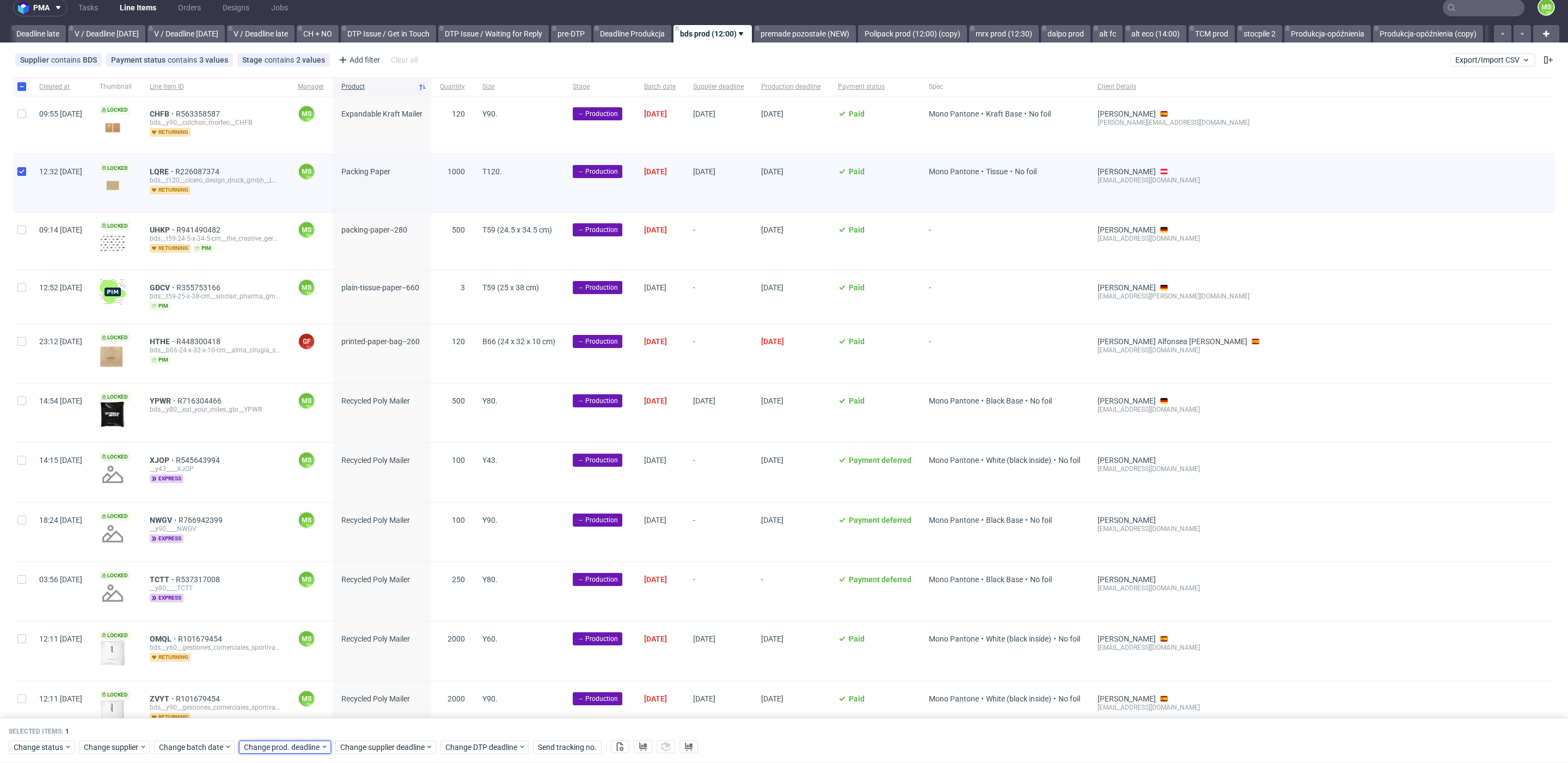
click at [291, 746] on span "Change prod. deadline" at bounding box center [282, 747] width 77 height 11
drag, startPoint x: 291, startPoint y: 670, endPoint x: 301, endPoint y: 675, distance: 11.2
click at [291, 670] on span "23" at bounding box center [293, 669] width 9 height 11
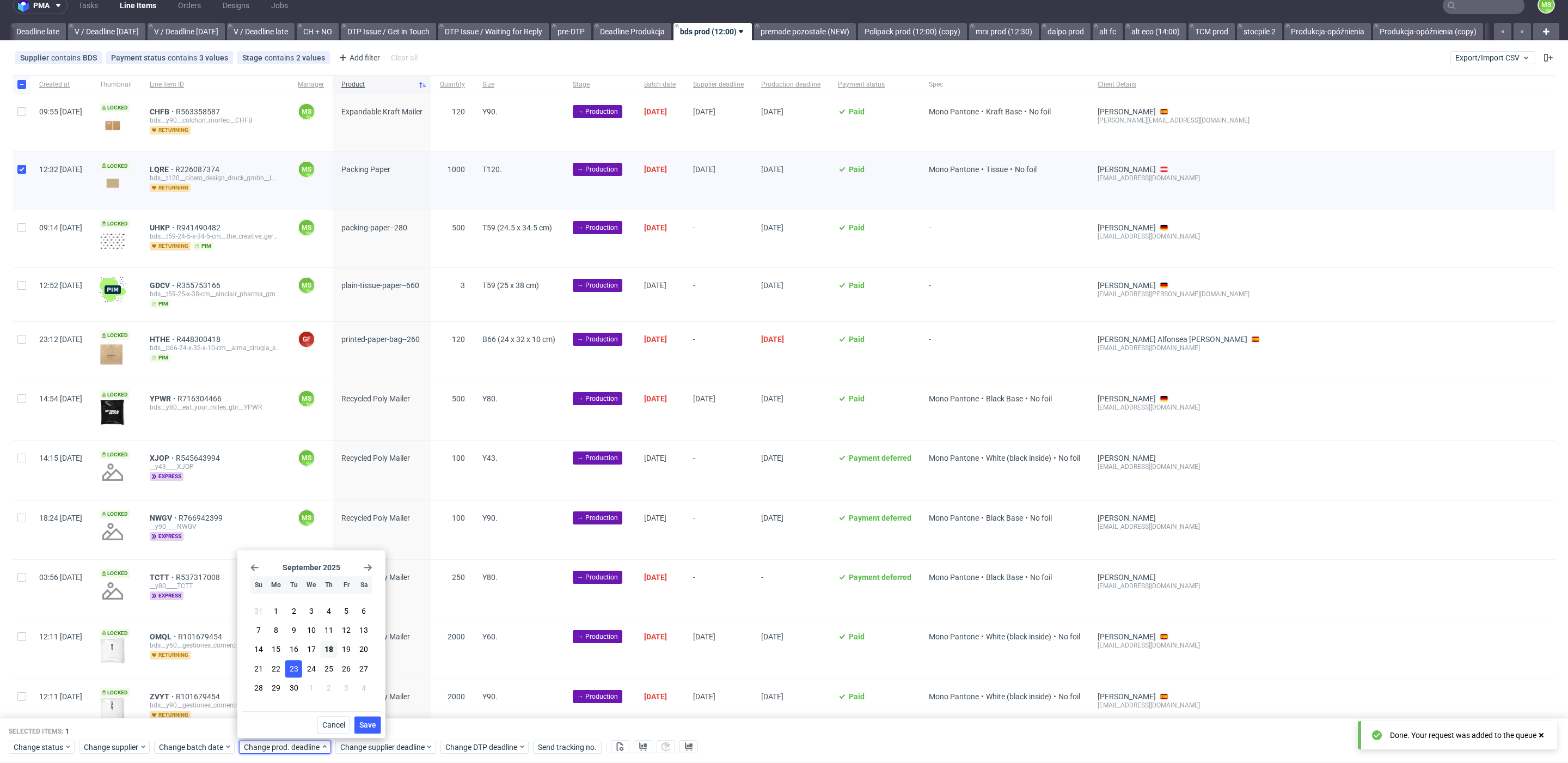
click at [378, 726] on button "Save" at bounding box center [368, 725] width 27 height 18
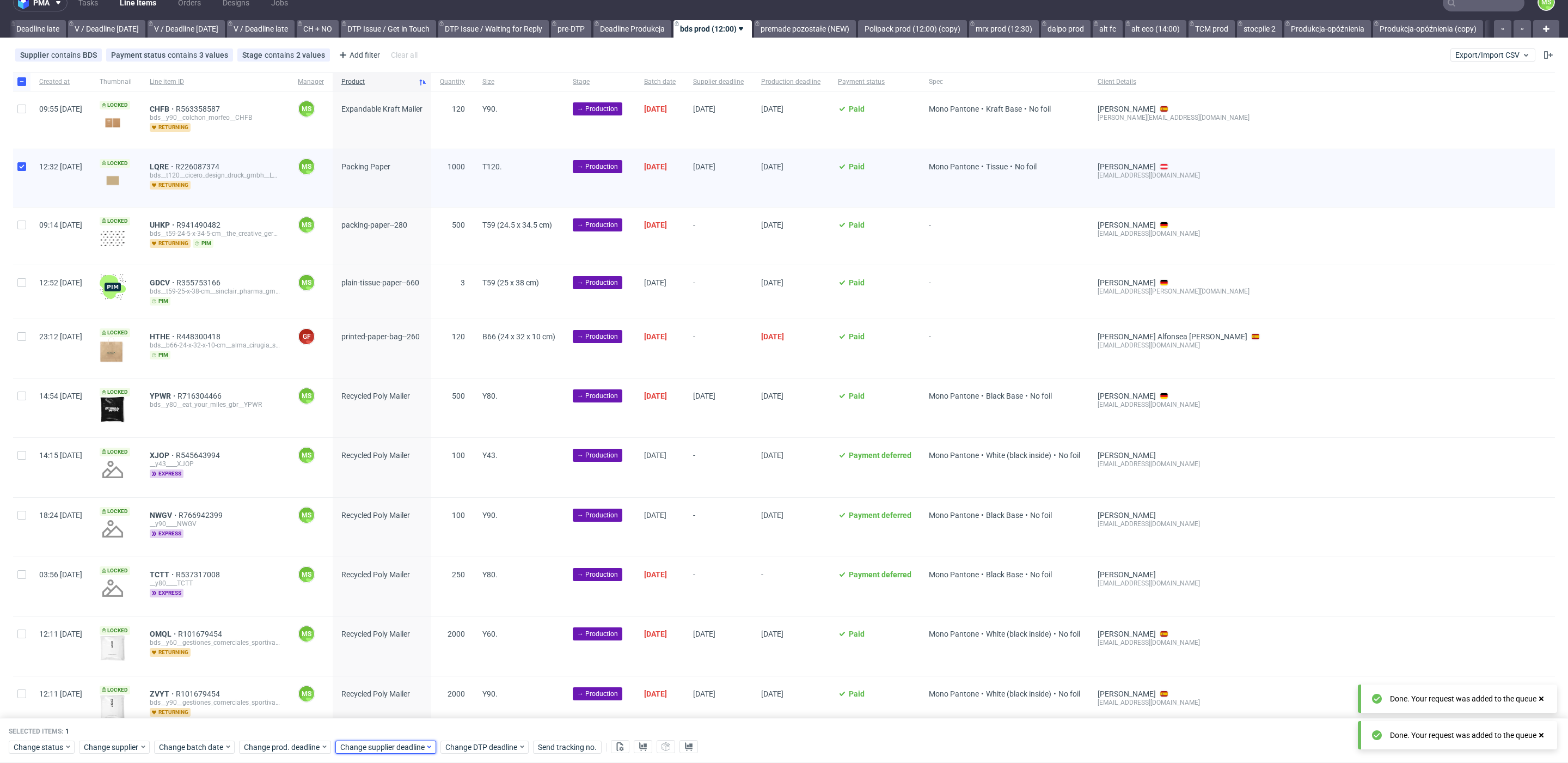
drag, startPoint x: 378, startPoint y: 752, endPoint x: 382, endPoint y: 741, distance: 11.7
click at [379, 752] on span "Change supplier deadline" at bounding box center [382, 747] width 85 height 11
click at [394, 668] on button "23" at bounding box center [390, 669] width 17 height 18
click at [466, 722] on span "Save" at bounding box center [464, 725] width 17 height 8
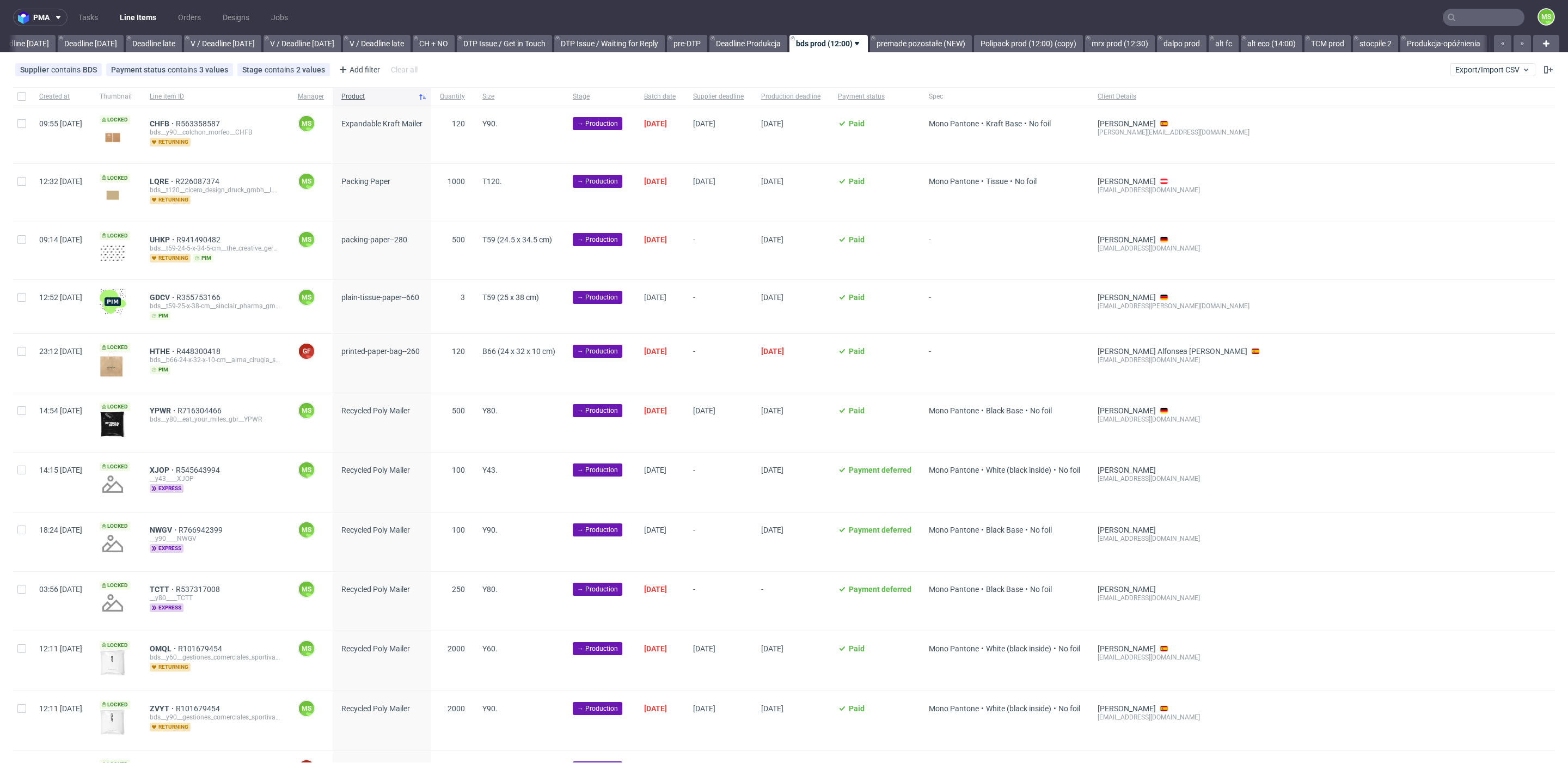
scroll to position [0, 1260]
click at [21, 242] on input "checkbox" at bounding box center [21, 239] width 9 height 9
checkbox input "true"
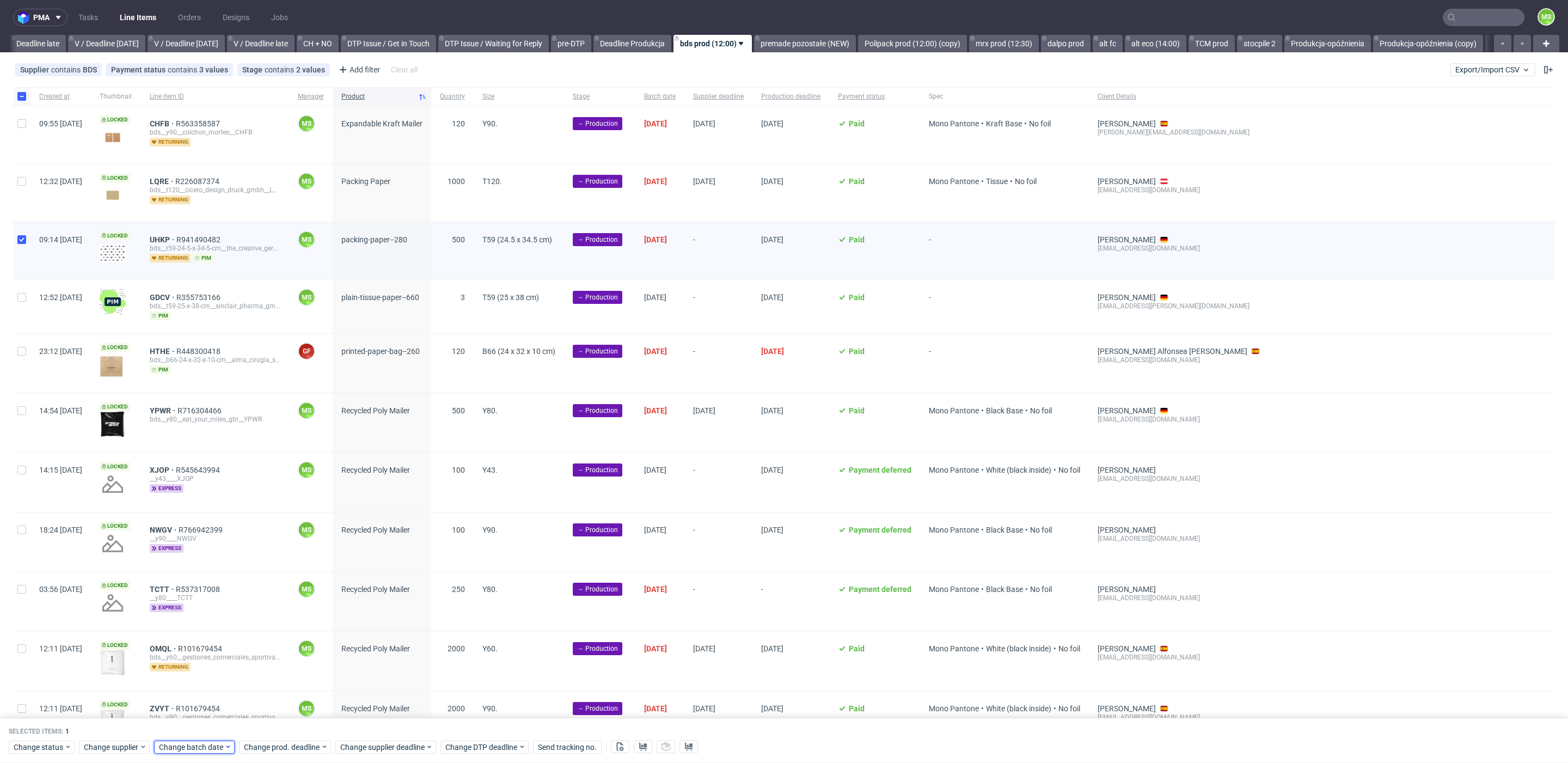
click at [191, 749] on span "Change batch date" at bounding box center [192, 747] width 65 height 11
drag, startPoint x: 241, startPoint y: 646, endPoint x: 263, endPoint y: 686, distance: 45.7
click at [242, 648] on span "18" at bounding box center [244, 650] width 9 height 11
drag, startPoint x: 279, startPoint y: 721, endPoint x: 291, endPoint y: 746, distance: 27.7
click at [281, 722] on span "Save" at bounding box center [283, 725] width 17 height 8
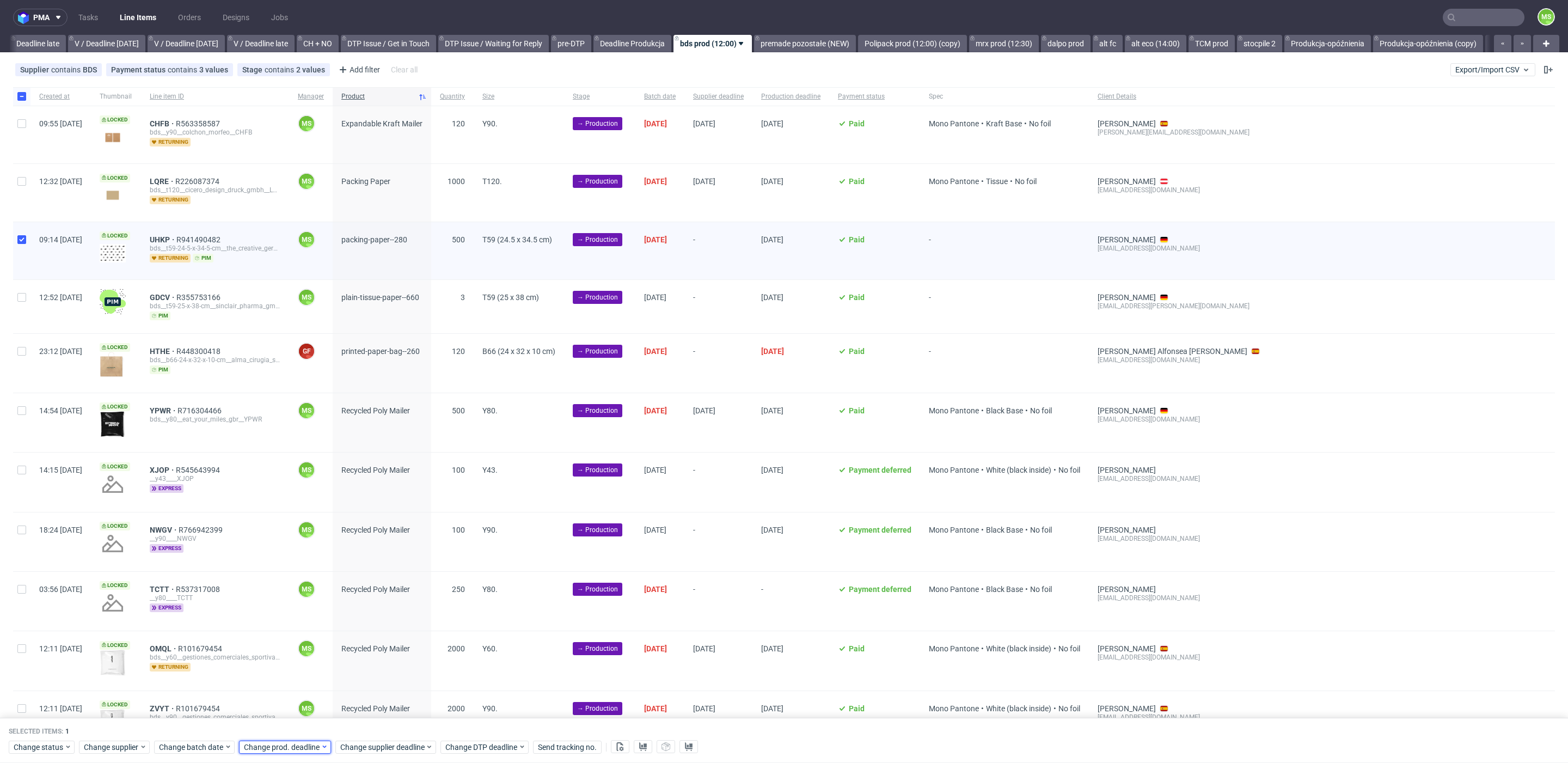
click at [291, 747] on span "Change prod. deadline" at bounding box center [282, 747] width 77 height 11
drag, startPoint x: 294, startPoint y: 671, endPoint x: 363, endPoint y: 726, distance: 88.2
click at [297, 674] on button "23" at bounding box center [293, 669] width 17 height 18
click at [365, 730] on button "Save" at bounding box center [368, 725] width 27 height 18
drag, startPoint x: 365, startPoint y: 745, endPoint x: 365, endPoint y: 715, distance: 30.0
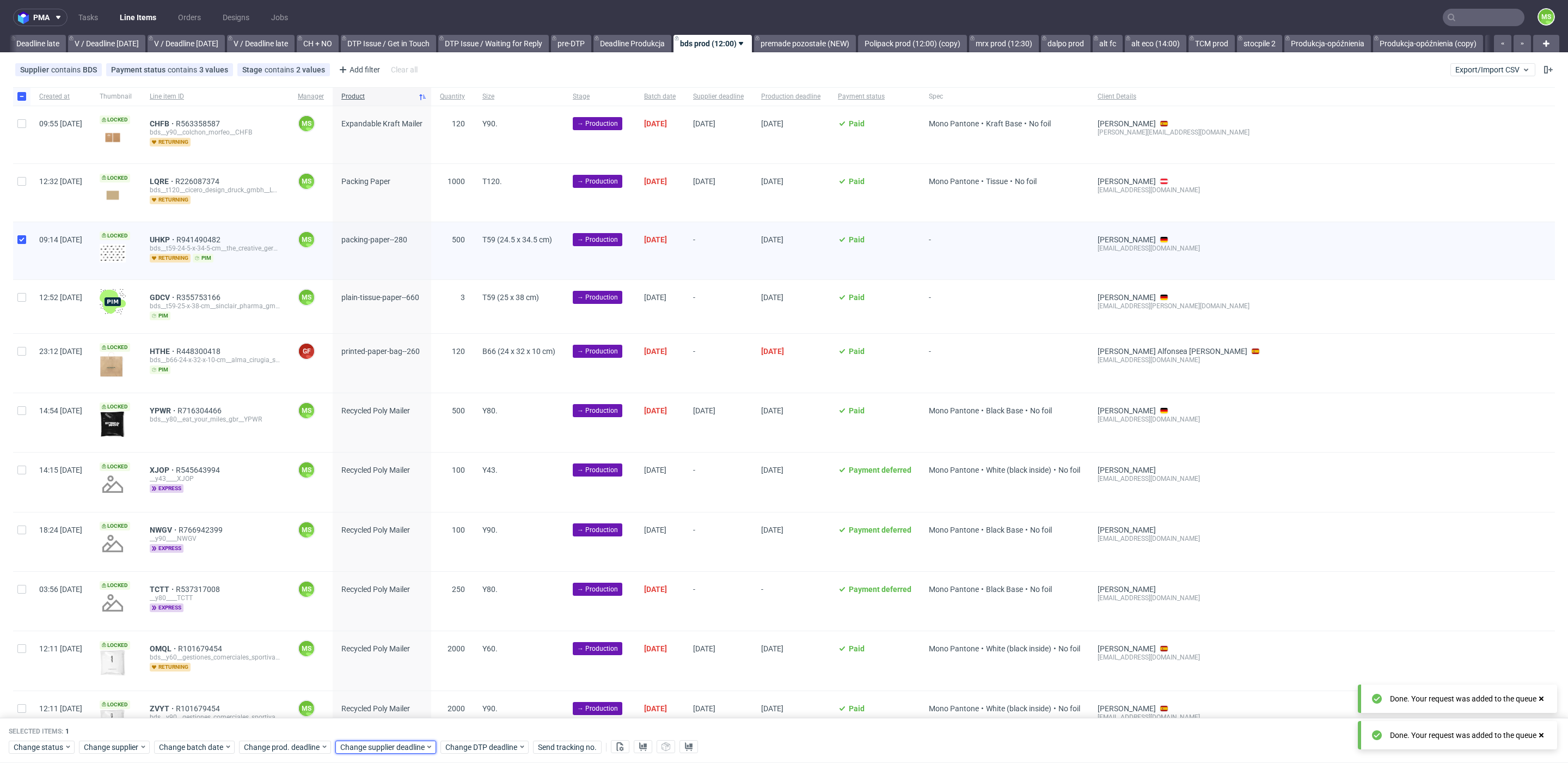
click at [366, 738] on div "Change status Change supplier Change batch date Change prod. deadline Change su…" at bounding box center [784, 746] width 1551 height 16
drag, startPoint x: 376, startPoint y: 747, endPoint x: 375, endPoint y: 742, distance: 5.1
click at [376, 746] on span "Change supplier deadline" at bounding box center [382, 747] width 85 height 11
click at [393, 671] on span "23" at bounding box center [390, 669] width 9 height 11
click at [456, 726] on span "Save" at bounding box center [464, 725] width 17 height 8
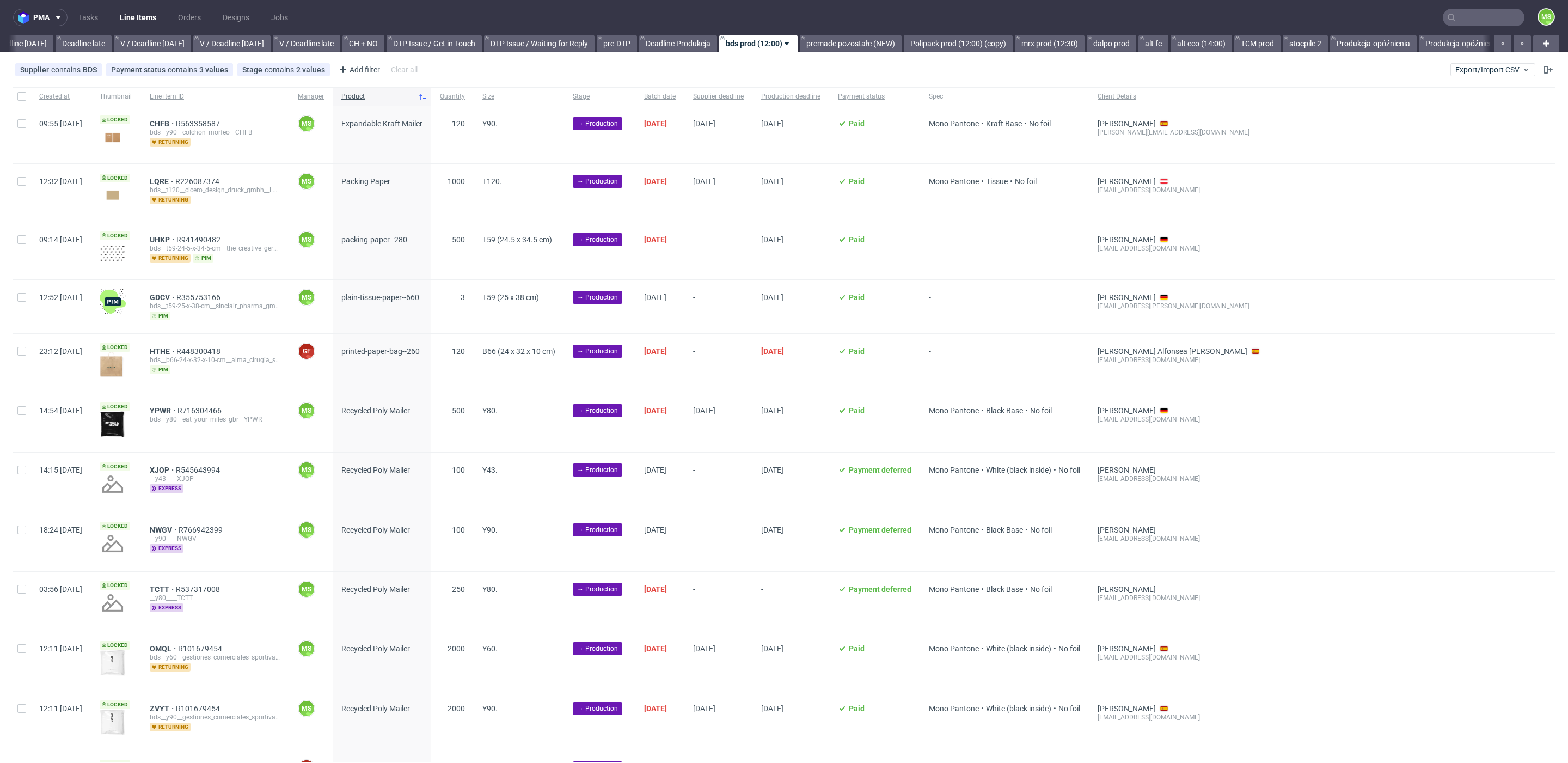
scroll to position [0, 1267]
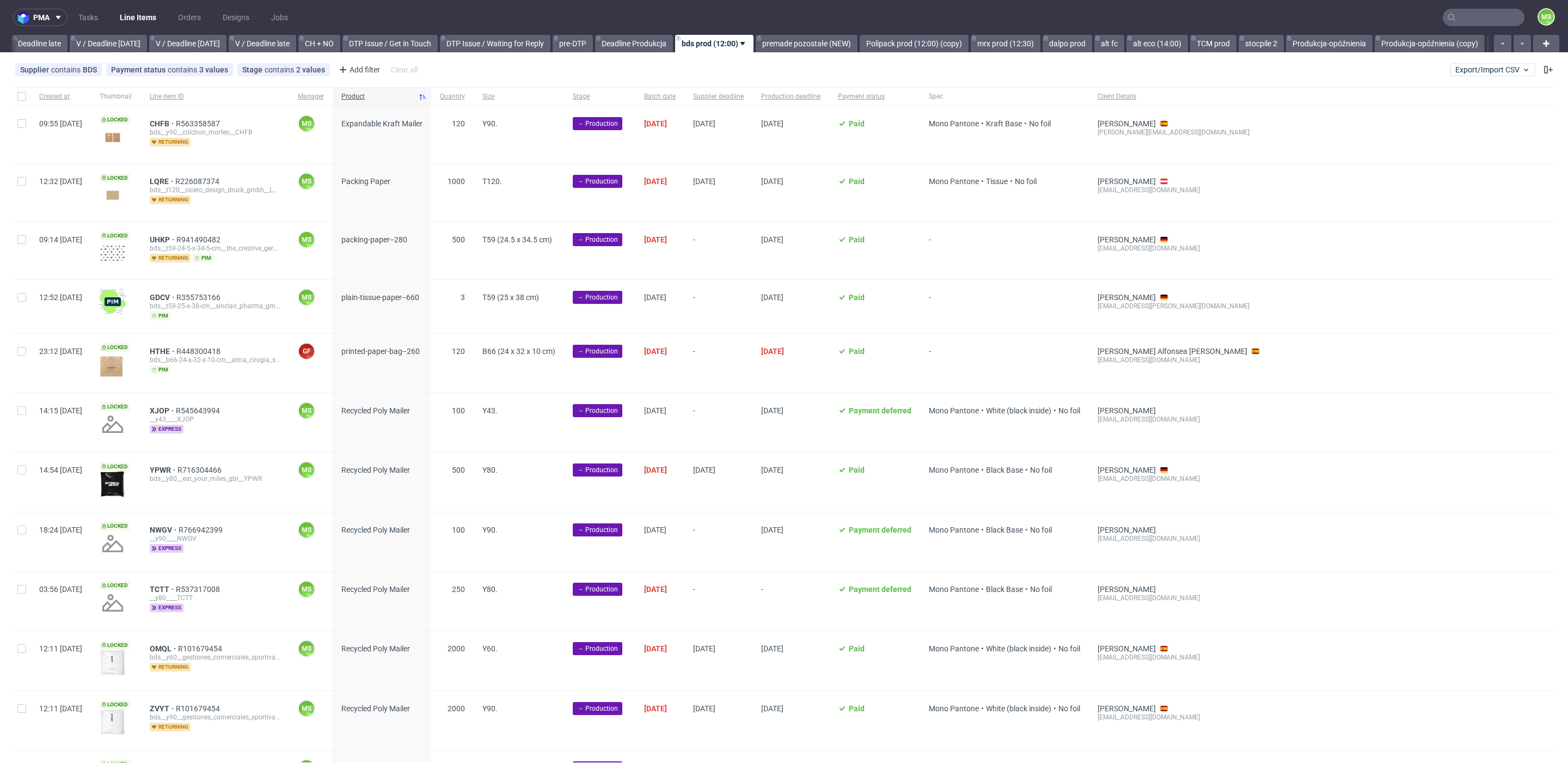
scroll to position [0, 1279]
click at [21, 298] on input "checkbox" at bounding box center [21, 297] width 9 height 9
checkbox input "true"
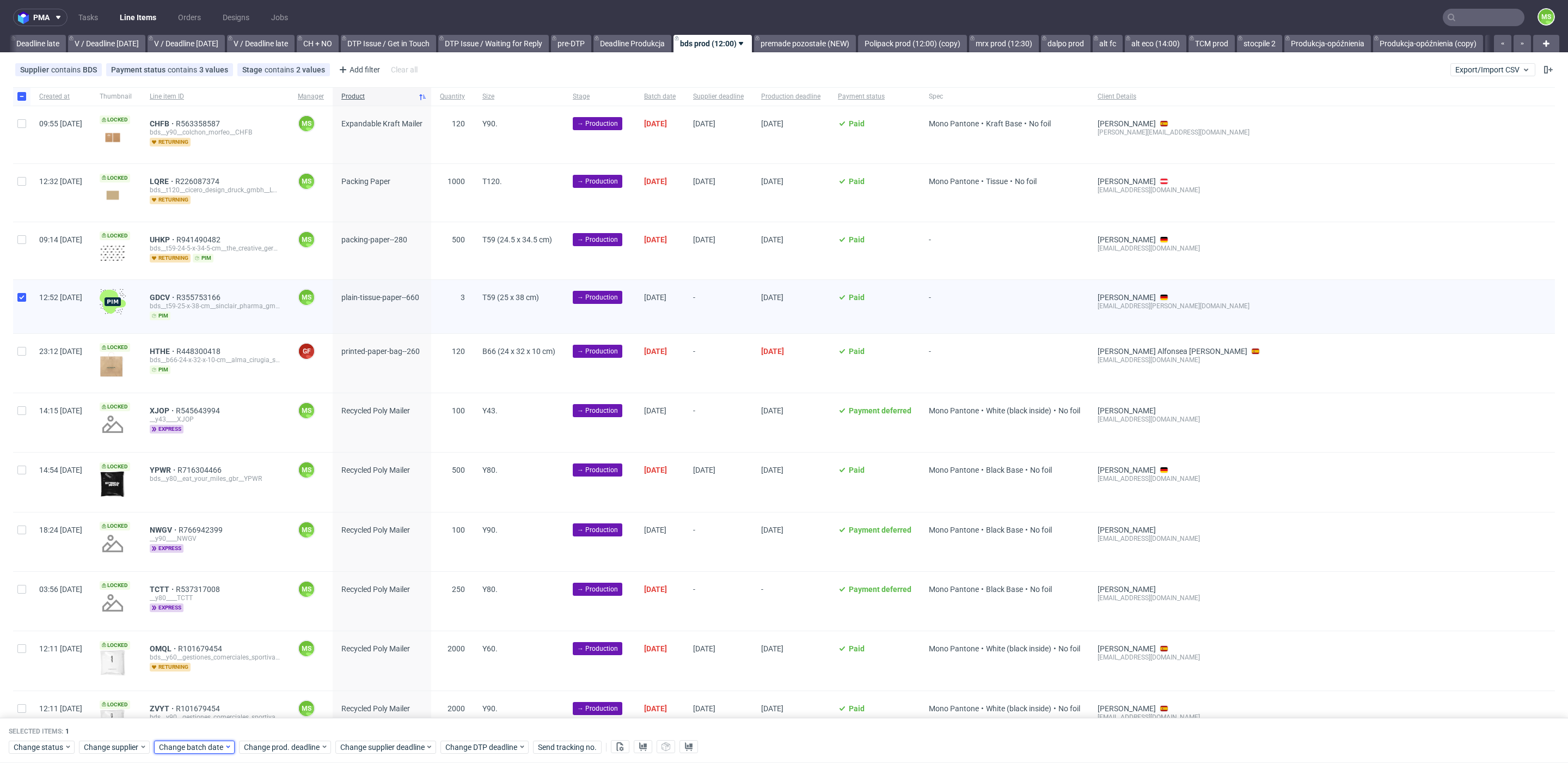
click at [192, 749] on span "Change batch date" at bounding box center [192, 747] width 65 height 11
drag, startPoint x: 241, startPoint y: 650, endPoint x: 285, endPoint y: 733, distance: 93.9
click at [241, 650] on span "18" at bounding box center [244, 650] width 9 height 11
drag, startPoint x: 289, startPoint y: 723, endPoint x: 295, endPoint y: 754, distance: 31.6
click at [288, 726] on span "Save" at bounding box center [283, 725] width 17 height 8
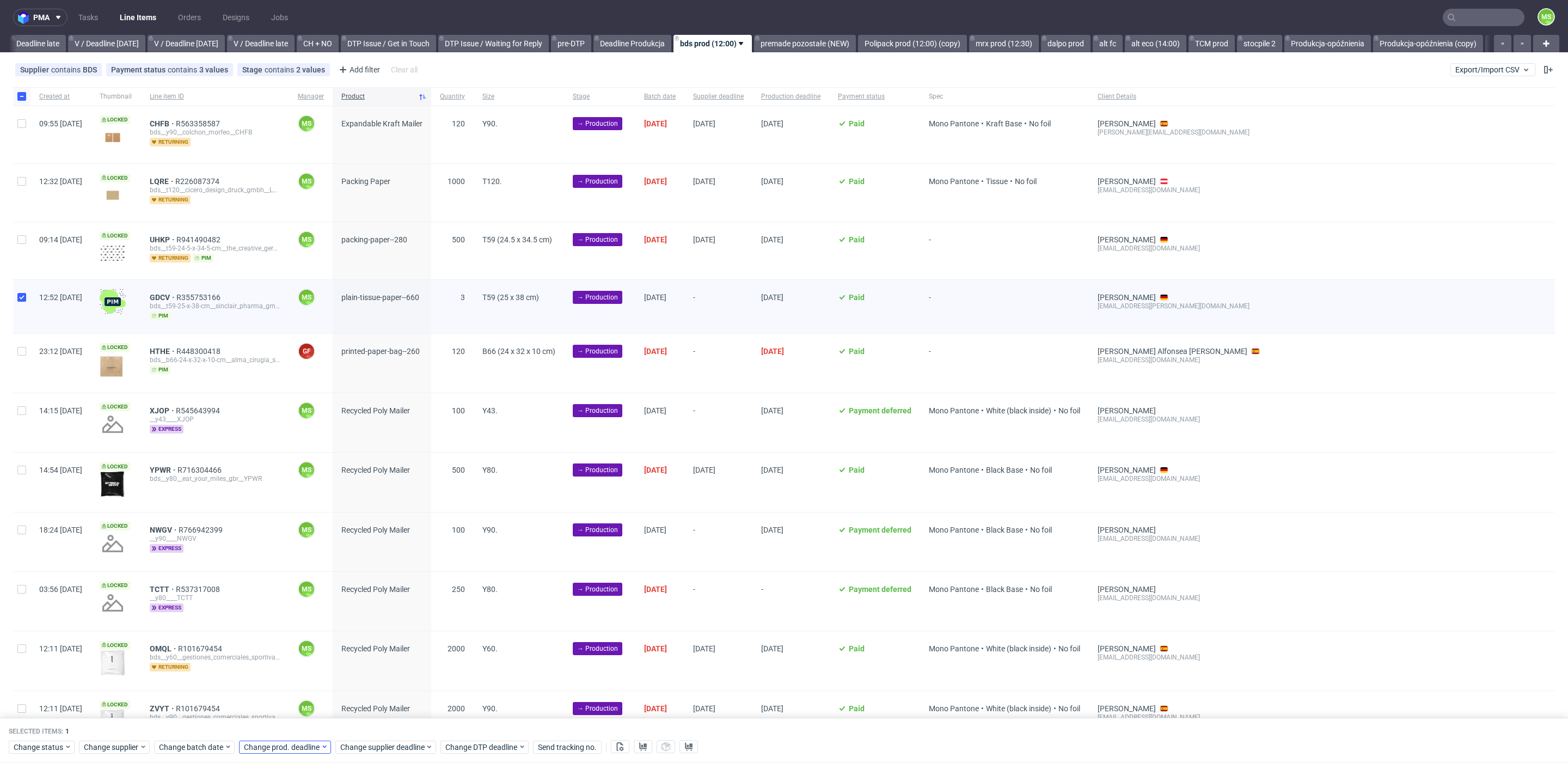
click at [295, 754] on div "Selected items: 1 Change status Change supplier Change batch date Change prod. …" at bounding box center [784, 741] width 1568 height 45
click at [294, 745] on span "Change prod. deadline" at bounding box center [282, 747] width 77 height 11
drag, startPoint x: 278, startPoint y: 660, endPoint x: 324, endPoint y: 691, distance: 55.5
click at [278, 660] on button "22" at bounding box center [276, 669] width 17 height 18
click at [371, 721] on span "Save" at bounding box center [367, 725] width 17 height 8
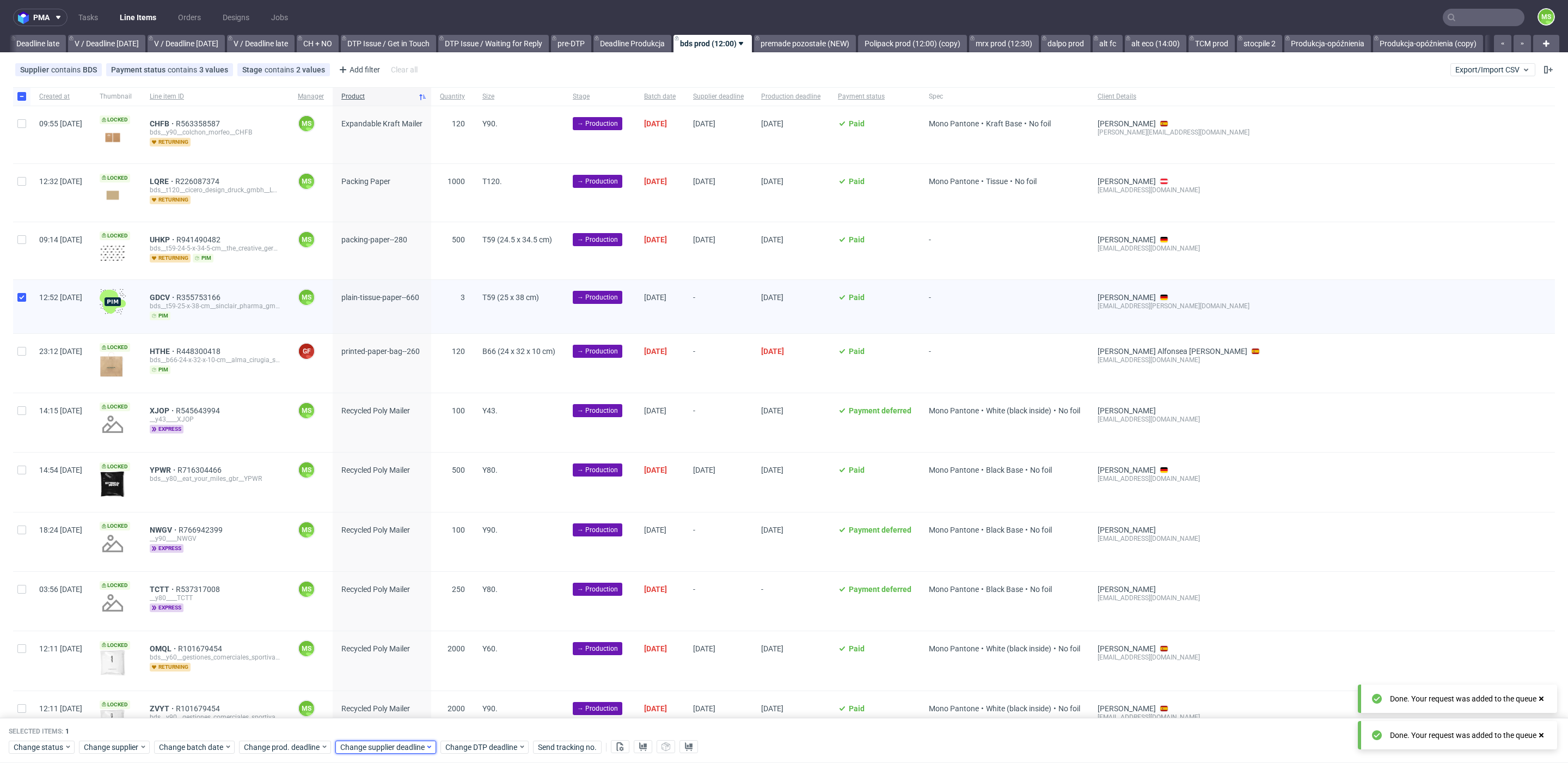
click at [378, 742] on span "Change supplier deadline" at bounding box center [382, 747] width 85 height 11
click at [376, 668] on span "22" at bounding box center [372, 669] width 9 height 11
click at [465, 724] on span "Save" at bounding box center [464, 725] width 17 height 8
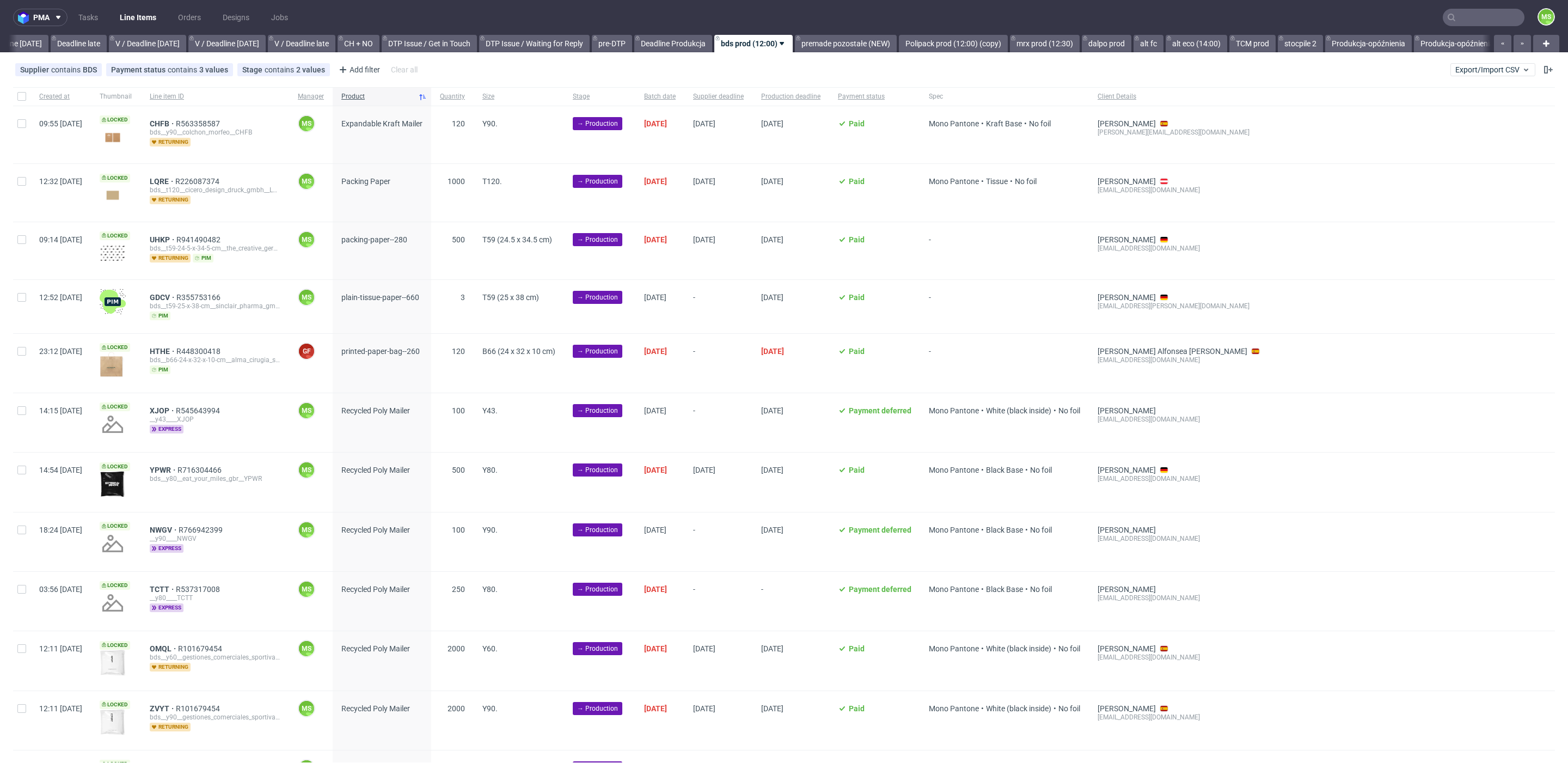
scroll to position [0, 1269]
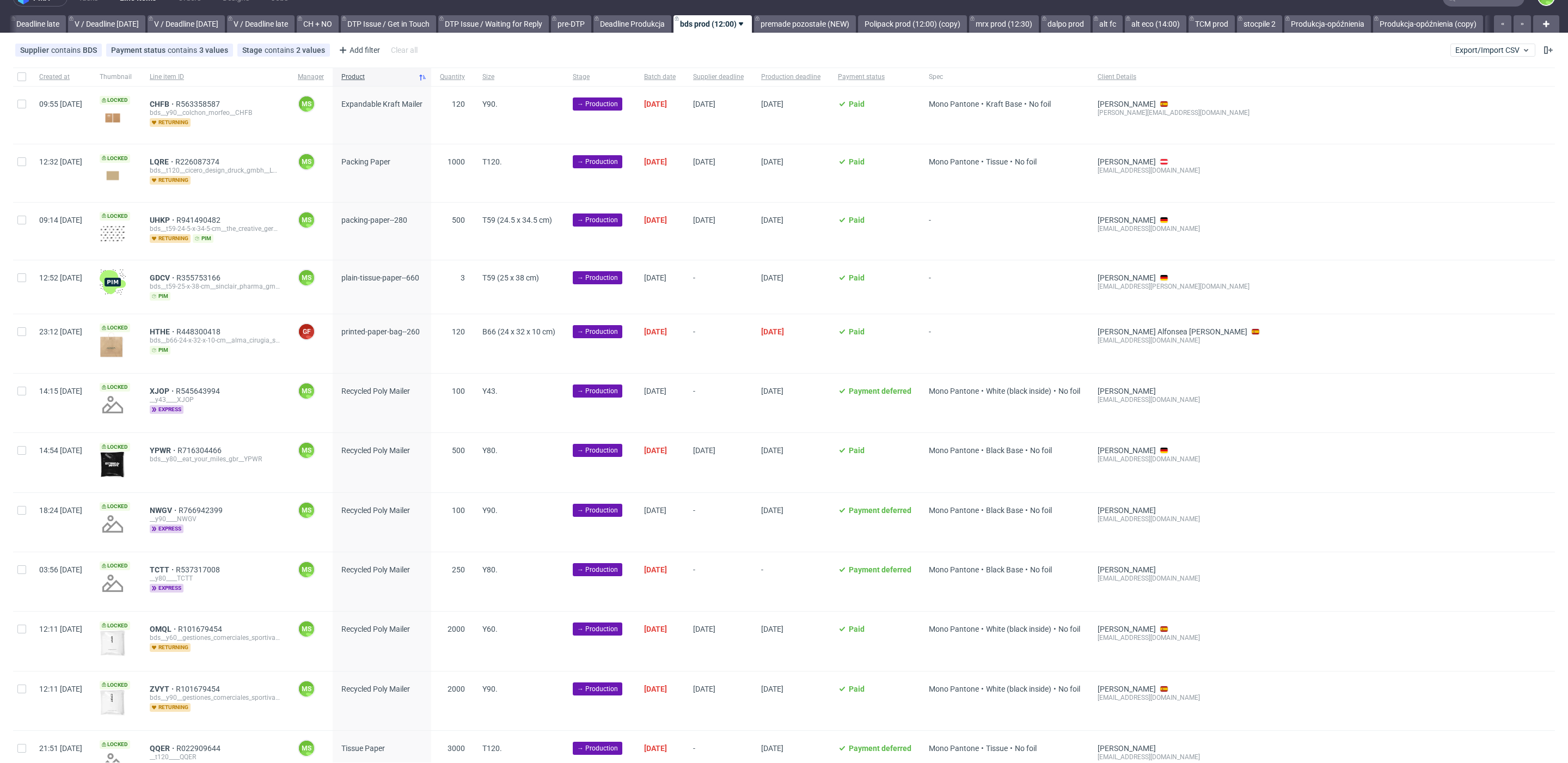
scroll to position [20, 0]
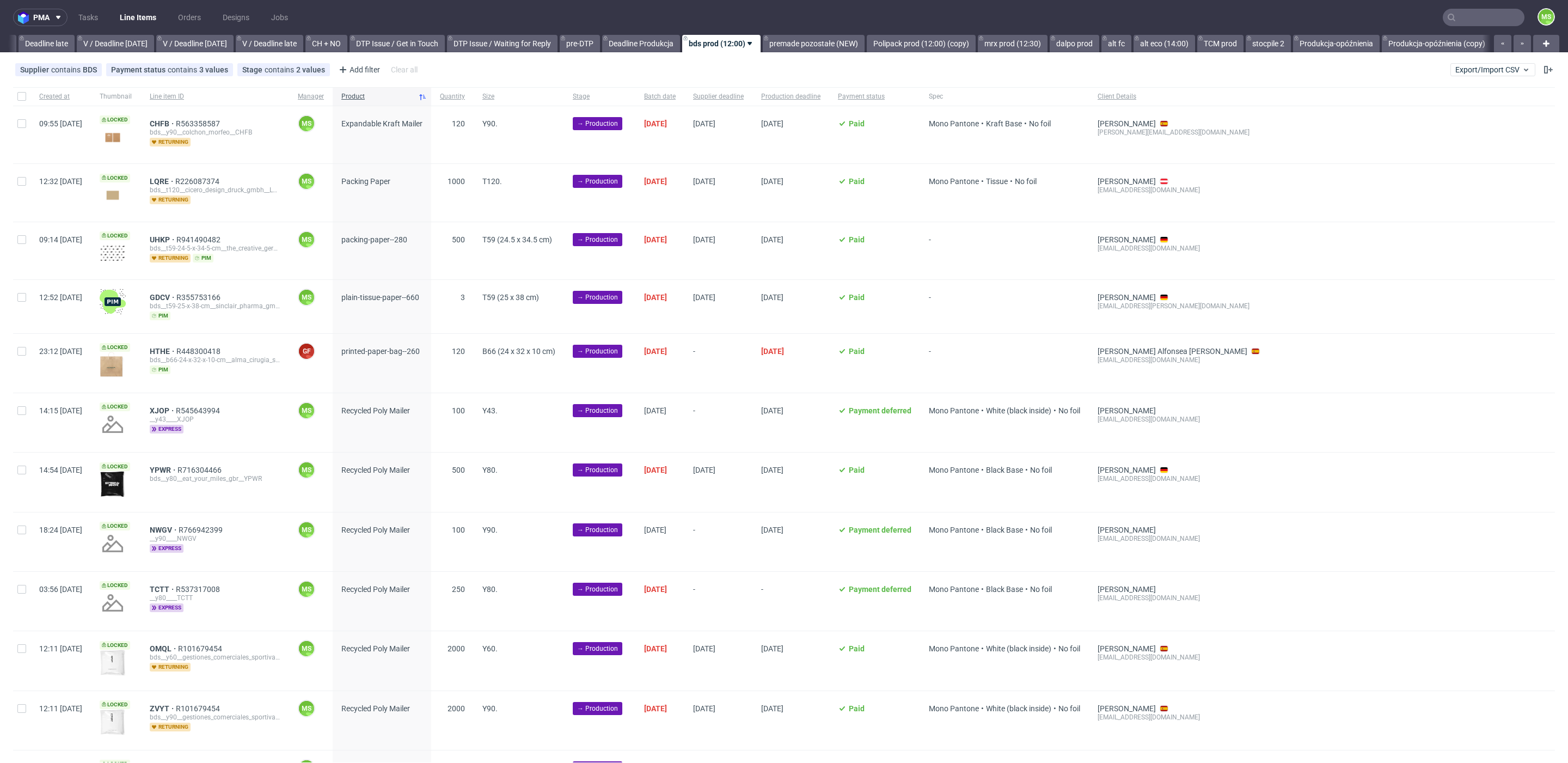
scroll to position [0, 1279]
click at [21, 349] on input "checkbox" at bounding box center [21, 351] width 9 height 9
checkbox input "true"
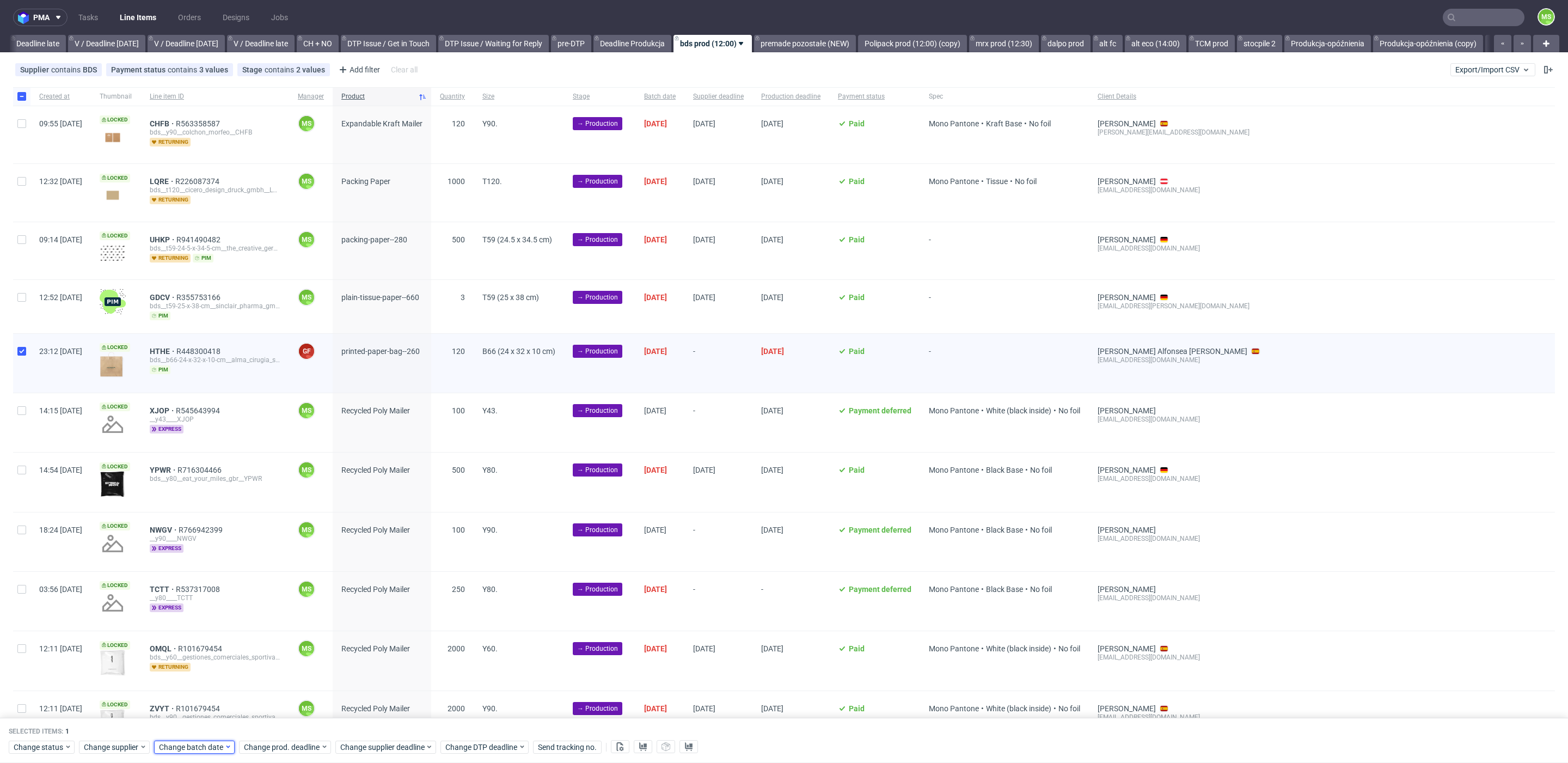
click at [212, 751] on span "Change batch date" at bounding box center [192, 747] width 65 height 11
click at [247, 655] on span "18" at bounding box center [244, 650] width 9 height 11
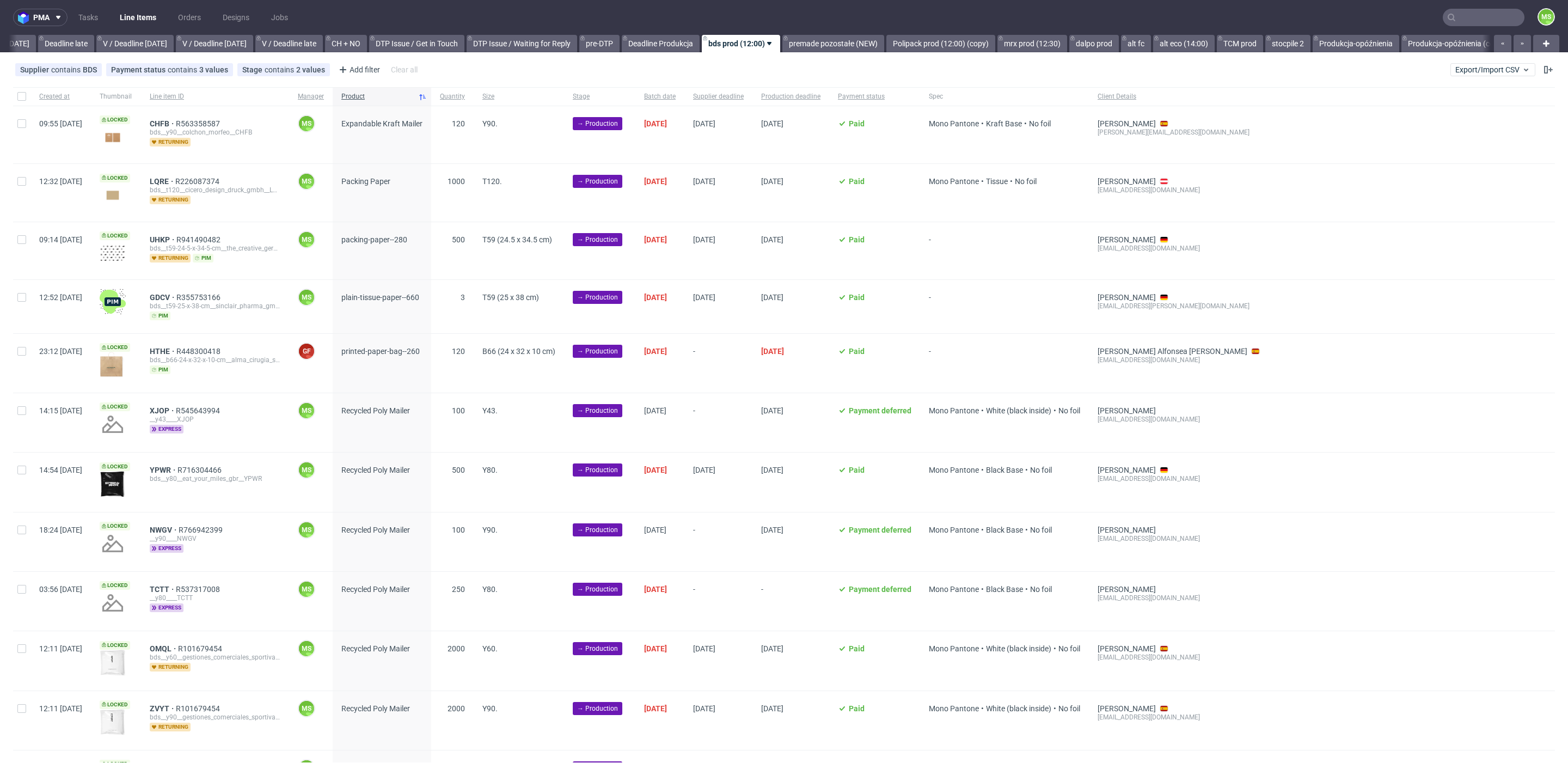
scroll to position [0, 1275]
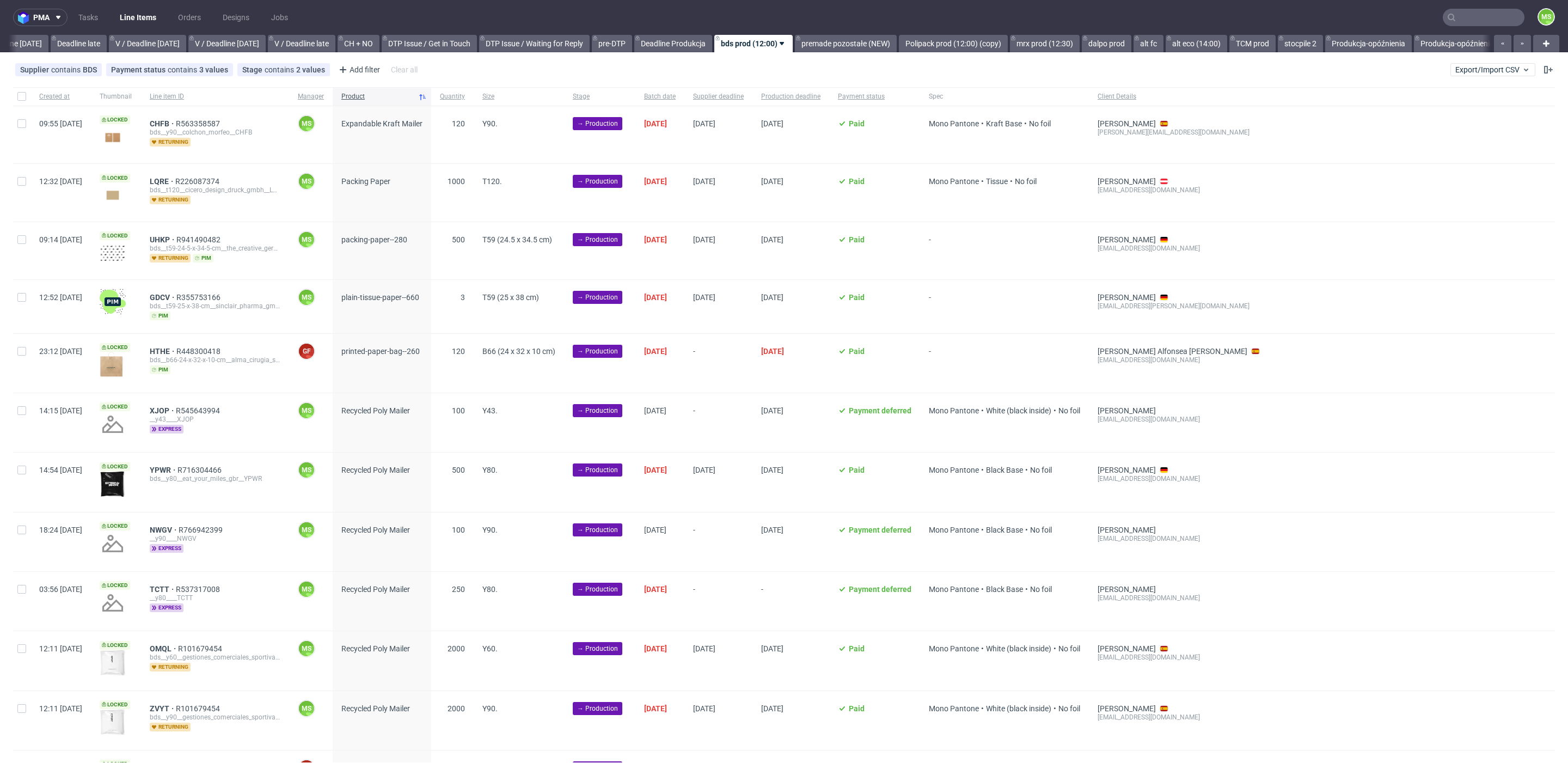
scroll to position [0, 1279]
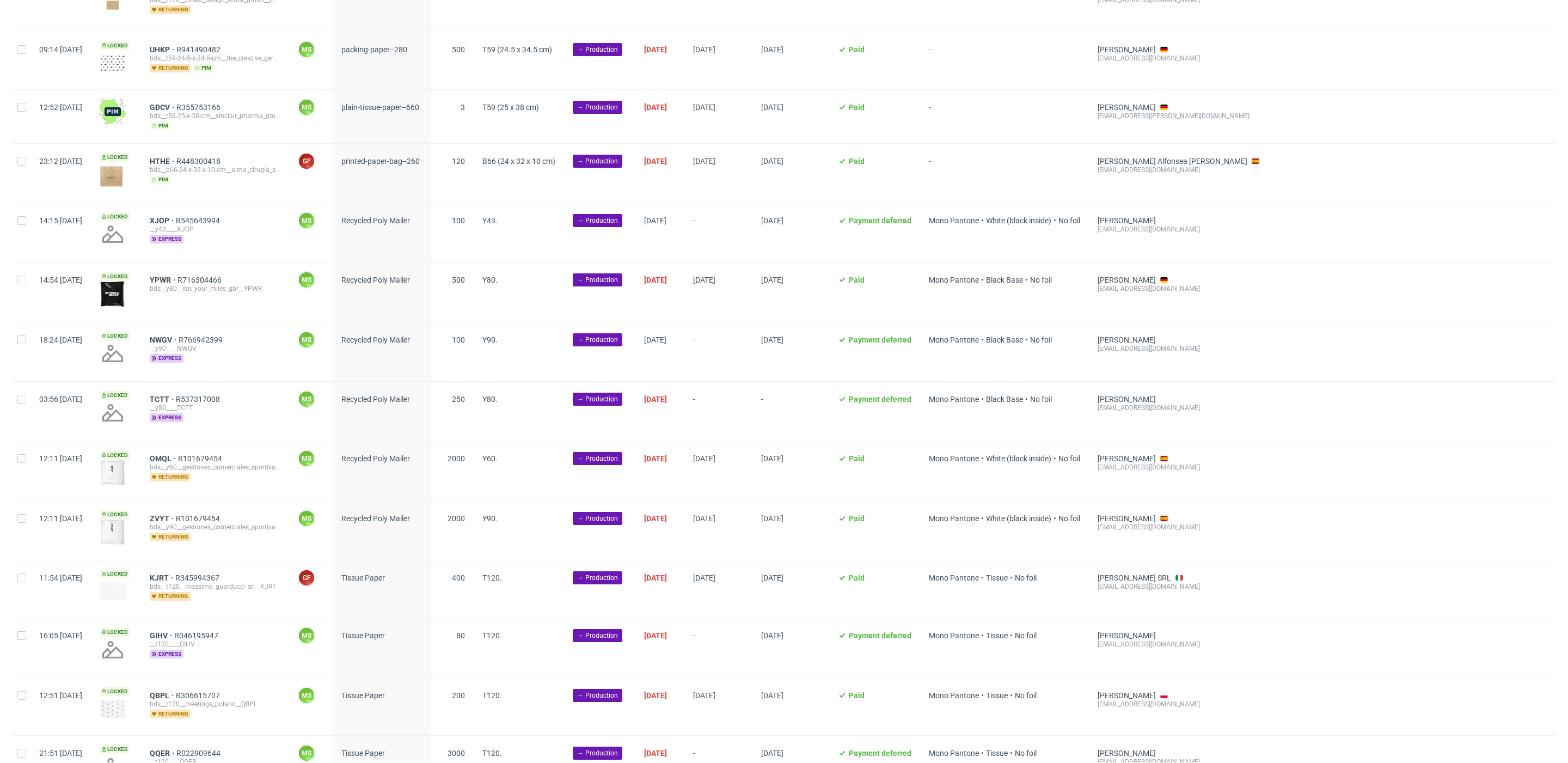
scroll to position [193, 0]
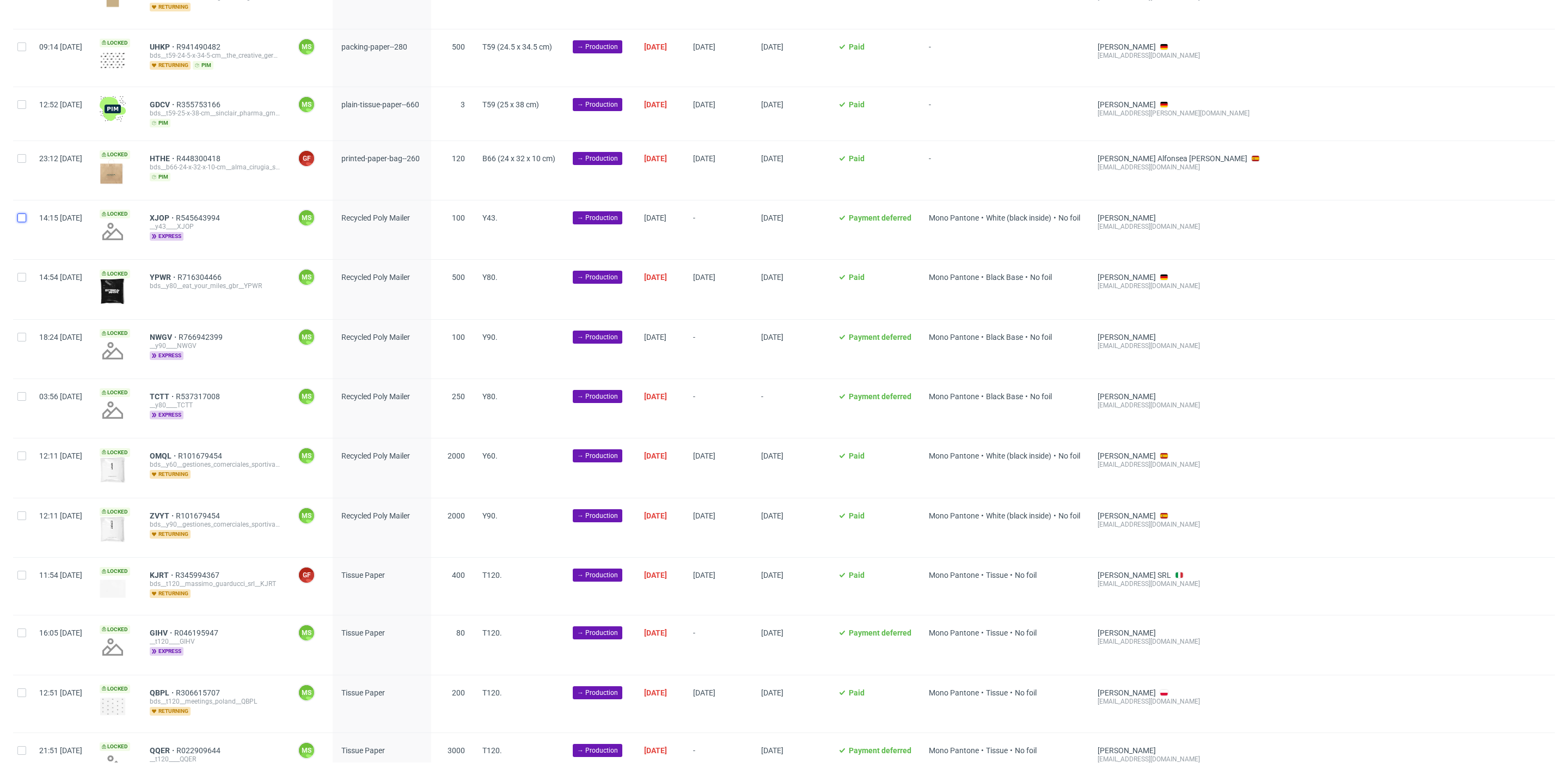
drag, startPoint x: 25, startPoint y: 216, endPoint x: 28, endPoint y: 255, distance: 39.1
click at [25, 216] on input "checkbox" at bounding box center [21, 217] width 9 height 9
checkbox input "true"
drag, startPoint x: 21, startPoint y: 273, endPoint x: 26, endPoint y: 317, distance: 44.3
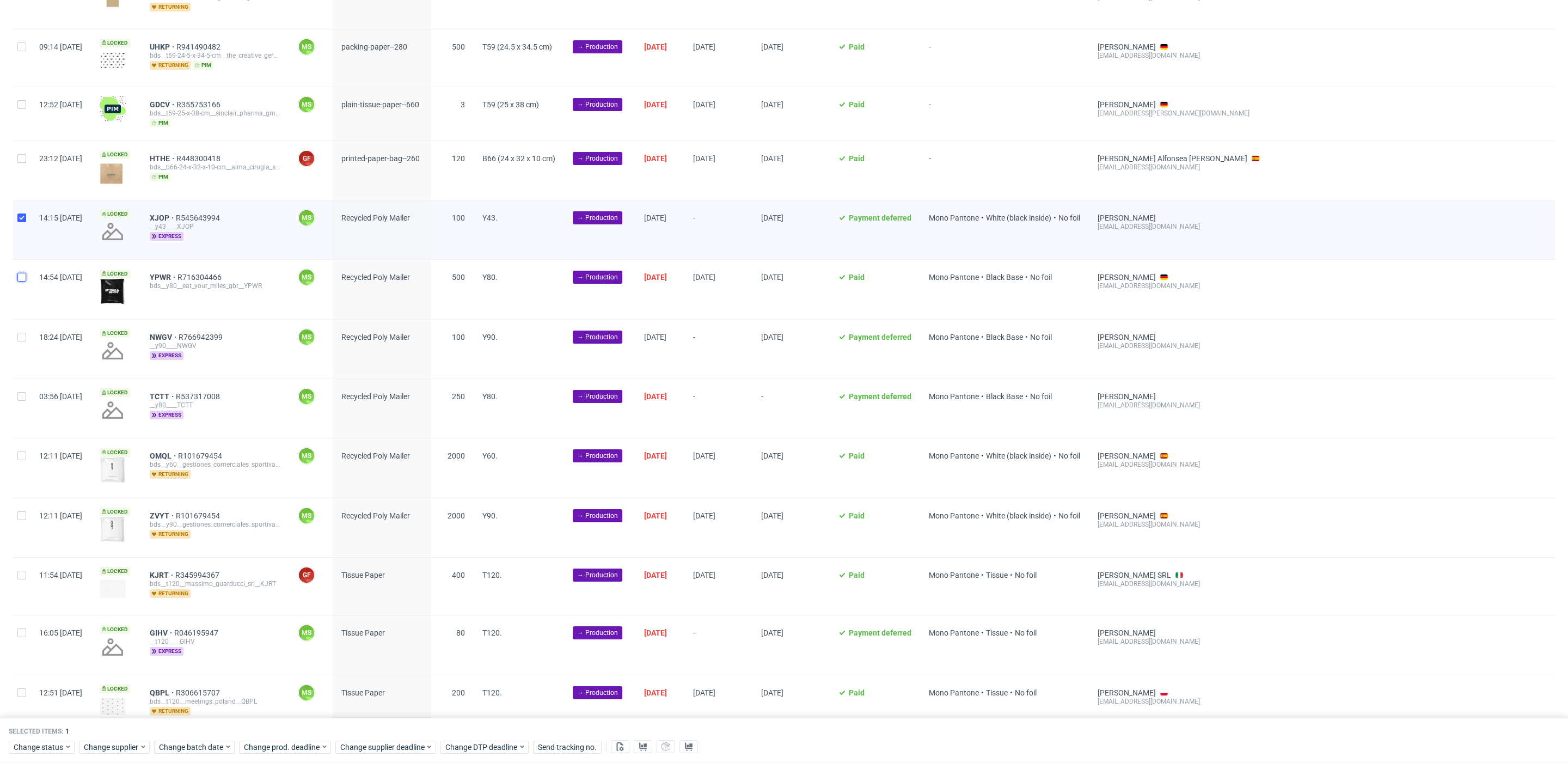
click at [21, 275] on input "checkbox" at bounding box center [21, 277] width 9 height 9
checkbox input "true"
drag, startPoint x: 25, startPoint y: 339, endPoint x: 33, endPoint y: 379, distance: 40.8
click at [25, 339] on div at bounding box center [21, 349] width 17 height 59
checkbox input "true"
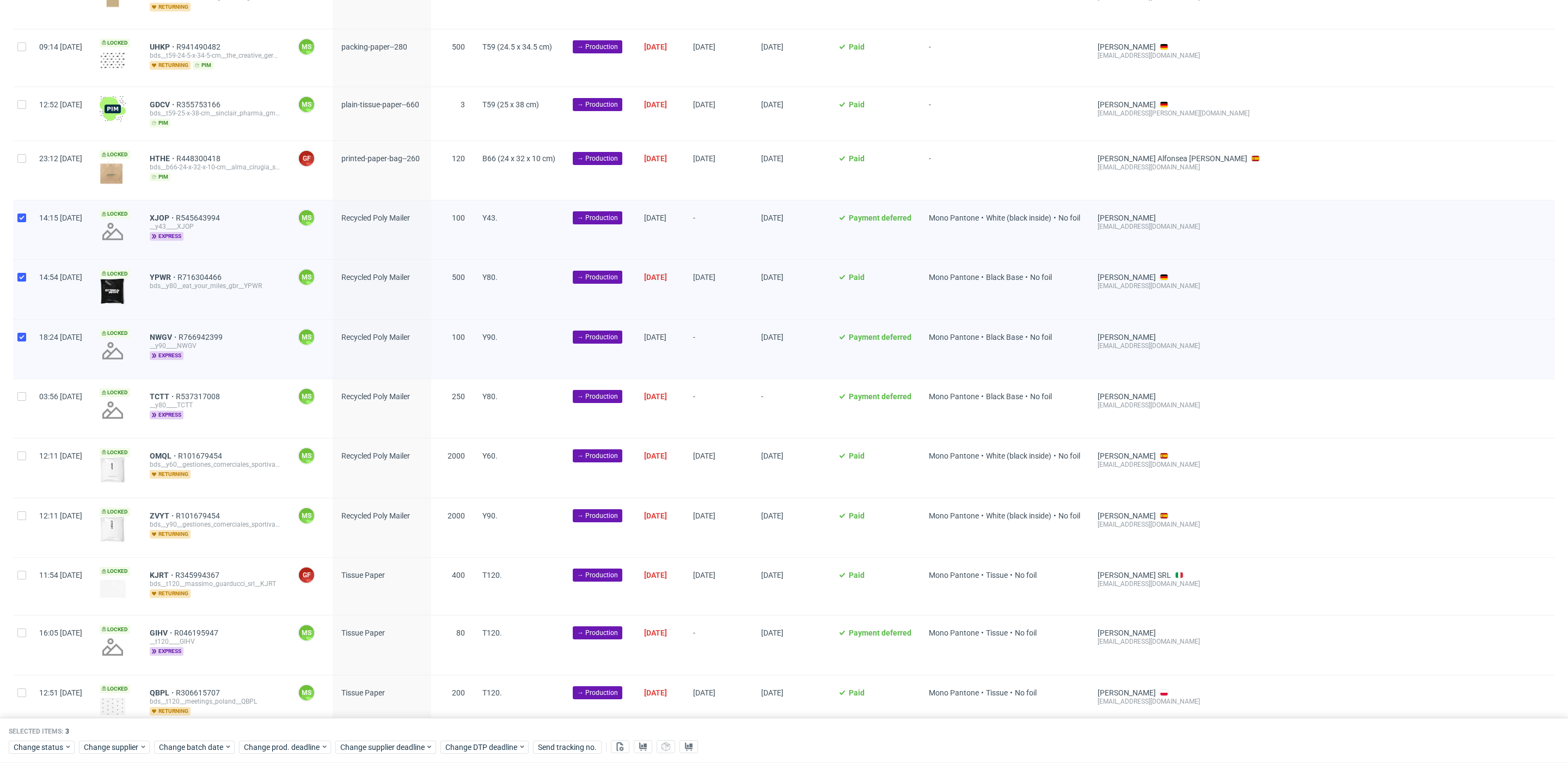
click at [26, 394] on div at bounding box center [21, 408] width 17 height 59
checkbox input "true"
drag, startPoint x: 17, startPoint y: 452, endPoint x: 25, endPoint y: 497, distance: 45.7
click at [17, 454] on div at bounding box center [21, 468] width 17 height 59
checkbox input "true"
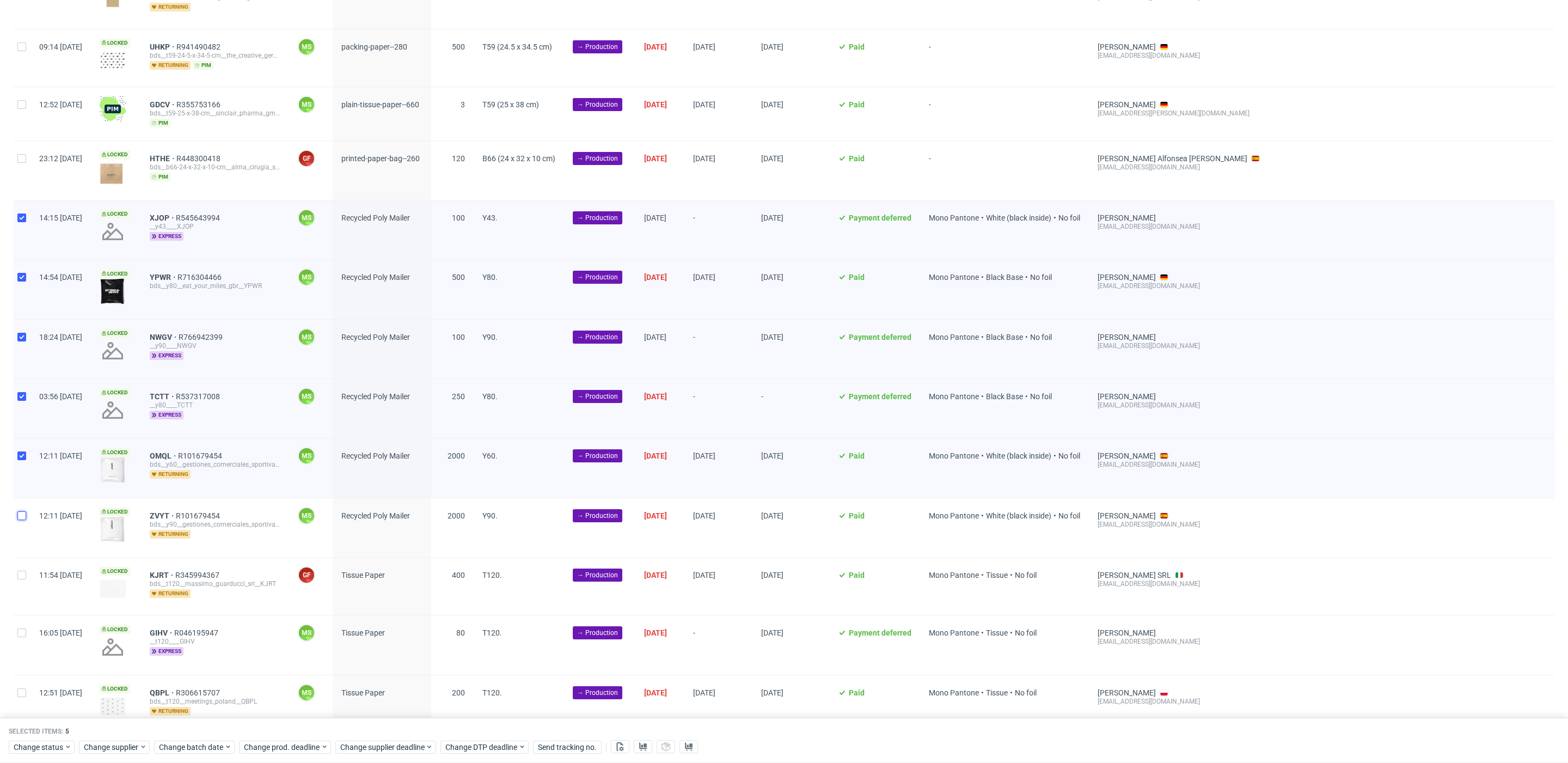
click at [25, 514] on input "checkbox" at bounding box center [21, 516] width 9 height 9
checkbox input "true"
click at [196, 750] on span "Change batch date" at bounding box center [192, 747] width 65 height 11
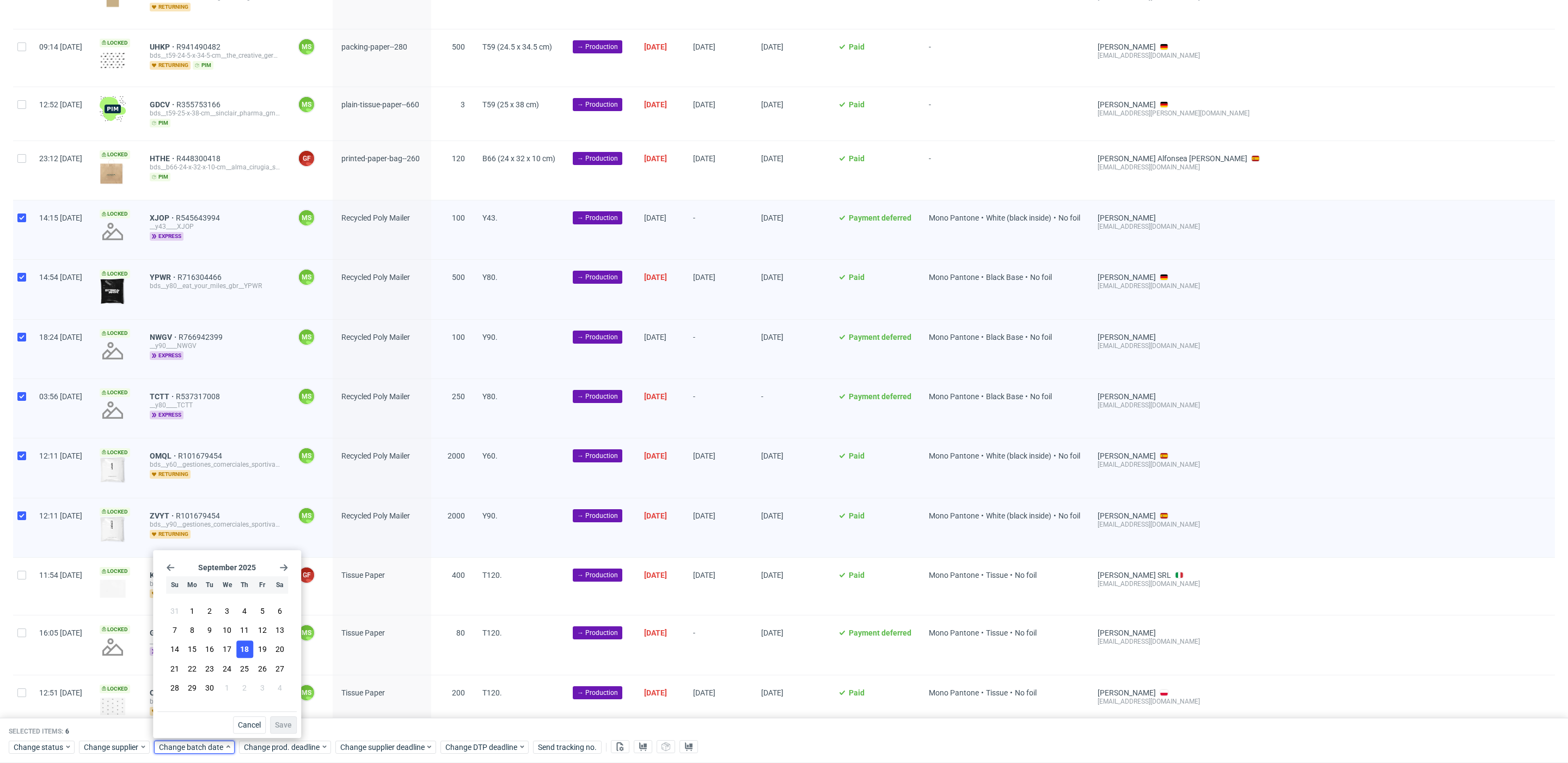
click at [246, 649] on span "18" at bounding box center [244, 650] width 9 height 11
click at [288, 725] on span "Save" at bounding box center [283, 725] width 17 height 8
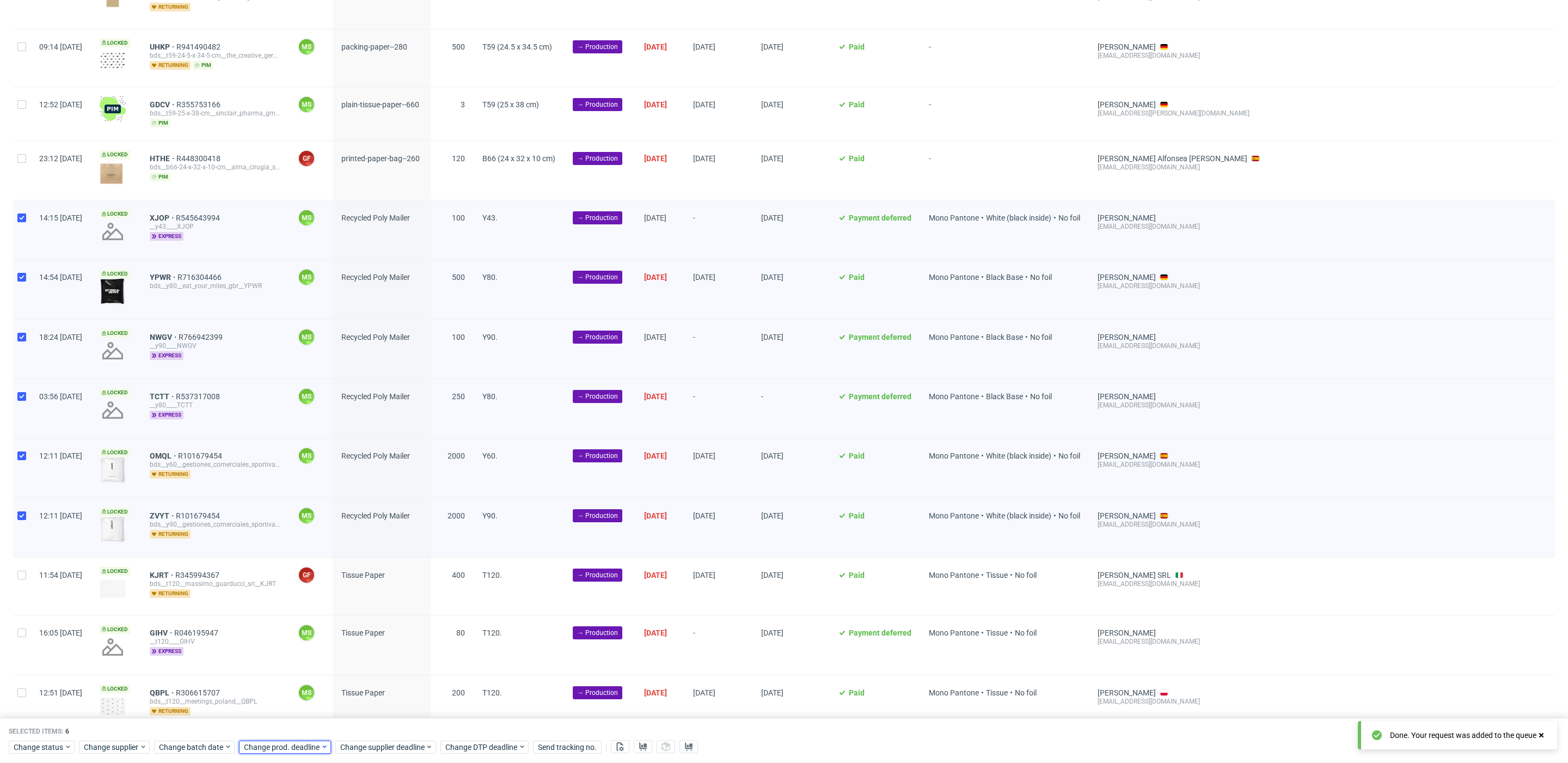
click at [302, 744] on span "Change prod. deadline" at bounding box center [282, 747] width 77 height 11
click at [328, 671] on span "25" at bounding box center [328, 669] width 9 height 11
click at [365, 722] on span "Save" at bounding box center [367, 725] width 17 height 8
click at [393, 759] on div "Selected items: 6 Change status Change supplier Change batch date Change prod. …" at bounding box center [784, 741] width 1568 height 45
drag, startPoint x: 399, startPoint y: 747, endPoint x: 404, endPoint y: 745, distance: 5.4
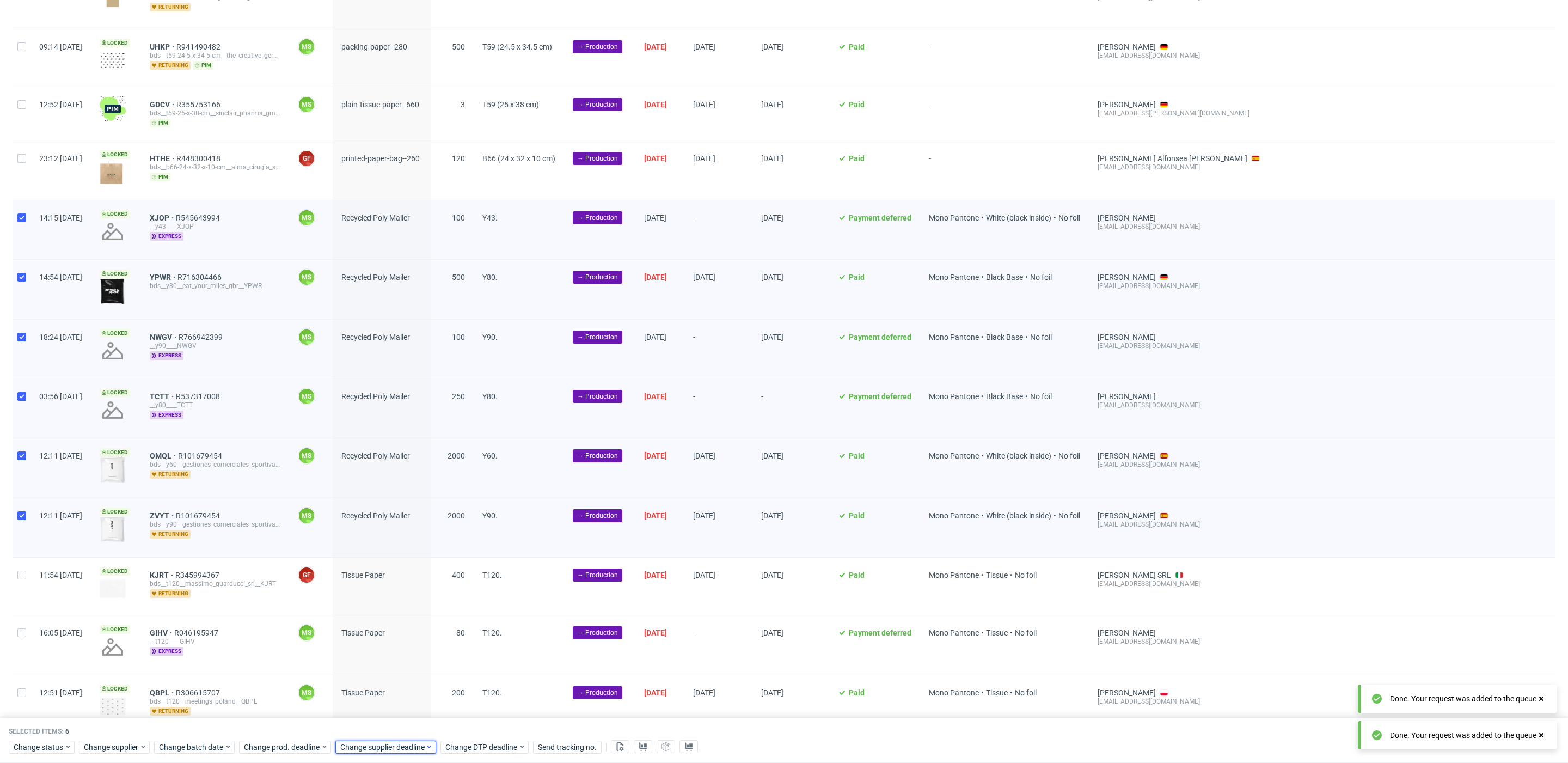
click at [399, 747] on span "Change supplier deadline" at bounding box center [382, 747] width 85 height 11
click at [425, 671] on span "25" at bounding box center [425, 669] width 9 height 11
click at [453, 719] on button "Save" at bounding box center [464, 725] width 27 height 18
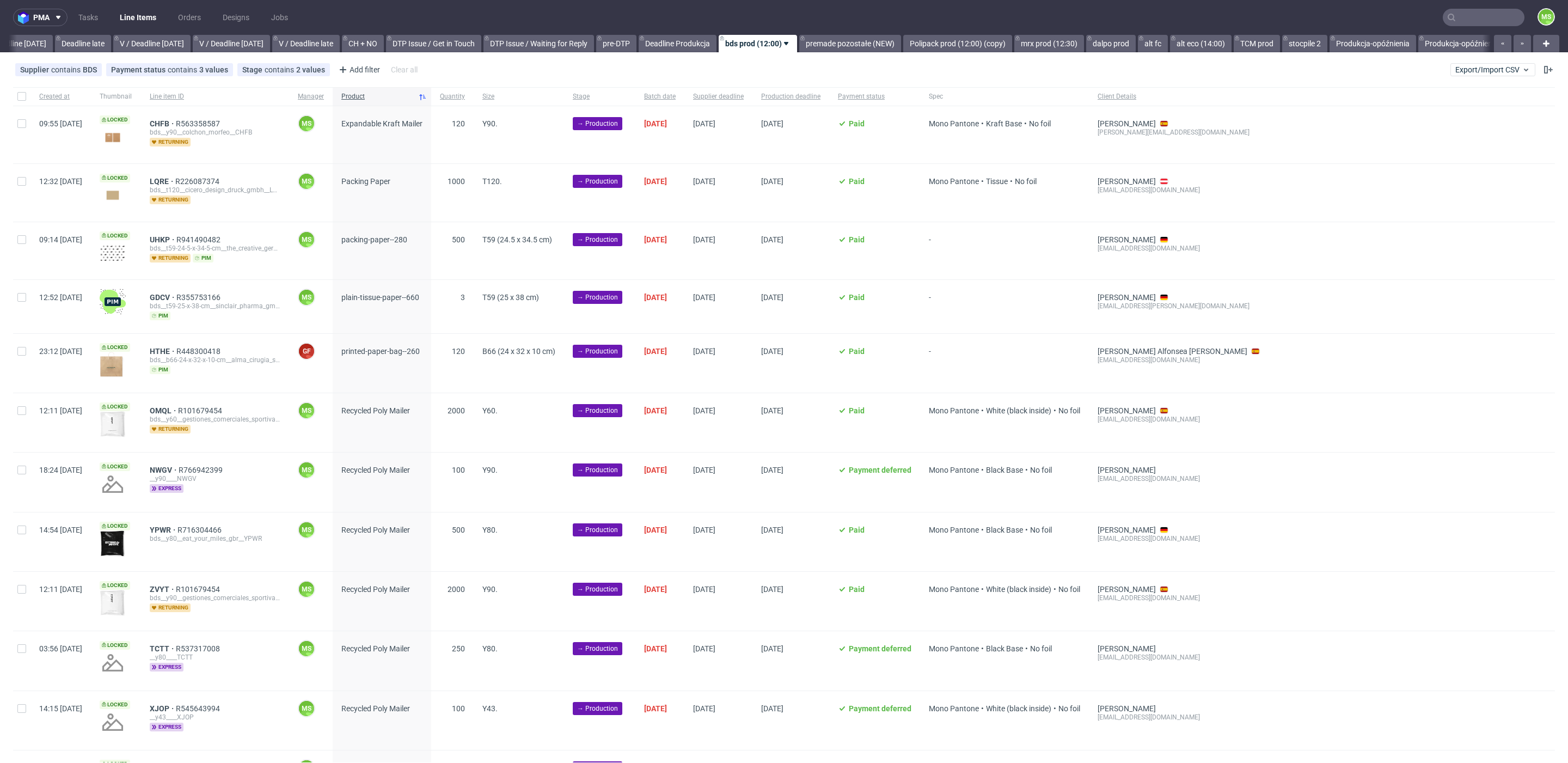
scroll to position [0, 1279]
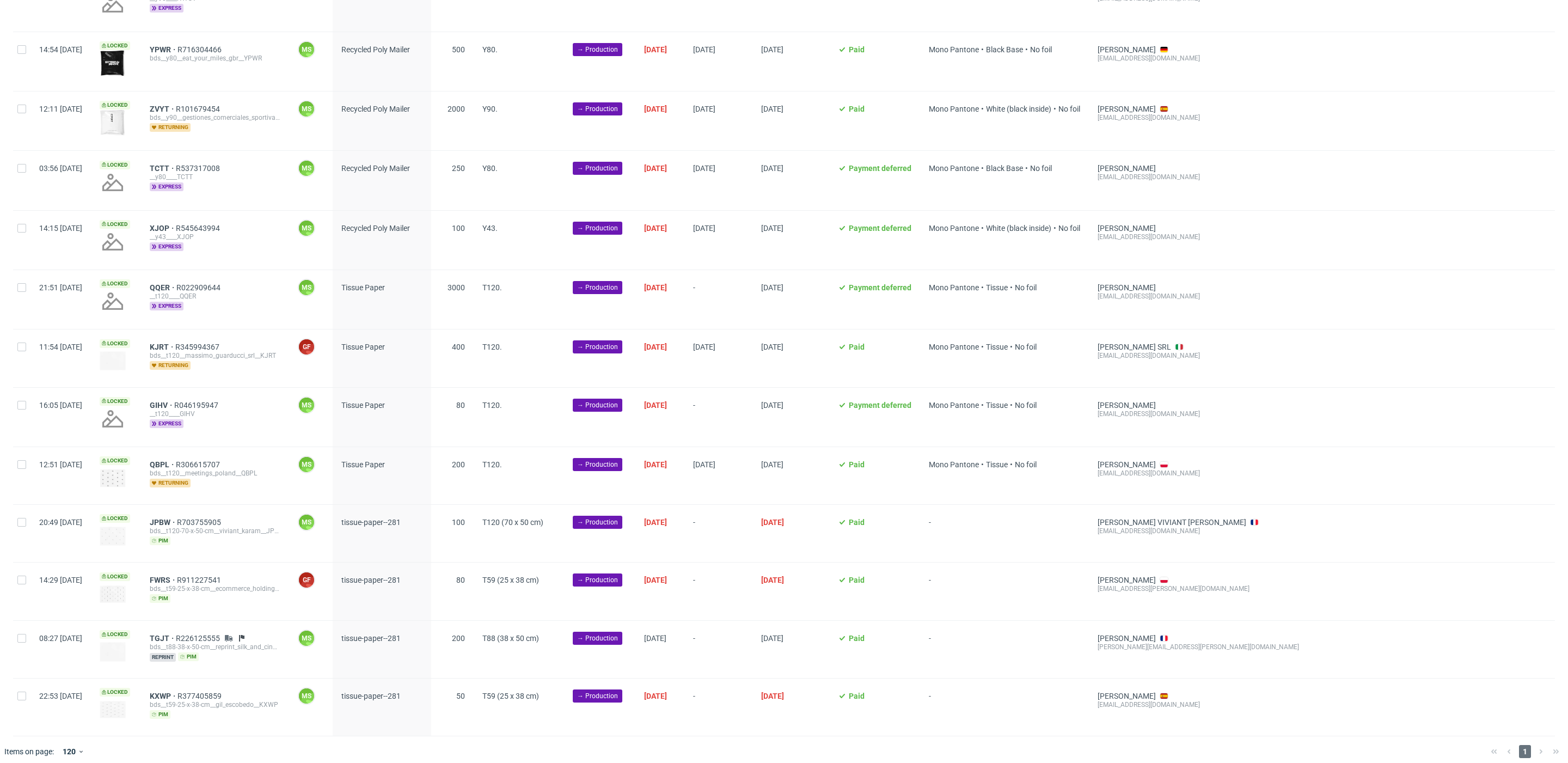
scroll to position [481, 0]
drag, startPoint x: 20, startPoint y: 287, endPoint x: 27, endPoint y: 332, distance: 45.5
click at [20, 288] on div at bounding box center [21, 300] width 17 height 59
checkbox input "true"
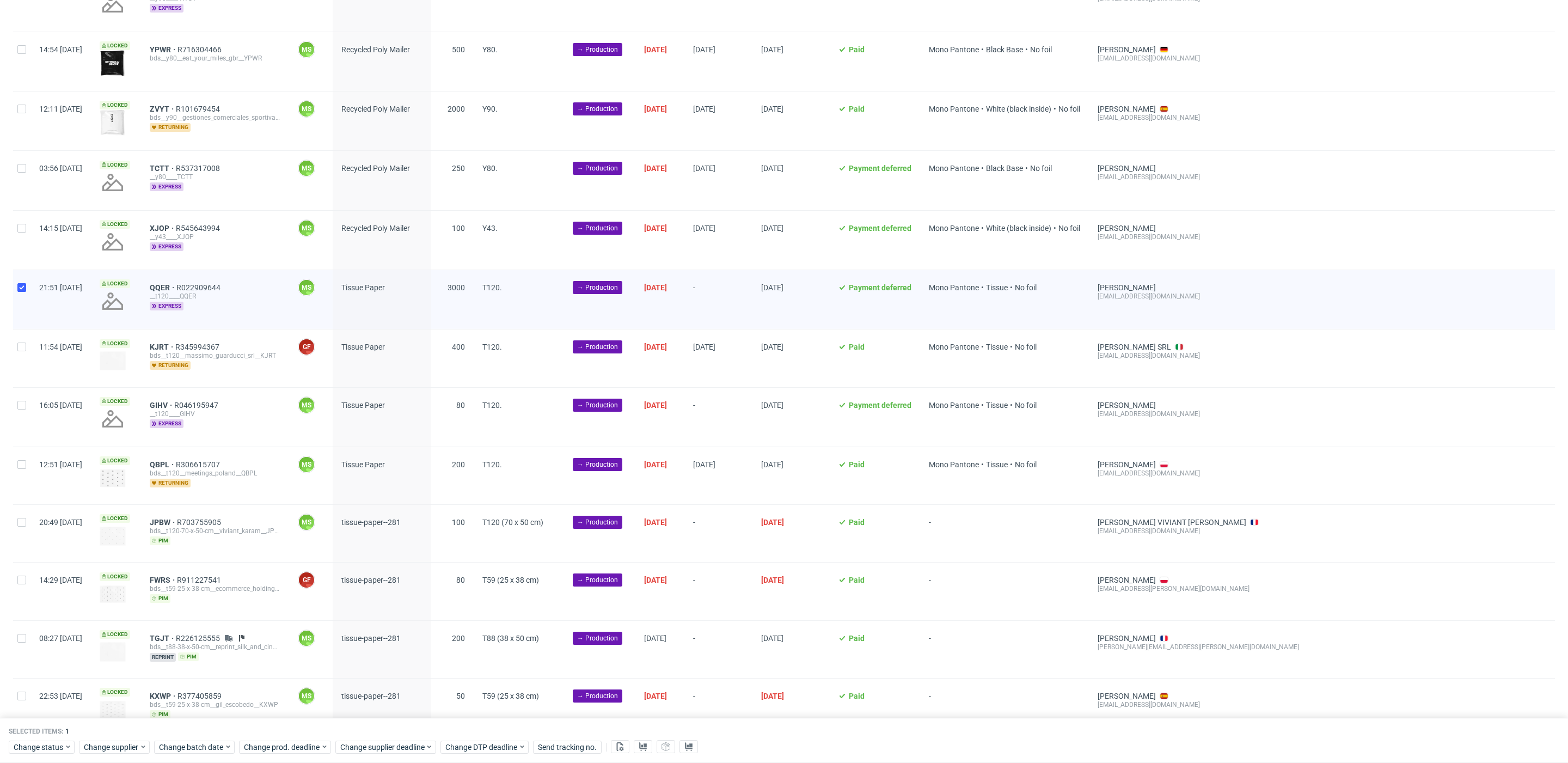
drag, startPoint x: 22, startPoint y: 347, endPoint x: 27, endPoint y: 364, distance: 17.7
click at [22, 348] on div at bounding box center [21, 358] width 17 height 57
checkbox input "true"
drag, startPoint x: 21, startPoint y: 403, endPoint x: 32, endPoint y: 445, distance: 43.4
click at [21, 403] on input "checkbox" at bounding box center [21, 405] width 9 height 9
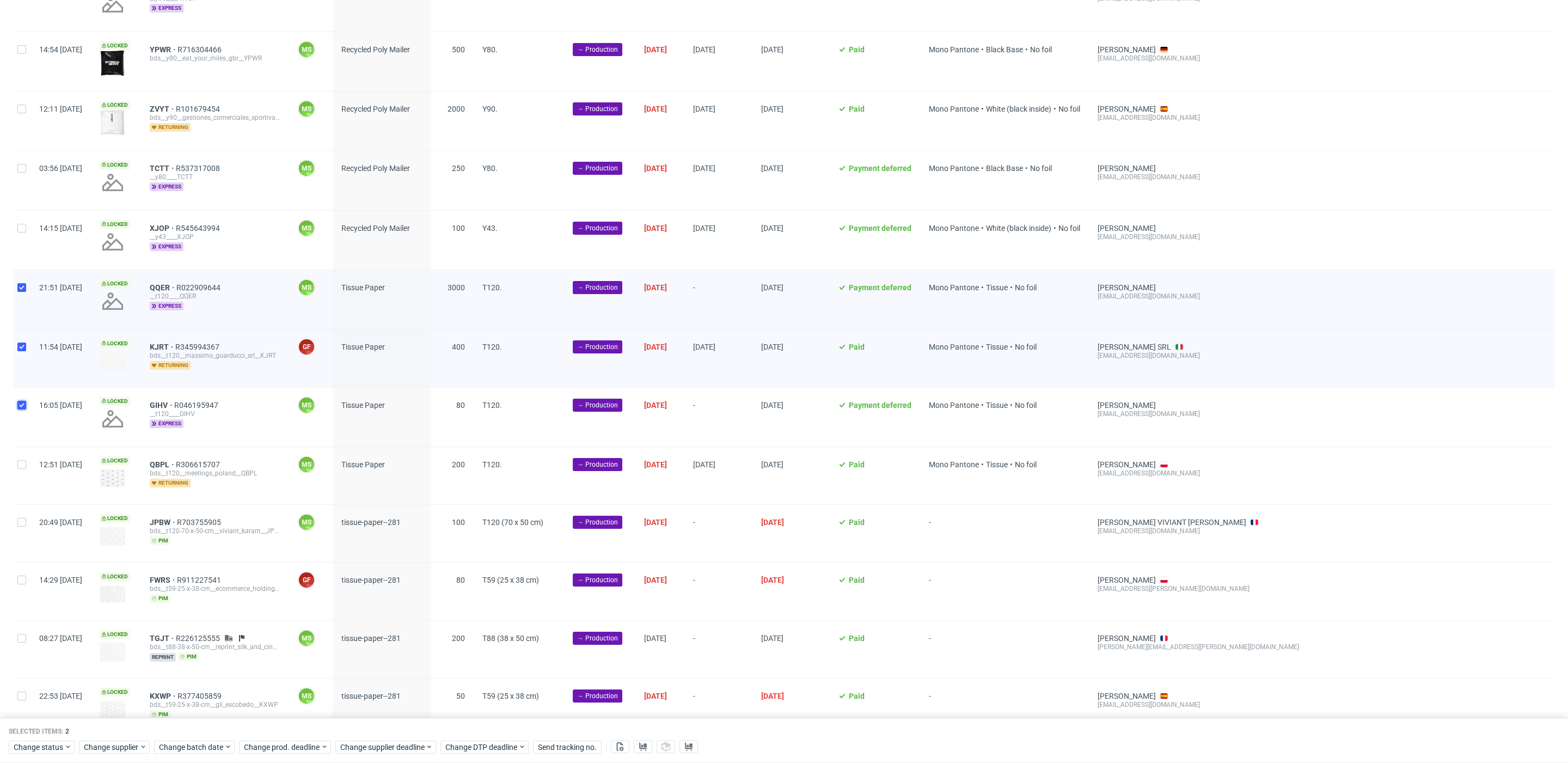
checkbox input "true"
drag, startPoint x: 25, startPoint y: 460, endPoint x: 29, endPoint y: 472, distance: 12.6
click at [28, 465] on div at bounding box center [21, 476] width 17 height 57
checkbox input "true"
drag, startPoint x: 21, startPoint y: 524, endPoint x: 25, endPoint y: 533, distance: 9.8
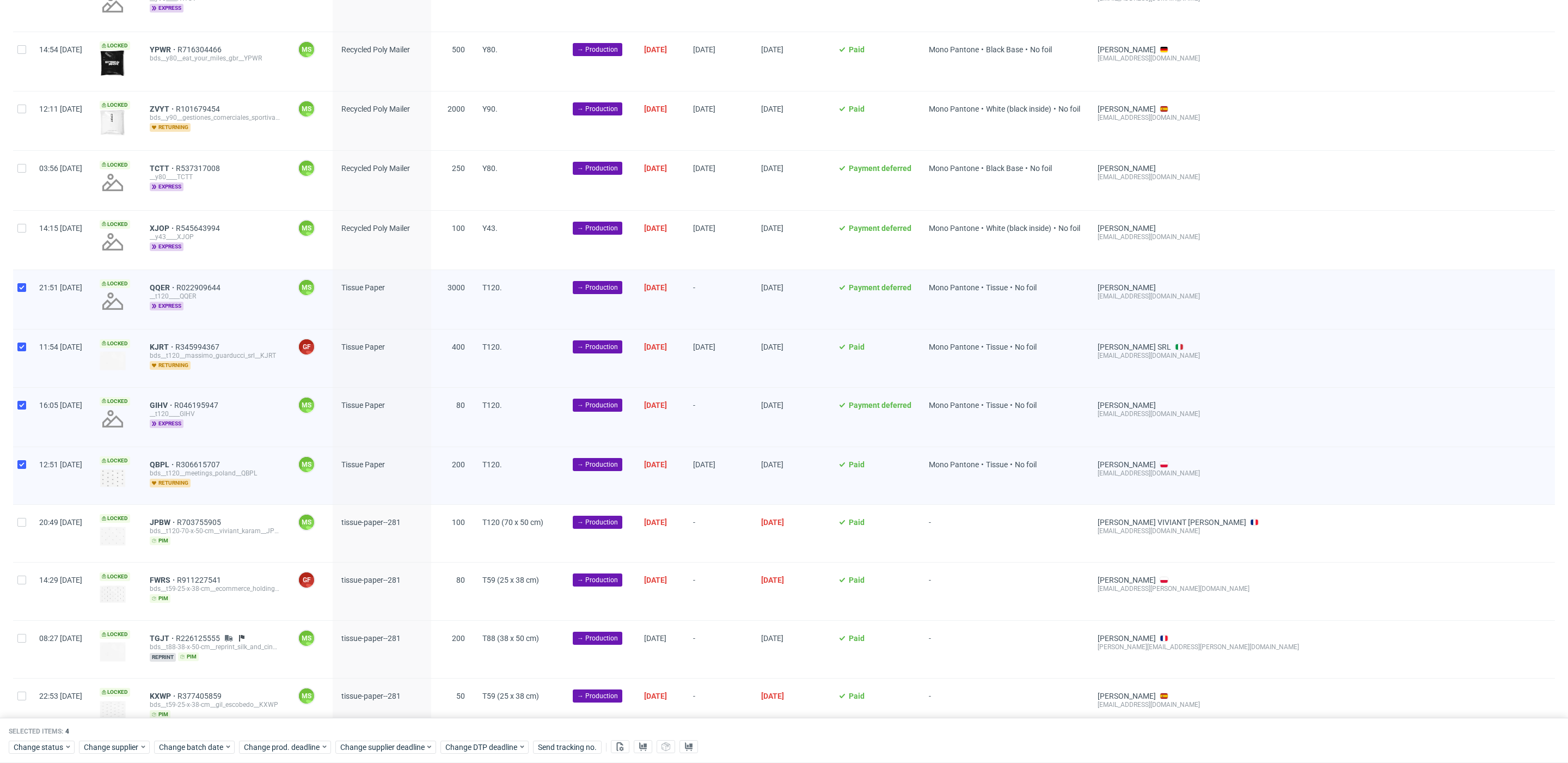
click at [21, 525] on div at bounding box center [21, 534] width 17 height 57
checkbox input "true"
click at [27, 574] on div at bounding box center [21, 591] width 17 height 57
checkbox input "true"
drag, startPoint x: 25, startPoint y: 636, endPoint x: 28, endPoint y: 665, distance: 29.2
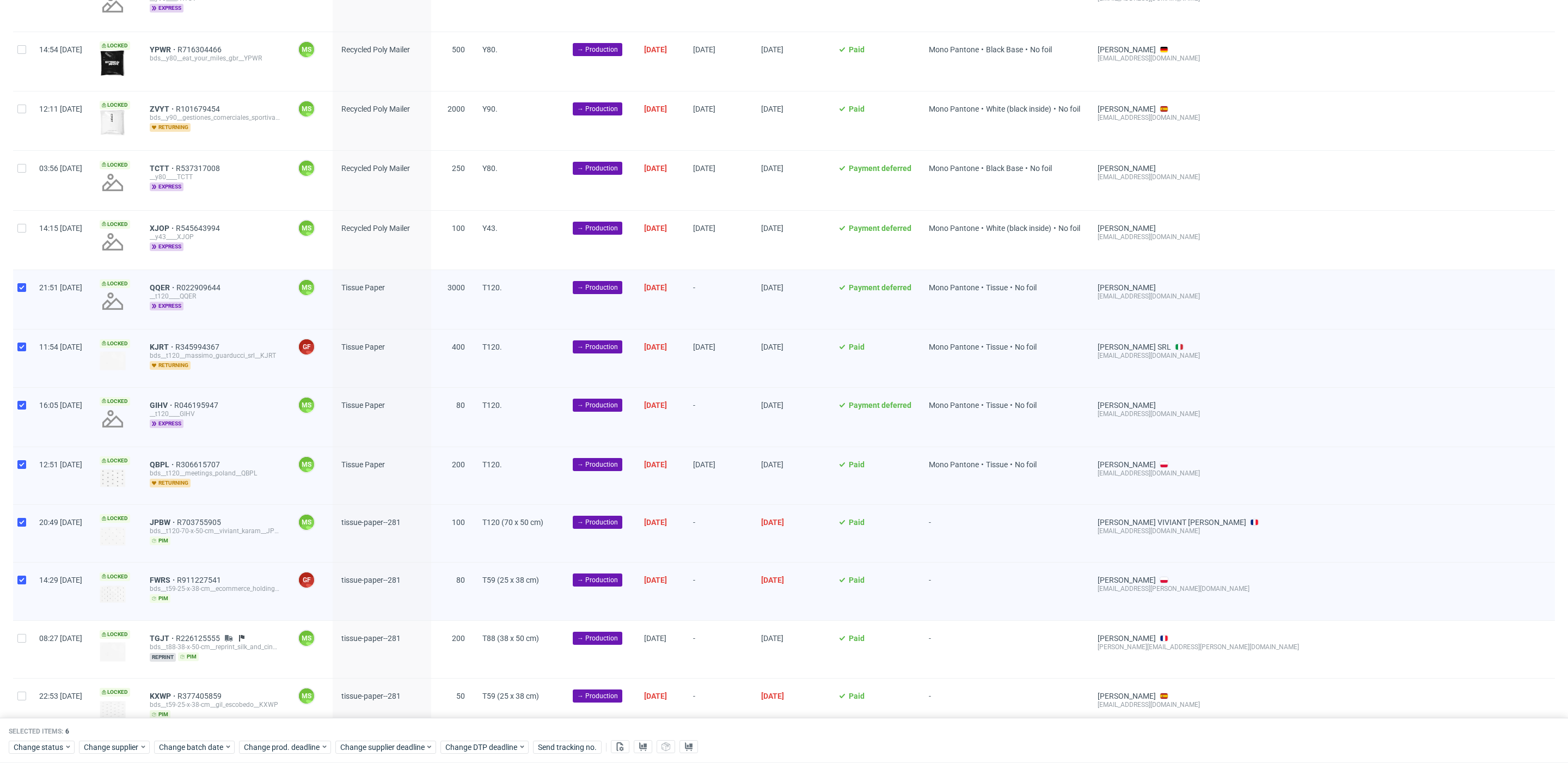
click at [25, 636] on div at bounding box center [21, 649] width 17 height 57
checkbox input "true"
click at [25, 691] on input "checkbox" at bounding box center [21, 695] width 9 height 9
checkbox input "true"
click at [196, 746] on span "Change batch date" at bounding box center [192, 747] width 65 height 11
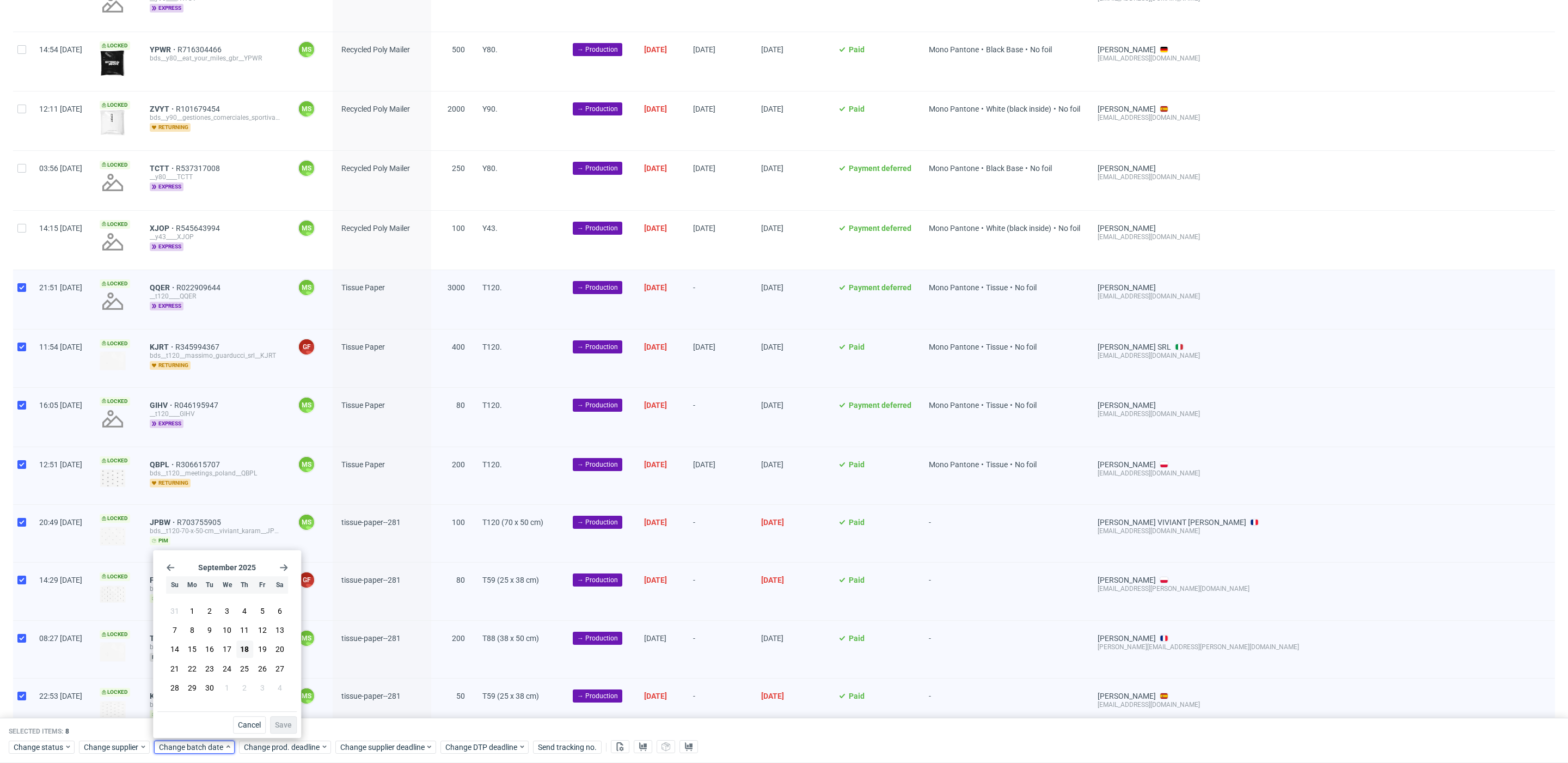
drag, startPoint x: 250, startPoint y: 651, endPoint x: 268, endPoint y: 698, distance: 50.3
click at [250, 652] on button "18" at bounding box center [244, 650] width 17 height 18
drag, startPoint x: 285, startPoint y: 722, endPoint x: 289, endPoint y: 726, distance: 5.7
click at [287, 725] on span "Save" at bounding box center [283, 725] width 17 height 8
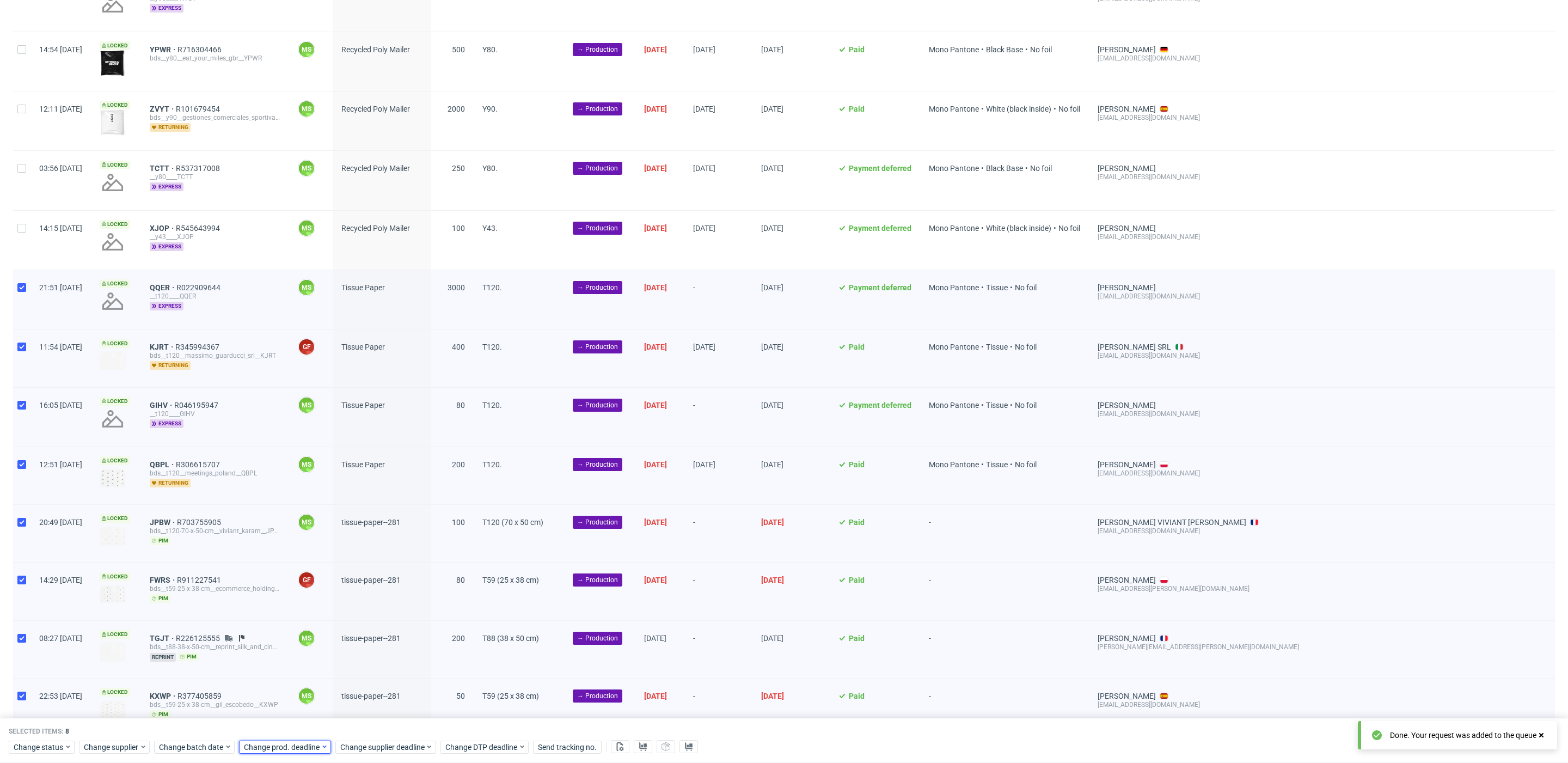
click at [304, 742] on span "Change prod. deadline" at bounding box center [282, 747] width 77 height 11
drag, startPoint x: 332, startPoint y: 674, endPoint x: 365, endPoint y: 707, distance: 46.7
click at [332, 674] on button "25" at bounding box center [328, 669] width 17 height 18
click at [378, 722] on button "Save" at bounding box center [368, 725] width 27 height 18
click at [391, 753] on div "Change supplier deadline" at bounding box center [386, 747] width 101 height 13
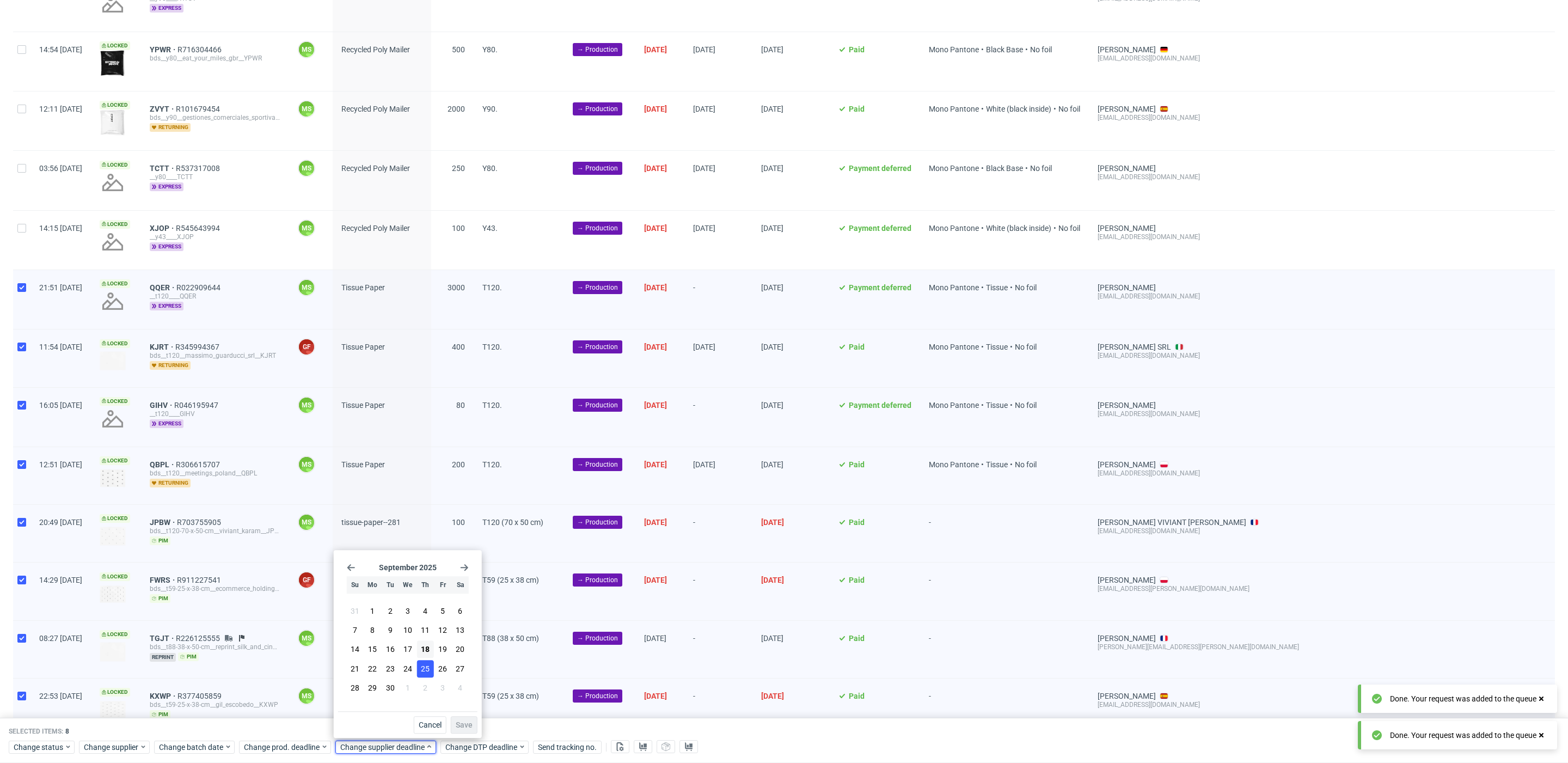
click at [422, 666] on span "25" at bounding box center [425, 669] width 9 height 11
click at [467, 719] on button "Save" at bounding box center [464, 725] width 27 height 18
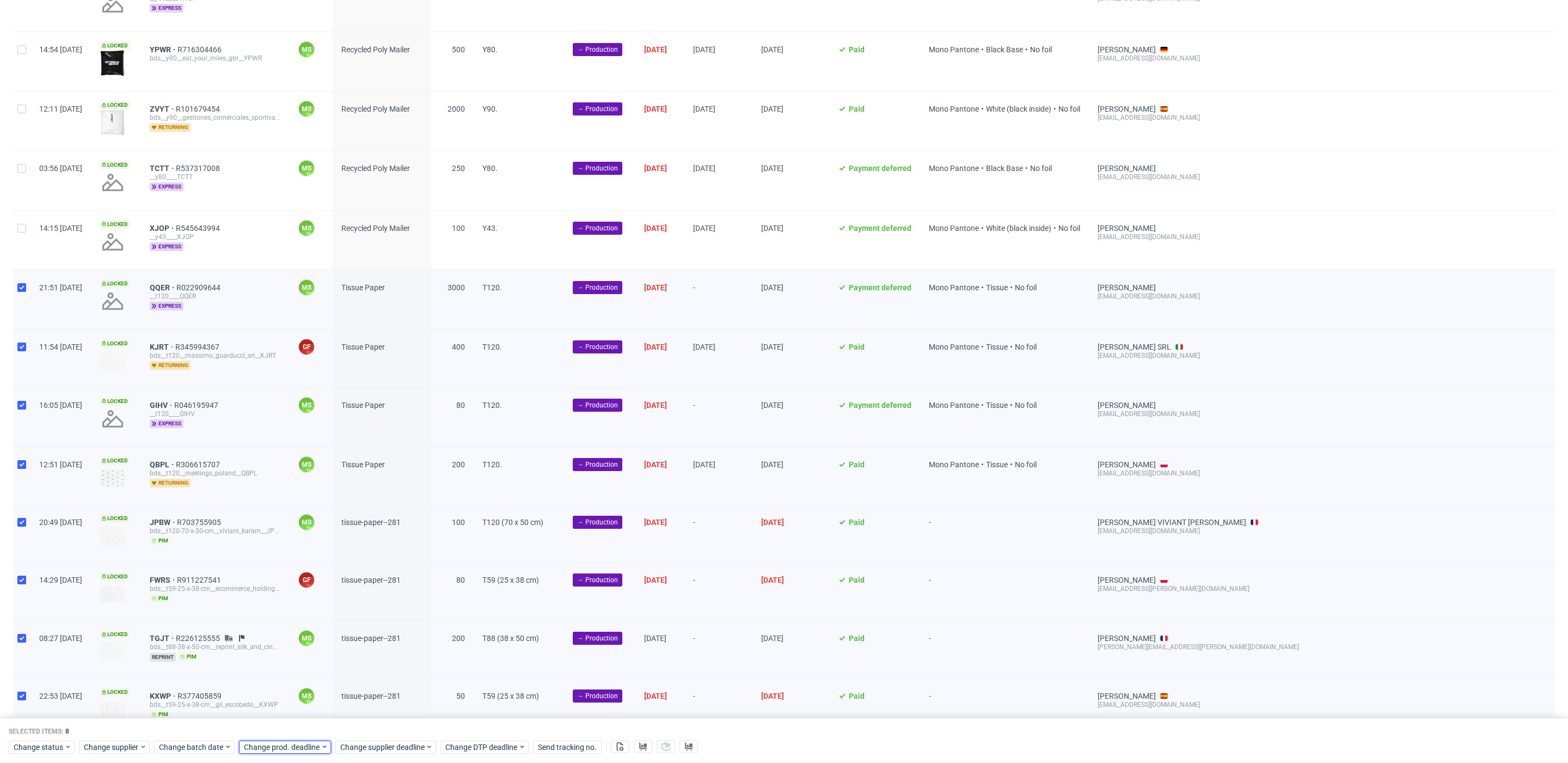
click at [268, 748] on span "Change prod. deadline" at bounding box center [282, 747] width 77 height 11
drag, startPoint x: 288, startPoint y: 667, endPoint x: 351, endPoint y: 703, distance: 72.6
click at [289, 667] on button "23" at bounding box center [293, 669] width 17 height 18
drag, startPoint x: 359, startPoint y: 719, endPoint x: 372, endPoint y: 726, distance: 14.8
click at [360, 719] on button "Save" at bounding box center [368, 725] width 27 height 18
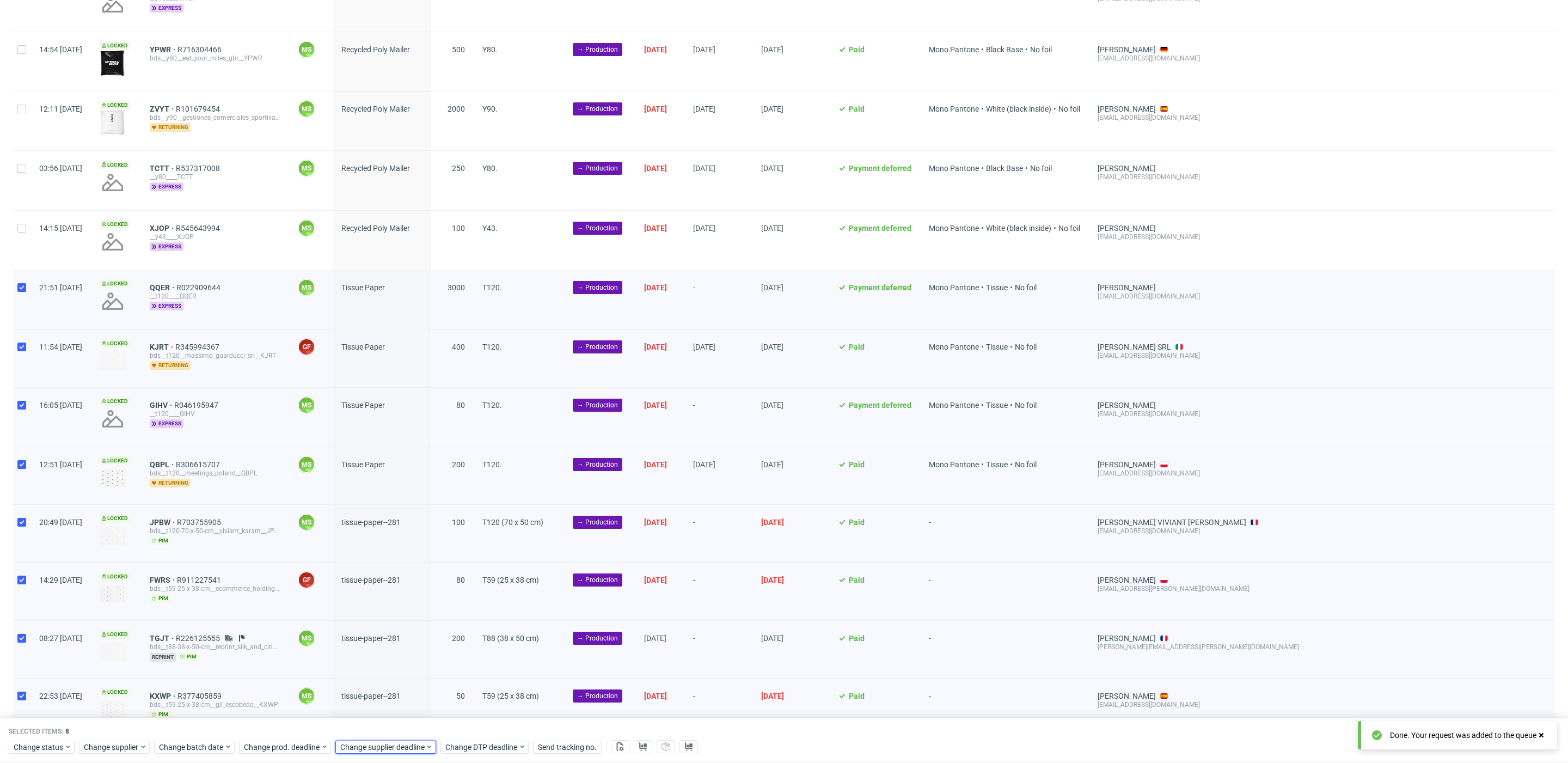
drag, startPoint x: 384, startPoint y: 745, endPoint x: 390, endPoint y: 739, distance: 8.5
click at [384, 745] on span "Change supplier deadline" at bounding box center [382, 747] width 85 height 11
drag, startPoint x: 394, startPoint y: 668, endPoint x: 477, endPoint y: 730, distance: 103.6
click at [396, 671] on button "23" at bounding box center [390, 669] width 17 height 18
drag, startPoint x: 463, startPoint y: 722, endPoint x: 468, endPoint y: 725, distance: 5.8
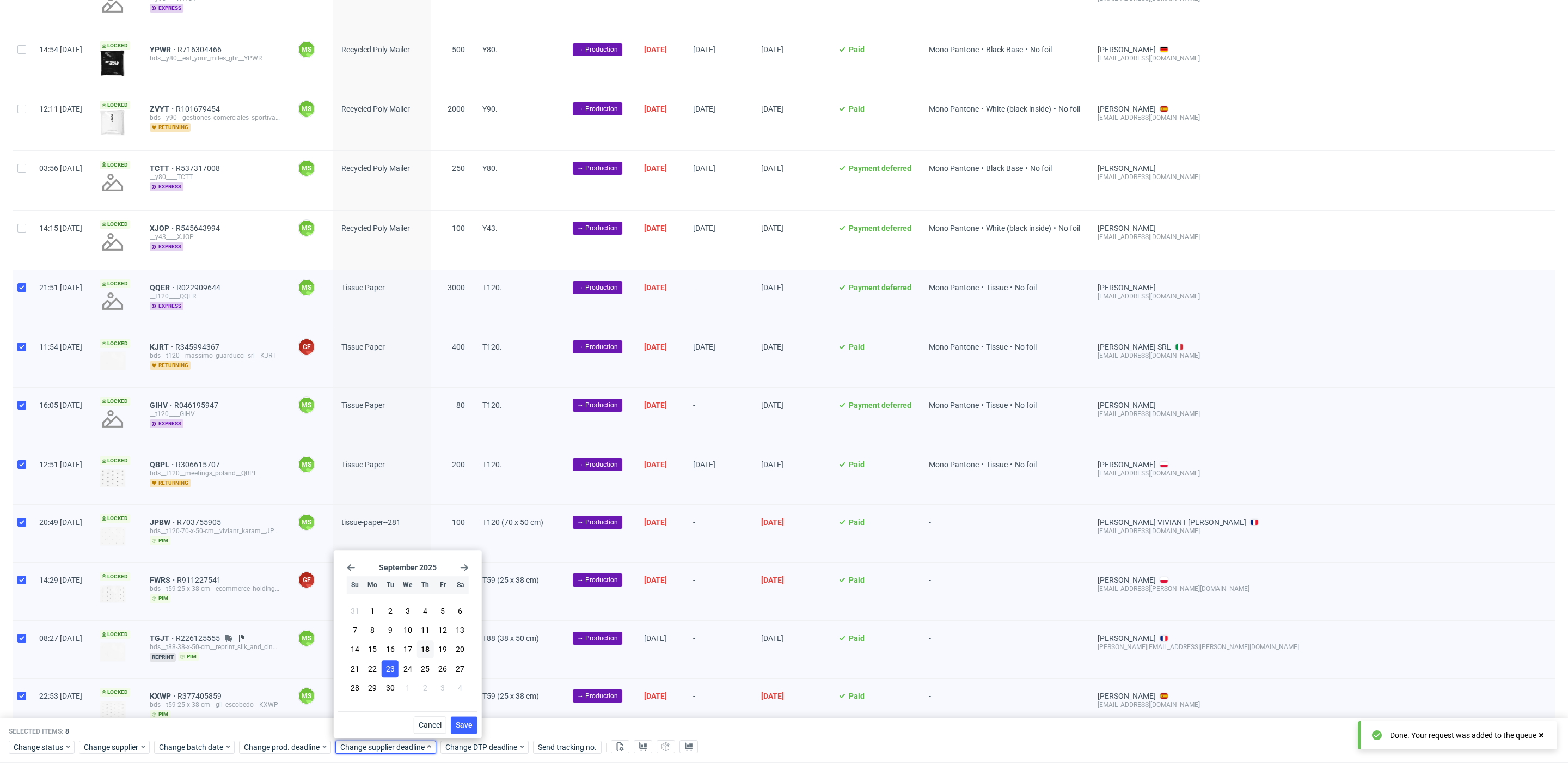
click at [464, 722] on span "Save" at bounding box center [464, 725] width 17 height 8
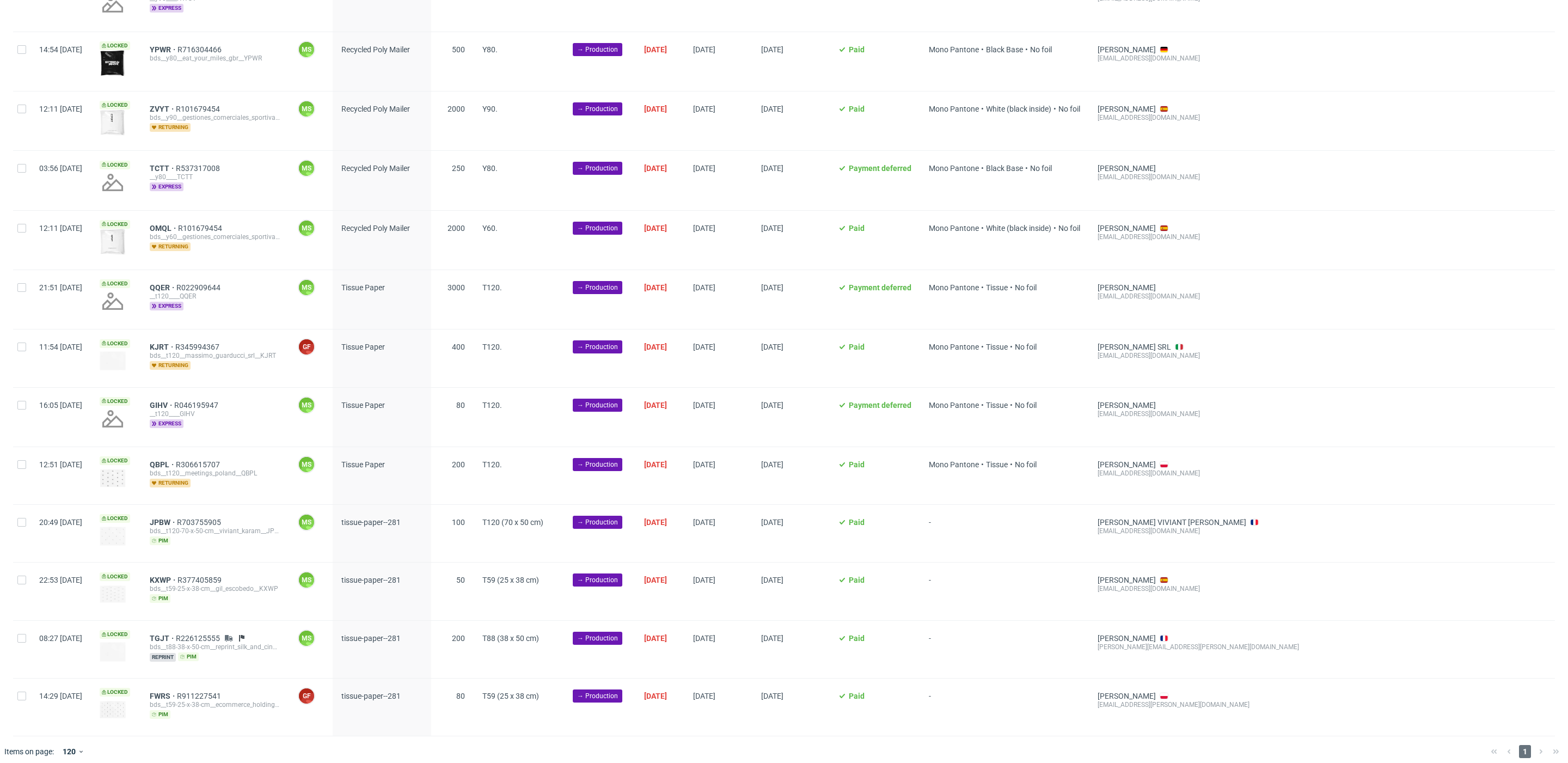
scroll to position [0, 1279]
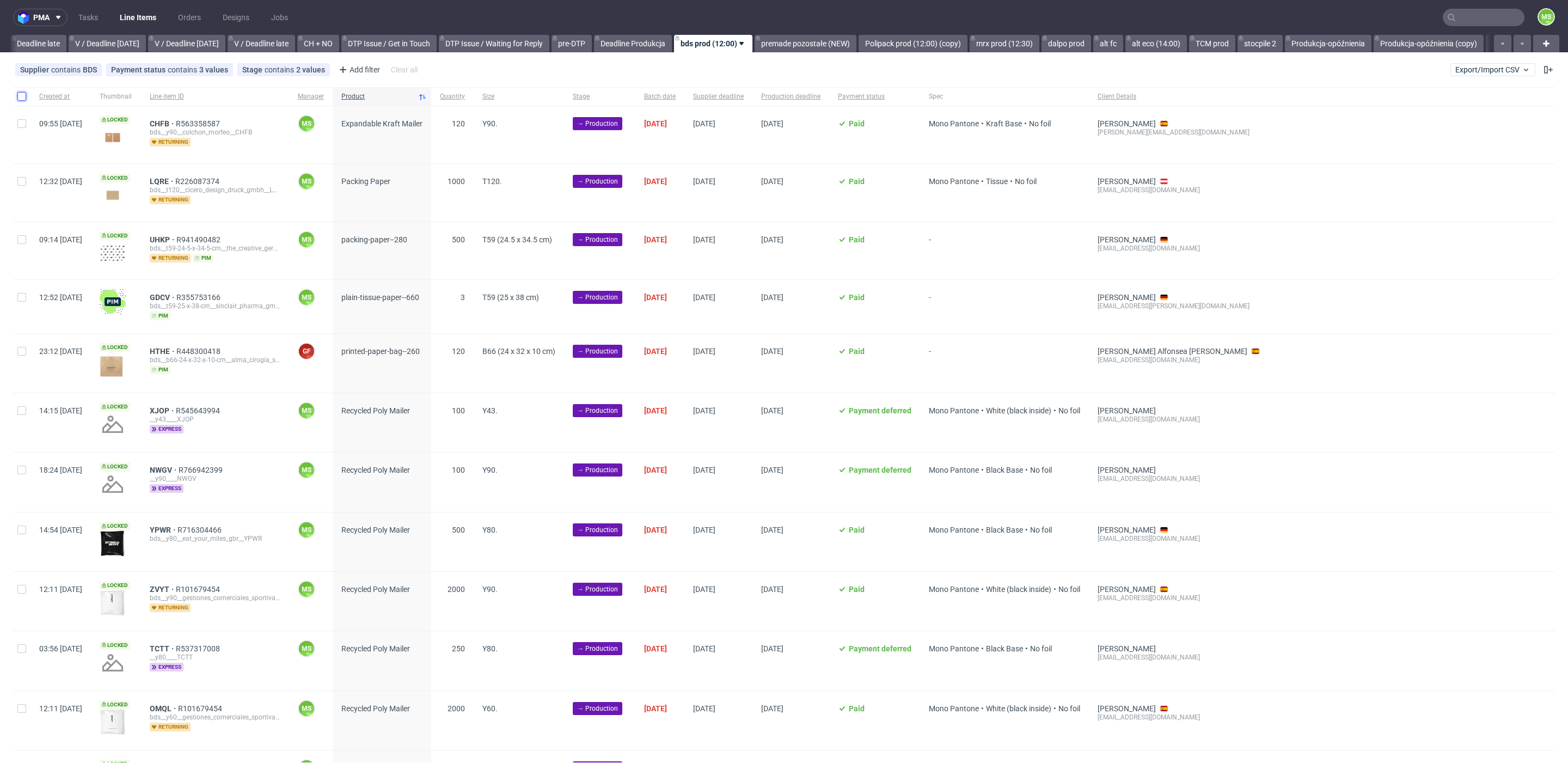
scroll to position [0, 1279]
click at [20, 92] on input "checkbox" at bounding box center [21, 96] width 9 height 9
checkbox input "true"
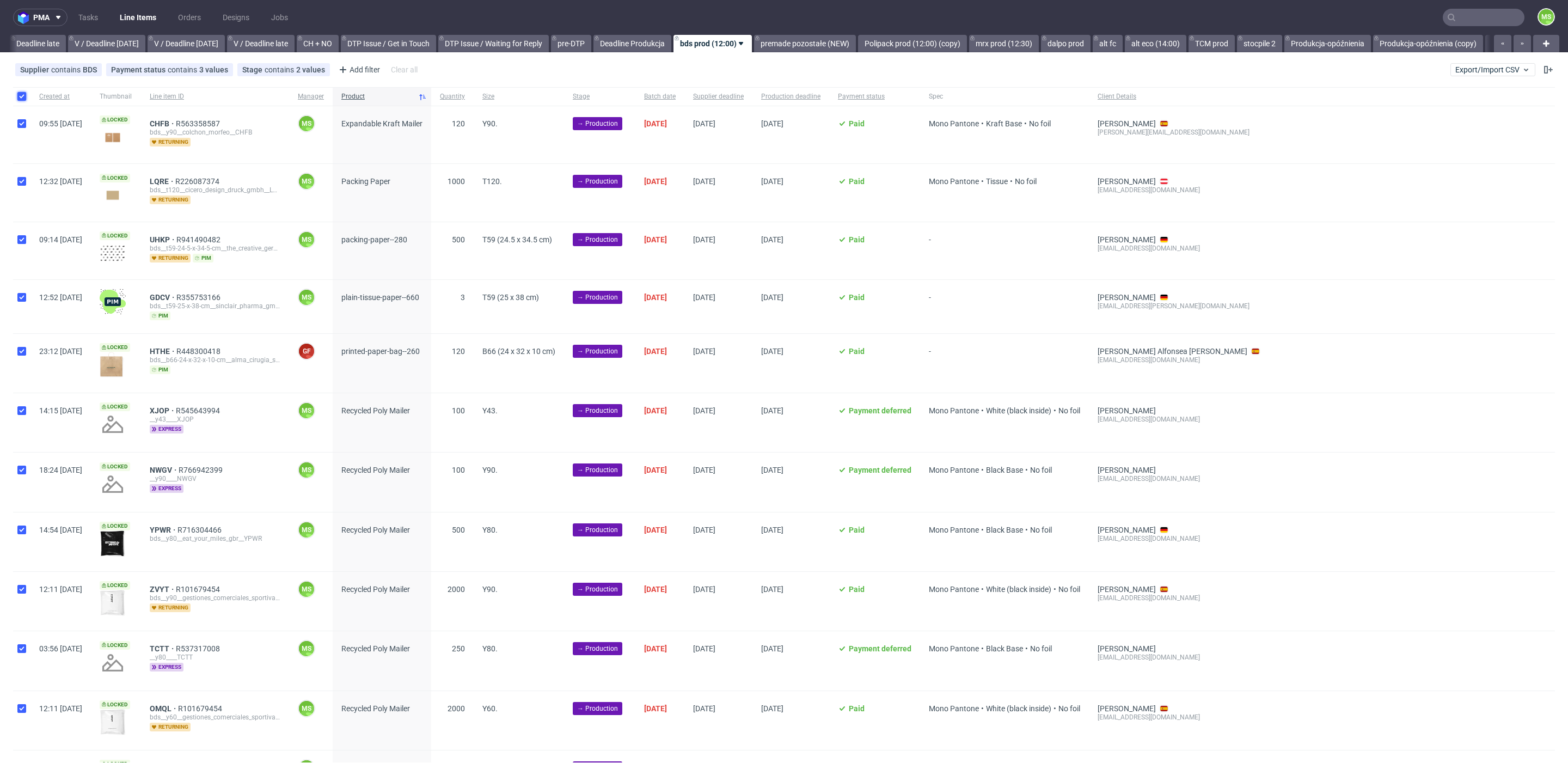
checkbox input "true"
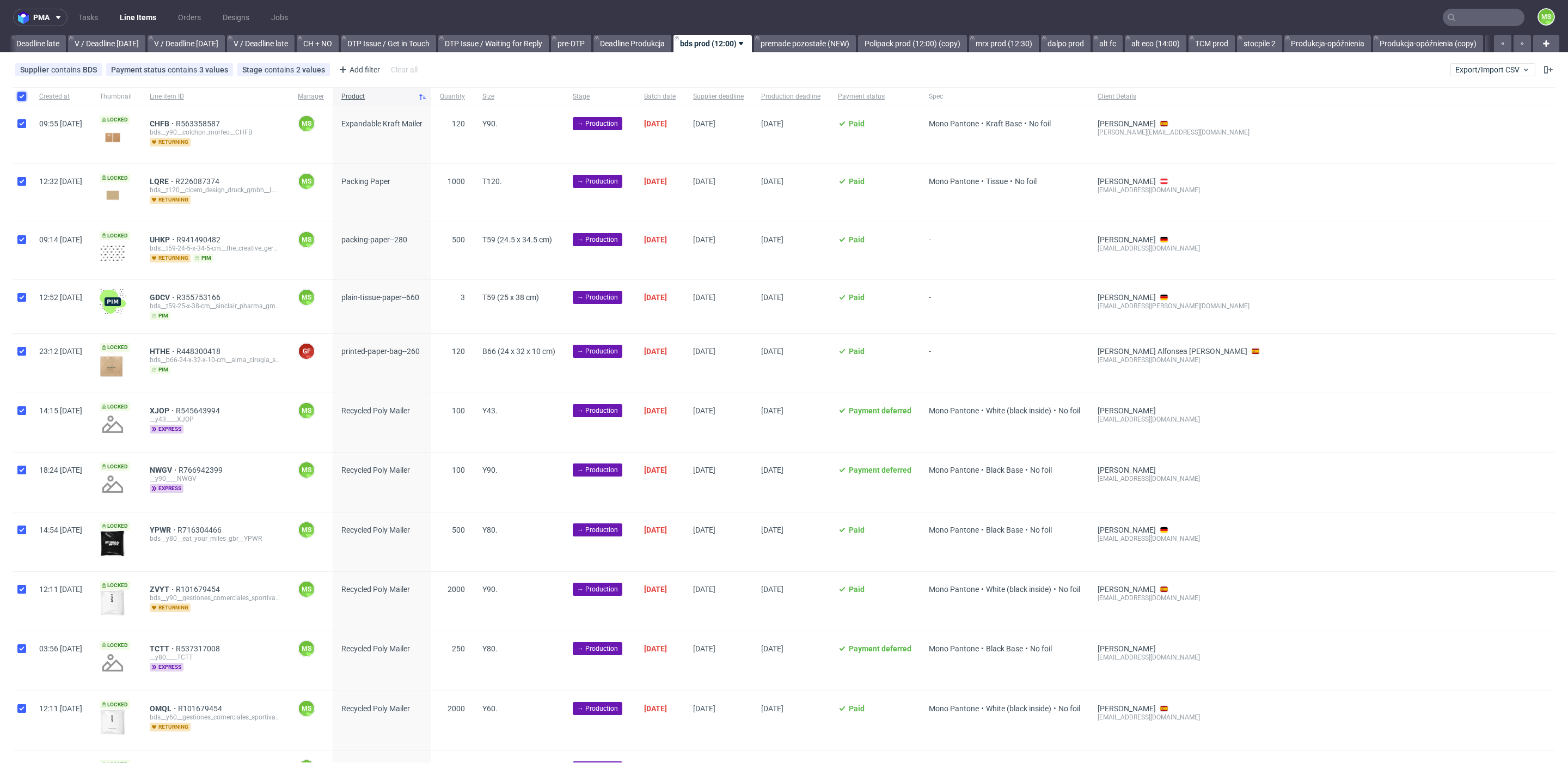
checkbox input "true"
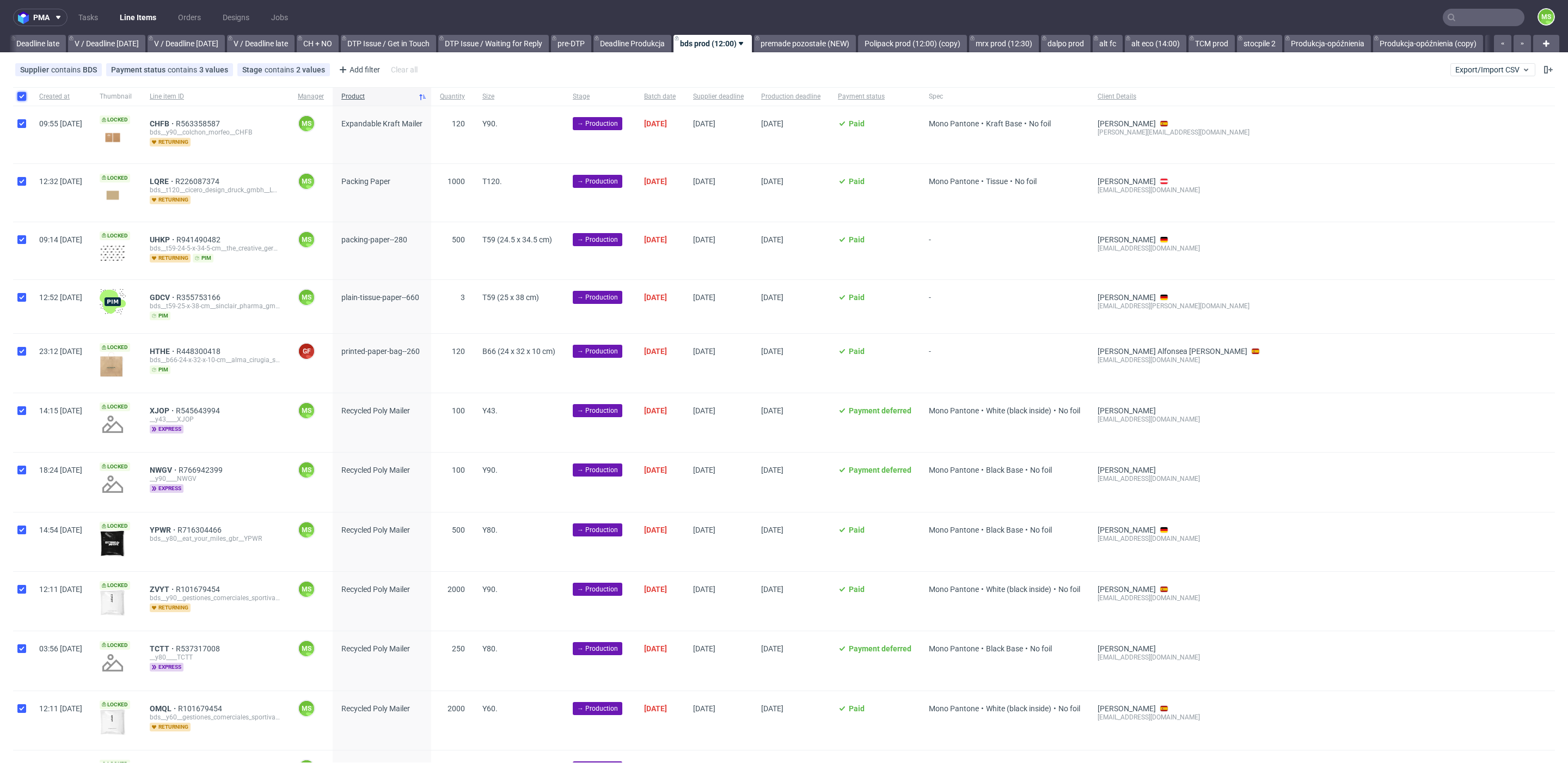
checkbox input "true"
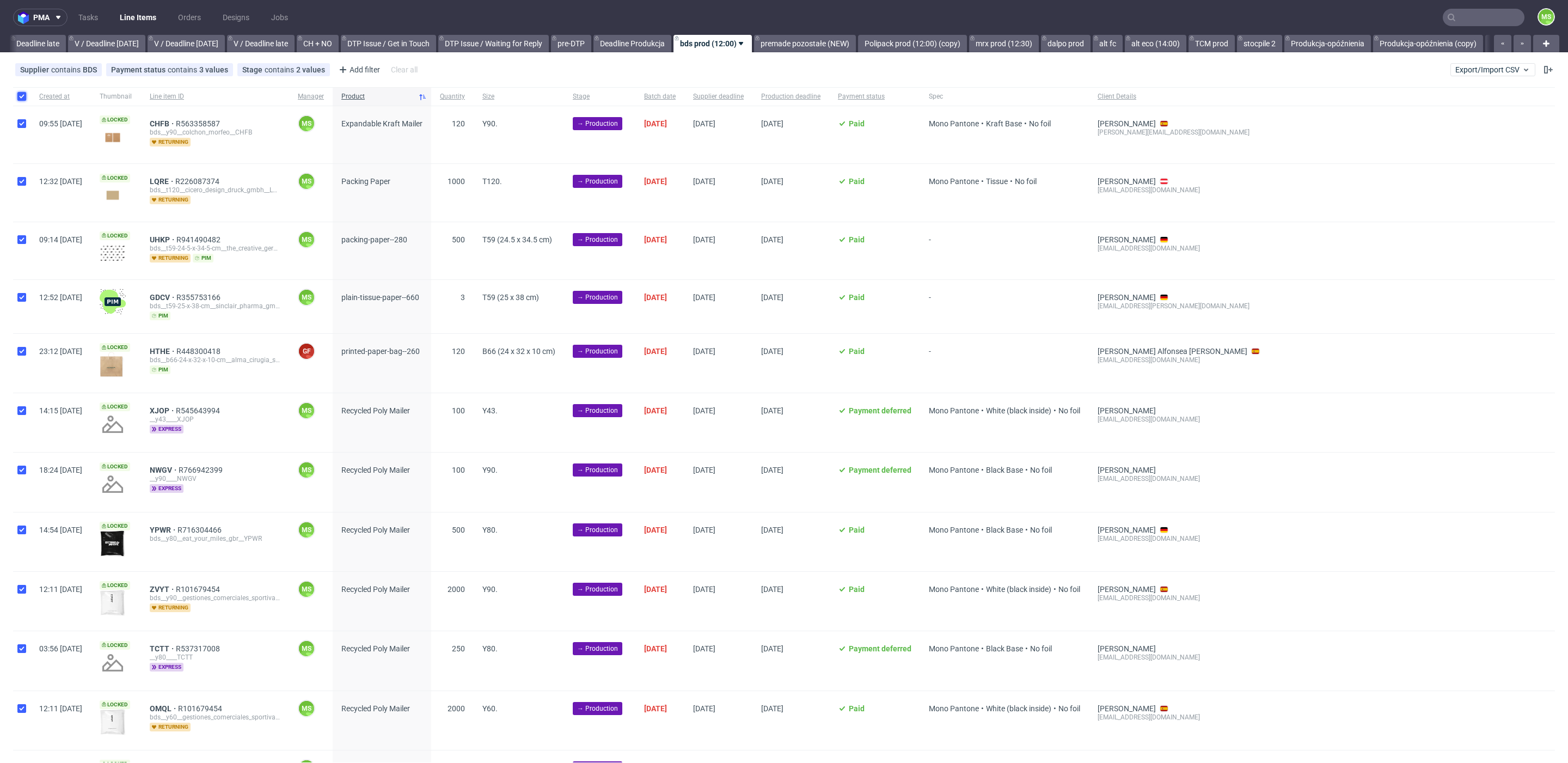
checkbox input "true"
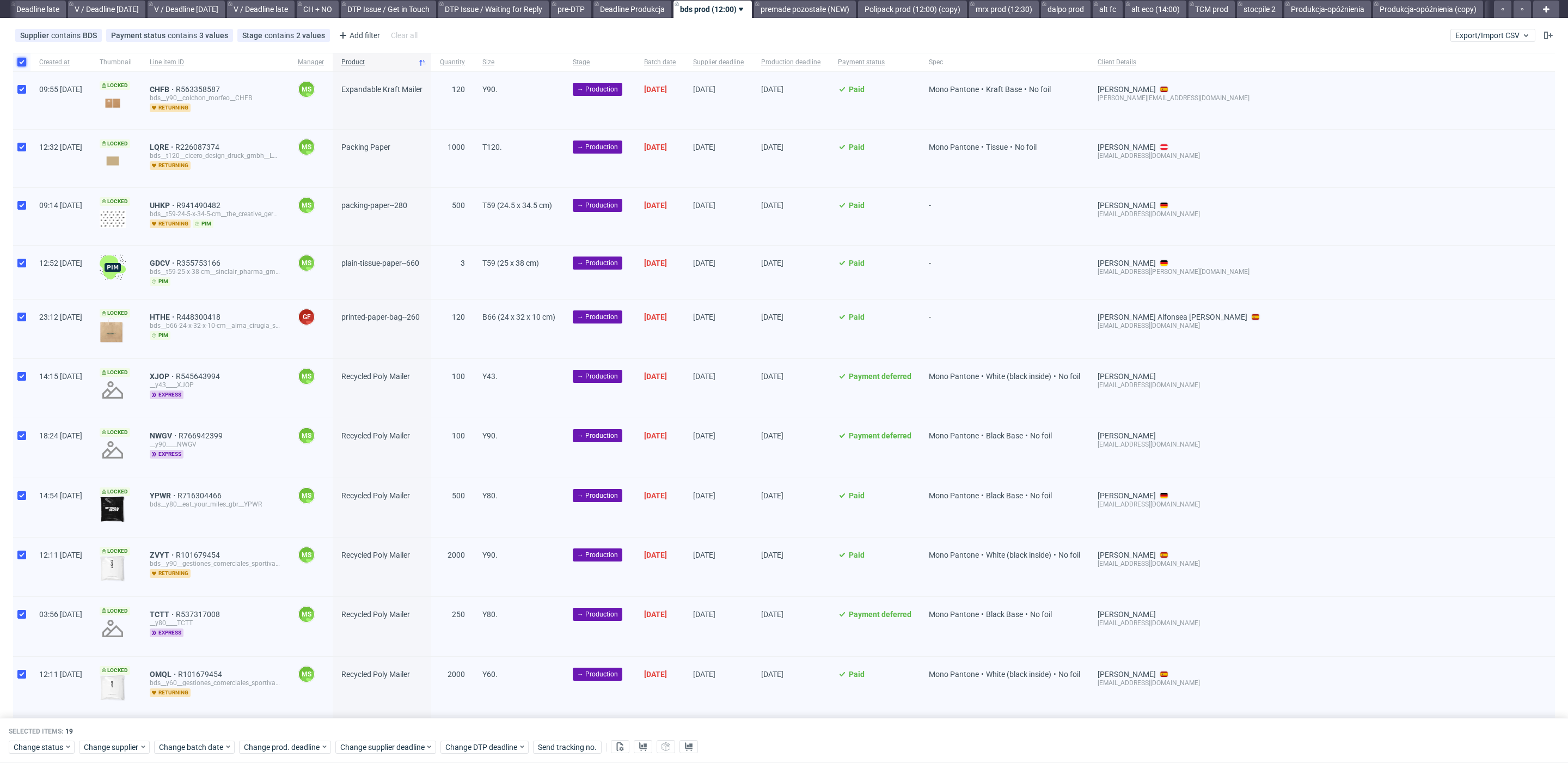
scroll to position [27, 0]
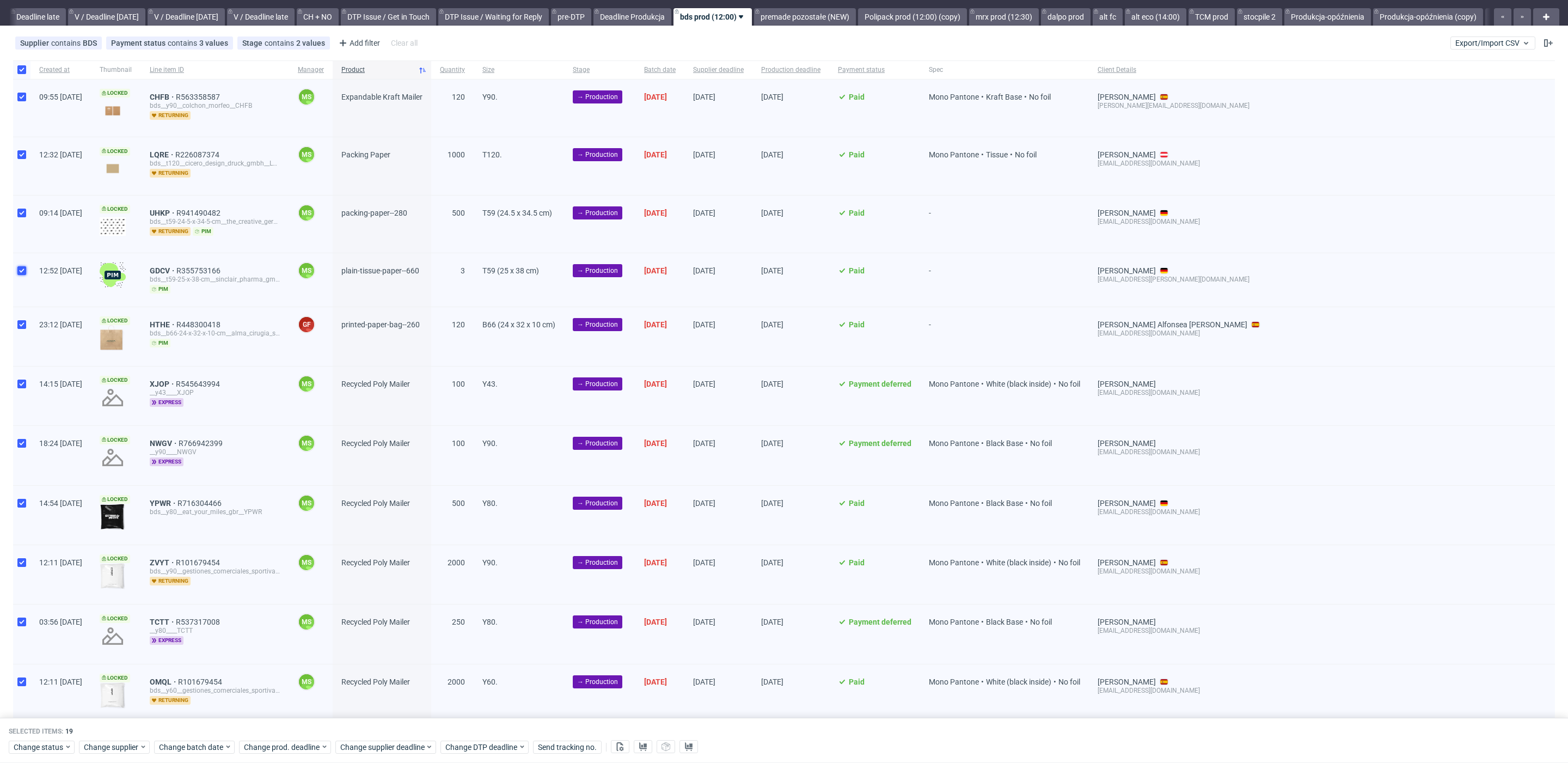
click at [23, 271] on input "checkbox" at bounding box center [21, 271] width 9 height 9
click at [625, 750] on button at bounding box center [619, 747] width 18 height 13
click at [25, 268] on input "checkbox" at bounding box center [21, 271] width 9 height 9
checkbox input "true"
click at [642, 749] on icon at bounding box center [642, 746] width 9 height 9
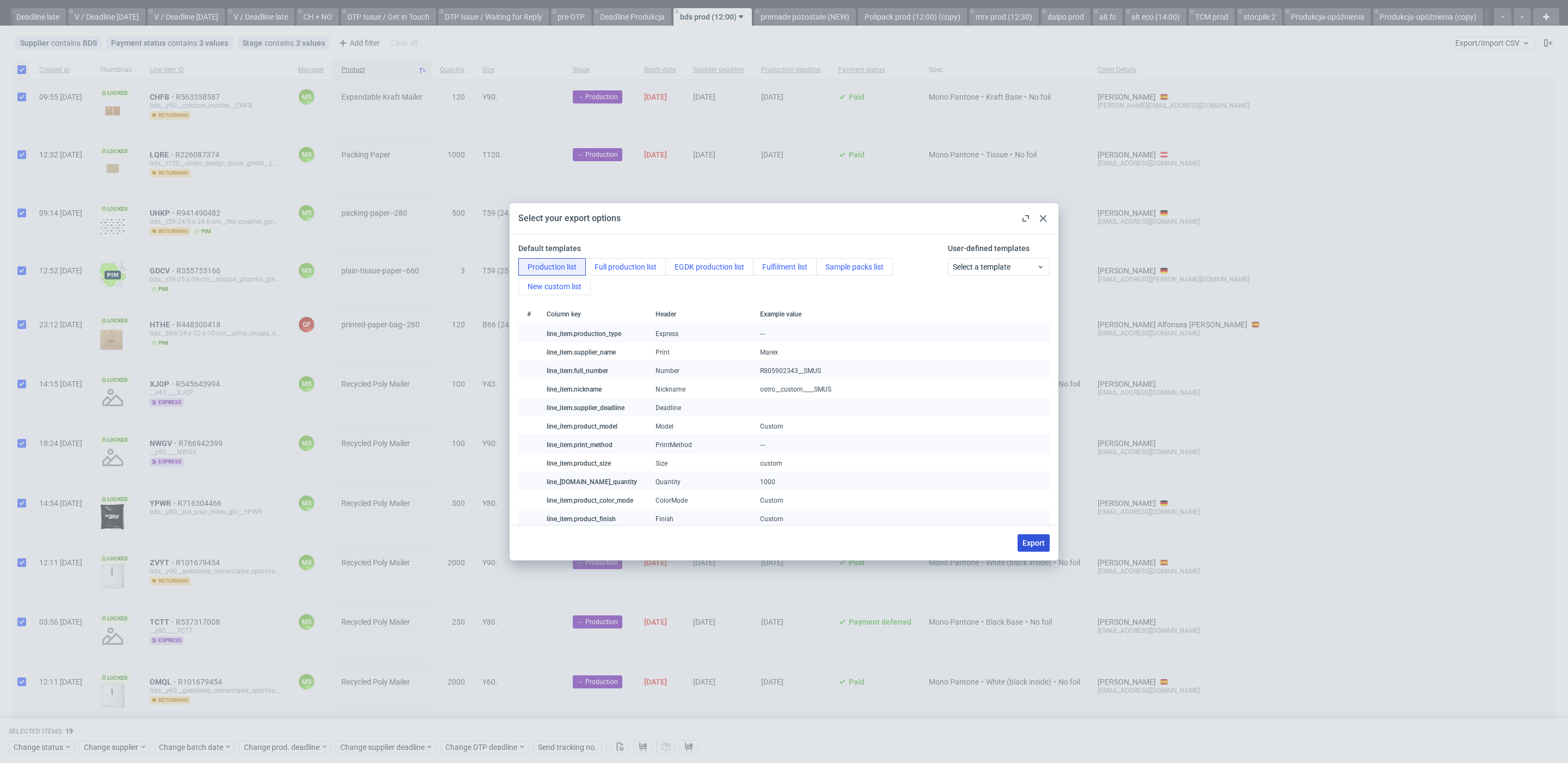
click at [1037, 543] on span "Export" at bounding box center [1034, 543] width 22 height 8
checkbox input "false"
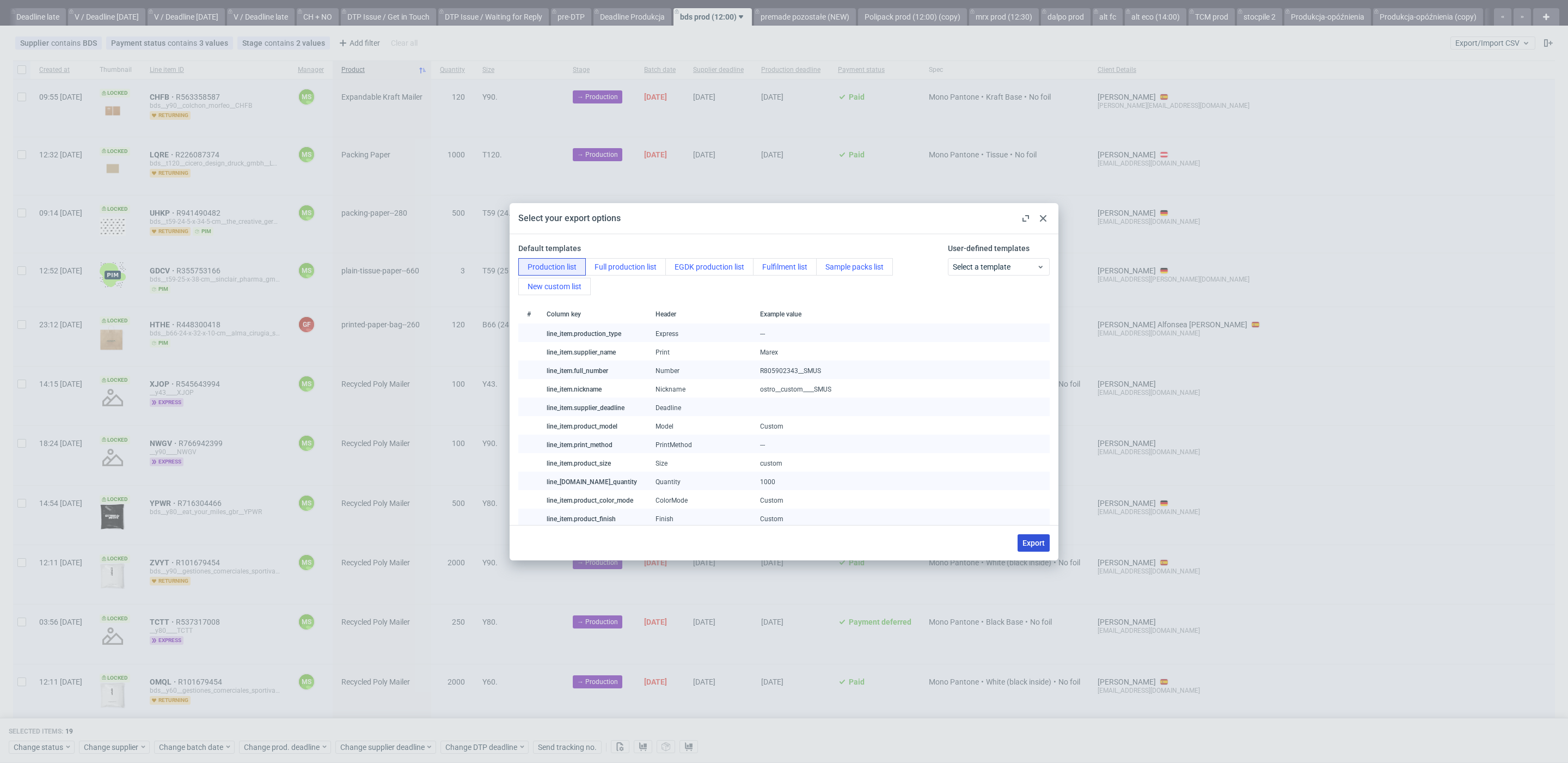
checkbox input "false"
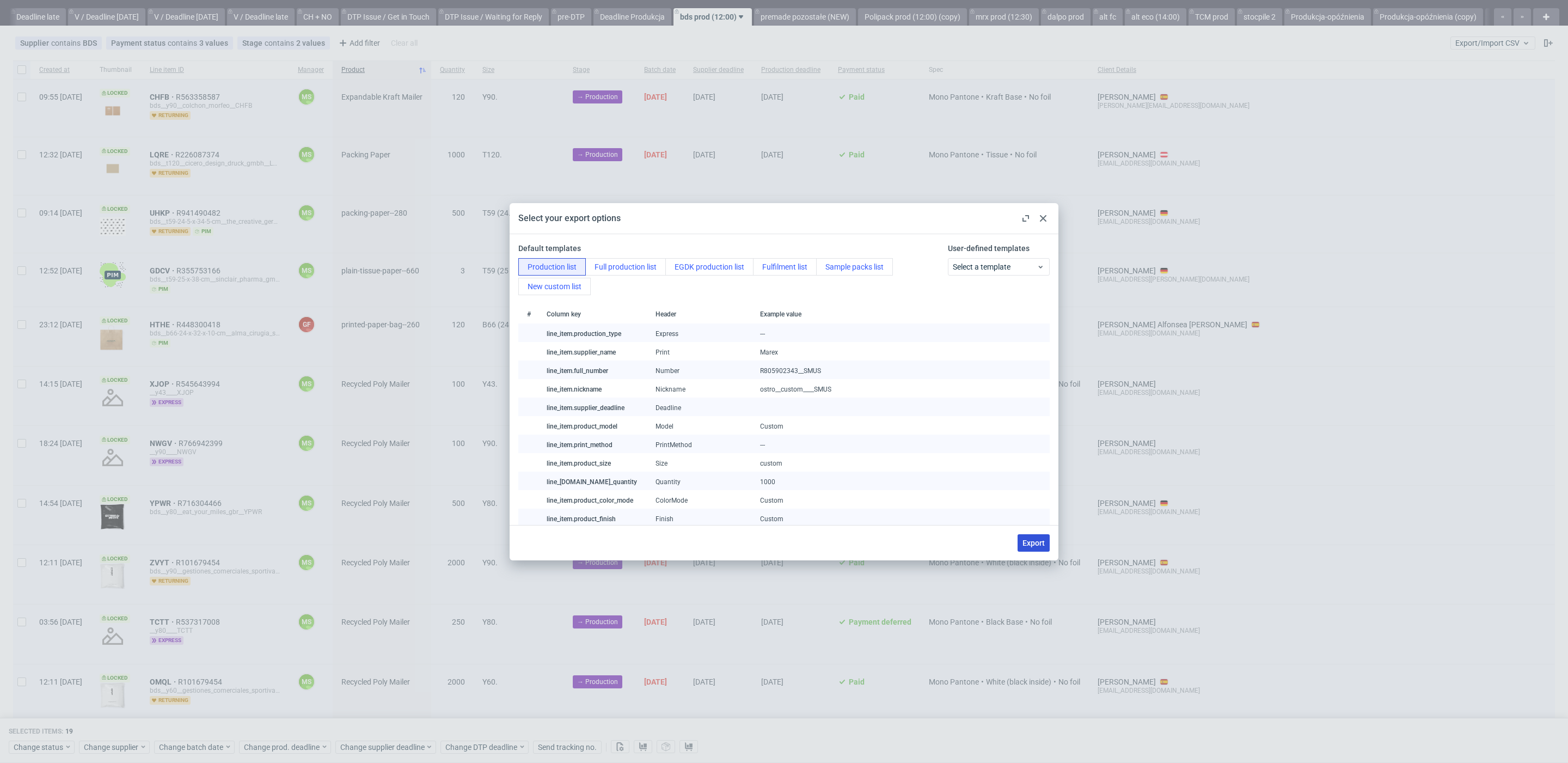
checkbox input "false"
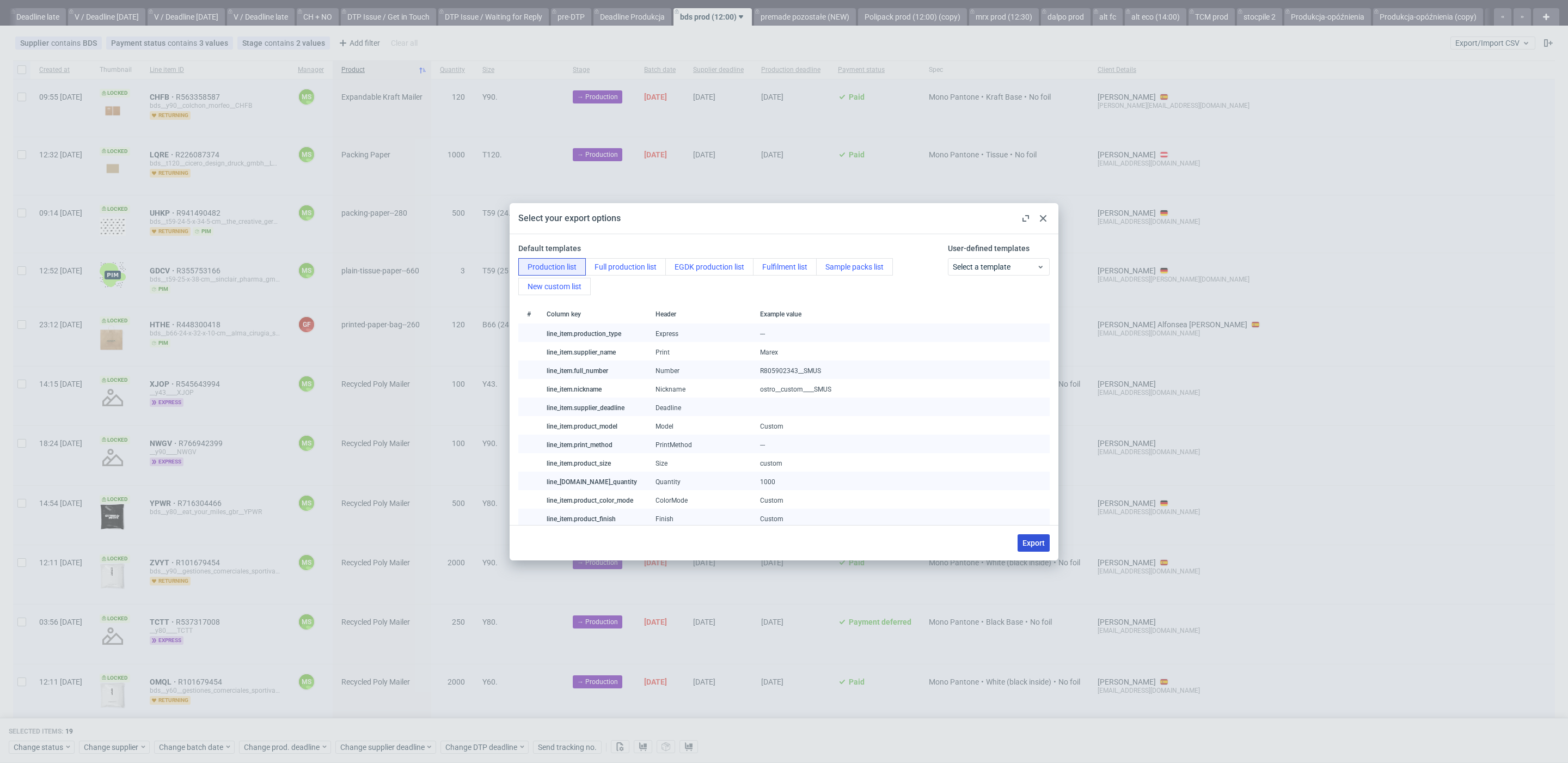
checkbox input "false"
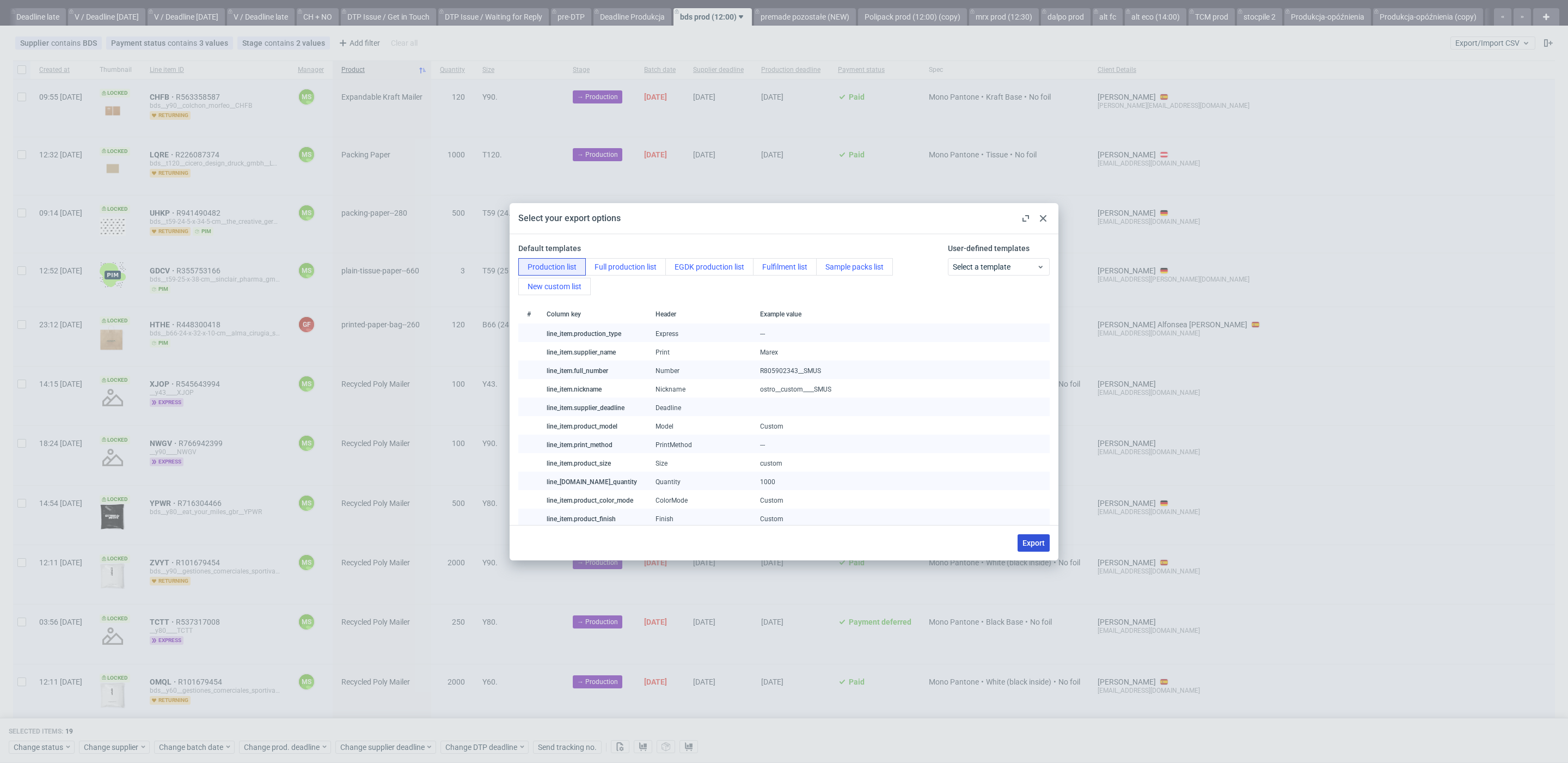
checkbox input "false"
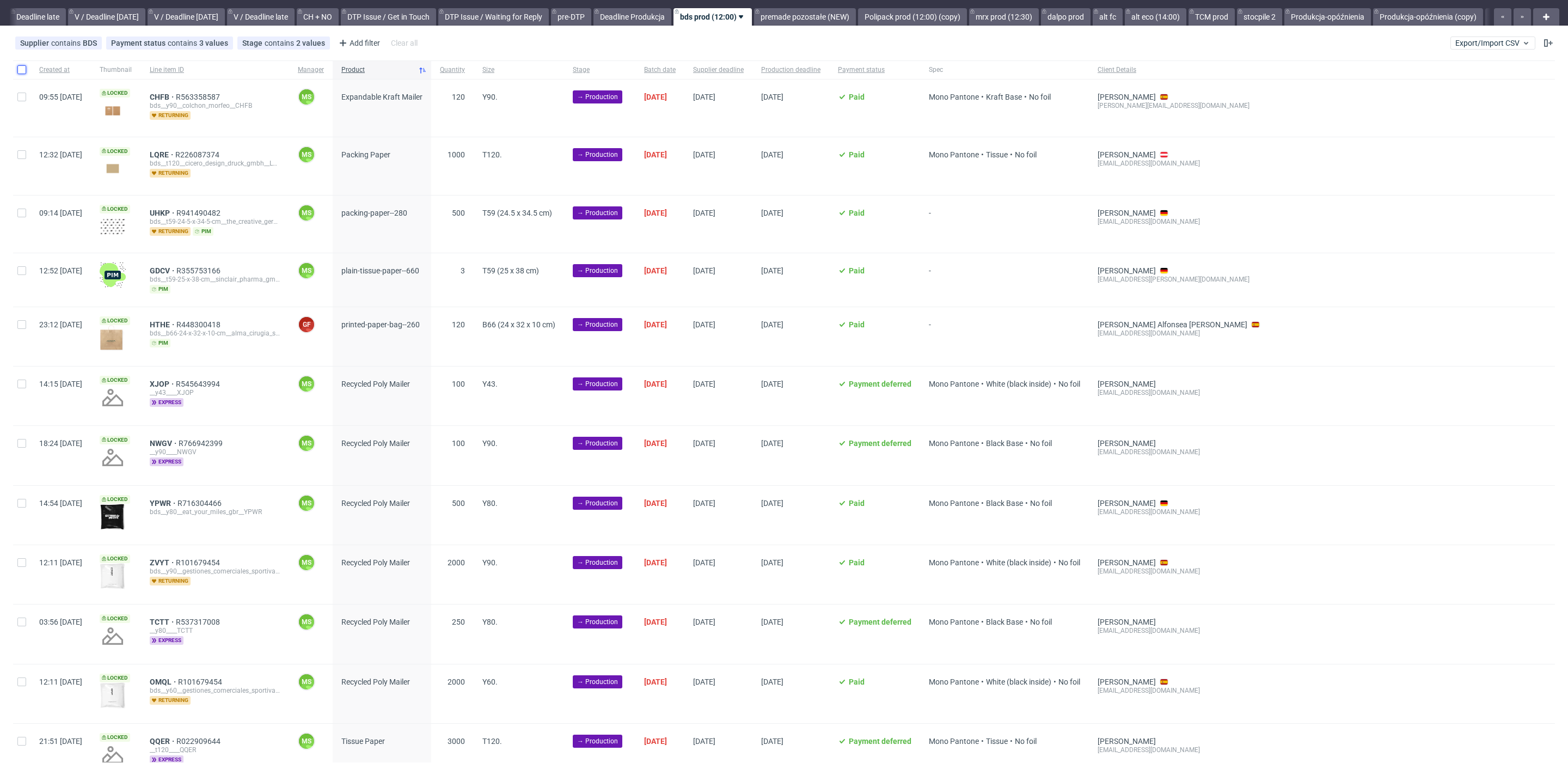
click at [20, 71] on input "checkbox" at bounding box center [21, 69] width 9 height 9
checkbox input "true"
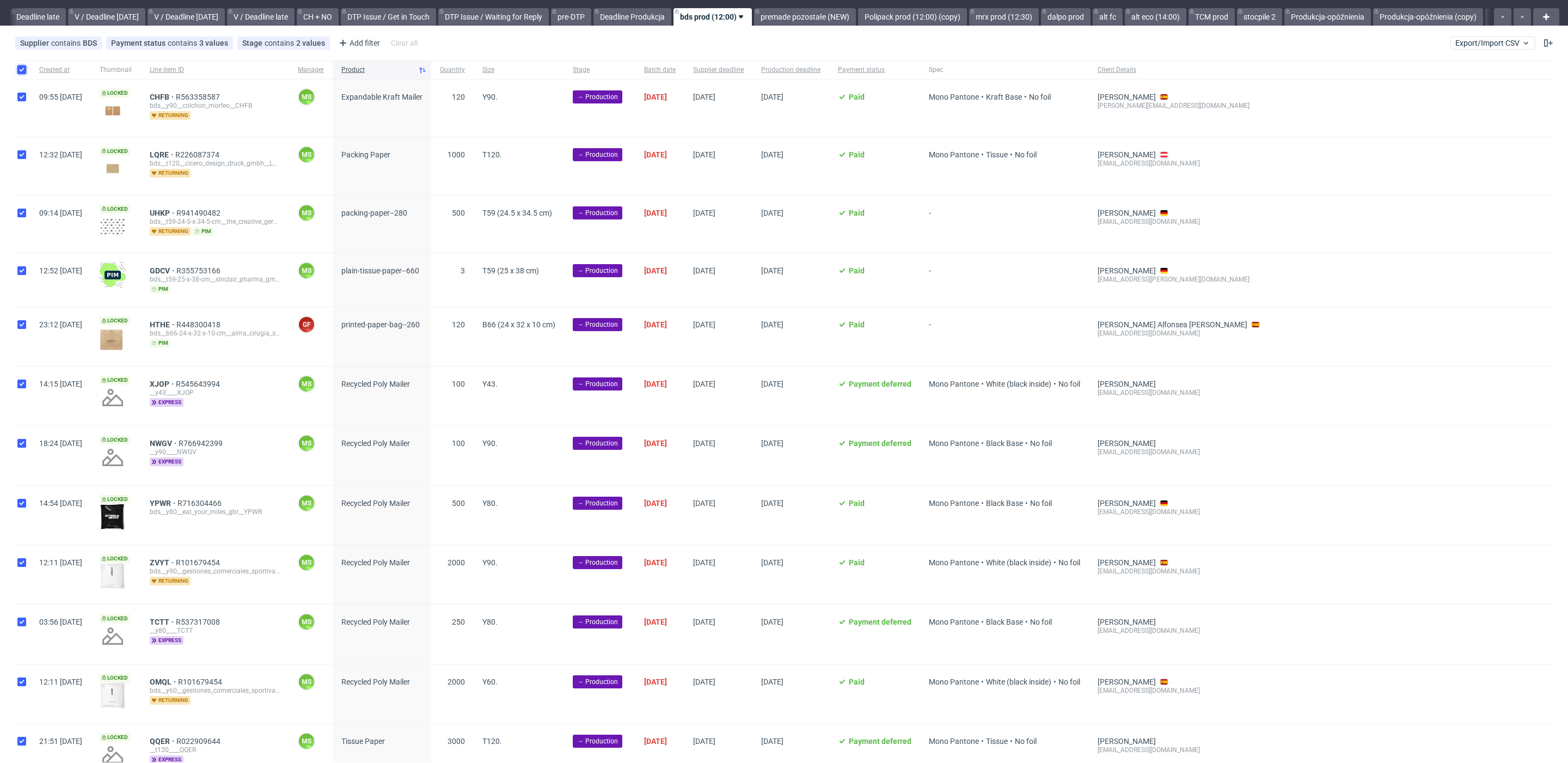
checkbox input "true"
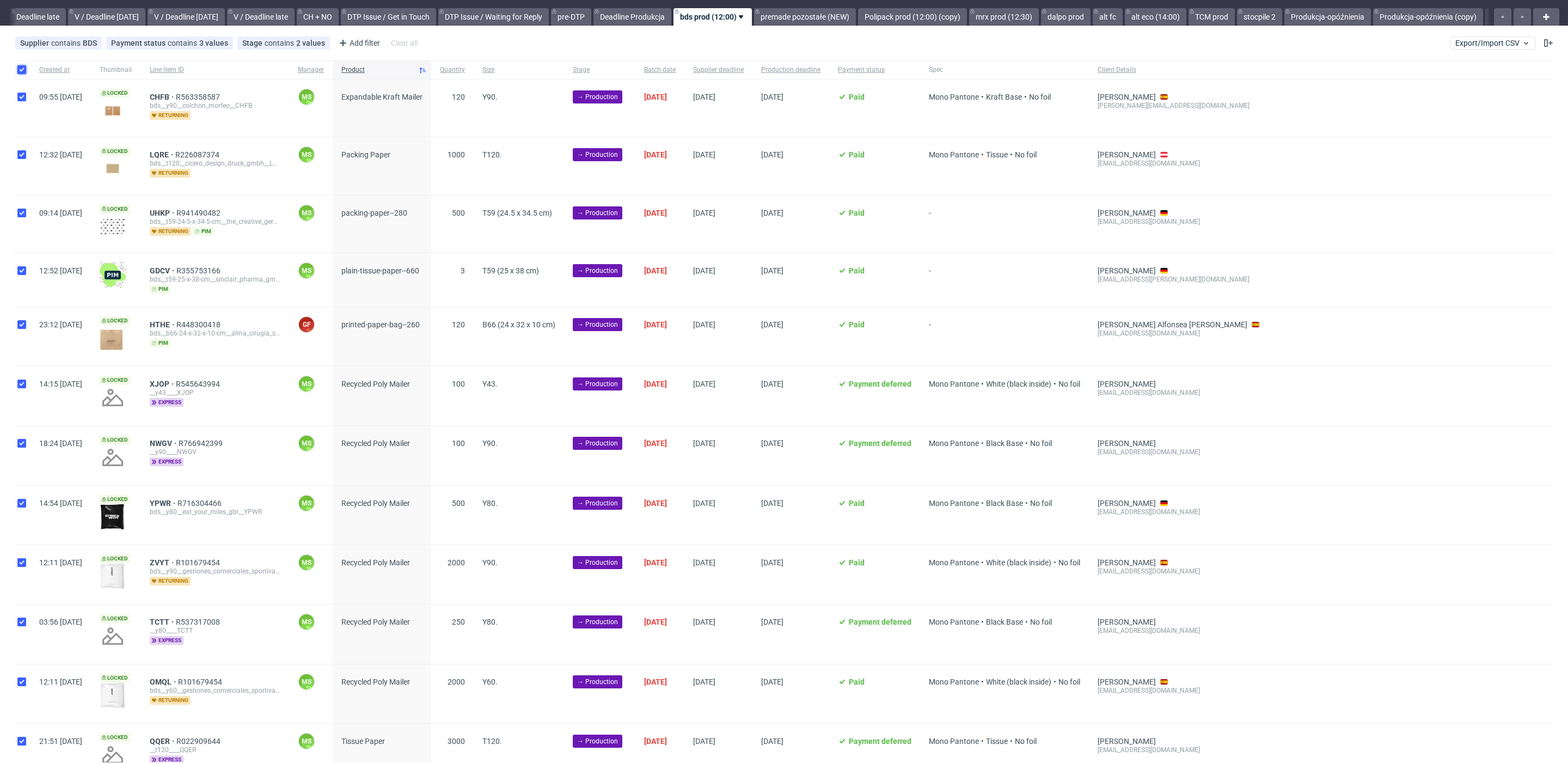
checkbox input "true"
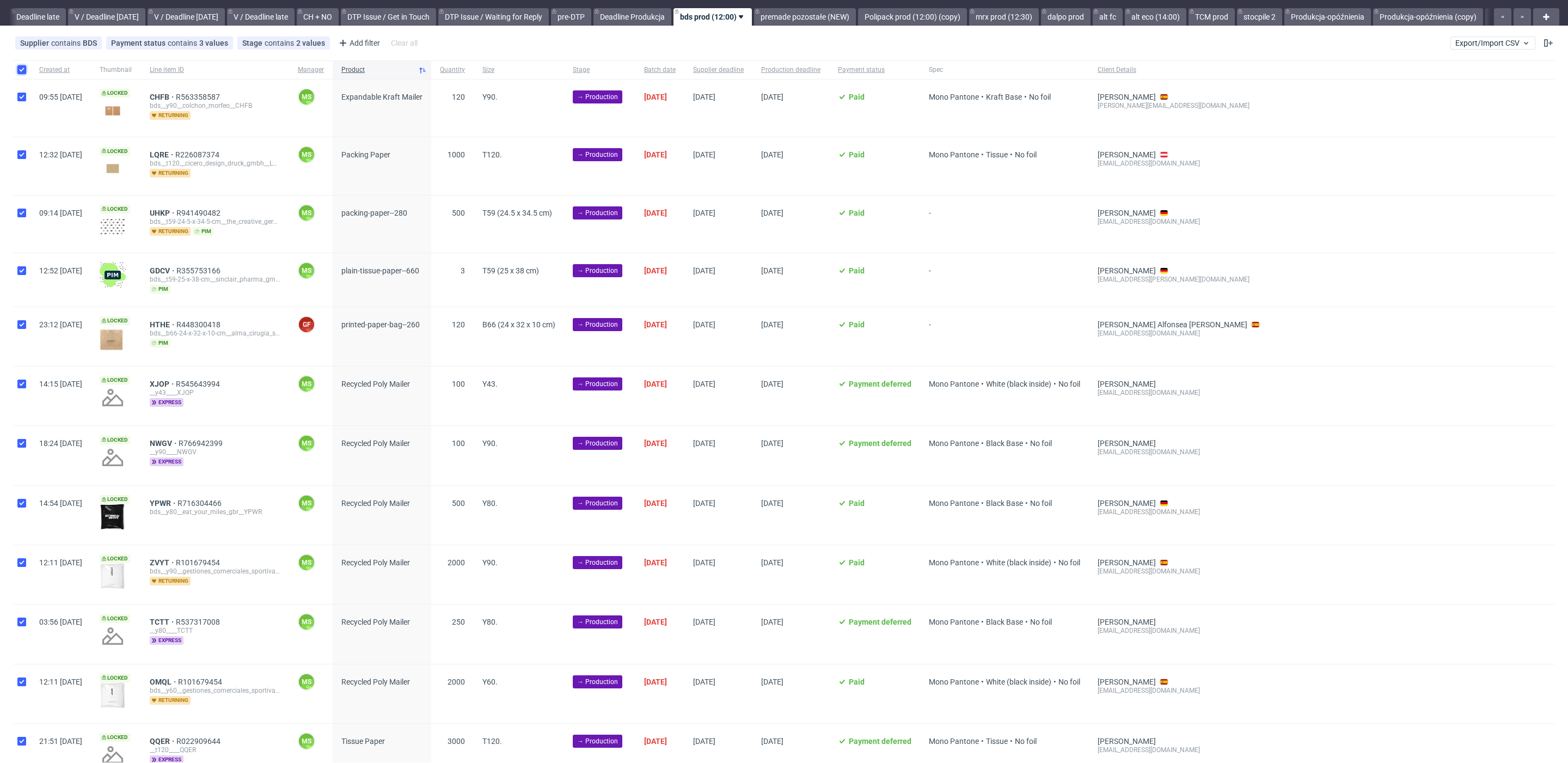
checkbox input "true"
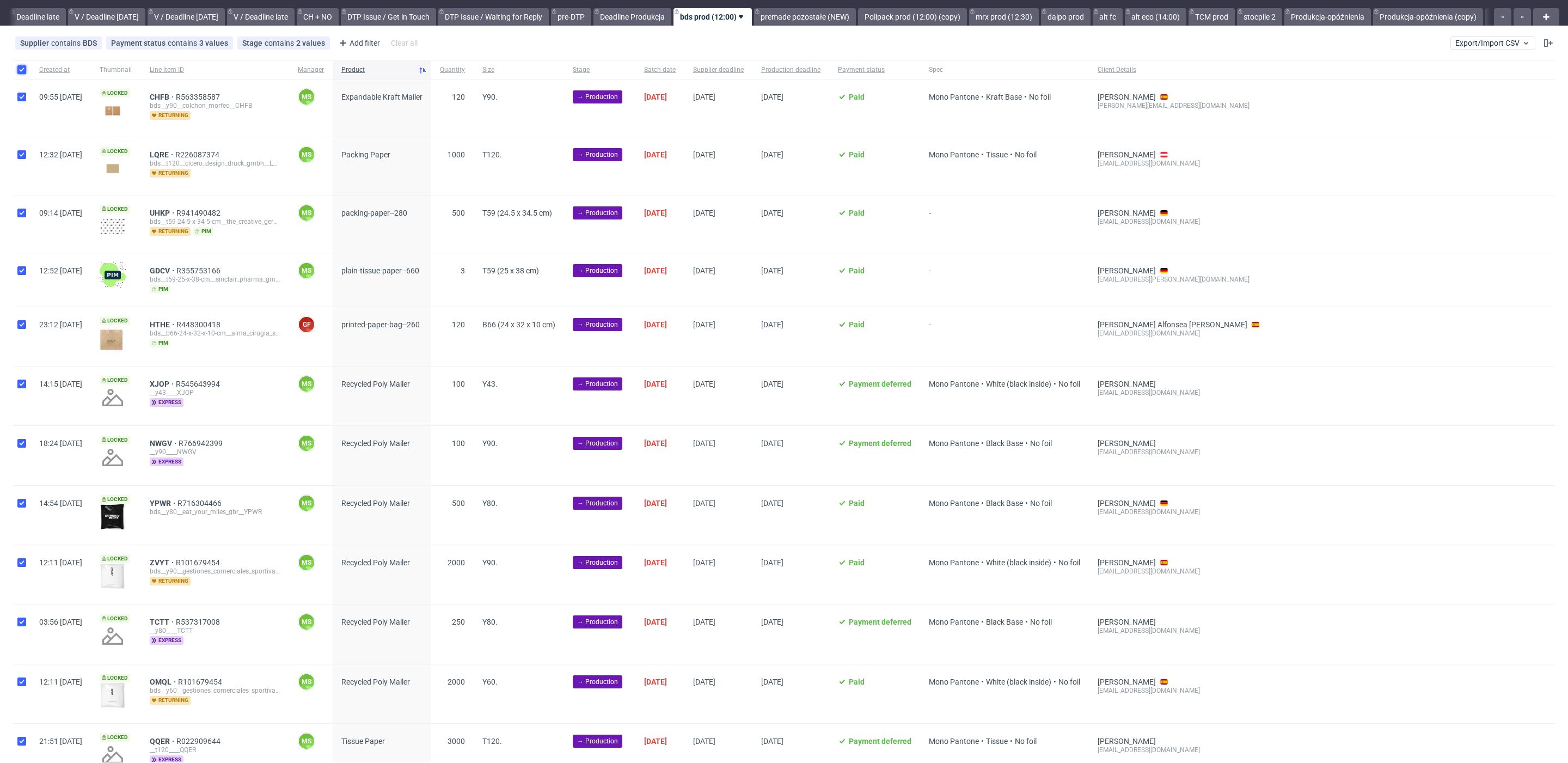
checkbox input "true"
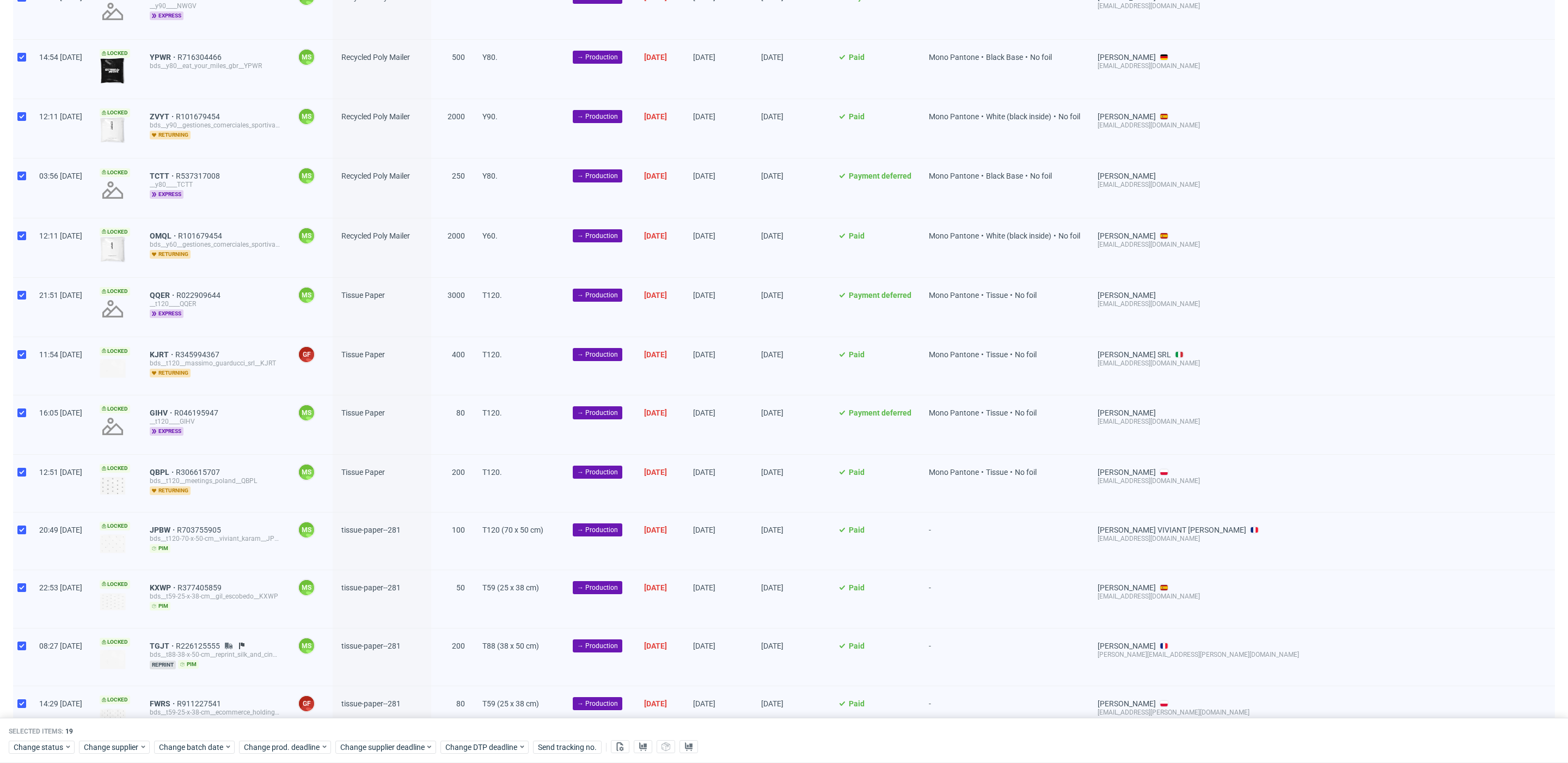
scroll to position [526, 0]
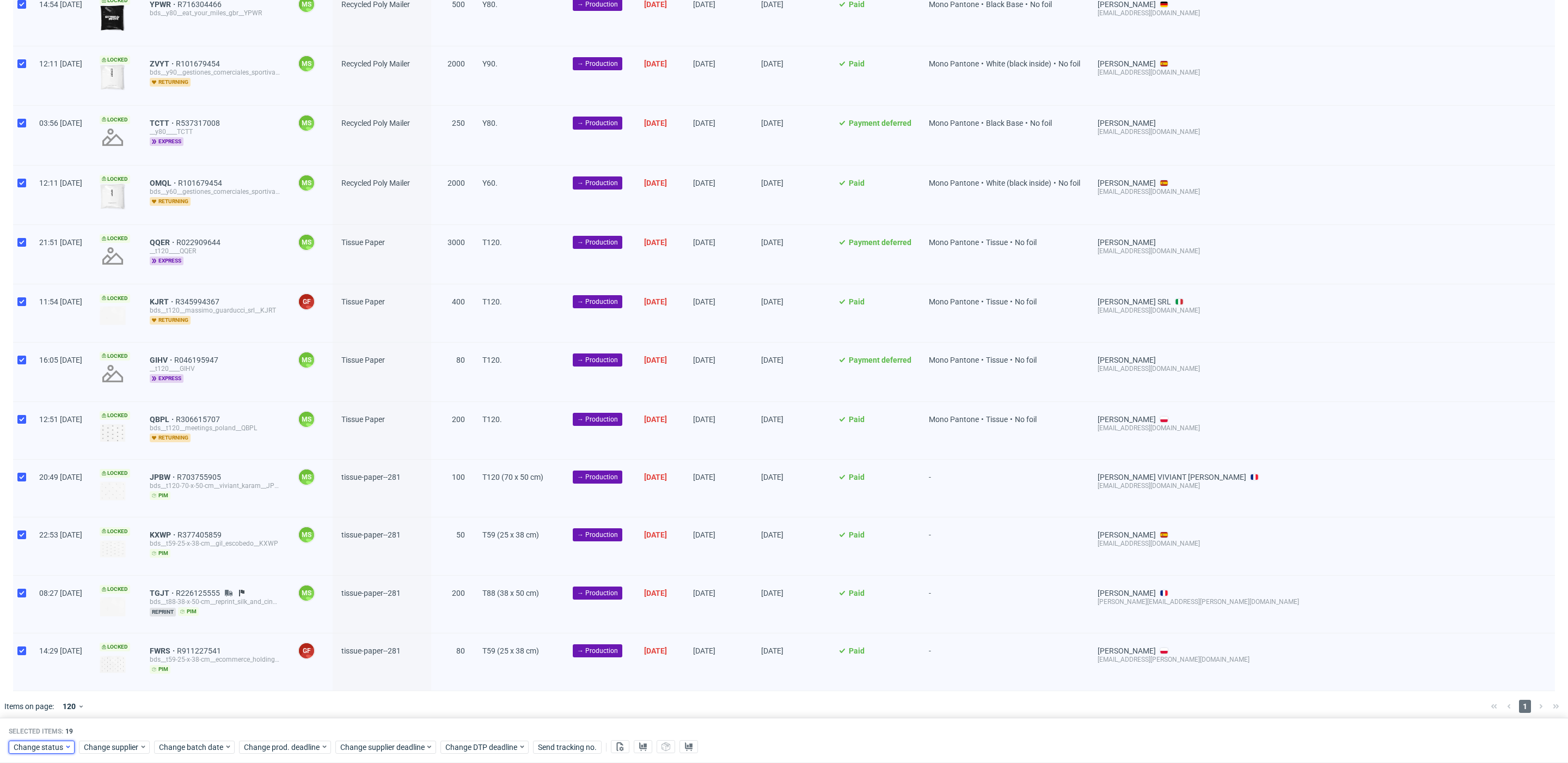
click at [66, 744] on icon at bounding box center [68, 746] width 8 height 9
click at [67, 628] on span "In Production" at bounding box center [40, 623] width 55 height 15
click at [116, 724] on span "Save" at bounding box center [124, 725] width 17 height 8
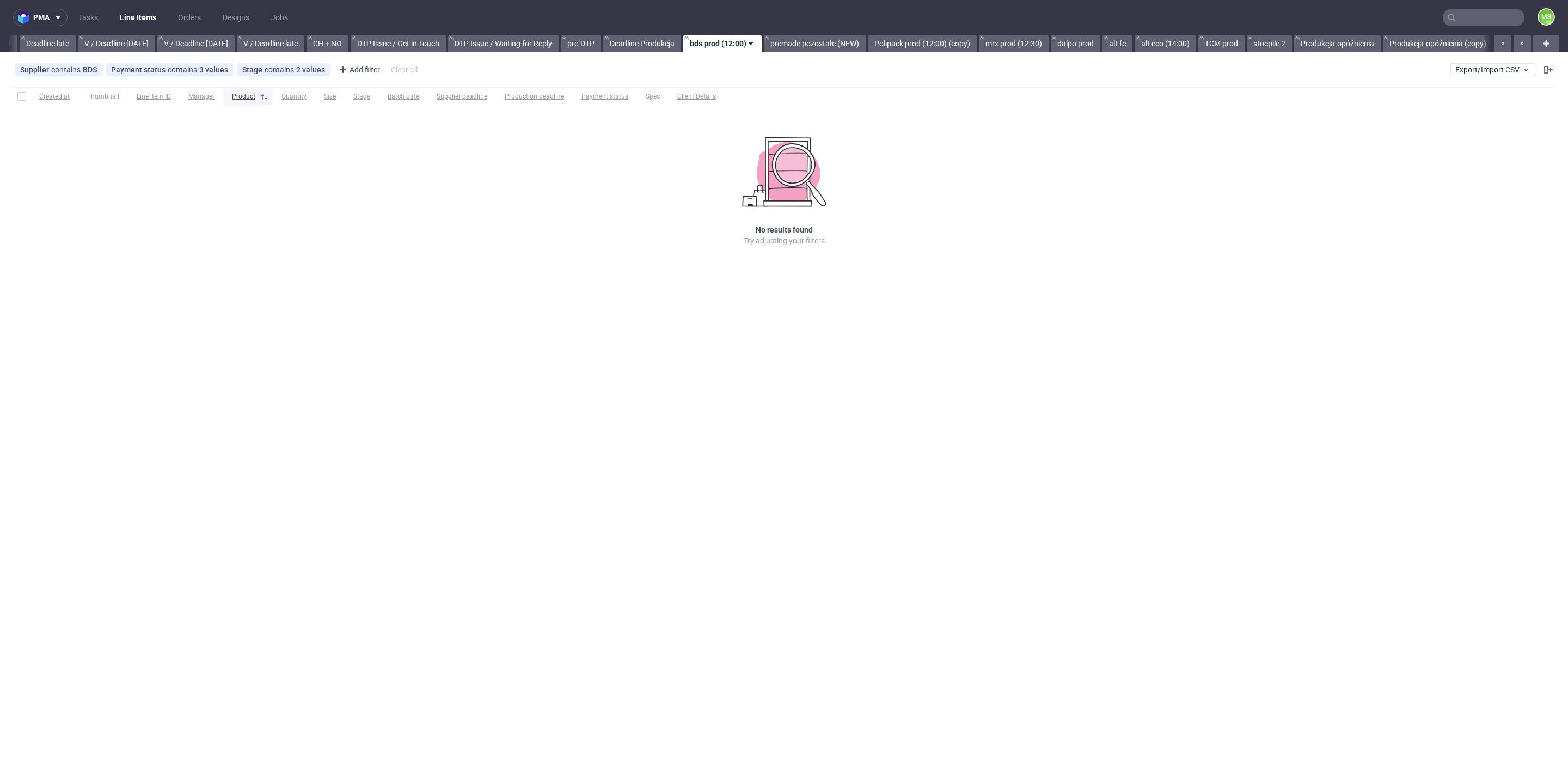
scroll to position [0, 1273]
click at [957, 44] on link "Polipack prod (12:00) (copy)" at bounding box center [918, 44] width 109 height 18
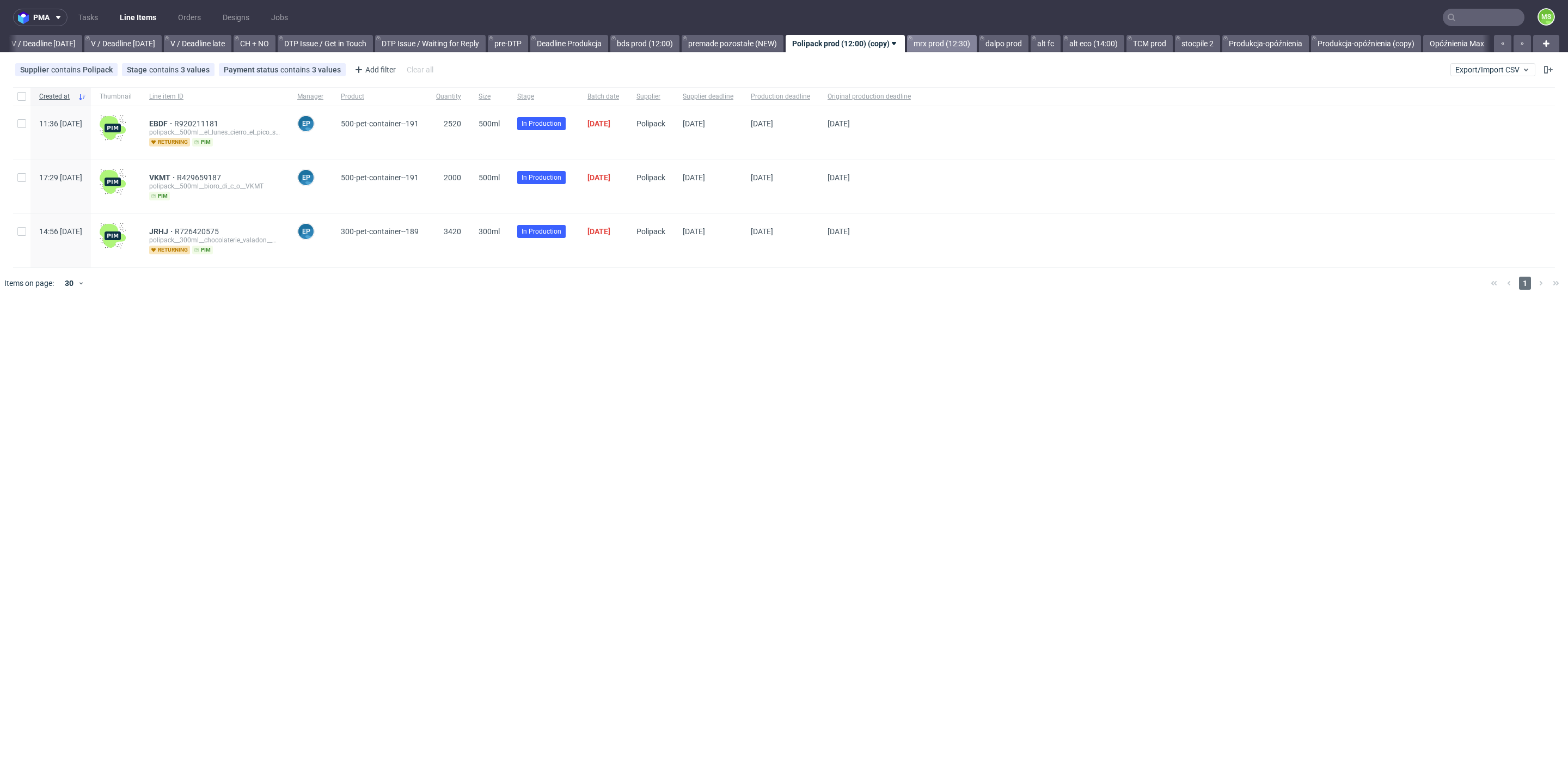
click at [945, 45] on link "mrx prod (12:30)" at bounding box center [941, 44] width 70 height 18
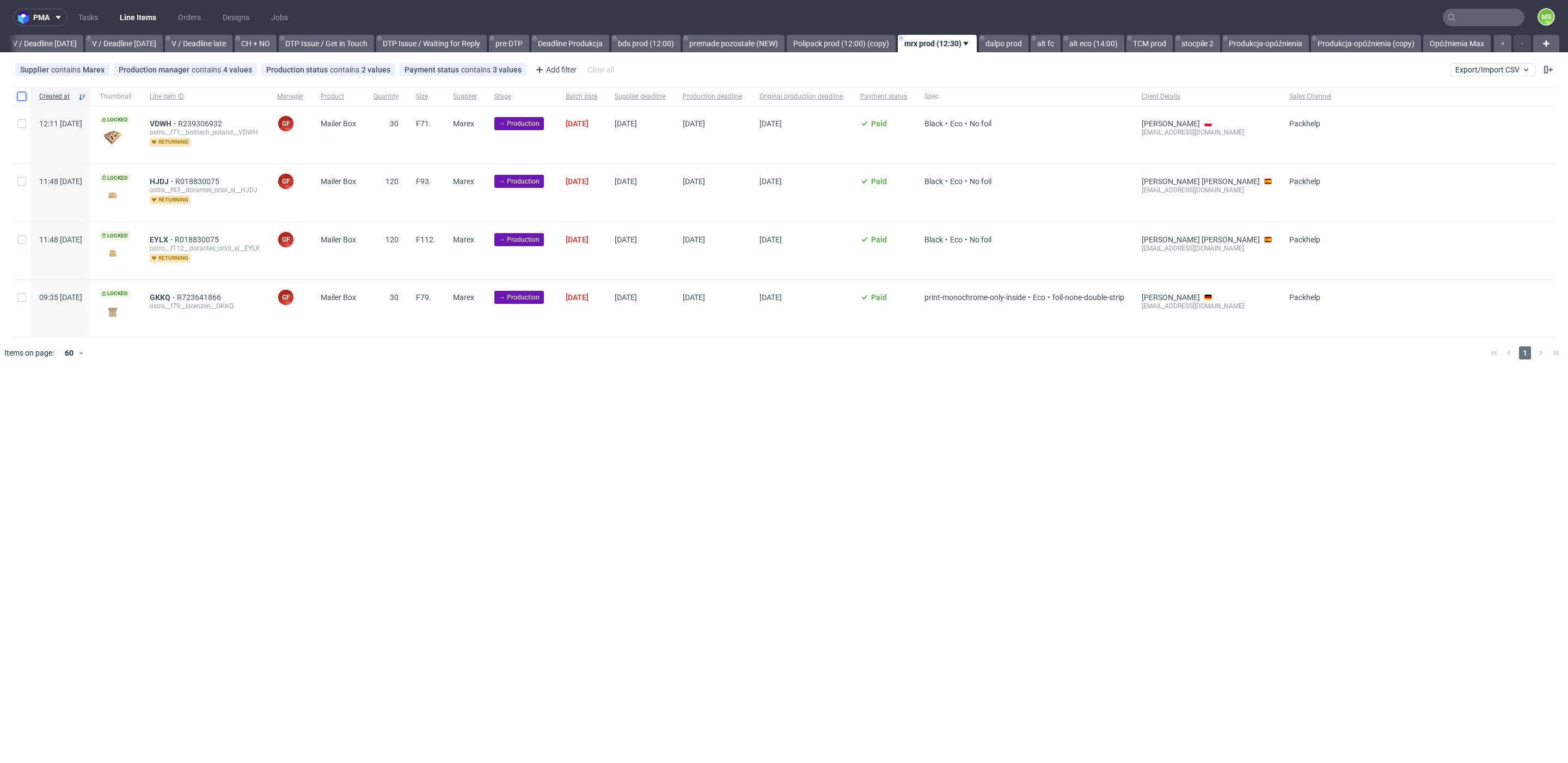
click at [20, 99] on input "checkbox" at bounding box center [21, 96] width 9 height 9
checkbox input "true"
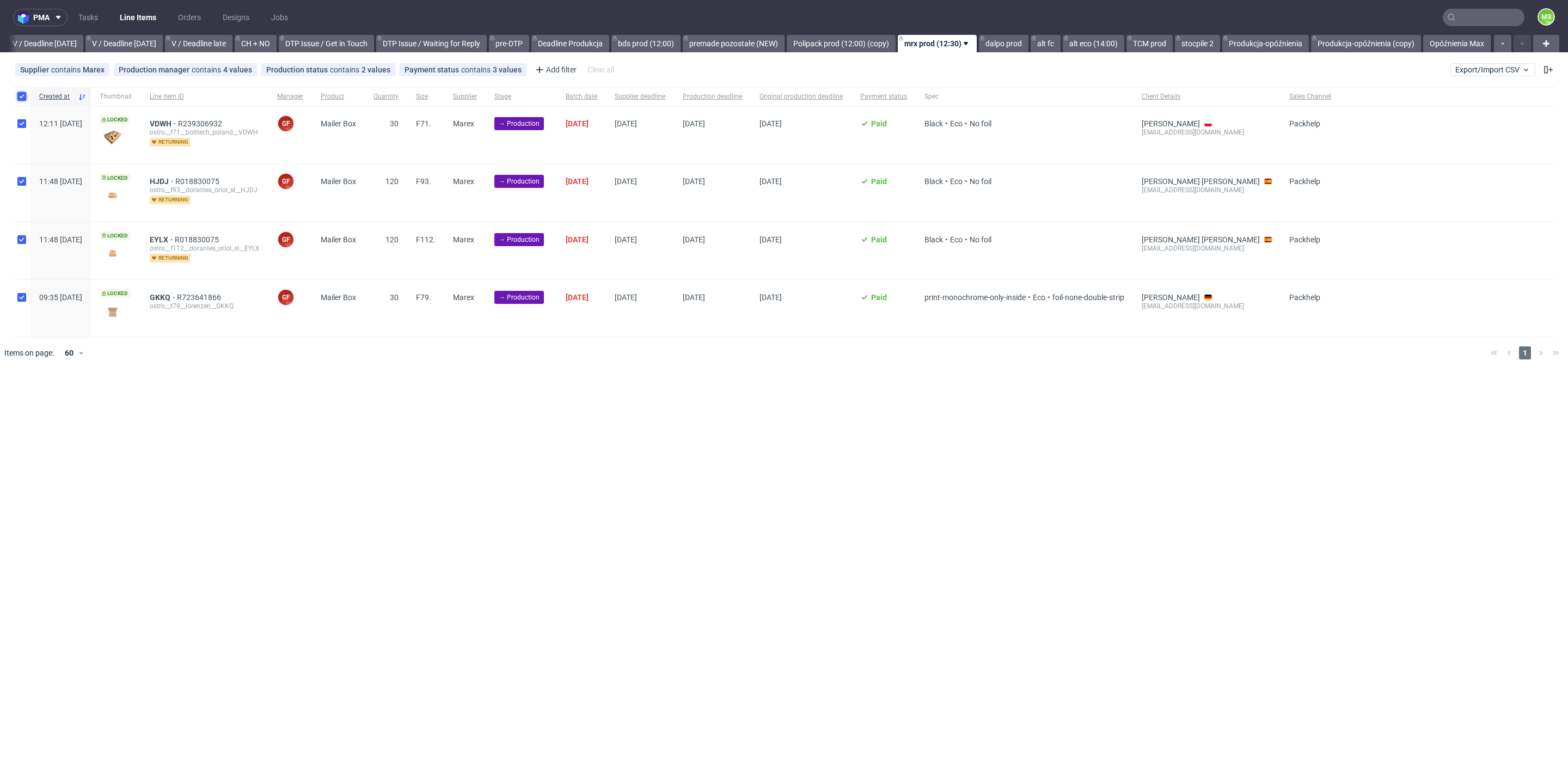
checkbox input "true"
click at [207, 396] on span "Change batch date" at bounding box center [192, 402] width 65 height 11
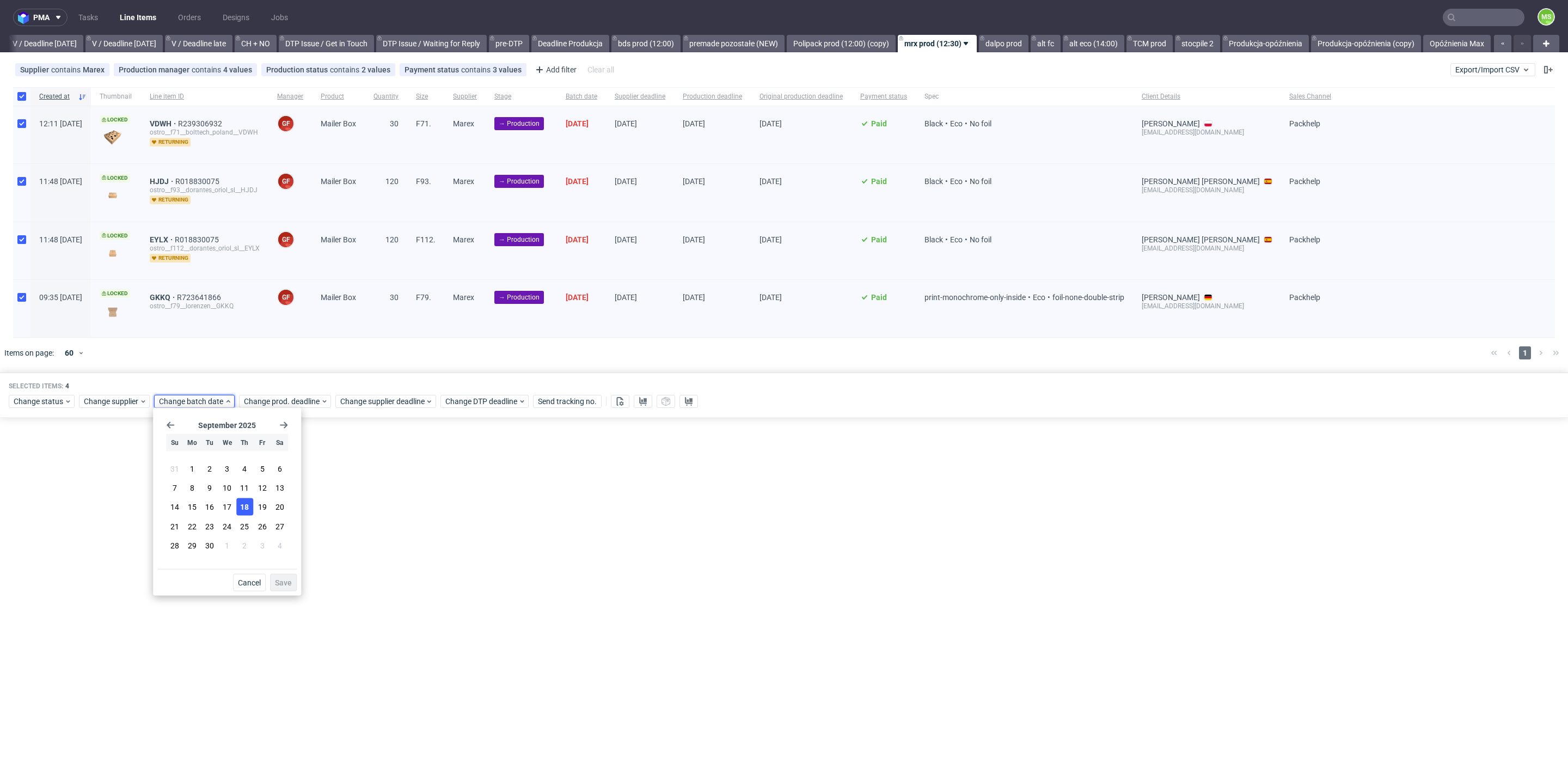
click at [243, 504] on span "18" at bounding box center [244, 507] width 9 height 11
drag, startPoint x: 282, startPoint y: 585, endPoint x: 289, endPoint y: 567, distance: 19.3
click at [282, 585] on span "Save" at bounding box center [283, 583] width 17 height 8
click at [293, 399] on span "Change prod. deadline" at bounding box center [282, 402] width 77 height 11
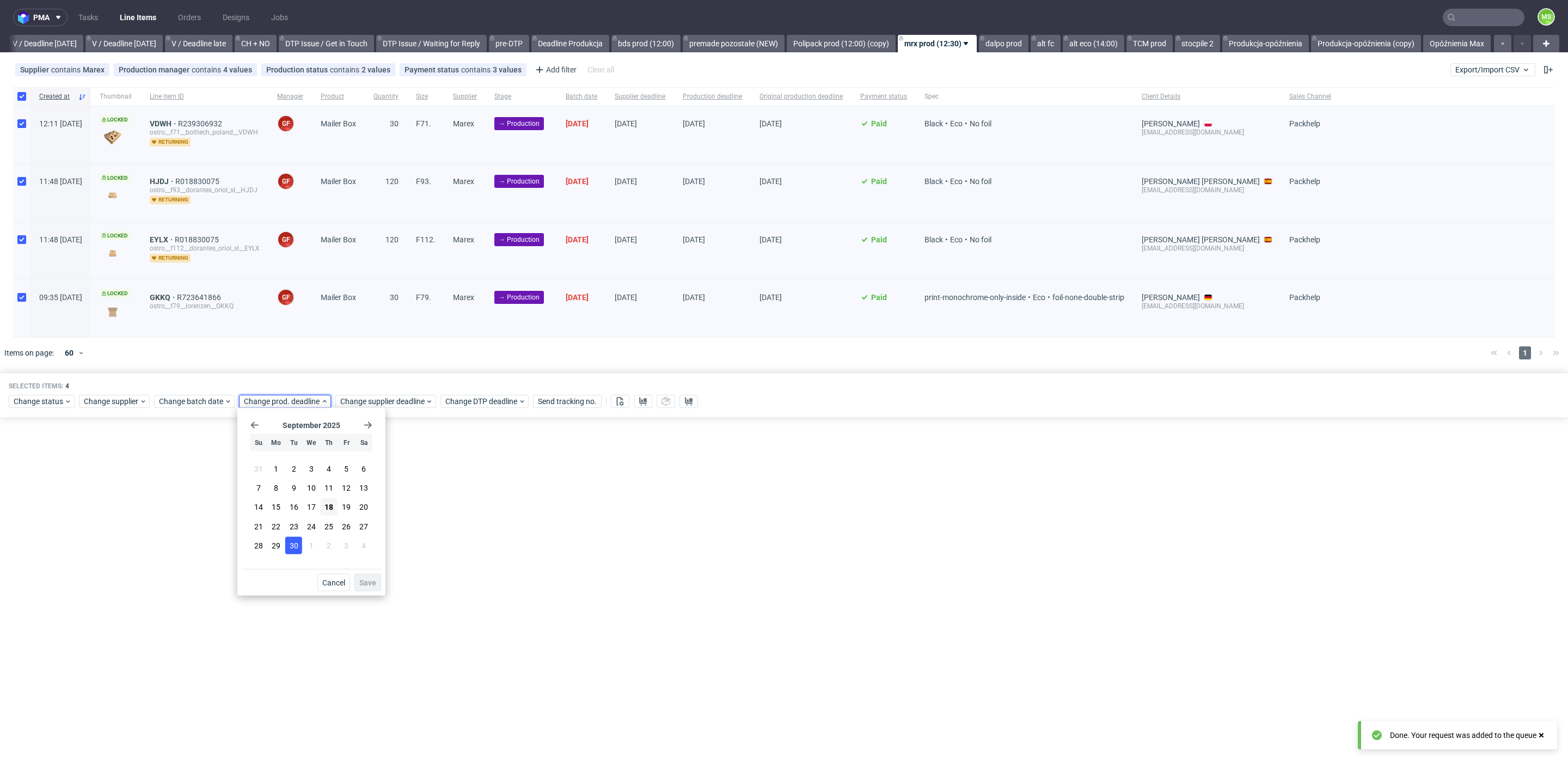
drag, startPoint x: 287, startPoint y: 543, endPoint x: 296, endPoint y: 546, distance: 9.5
click at [288, 543] on button "30" at bounding box center [293, 545] width 17 height 18
drag, startPoint x: 369, startPoint y: 576, endPoint x: 387, endPoint y: 429, distance: 148.1
click at [369, 576] on button "Save" at bounding box center [368, 583] width 27 height 18
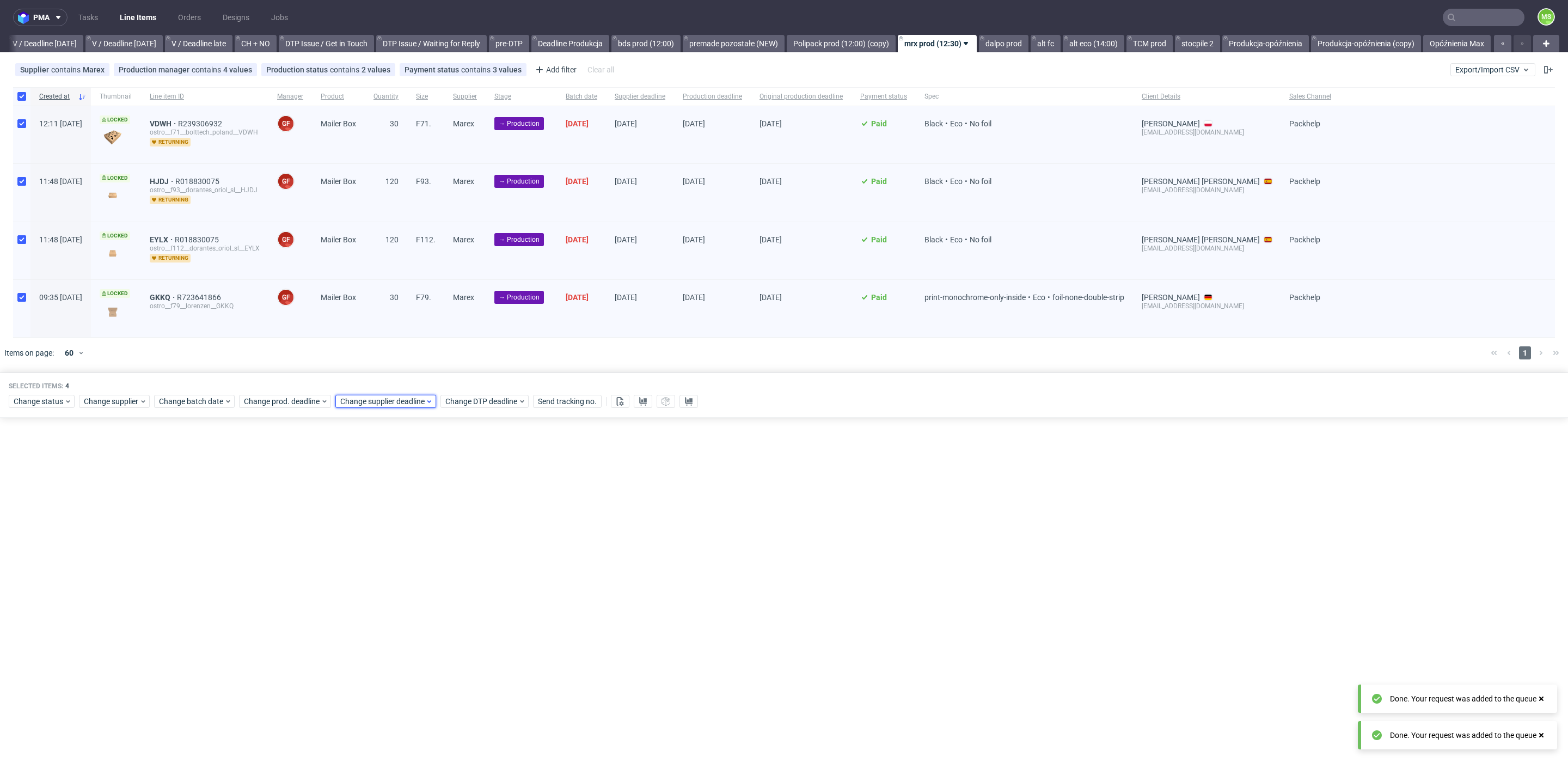
click at [389, 405] on div "Change supplier deadline" at bounding box center [386, 401] width 101 height 13
drag, startPoint x: 393, startPoint y: 542, endPoint x: 443, endPoint y: 562, distance: 53.9
click at [393, 542] on span "30" at bounding box center [390, 545] width 9 height 11
drag, startPoint x: 472, startPoint y: 582, endPoint x: 392, endPoint y: 488, distance: 123.4
click at [472, 581] on span "Save" at bounding box center [464, 583] width 17 height 8
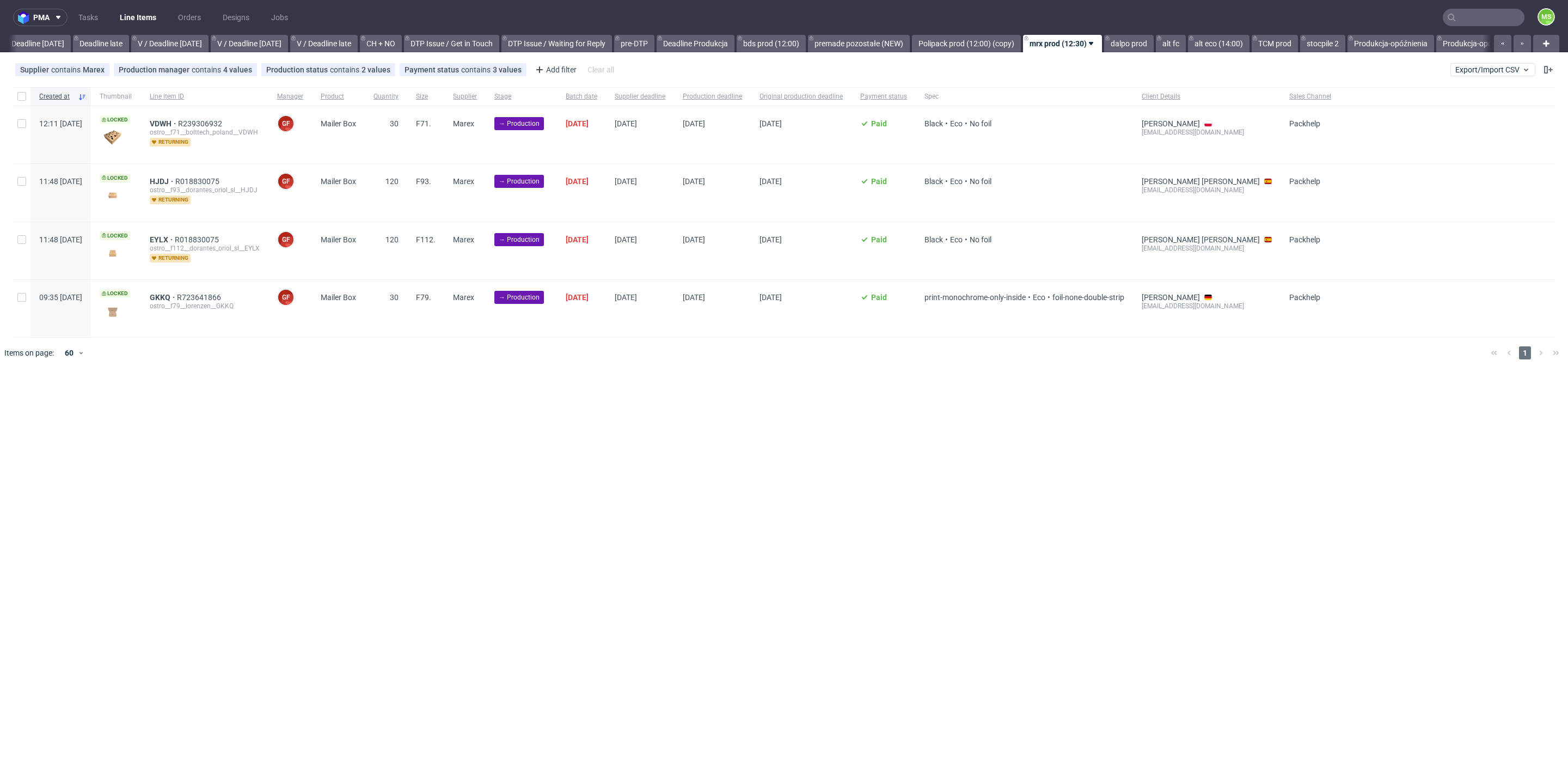
scroll to position [0, 1300]
drag, startPoint x: 25, startPoint y: 92, endPoint x: 153, endPoint y: 255, distance: 207.3
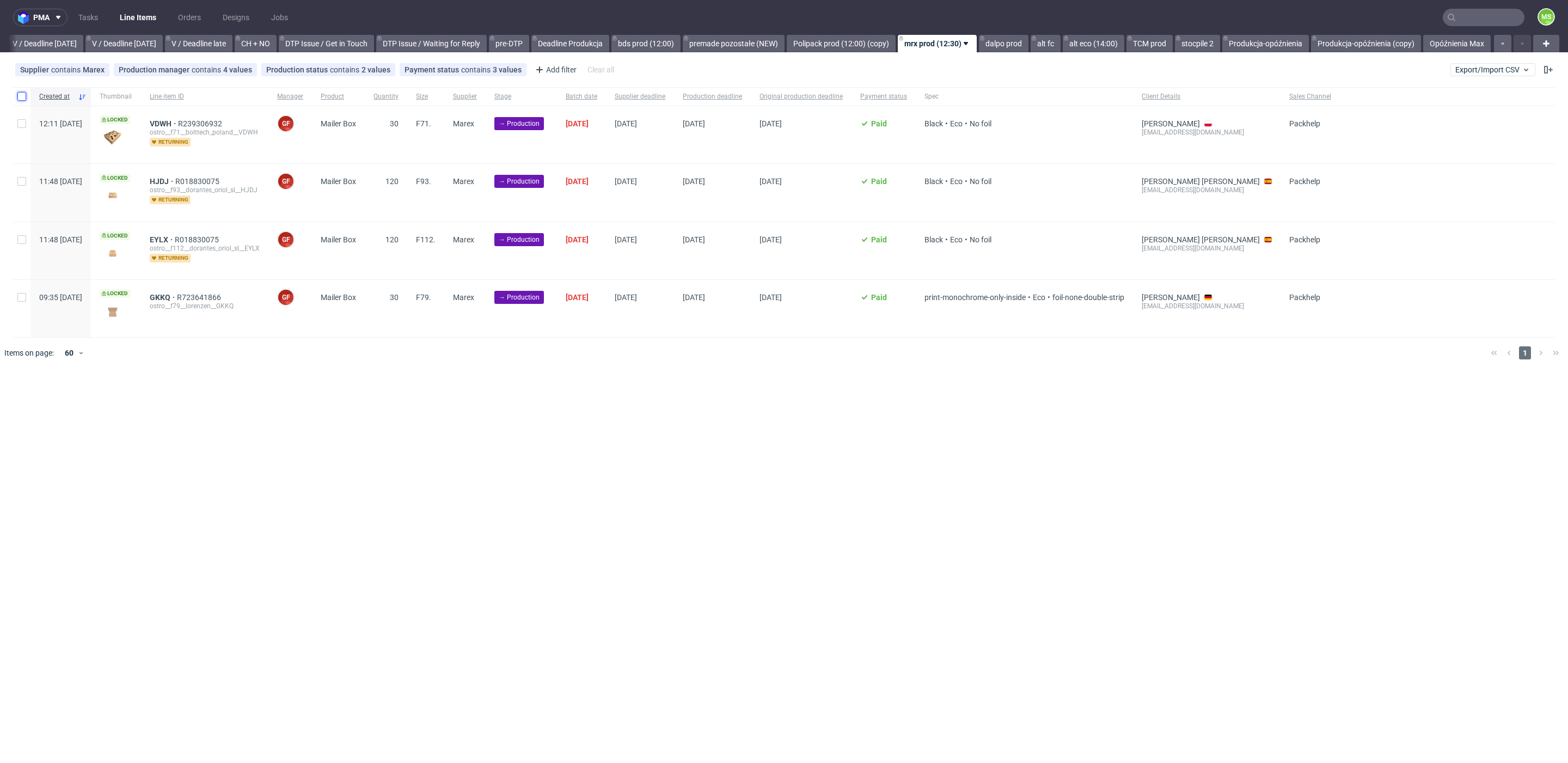
click at [25, 92] on input "checkbox" at bounding box center [21, 96] width 9 height 9
checkbox input "true"
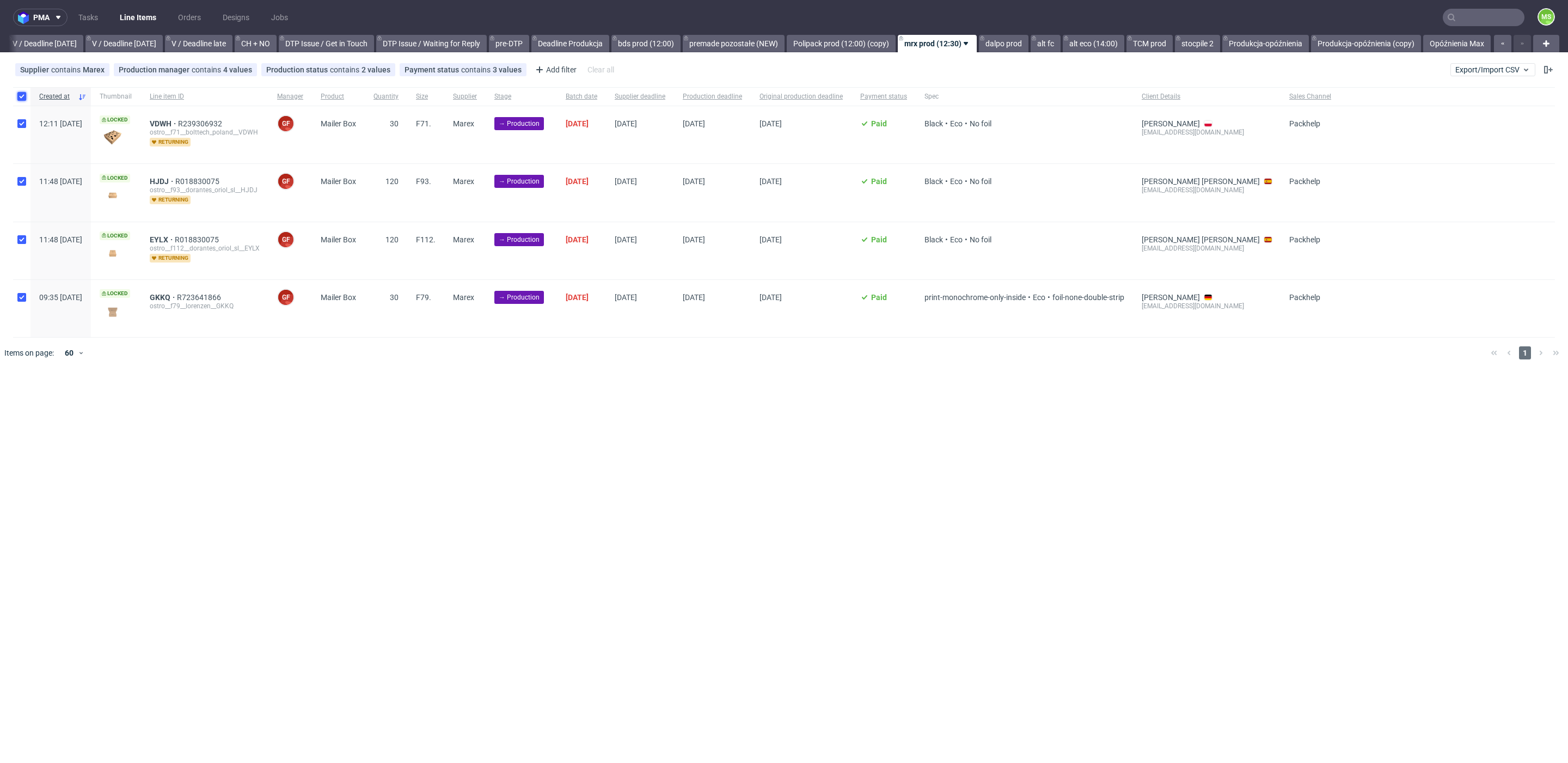
checkbox input "true"
click at [616, 400] on icon at bounding box center [619, 401] width 9 height 9
click at [644, 398] on use at bounding box center [643, 401] width 8 height 9
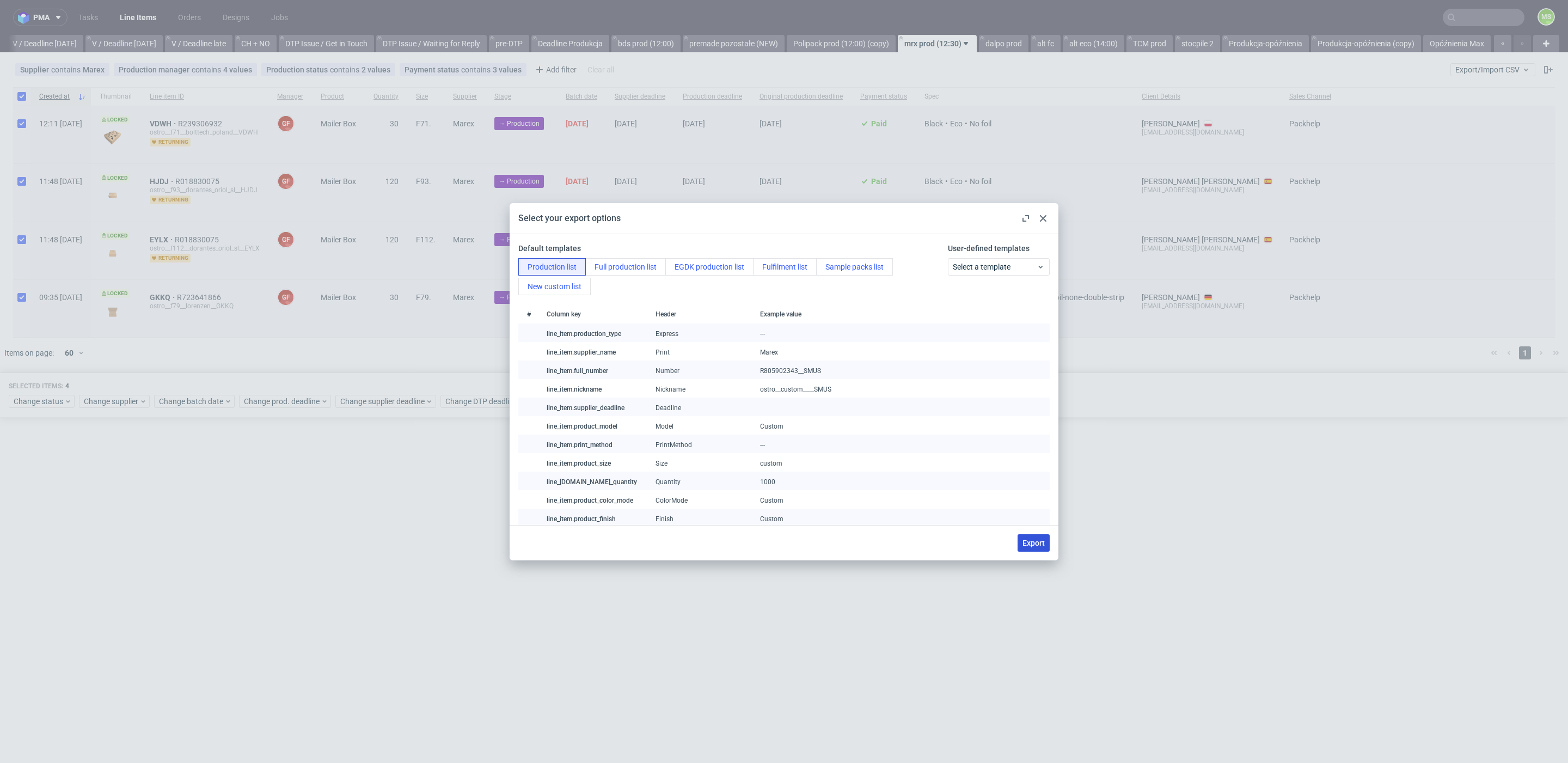
click at [1042, 544] on span "Export" at bounding box center [1034, 543] width 22 height 8
checkbox input "false"
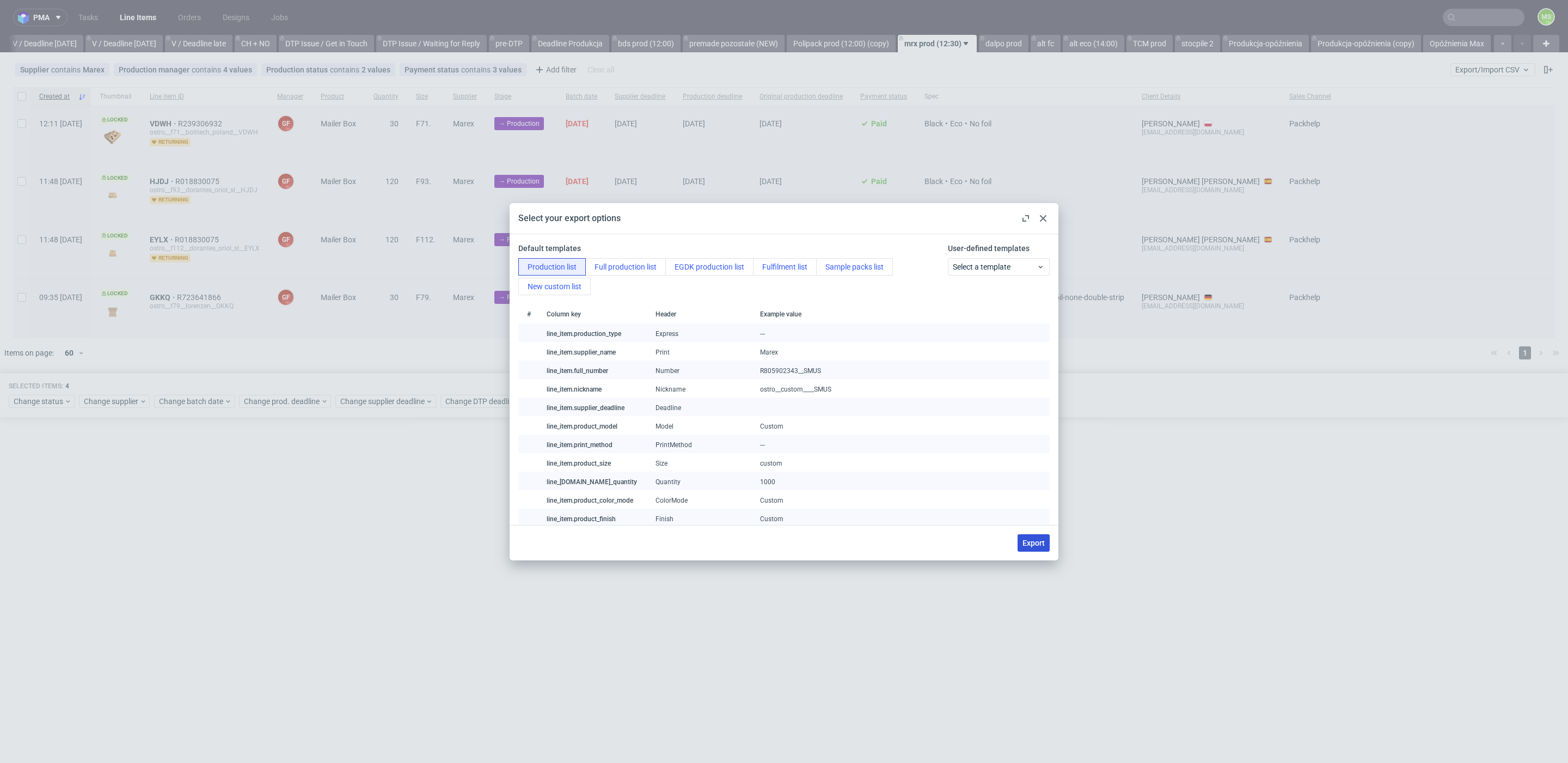
checkbox input "false"
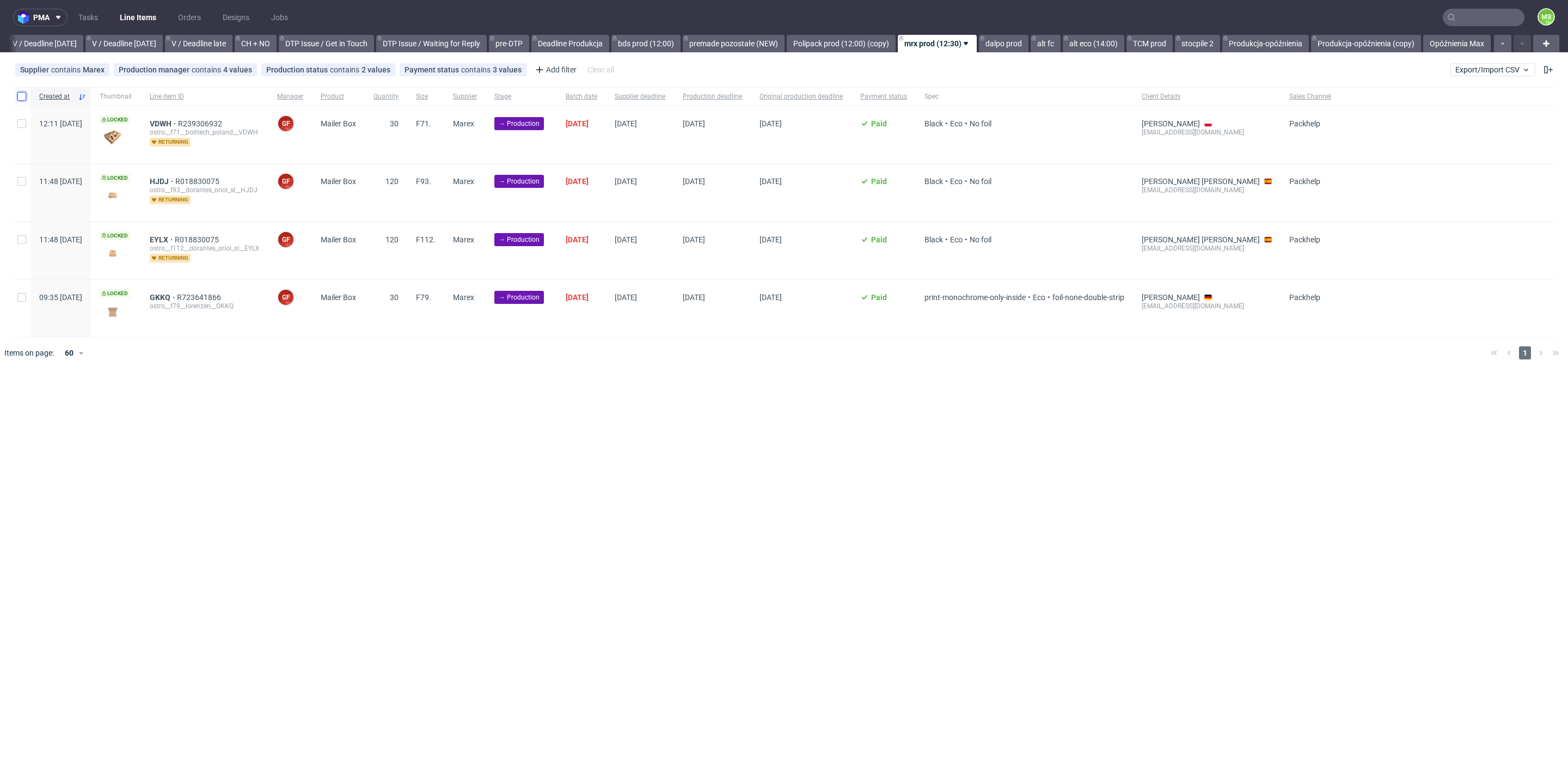
drag, startPoint x: 22, startPoint y: 99, endPoint x: 44, endPoint y: 139, distance: 45.7
click at [21, 99] on input "checkbox" at bounding box center [21, 96] width 9 height 9
checkbox input "true"
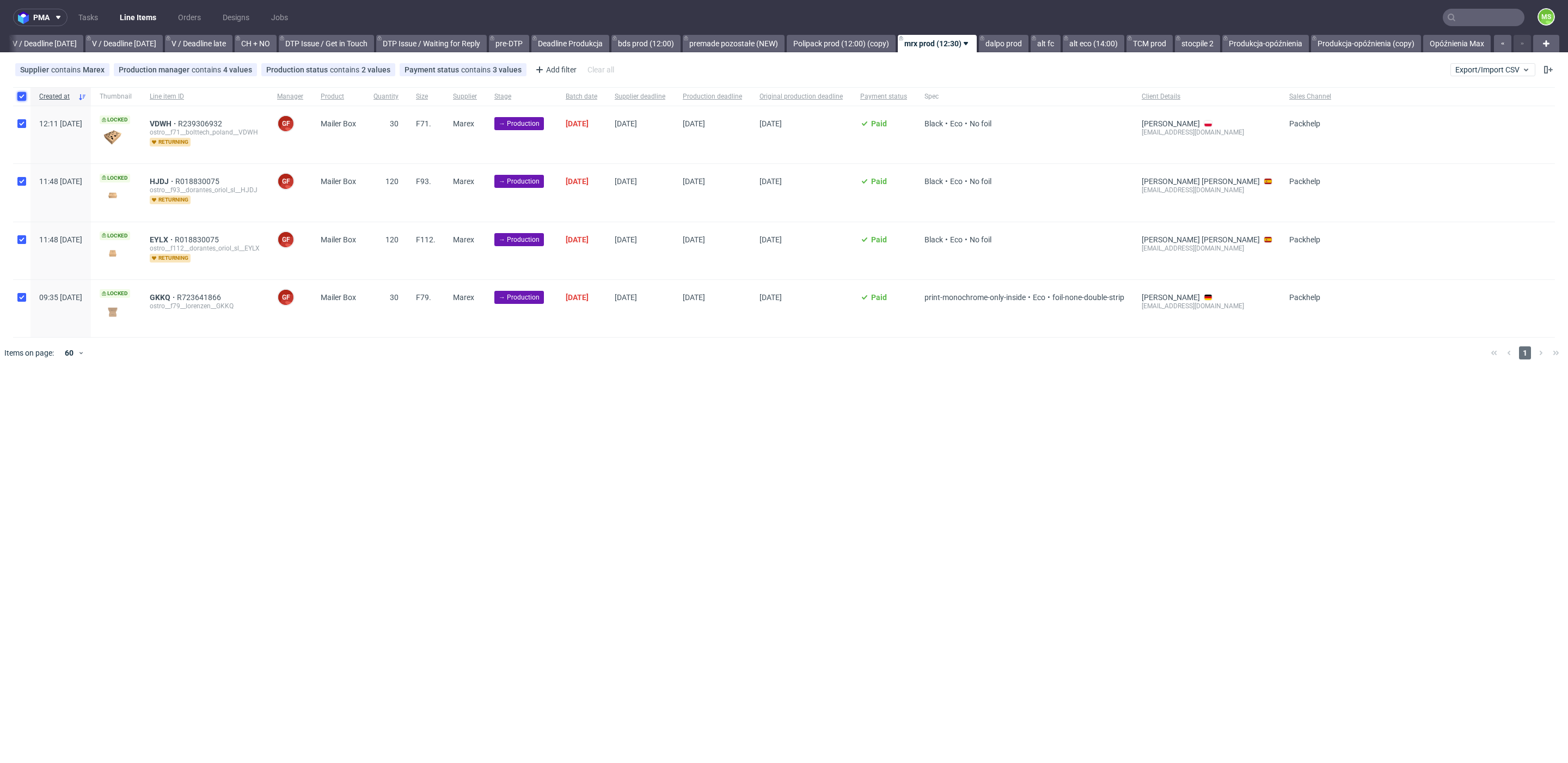
checkbox input "true"
click at [54, 399] on span "Change status" at bounding box center [39, 402] width 51 height 11
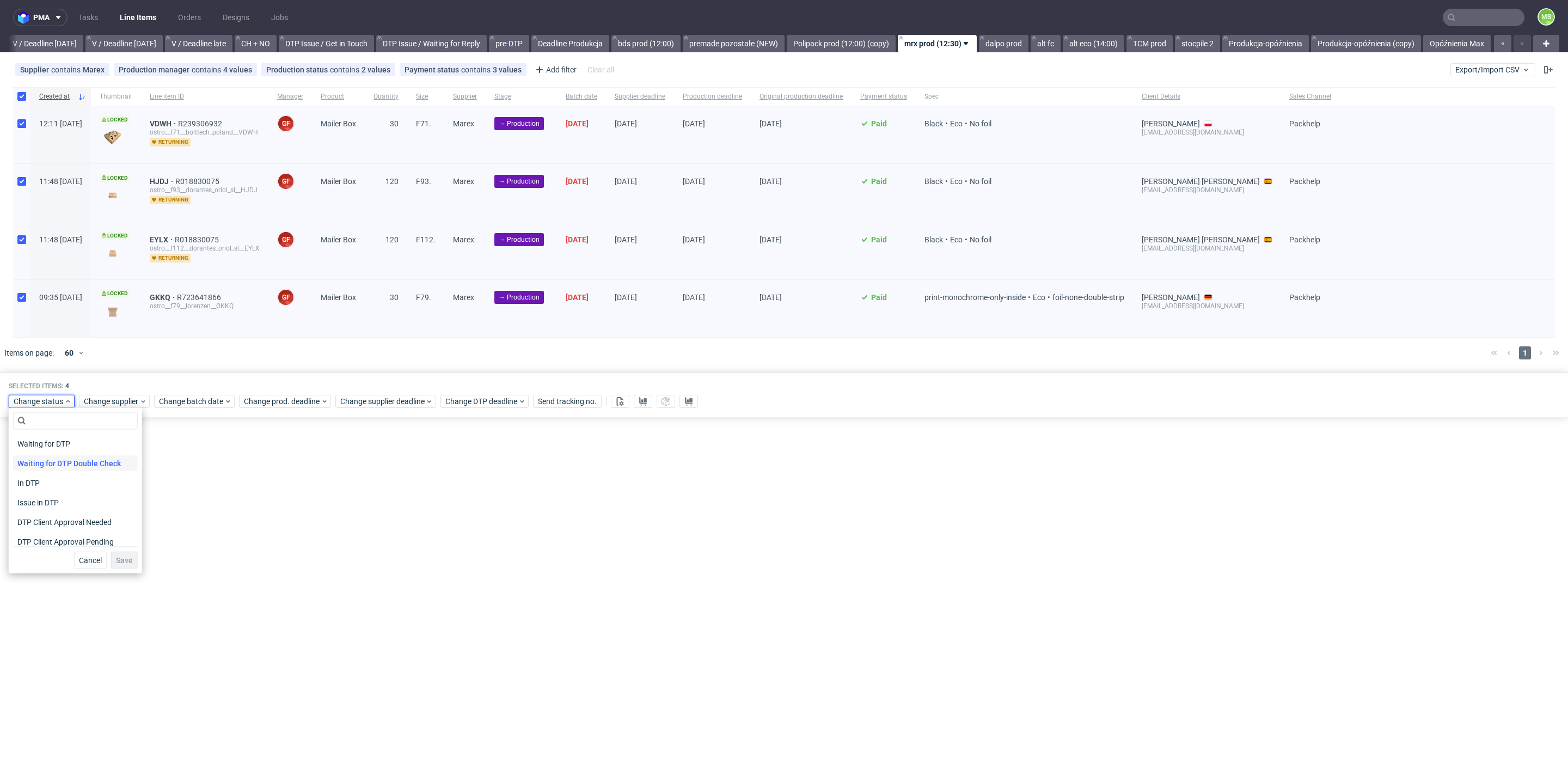
scroll to position [142, 0]
click at [64, 461] on span "In Production" at bounding box center [40, 458] width 55 height 15
click at [121, 562] on span "Save" at bounding box center [124, 561] width 17 height 8
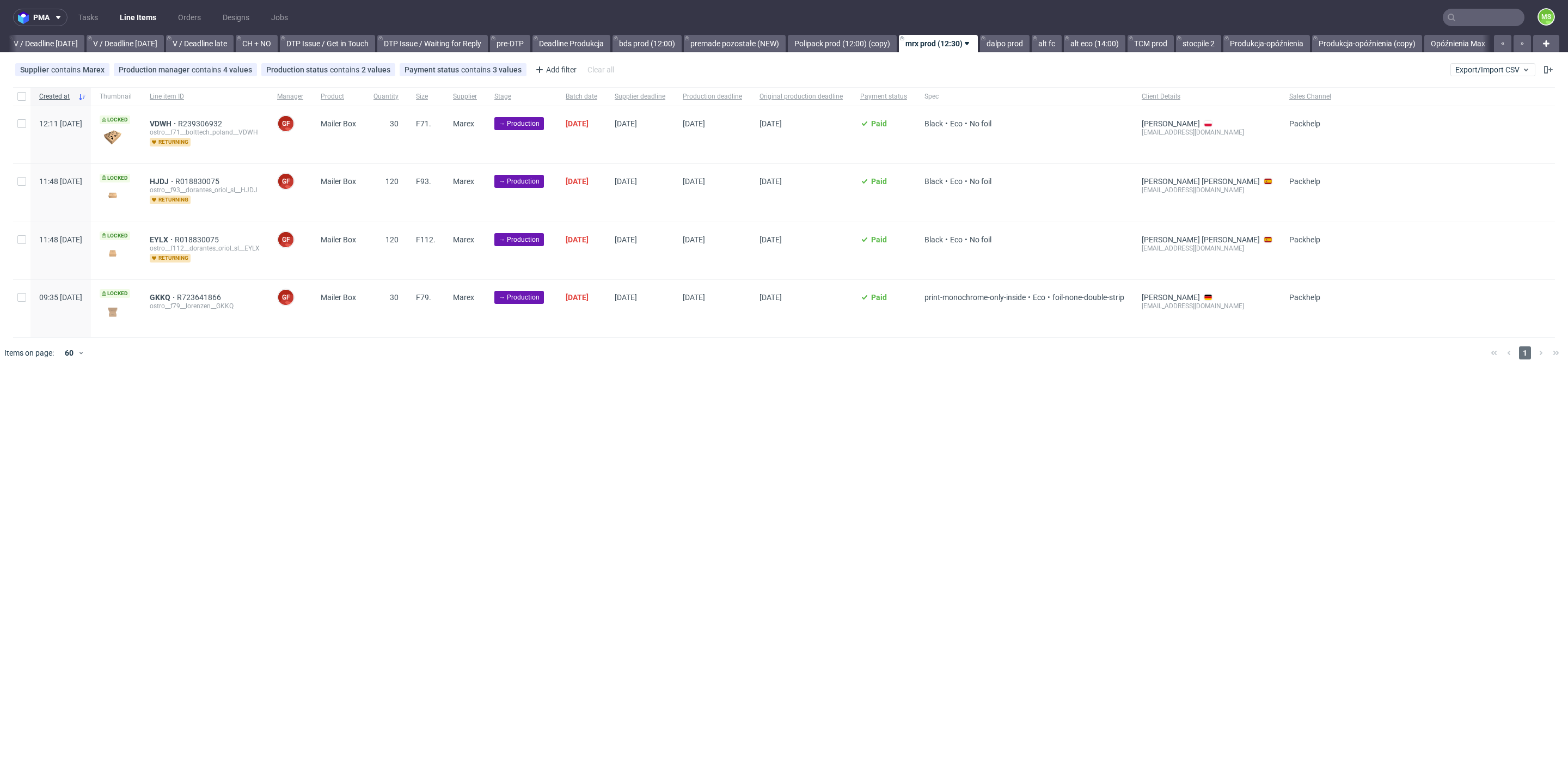
scroll to position [0, 1373]
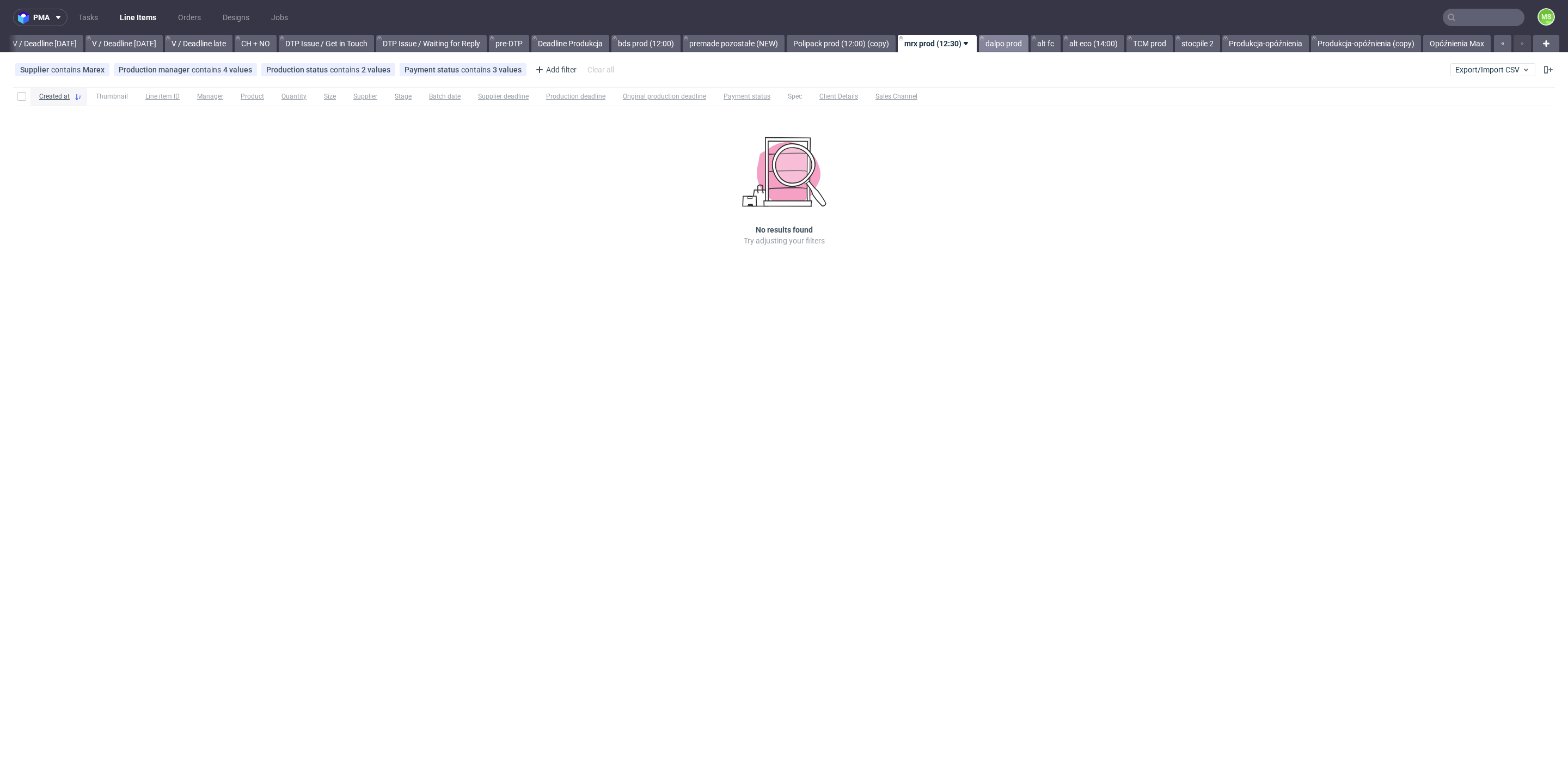
drag, startPoint x: 997, startPoint y: 39, endPoint x: 1011, endPoint y: 40, distance: 14.0
click at [998, 39] on link "dalpo prod" at bounding box center [1003, 44] width 49 height 18
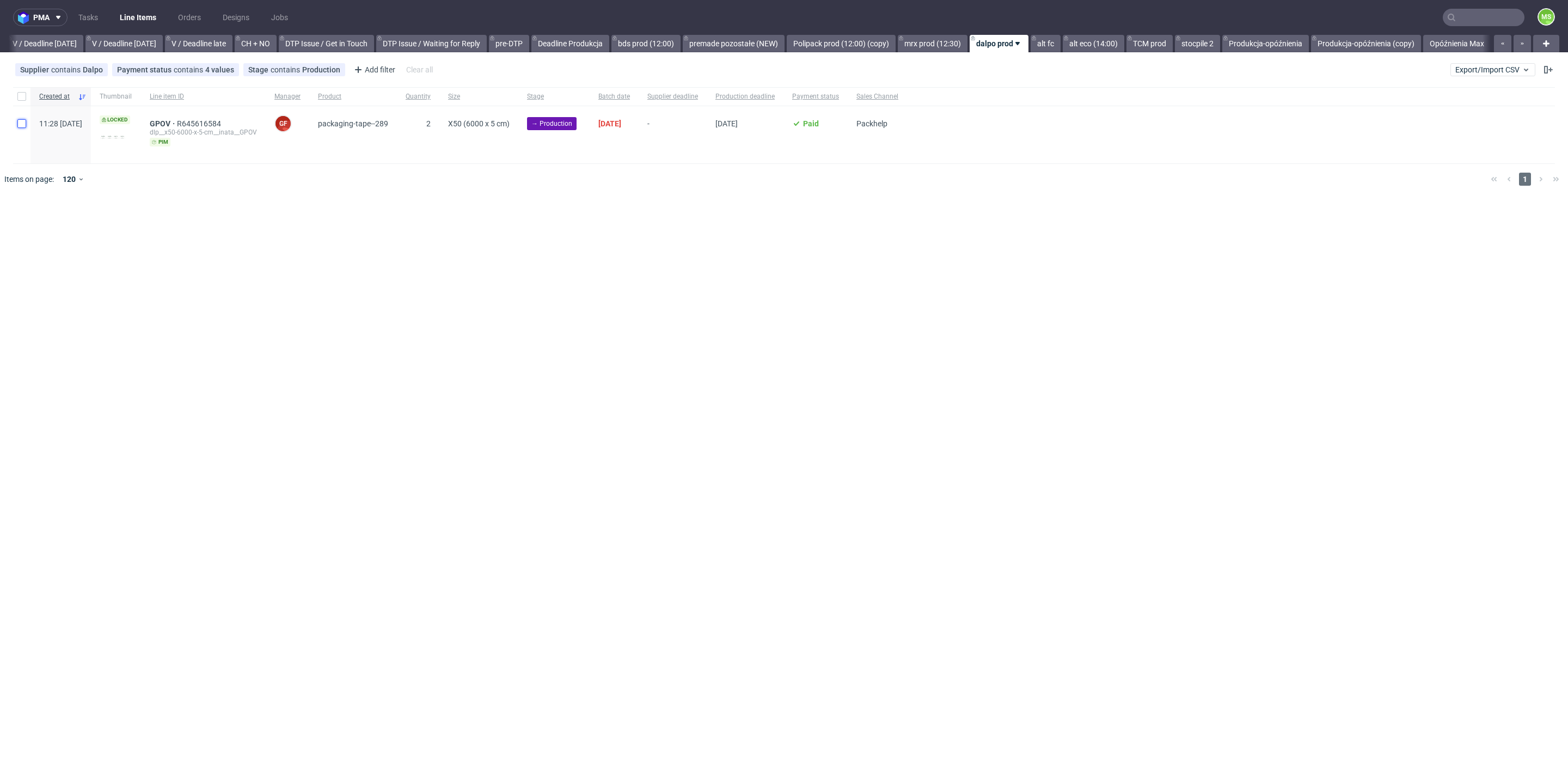
click at [21, 122] on input "checkbox" at bounding box center [21, 123] width 9 height 9
checkbox input "true"
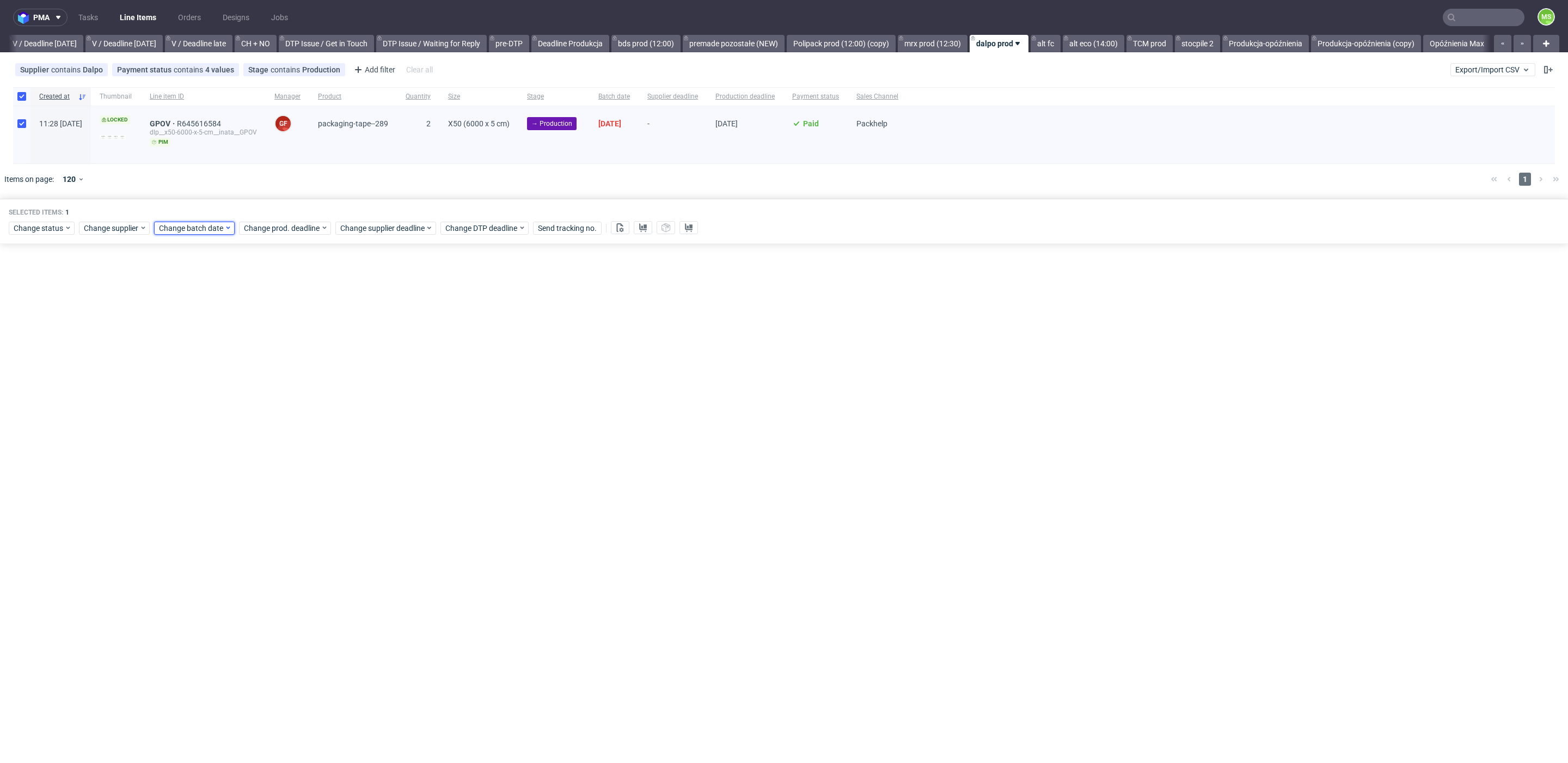
click at [174, 228] on span "Change batch date" at bounding box center [192, 228] width 65 height 11
click at [244, 333] on span "18" at bounding box center [244, 335] width 9 height 11
drag, startPoint x: 284, startPoint y: 408, endPoint x: 286, endPoint y: 395, distance: 13.2
click at [285, 407] on span "Save" at bounding box center [283, 411] width 17 height 8
drag, startPoint x: 296, startPoint y: 236, endPoint x: 299, endPoint y: 227, distance: 9.5
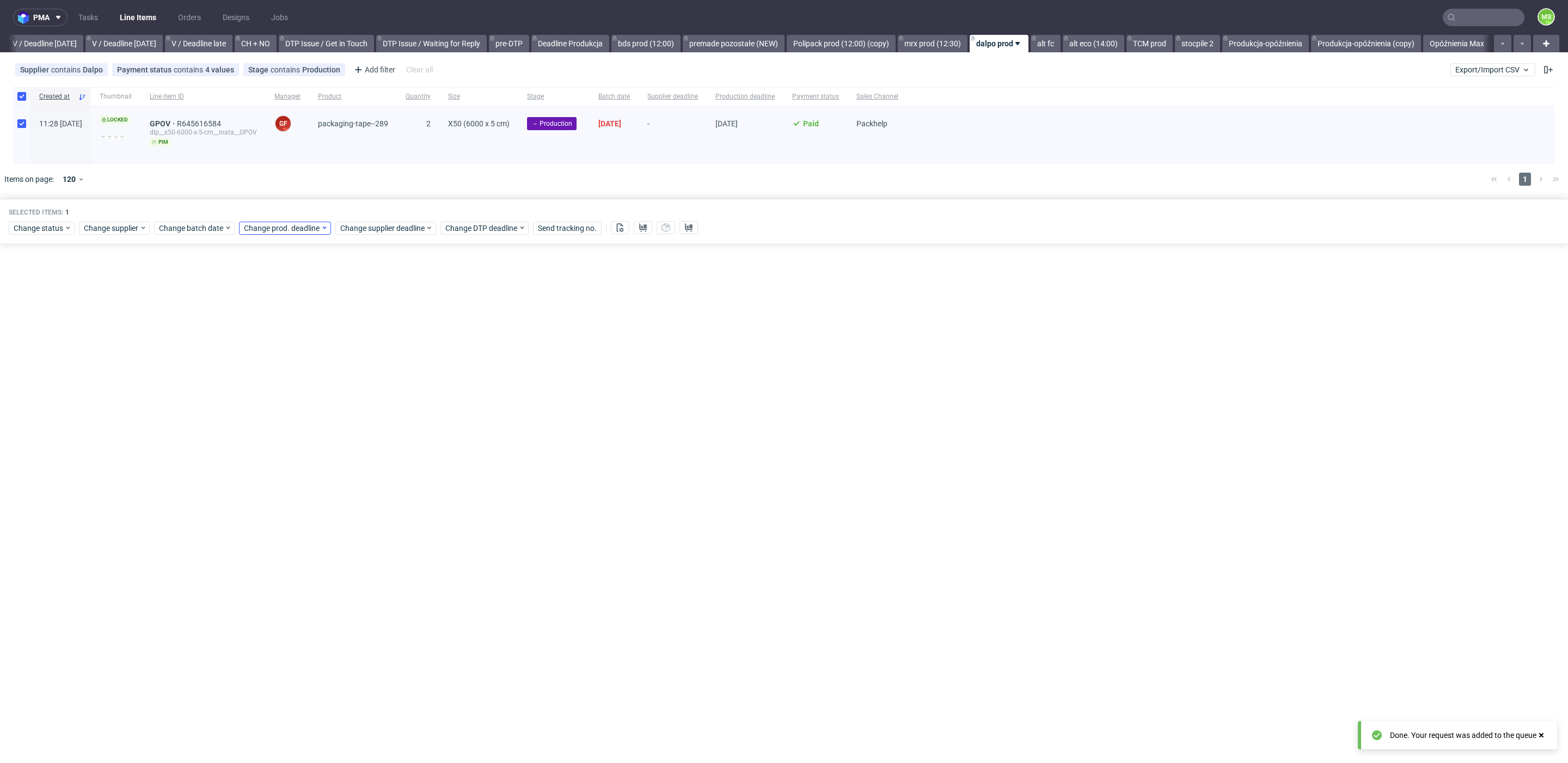
click at [296, 235] on div "Selected items: 1 Change status Change supplier Change batch date Change prod. …" at bounding box center [784, 221] width 1568 height 45
click at [300, 228] on span "Change prod. deadline" at bounding box center [282, 228] width 77 height 11
click at [328, 376] on span "2" at bounding box center [328, 374] width 4 height 11
click at [359, 406] on button "Save" at bounding box center [368, 411] width 27 height 18
drag, startPoint x: 396, startPoint y: 224, endPoint x: 402, endPoint y: 229, distance: 7.8
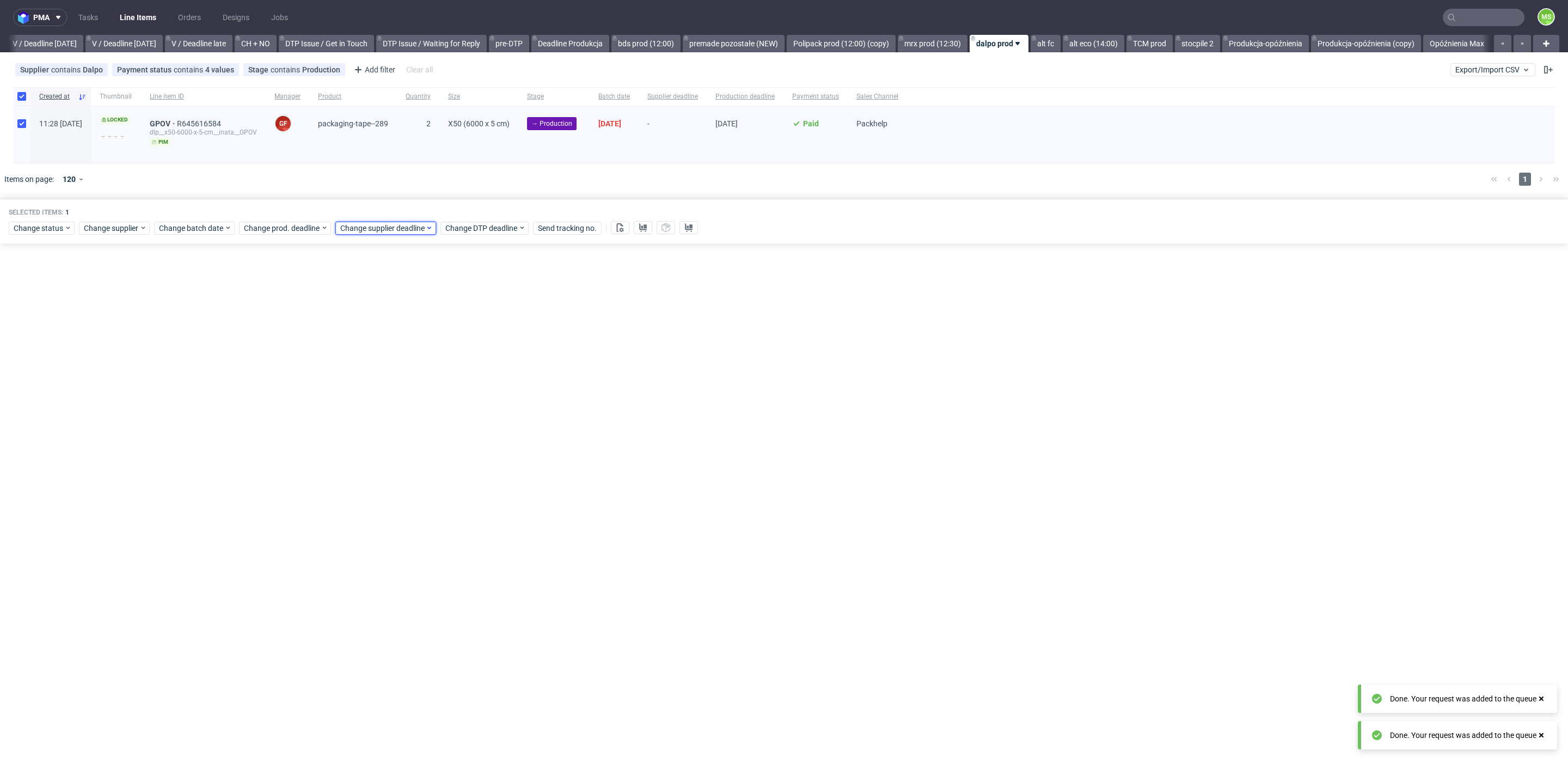
click at [398, 224] on span "Change supplier deadline" at bounding box center [382, 228] width 85 height 11
click at [431, 378] on button "2" at bounding box center [425, 374] width 17 height 18
click at [468, 410] on span "Save" at bounding box center [464, 411] width 17 height 8
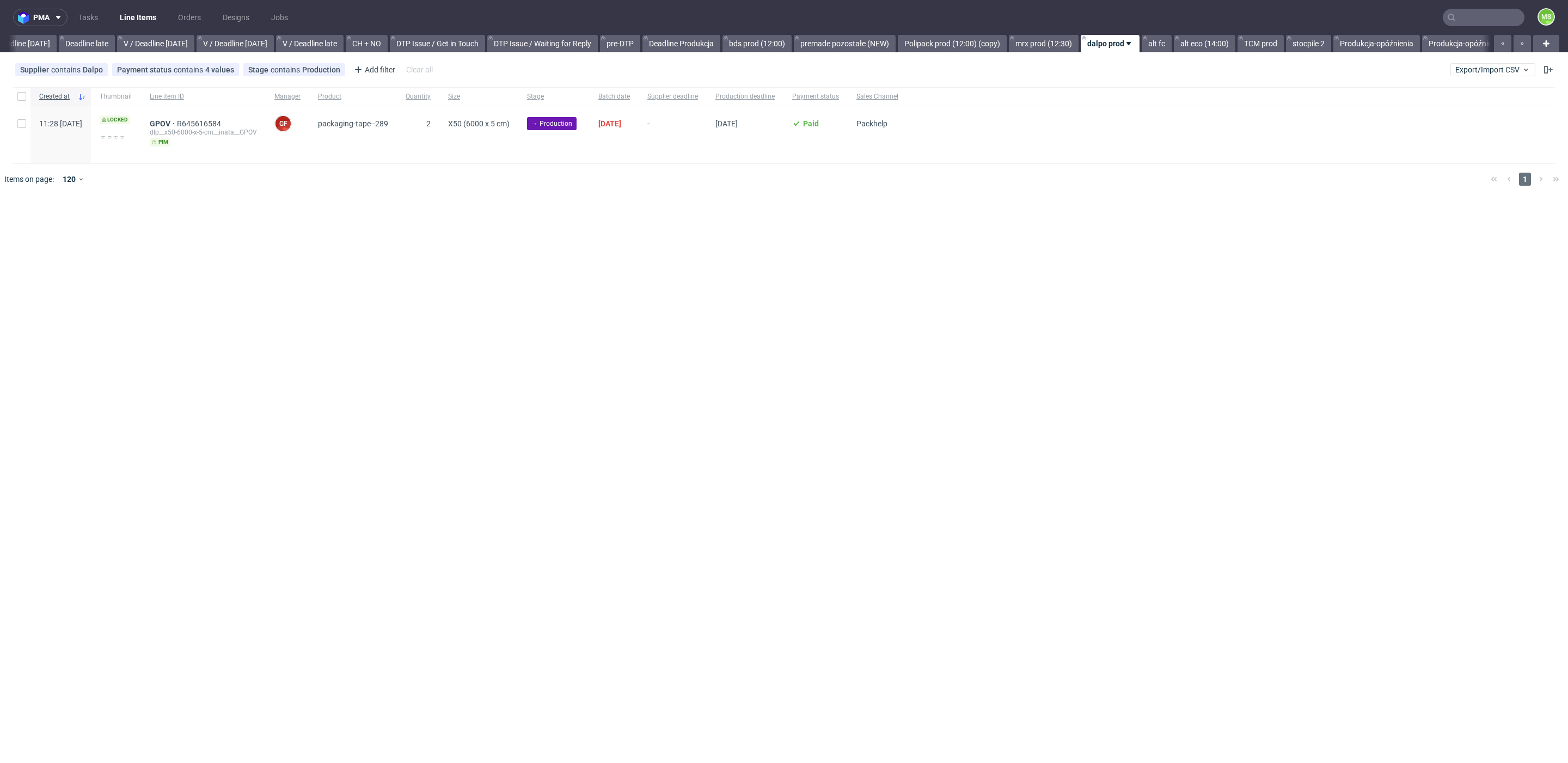
scroll to position [0, 1349]
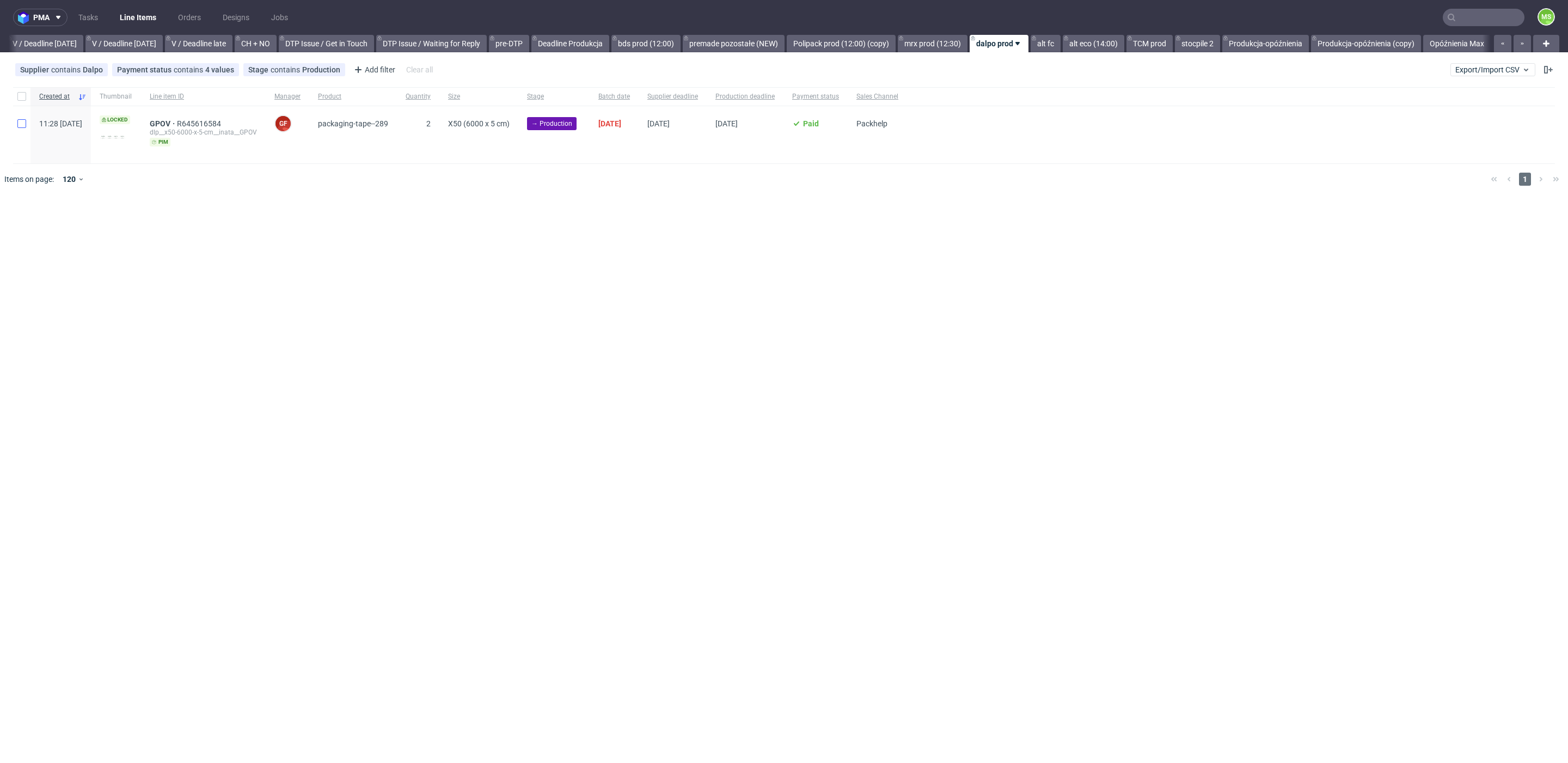
scroll to position [0, 1372]
click at [25, 126] on input "checkbox" at bounding box center [21, 123] width 9 height 9
checkbox input "true"
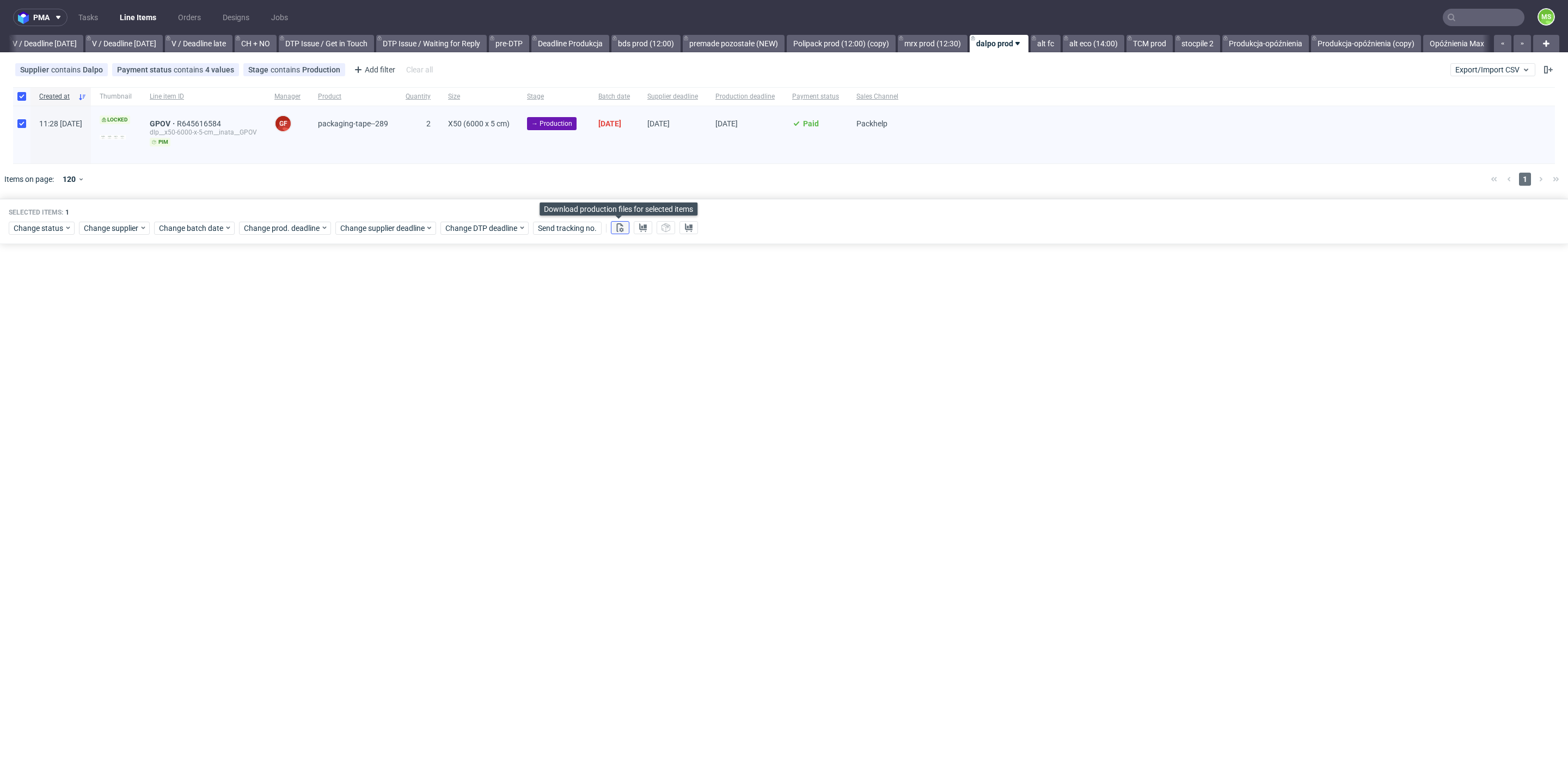
click at [619, 227] on icon at bounding box center [619, 228] width 9 height 9
click at [638, 228] on icon at bounding box center [642, 228] width 9 height 9
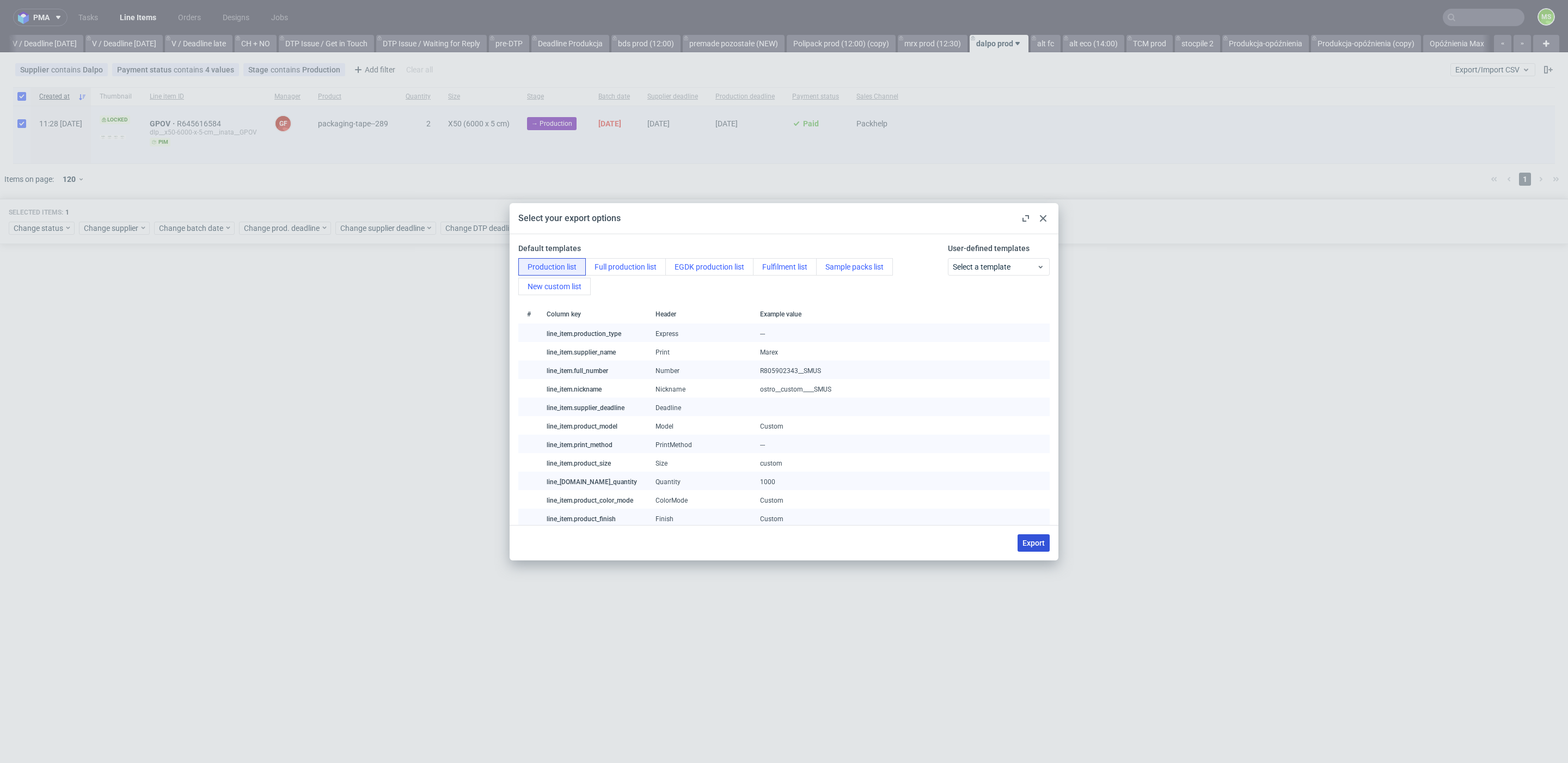
click at [1026, 539] on span "Export" at bounding box center [1034, 543] width 22 height 8
checkbox input "false"
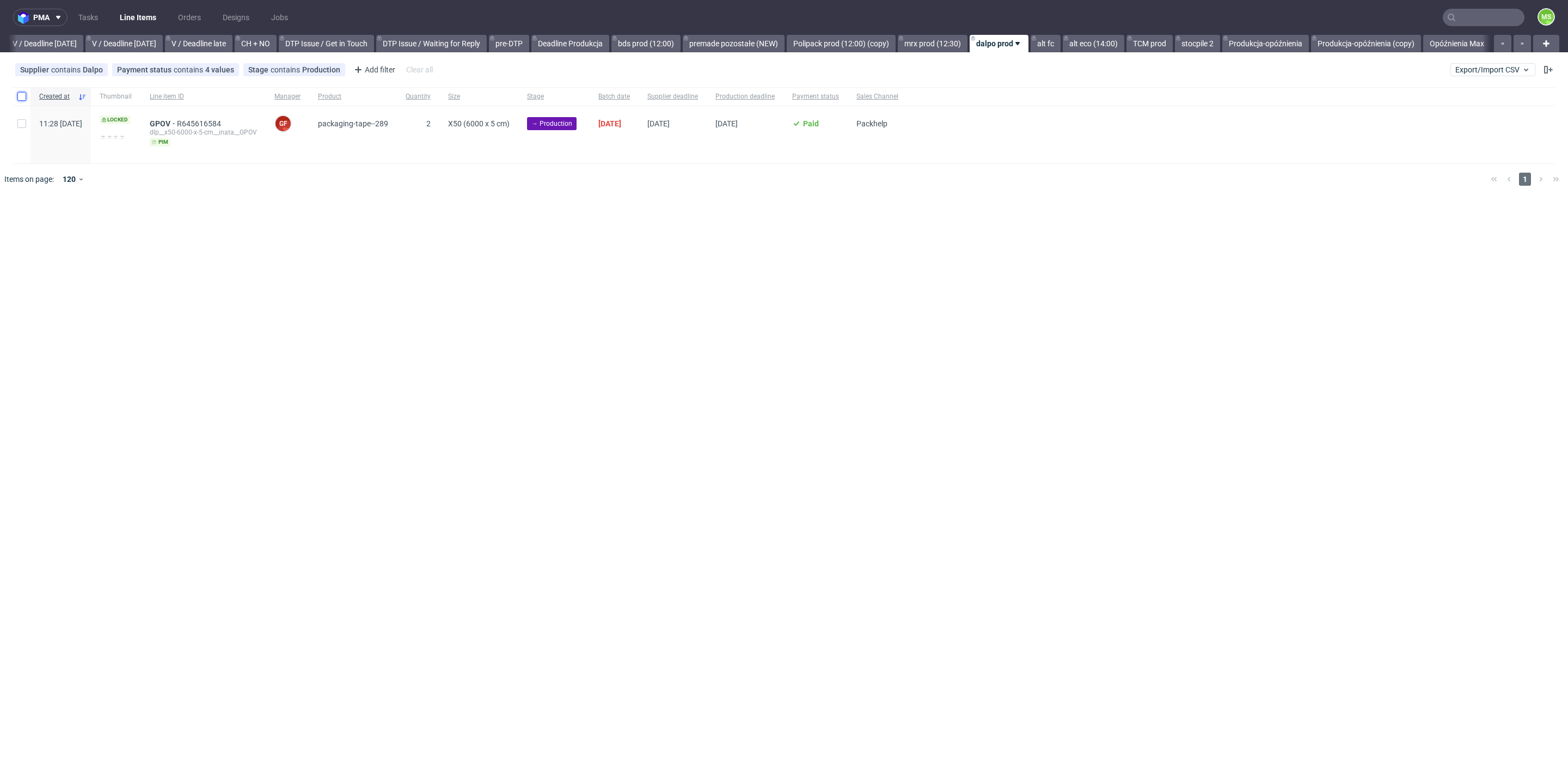
click at [21, 98] on input "checkbox" at bounding box center [21, 96] width 9 height 9
checkbox input "true"
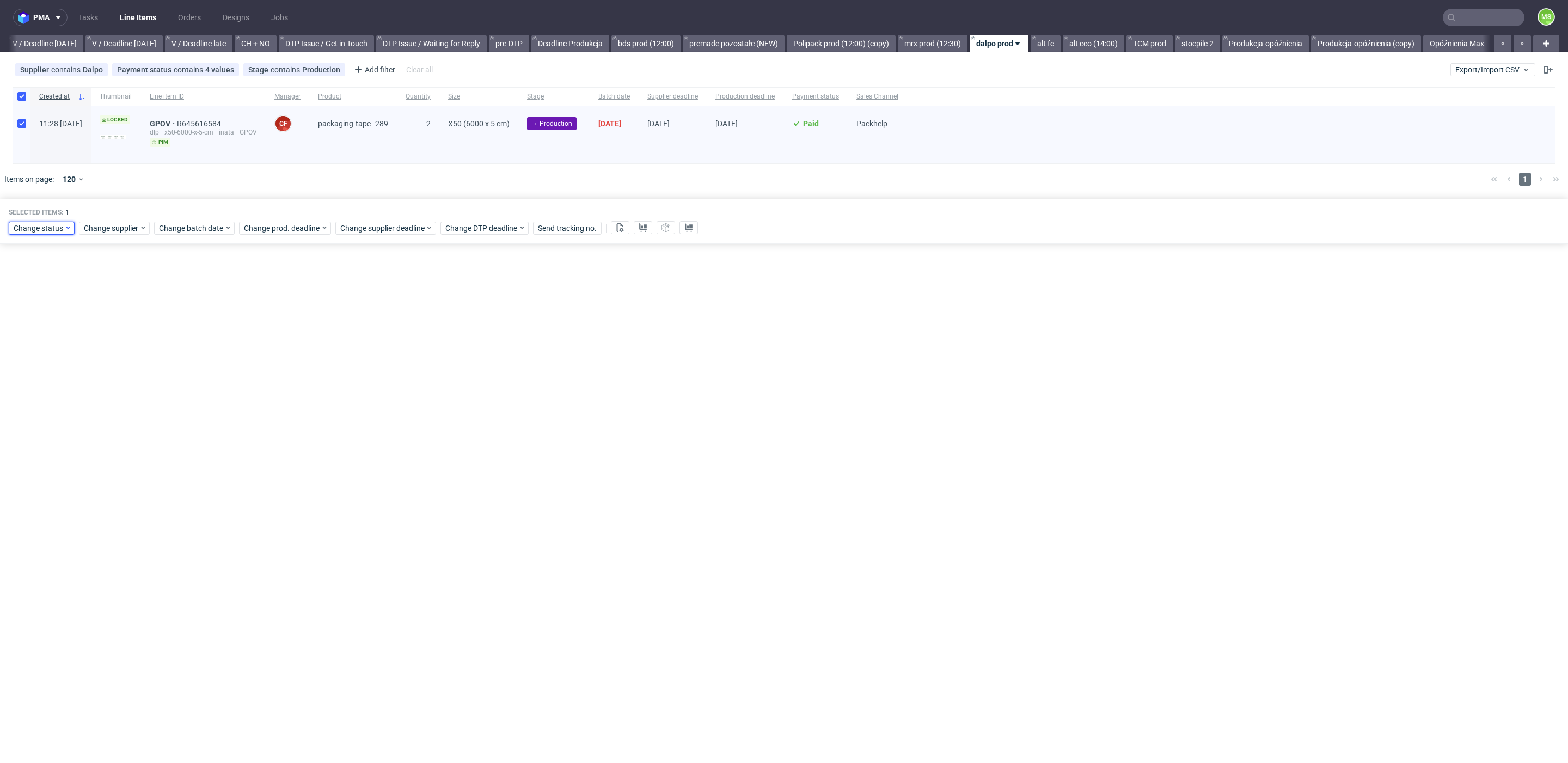
click at [58, 226] on span "Change status" at bounding box center [39, 228] width 51 height 11
click at [61, 282] on span "In Production" at bounding box center [40, 286] width 55 height 15
click at [117, 387] on span "Save" at bounding box center [124, 388] width 17 height 8
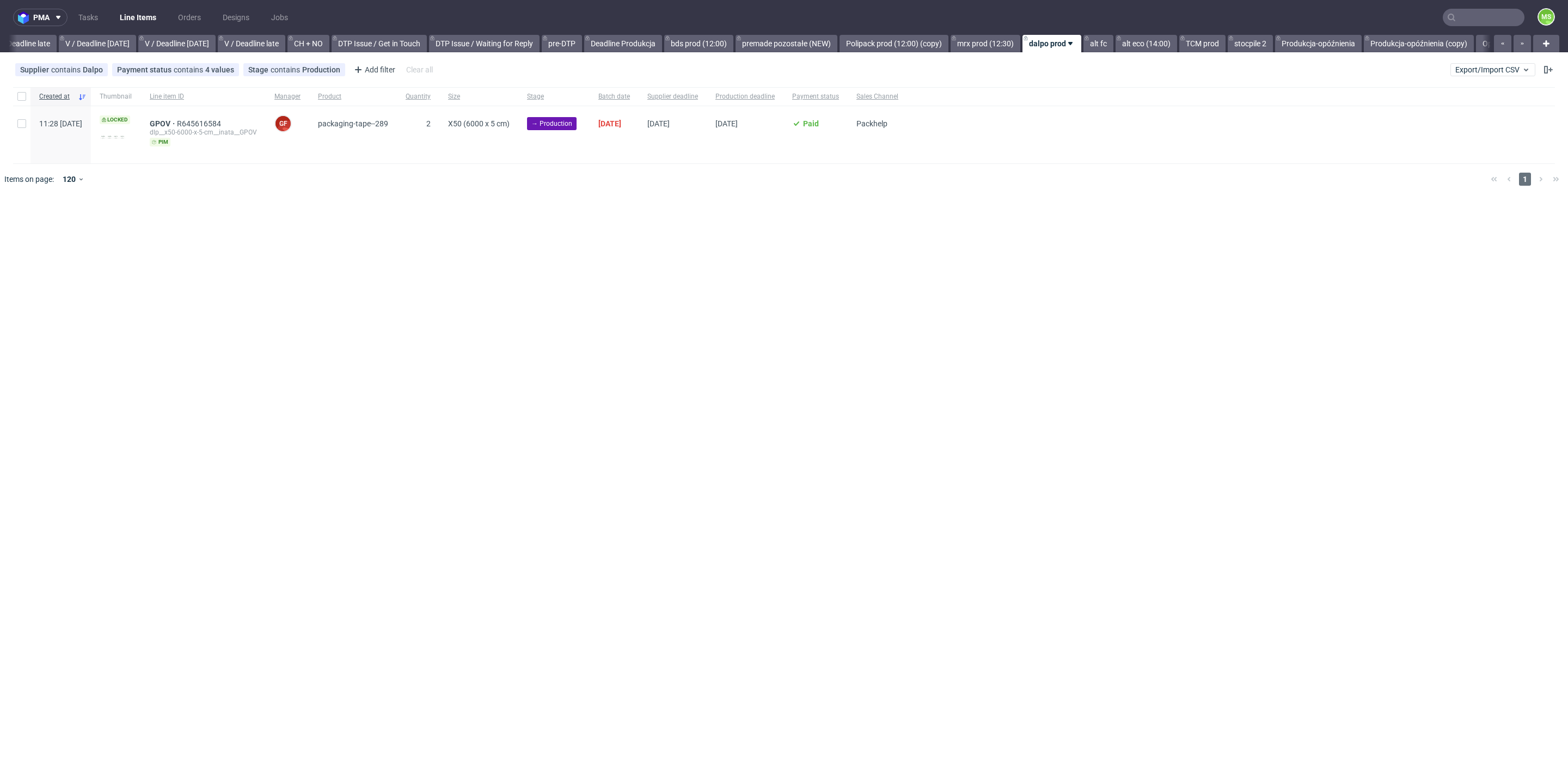
scroll to position [0, 1340]
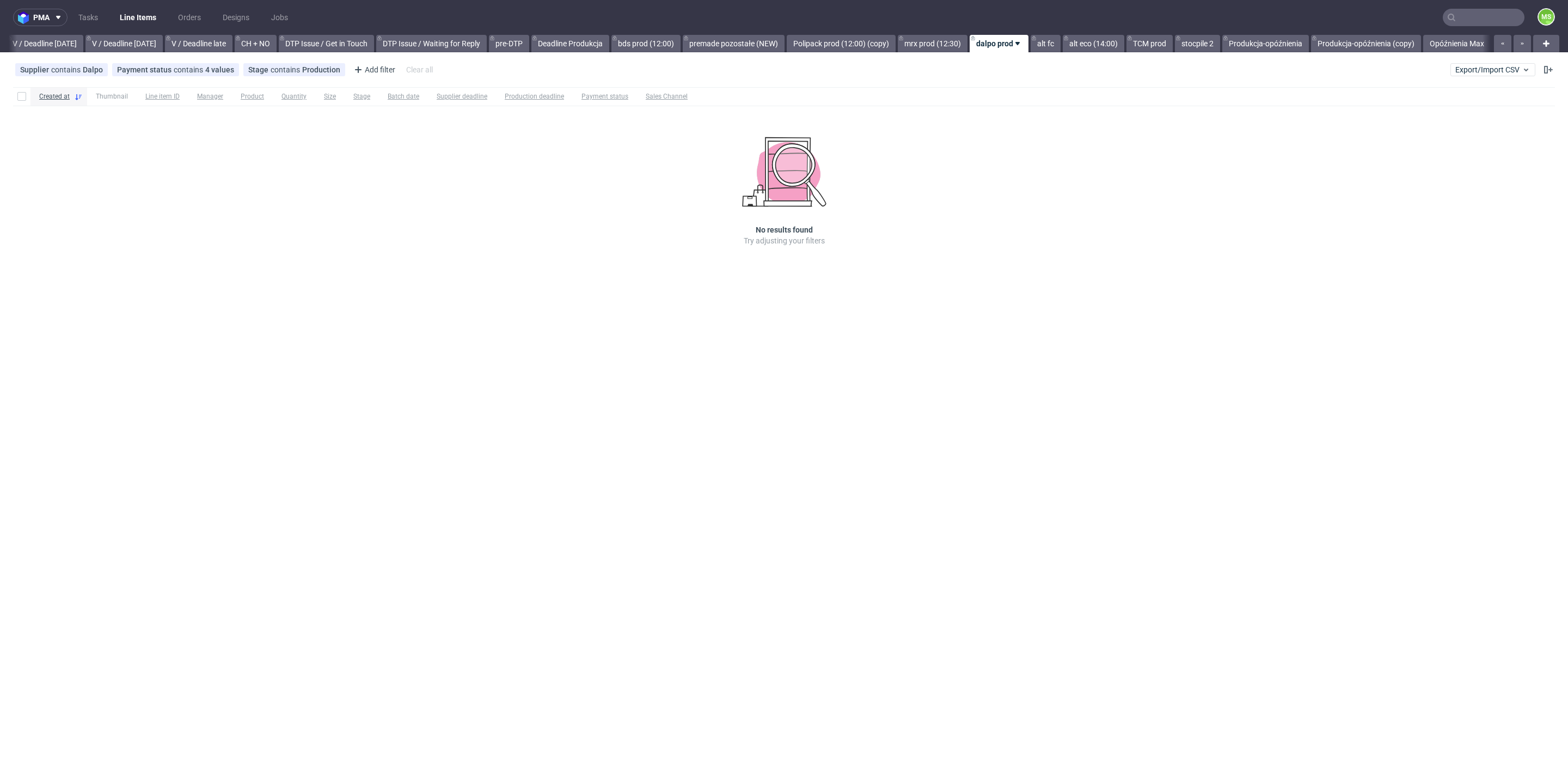
scroll to position [0, 1372]
click at [1158, 50] on link "TCM prod" at bounding box center [1149, 44] width 46 height 18
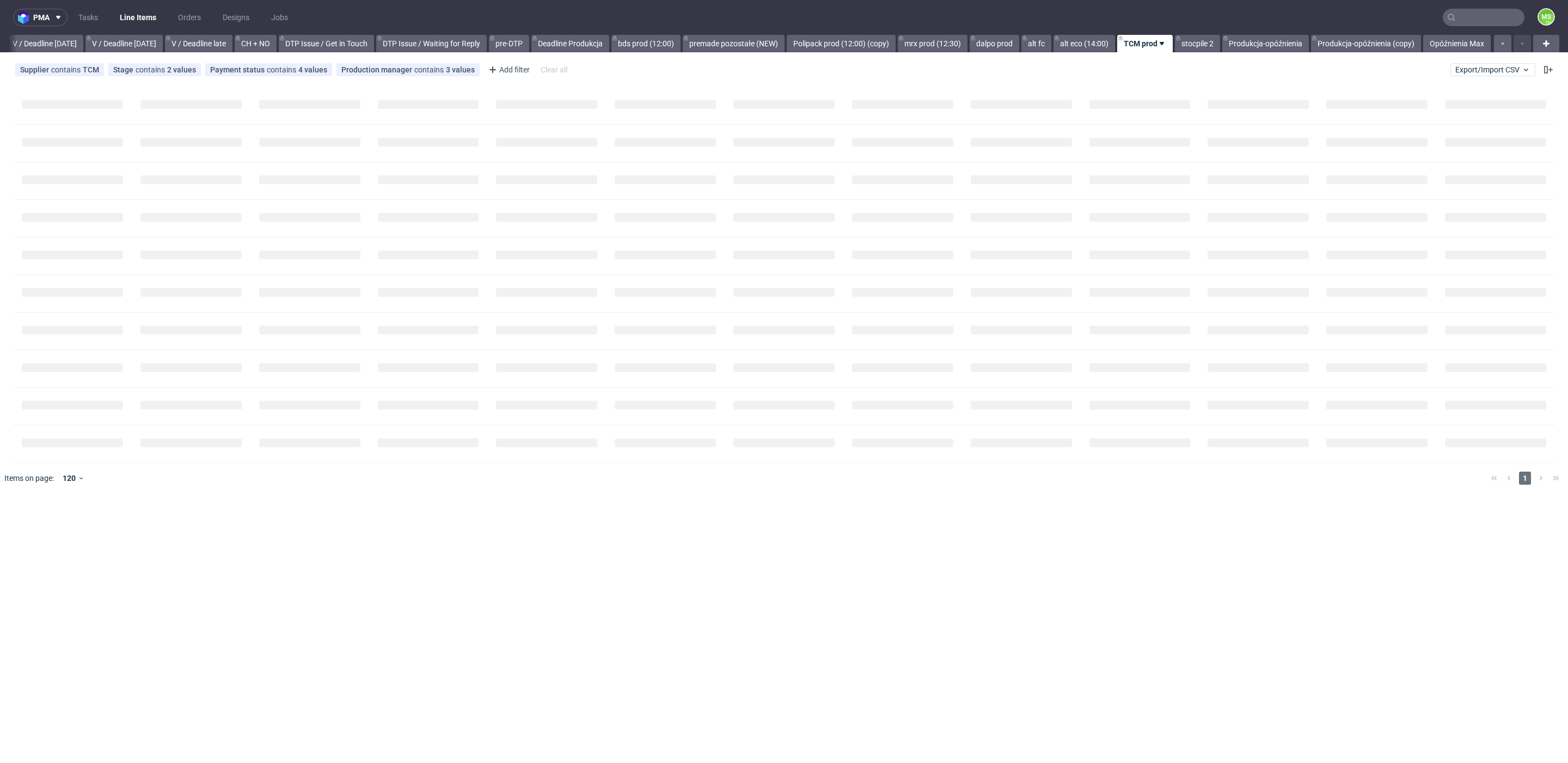
scroll to position [0, 1372]
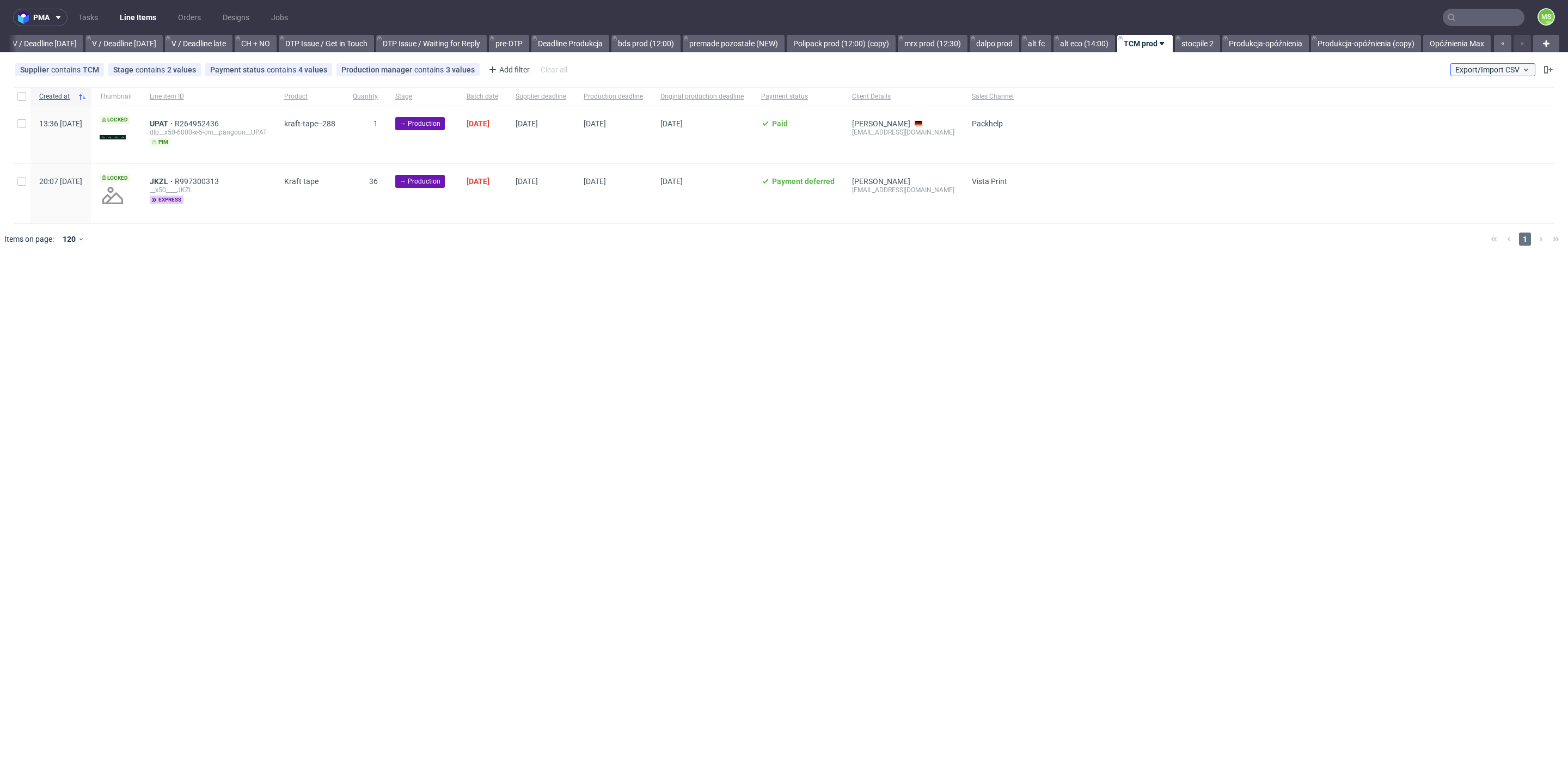
click at [1507, 70] on span "Export/Import CSV" at bounding box center [1492, 69] width 75 height 9
click at [1478, 75] on button "Export/Import CSV" at bounding box center [1492, 69] width 85 height 13
click at [1465, 110] on link "Import shipments CSV" at bounding box center [1467, 114] width 127 height 18
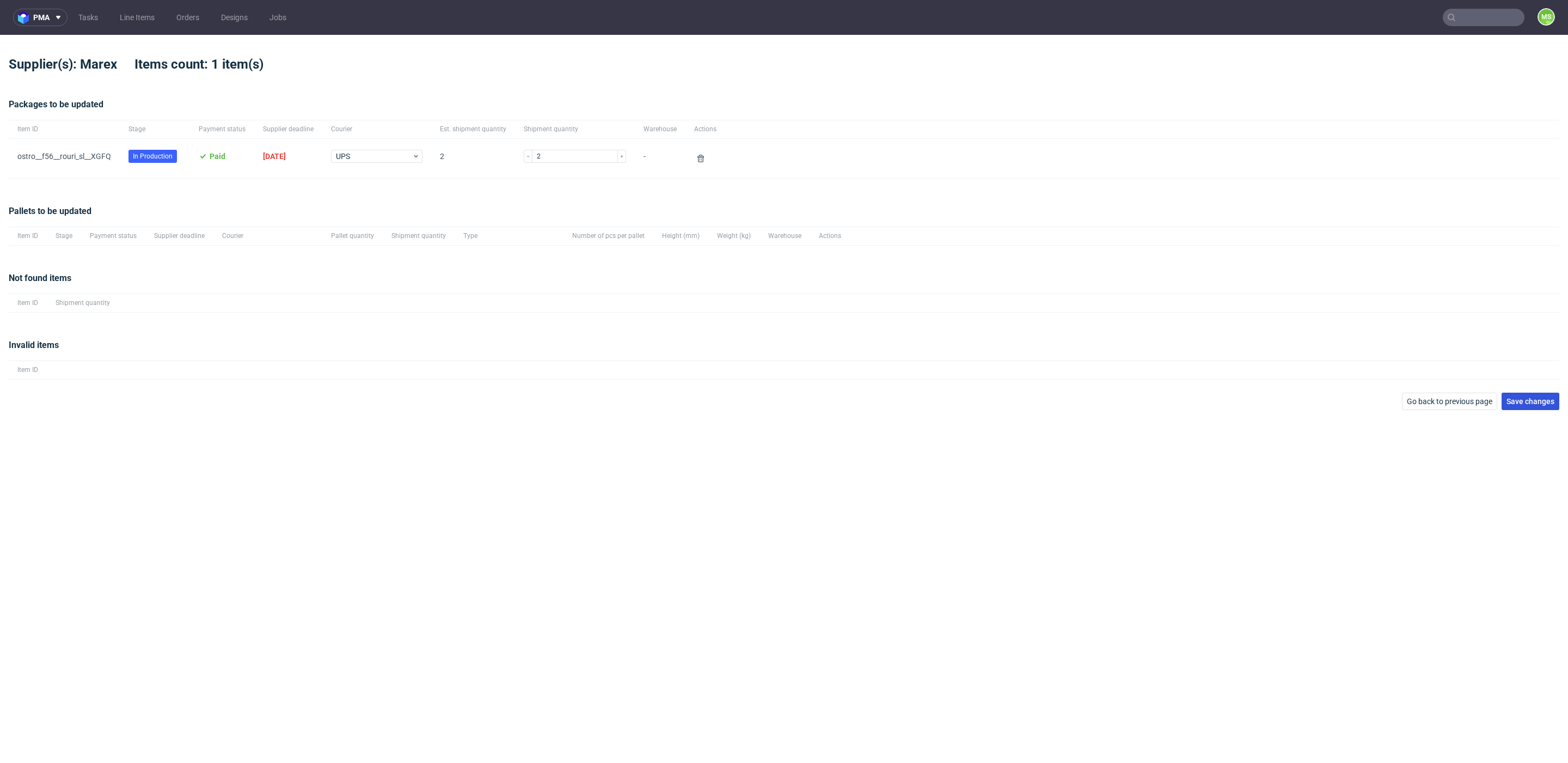
click at [1542, 402] on span "Save changes" at bounding box center [1530, 402] width 48 height 8
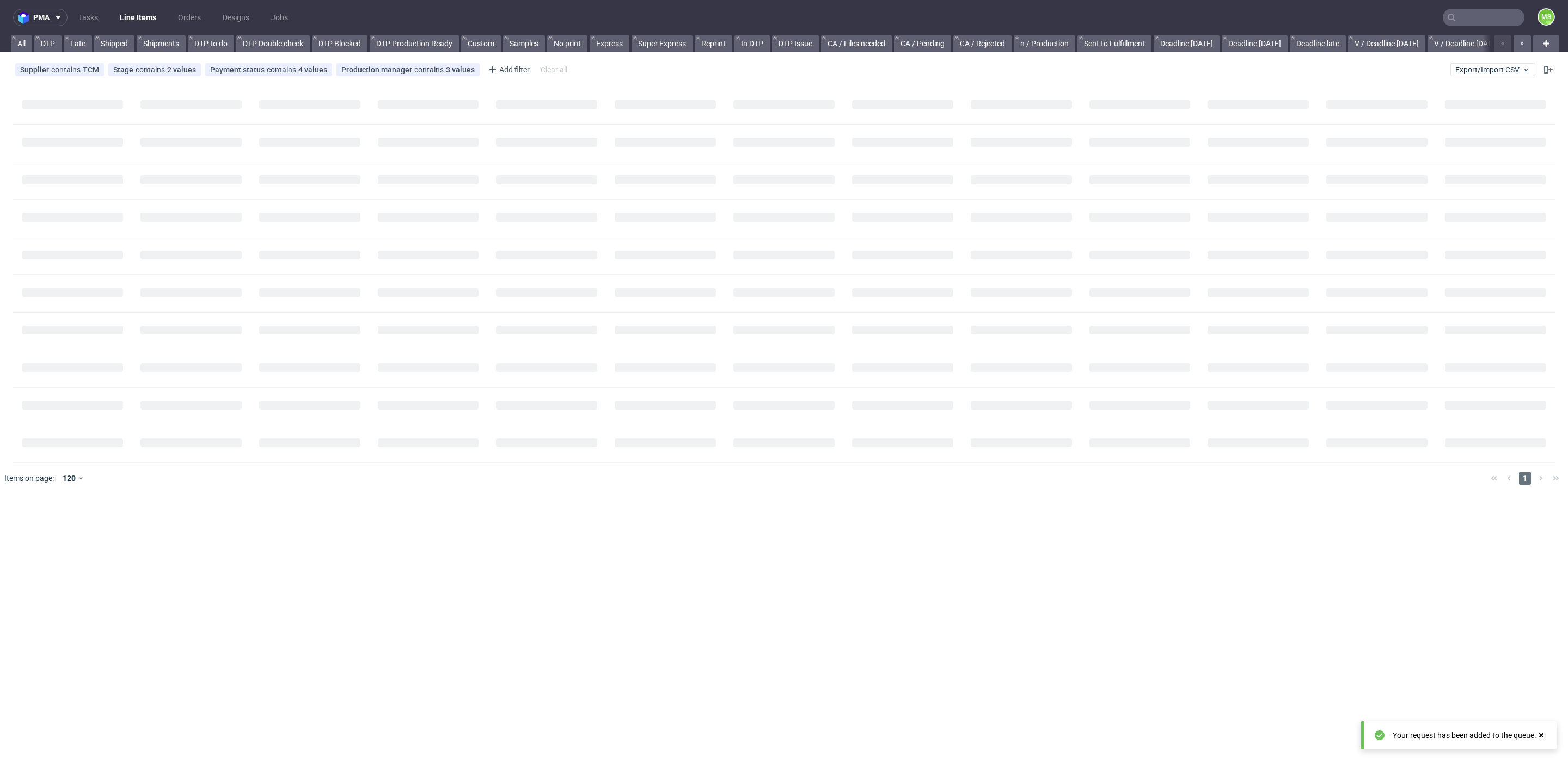
scroll to position [0, 65]
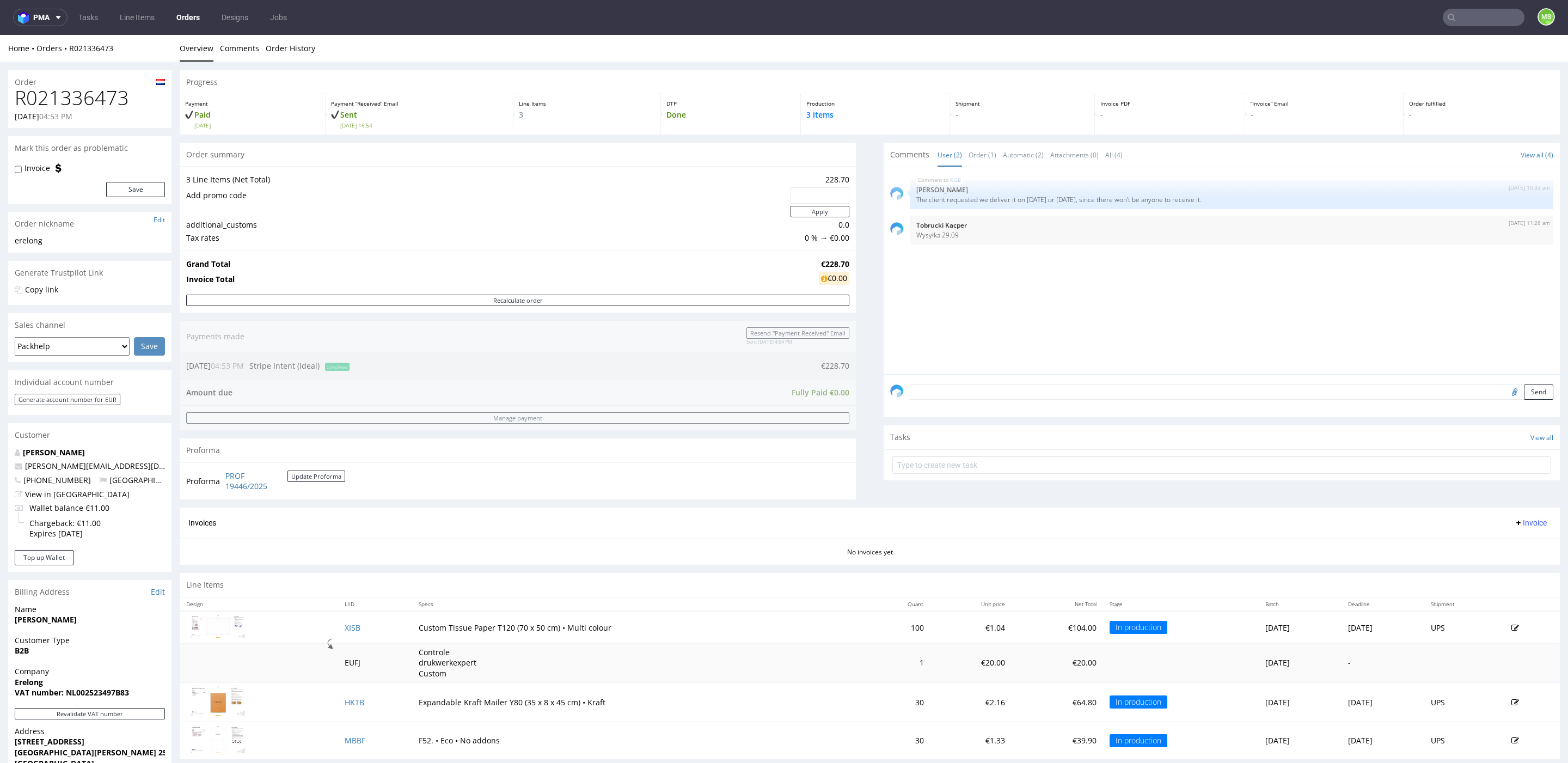
scroll to position [188, 0]
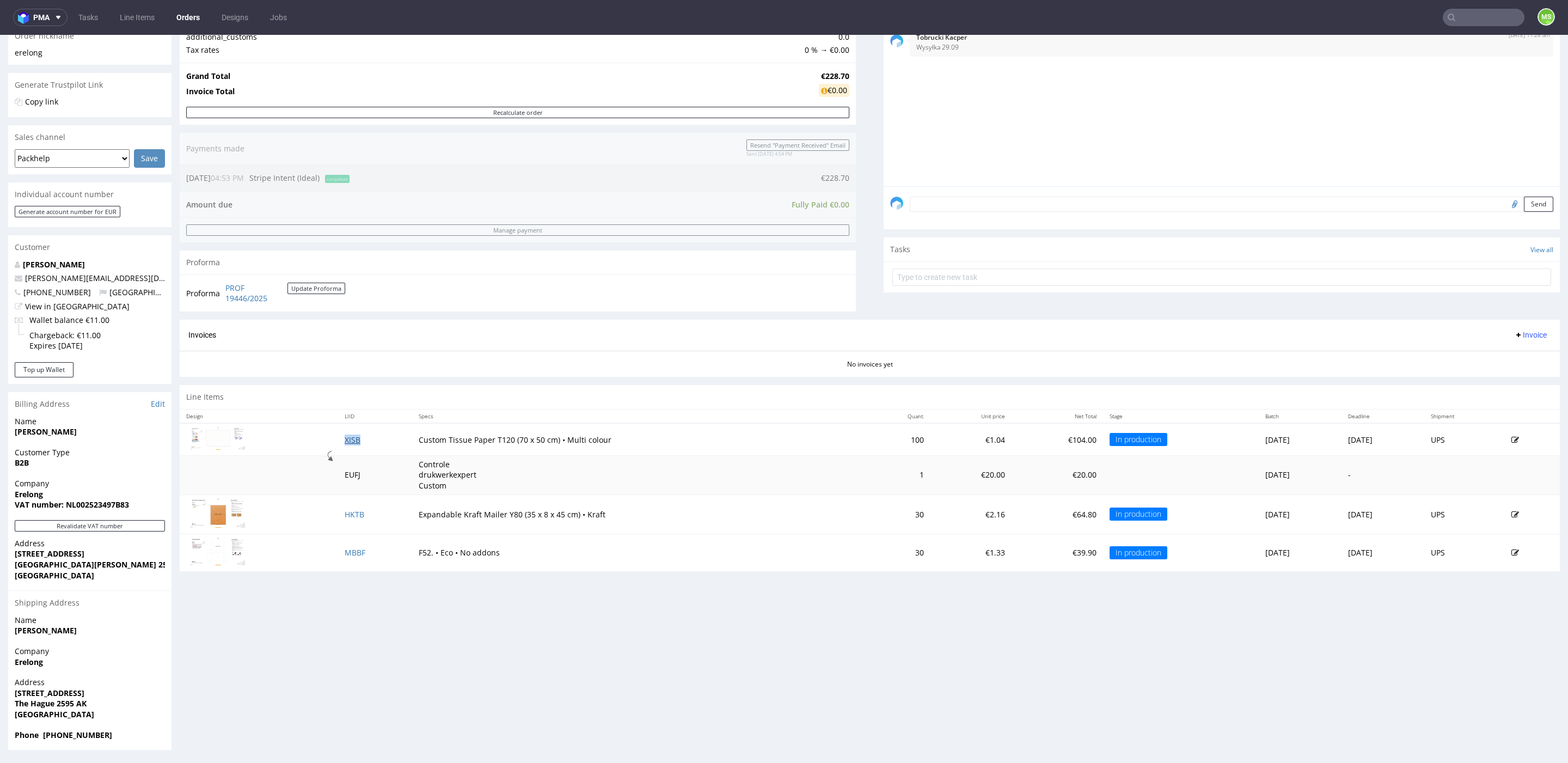
click at [344, 438] on link "XISB" at bounding box center [352, 439] width 16 height 10
click at [345, 511] on link "HKTB" at bounding box center [354, 514] width 20 height 10
click at [348, 553] on link "MBBF" at bounding box center [355, 552] width 21 height 10
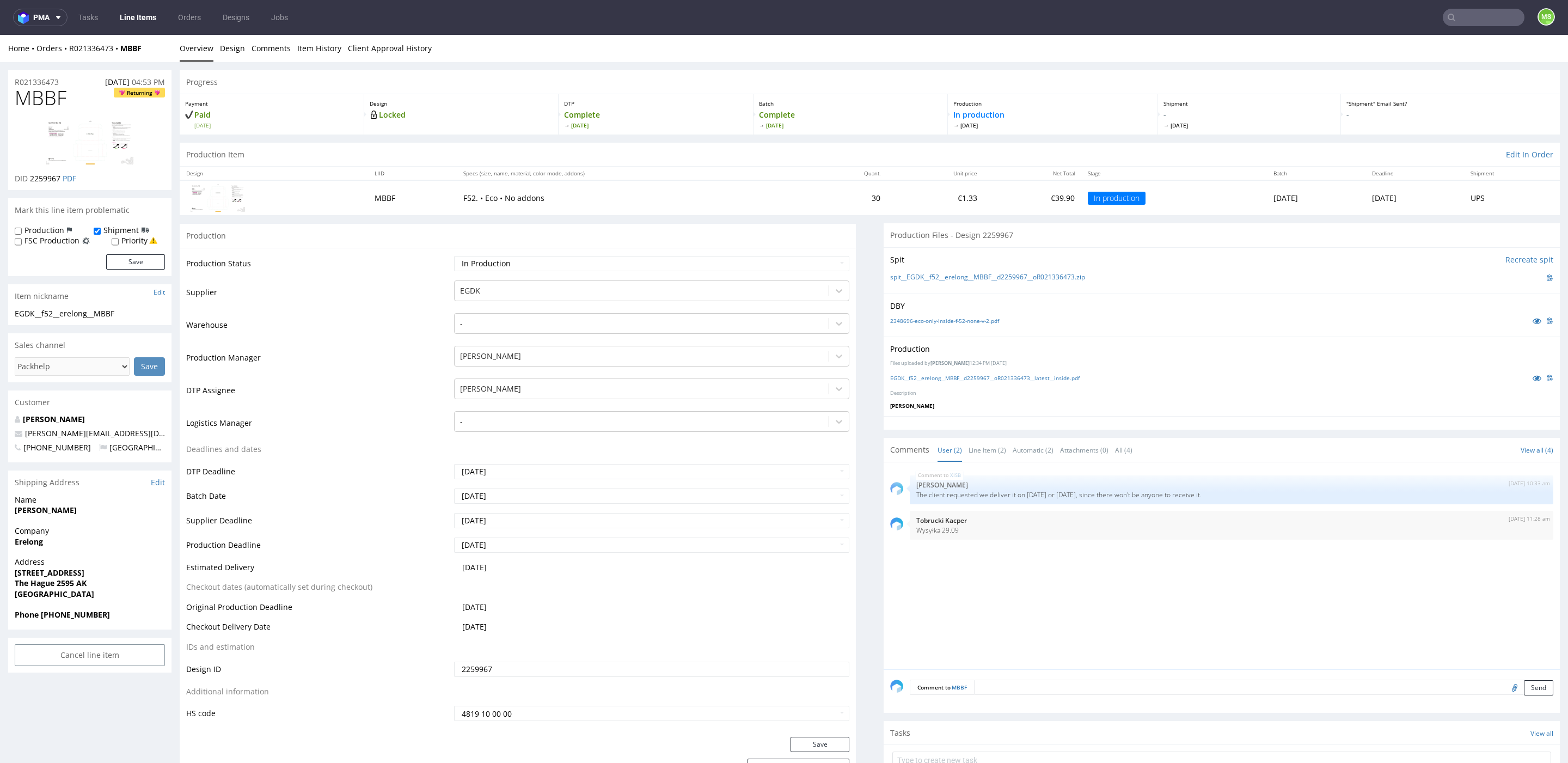
click at [128, 14] on link "Line Items" at bounding box center [138, 18] width 49 height 18
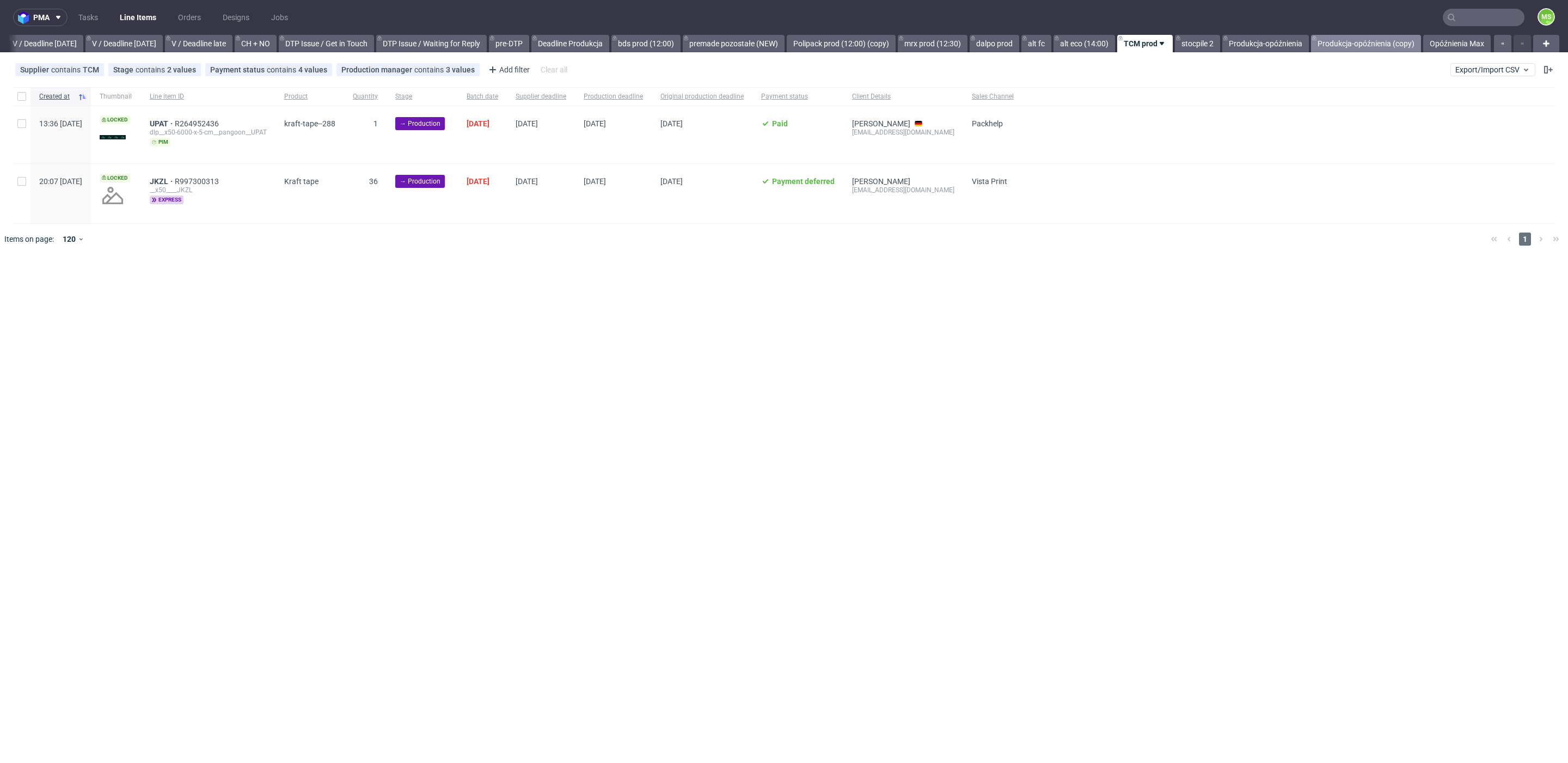
click at [1368, 43] on link "Produkcja-opóźnienia (copy)" at bounding box center [1365, 44] width 110 height 18
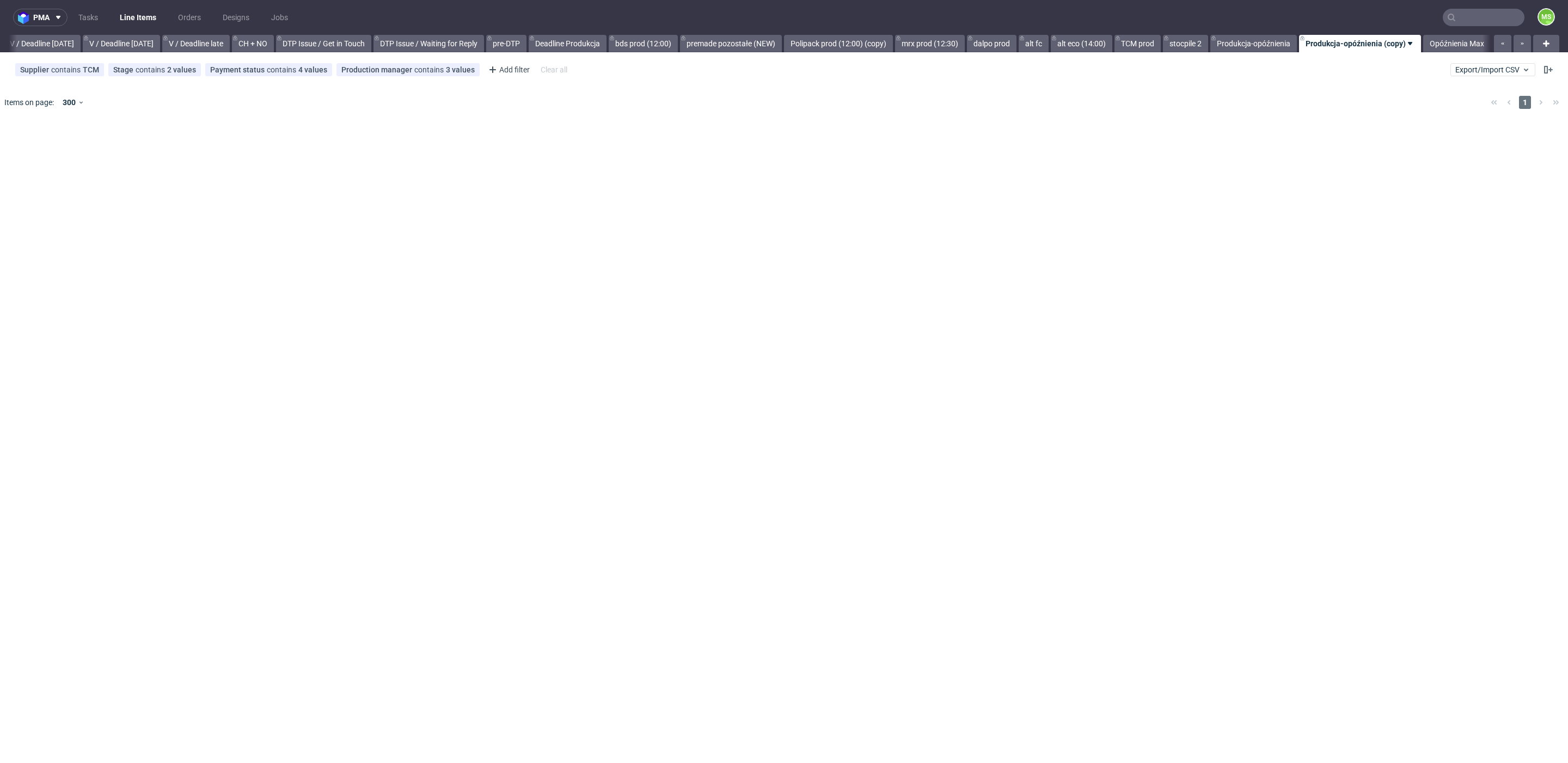
scroll to position [0, 1374]
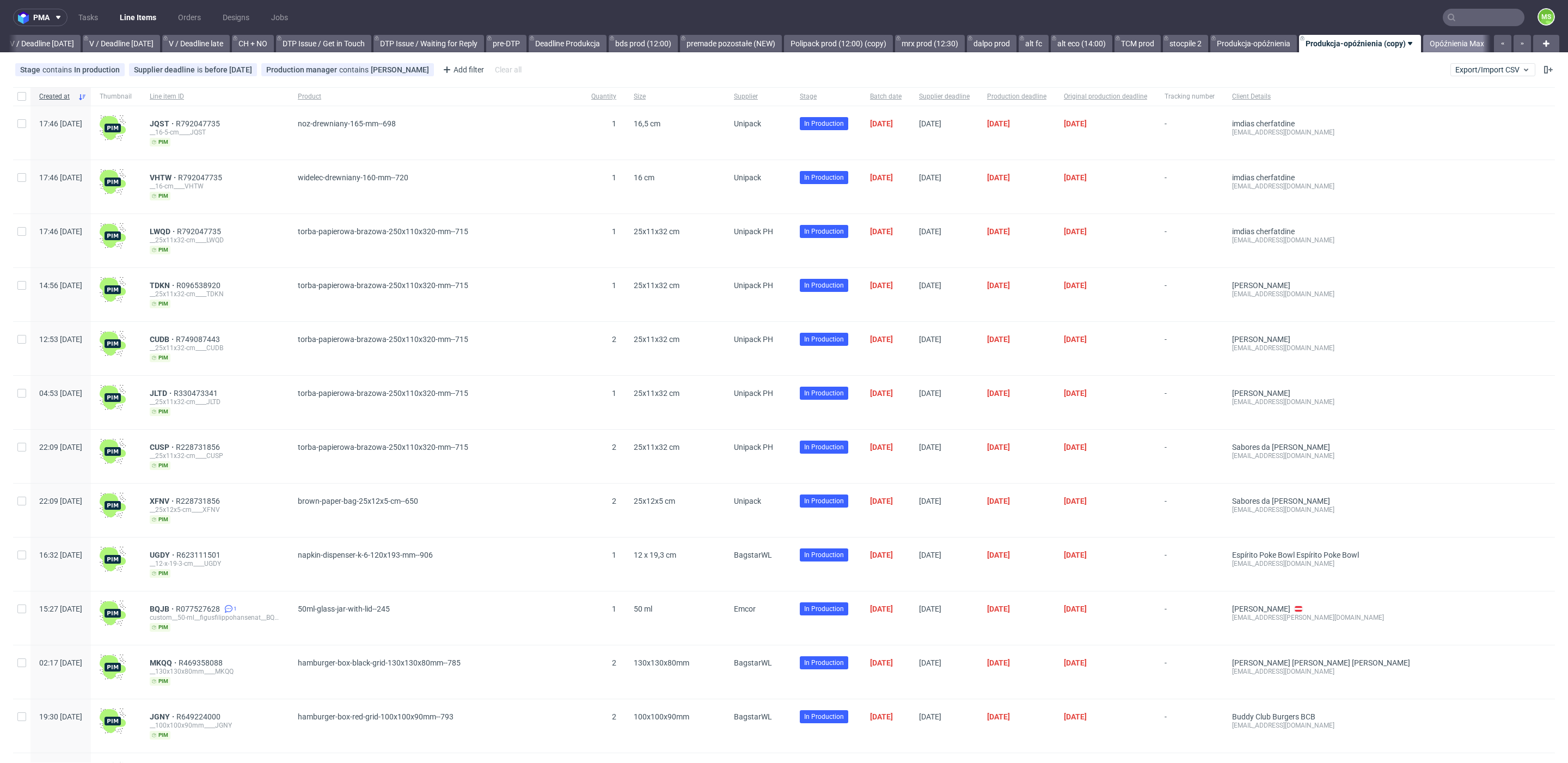
click at [1450, 41] on link "Opóźnienia Max" at bounding box center [1456, 44] width 68 height 18
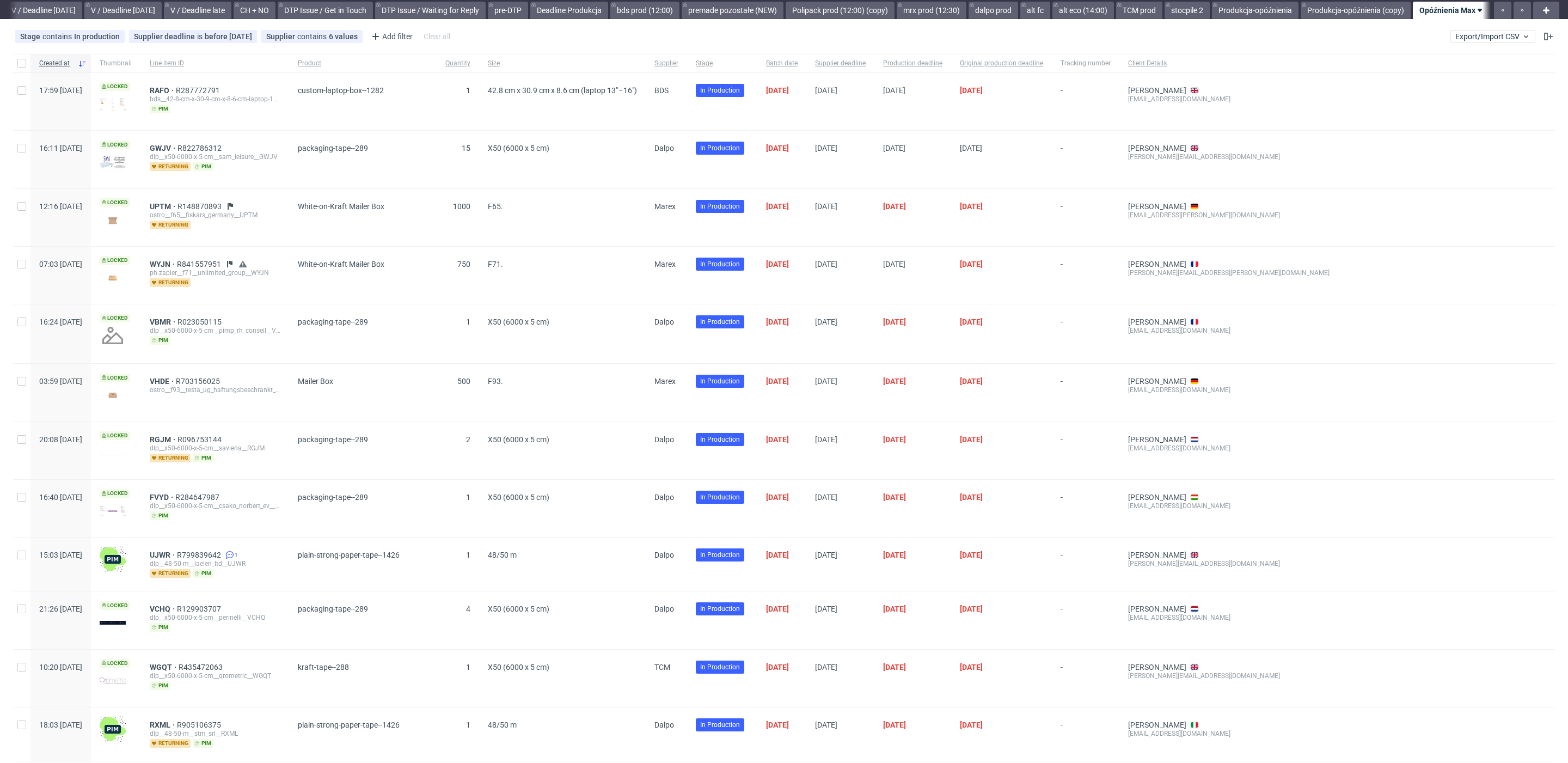
scroll to position [31, 0]
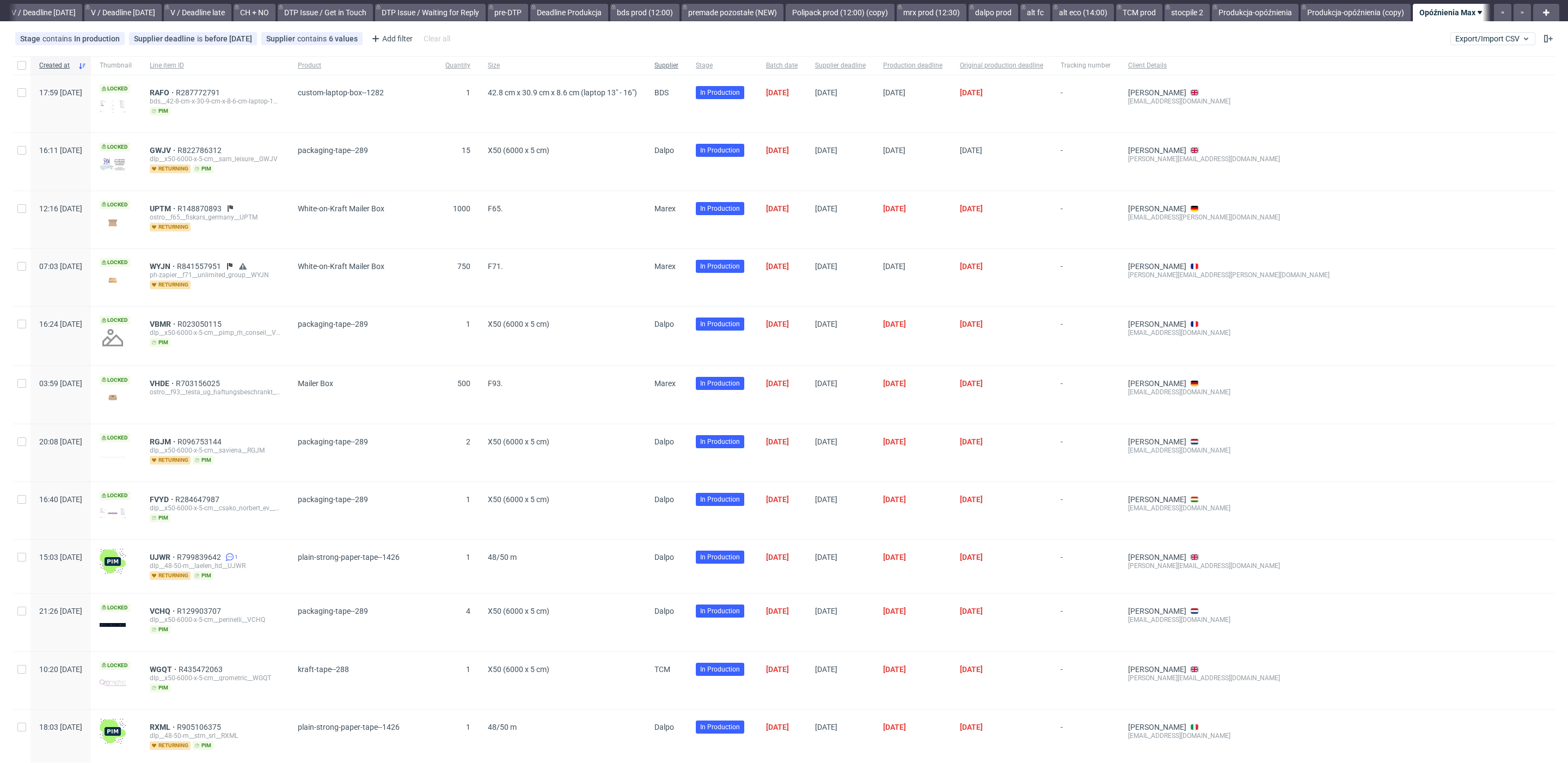
click at [678, 67] on span "Supplier" at bounding box center [666, 66] width 24 height 10
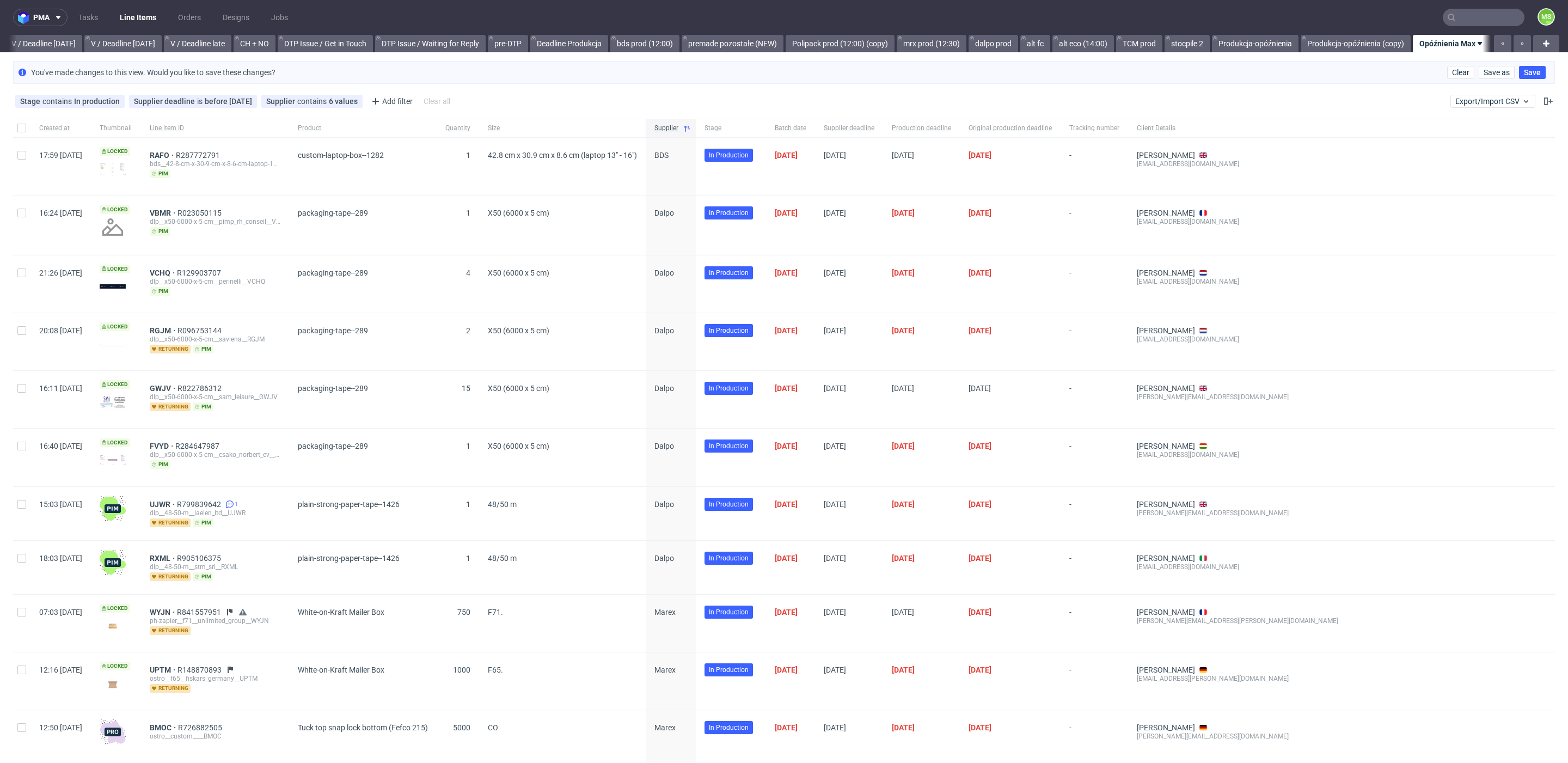
scroll to position [141, 0]
